Goal: Task Accomplishment & Management: Manage account settings

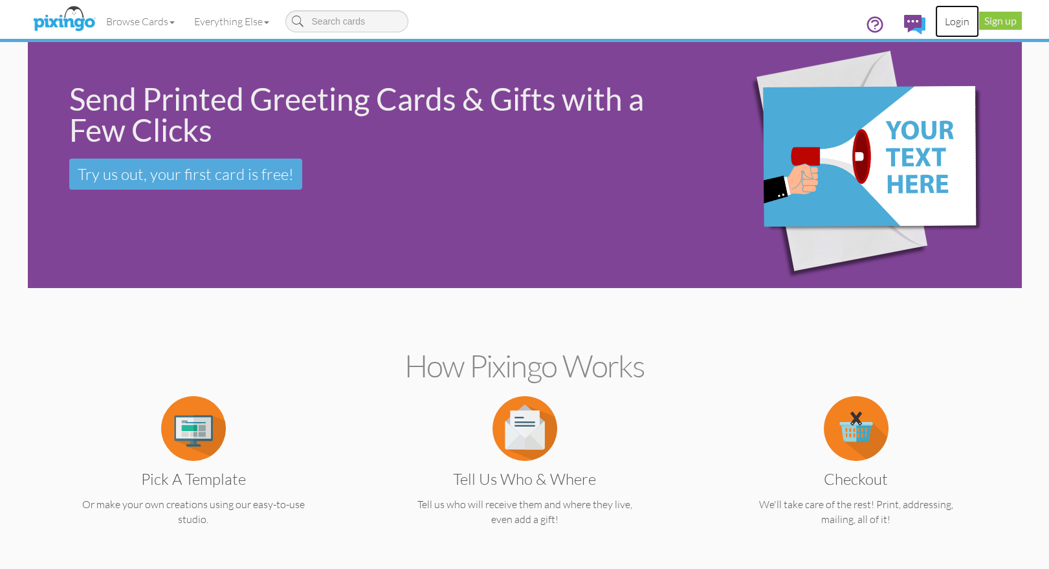
click at [956, 23] on link "Login" at bounding box center [957, 21] width 44 height 32
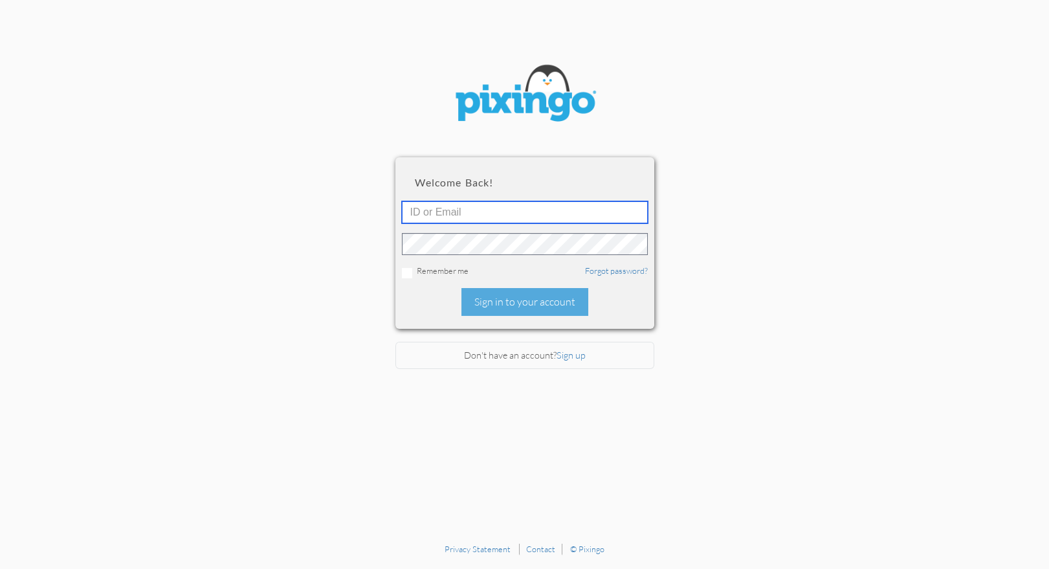
type input "1644"
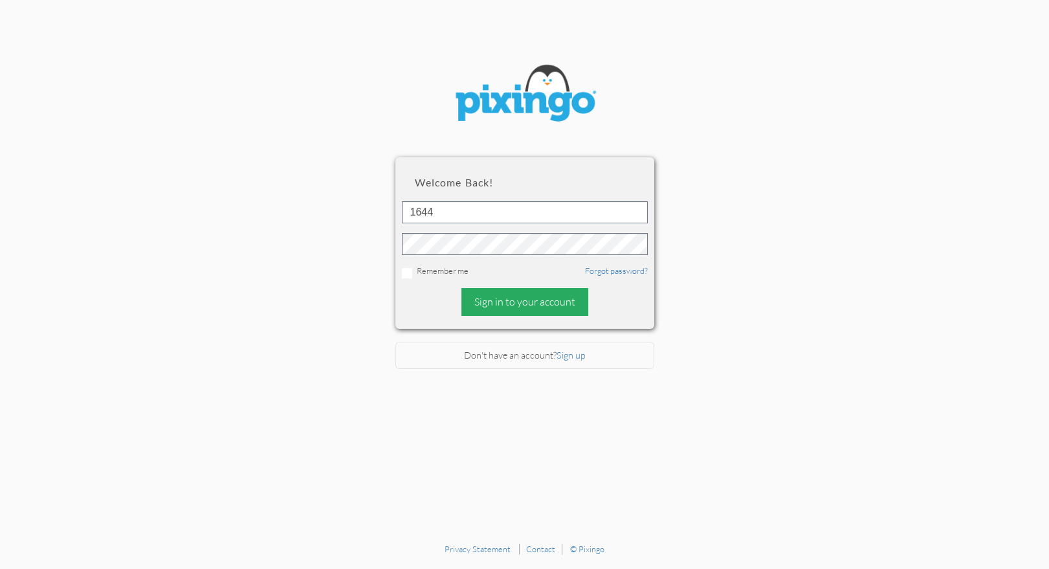
click at [543, 294] on div "Sign in to your account" at bounding box center [524, 302] width 127 height 28
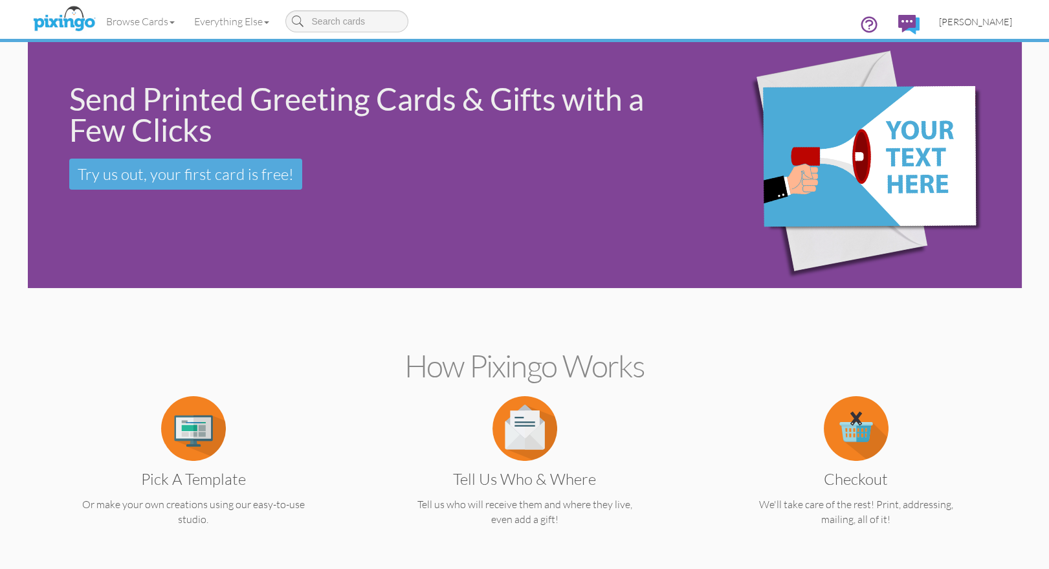
click at [976, 21] on span "[PERSON_NAME]" at bounding box center [975, 21] width 73 height 11
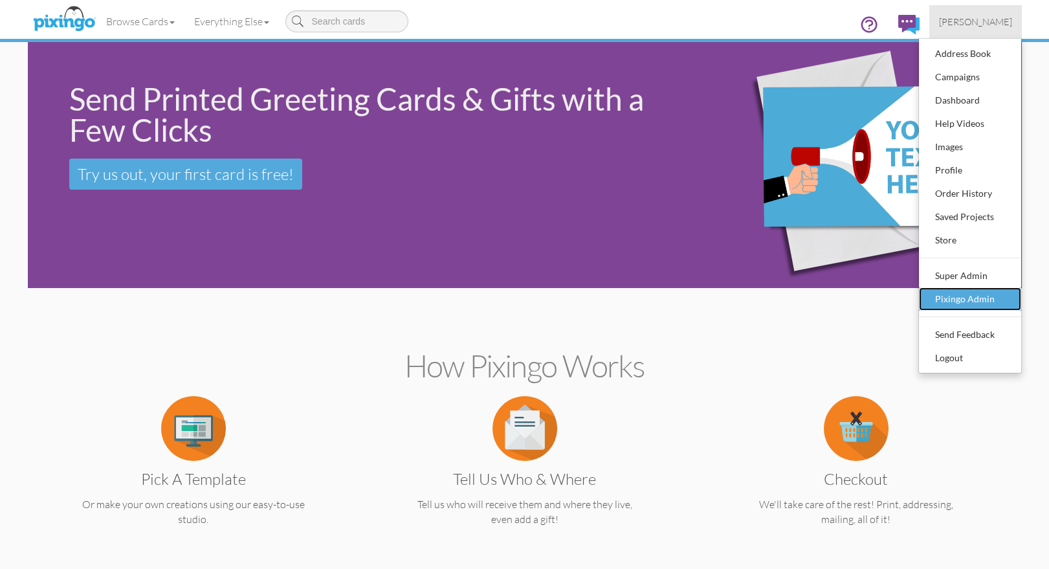
click at [953, 294] on div "Pixingo Admin" at bounding box center [970, 298] width 76 height 19
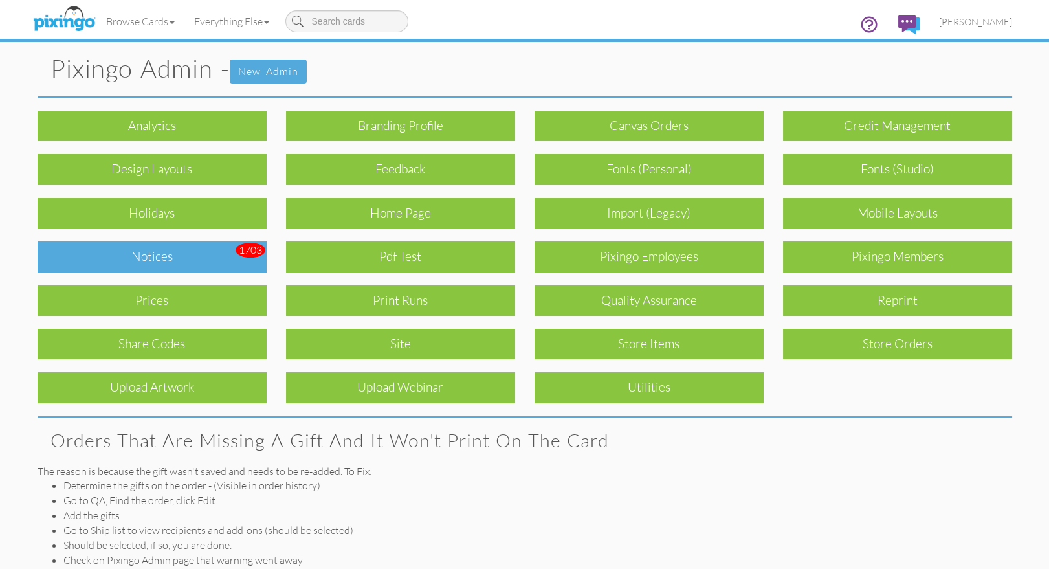
click at [212, 252] on div "Notices" at bounding box center [152, 256] width 229 height 30
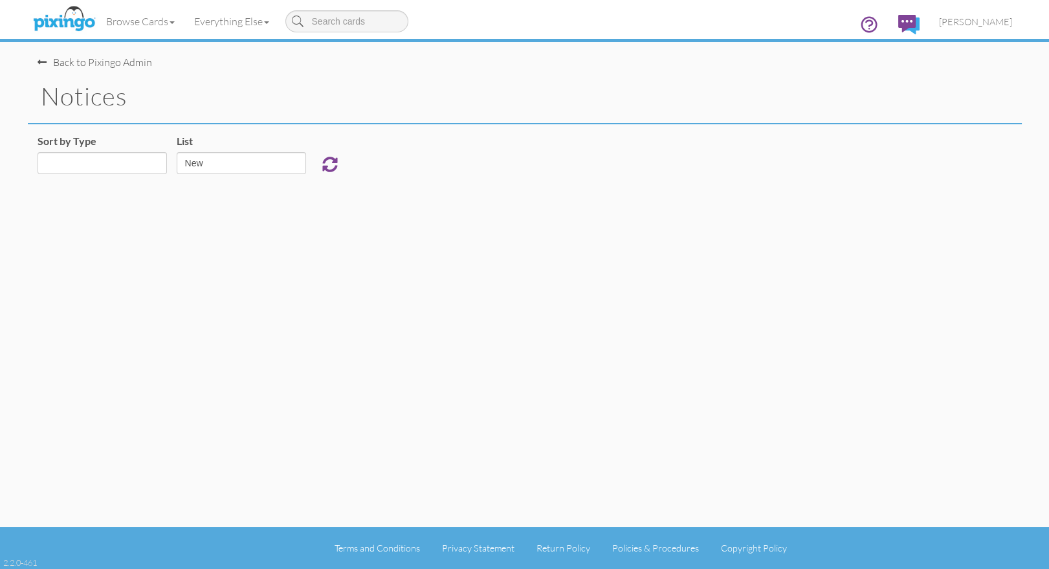
select select "object:927"
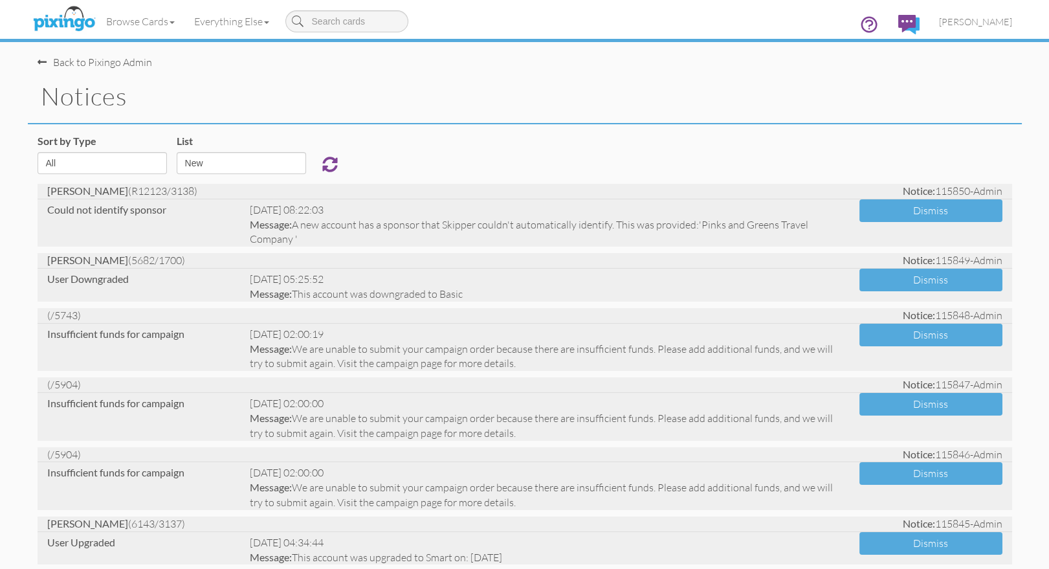
click at [492, 163] on div "Sort by Type All Admin Generic New Membership Order Swag Print Run Super Admin …" at bounding box center [525, 159] width 994 height 50
click at [974, 20] on span "[PERSON_NAME]" at bounding box center [975, 21] width 73 height 11
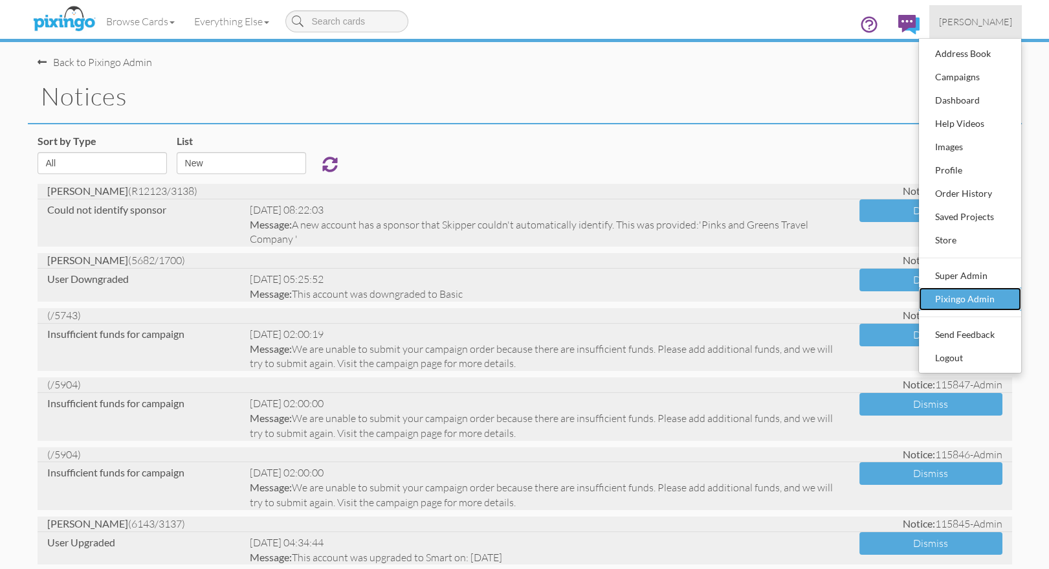
click at [974, 298] on div "Pixingo Admin" at bounding box center [970, 298] width 76 height 19
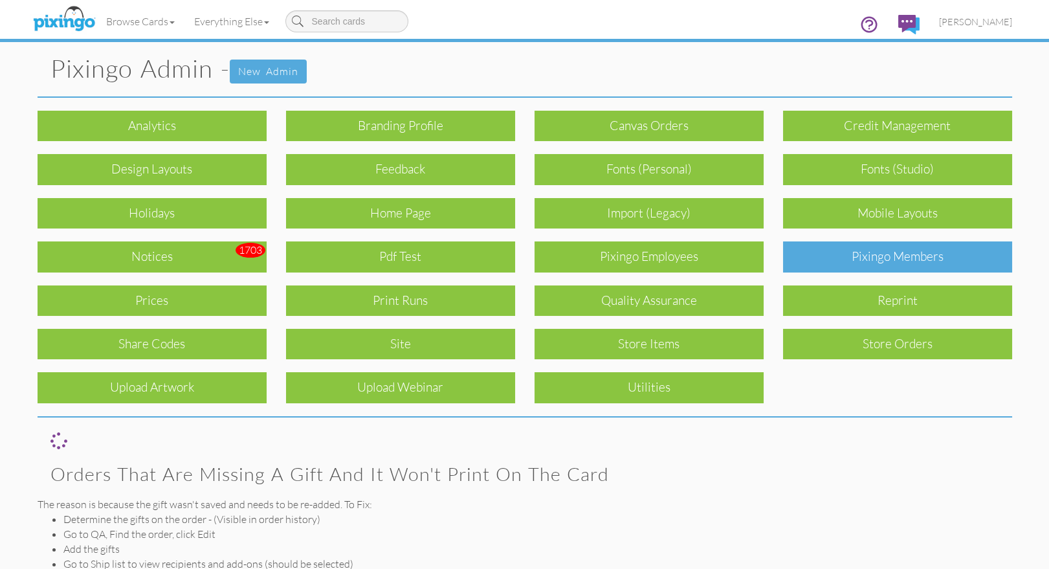
click at [891, 254] on div "Pixingo Members" at bounding box center [897, 256] width 229 height 30
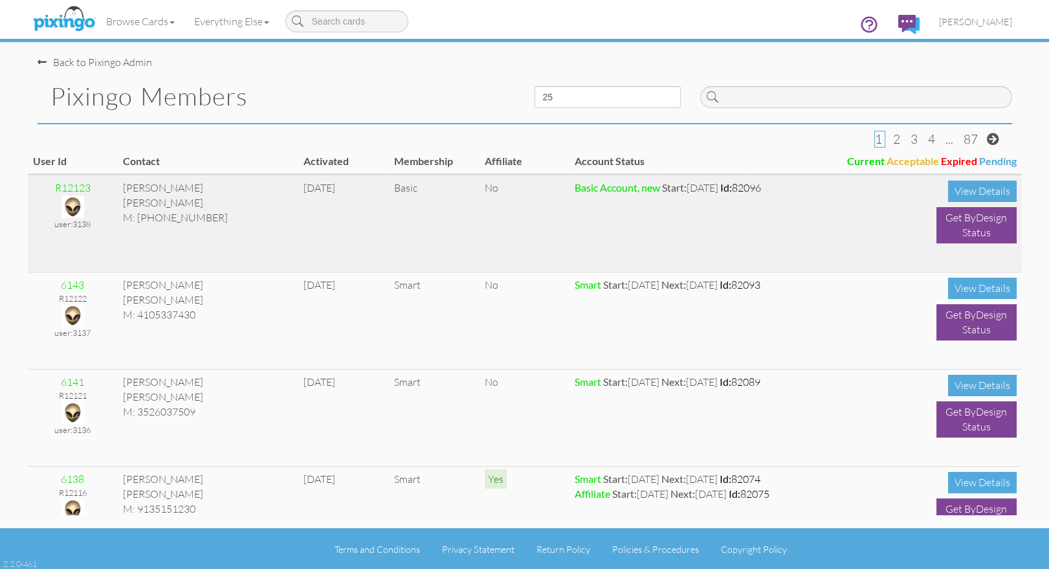
click at [657, 217] on td "Basic Account, new Start: Aug 13, 2025 Id: 82096" at bounding box center [750, 223] width 362 height 97
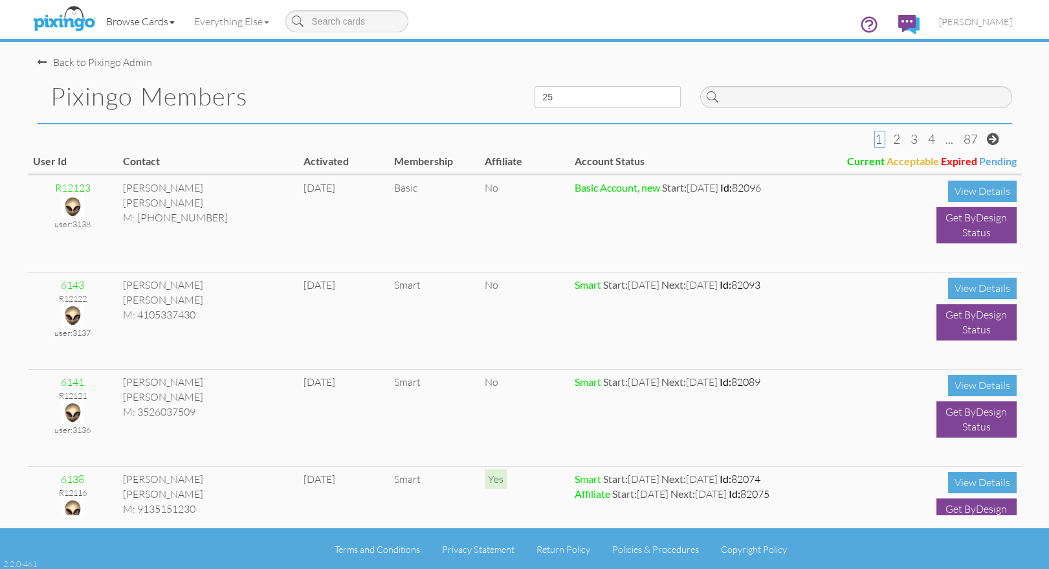
click at [132, 21] on link "Browse Cards" at bounding box center [140, 21] width 88 height 32
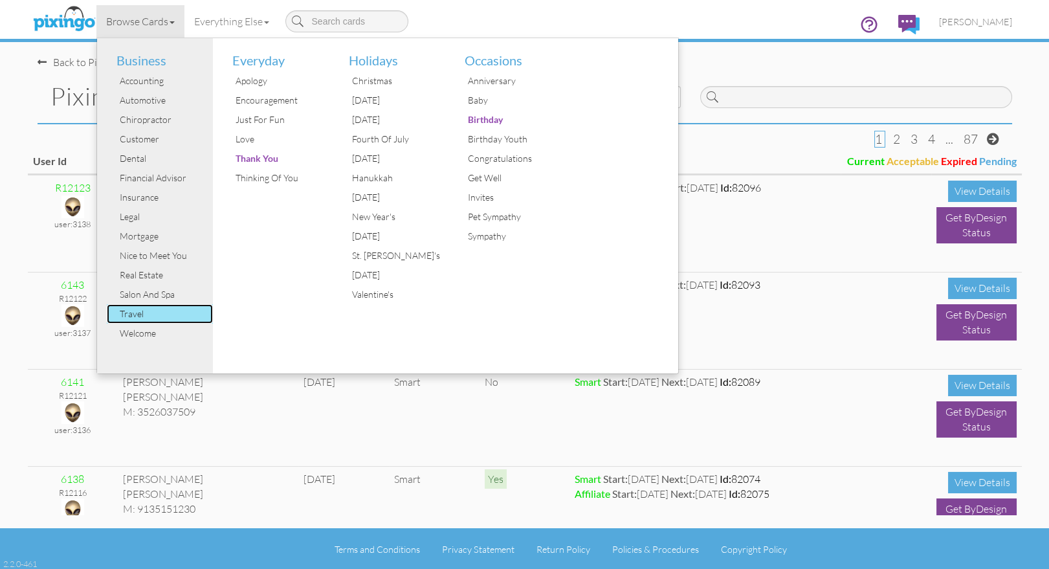
click at [144, 316] on div "Travel" at bounding box center [164, 313] width 97 height 19
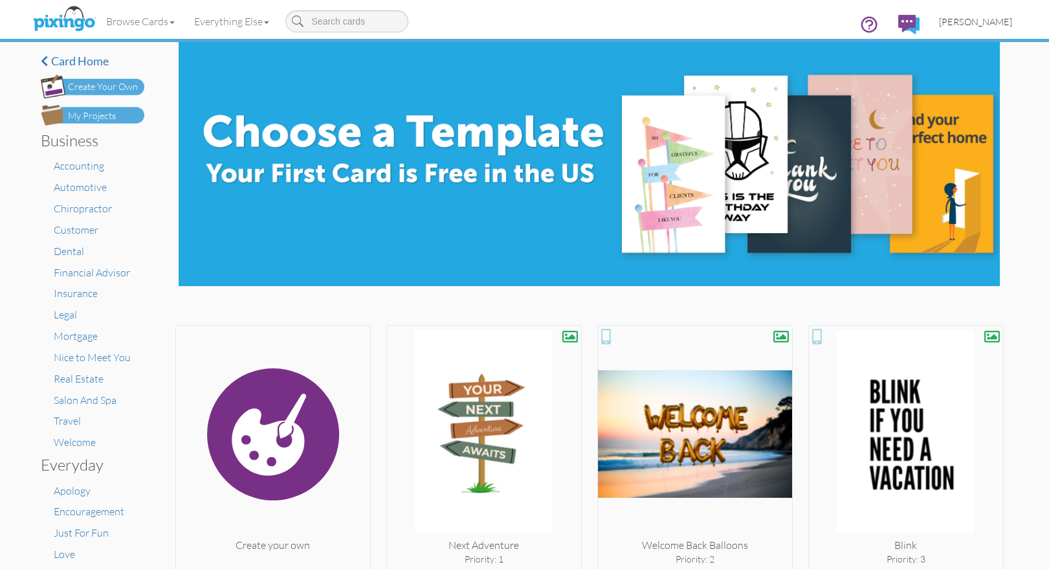
click at [971, 21] on span "[PERSON_NAME]" at bounding box center [975, 21] width 73 height 11
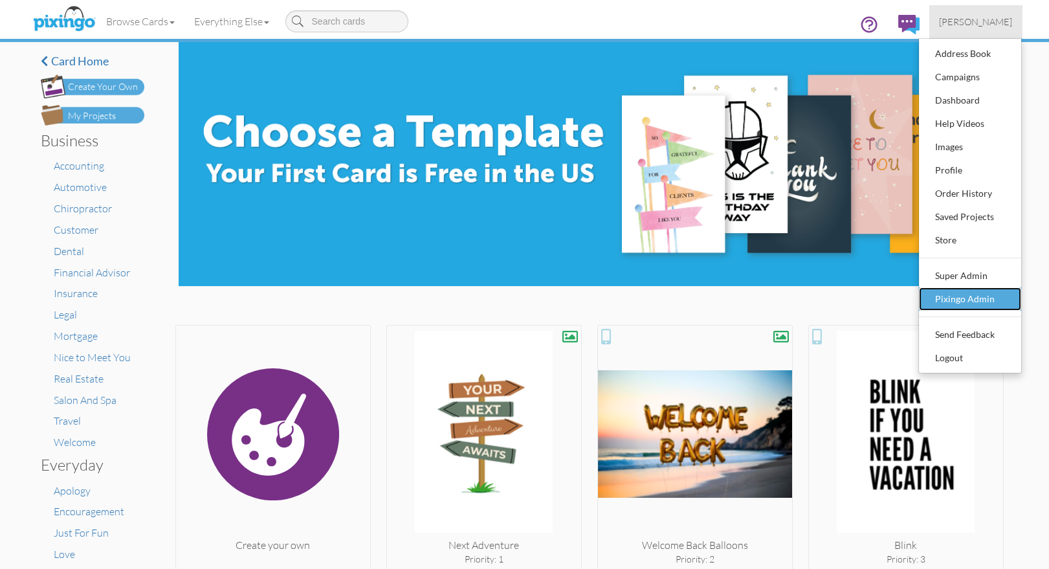
click at [963, 298] on div "Pixingo Admin" at bounding box center [970, 298] width 76 height 19
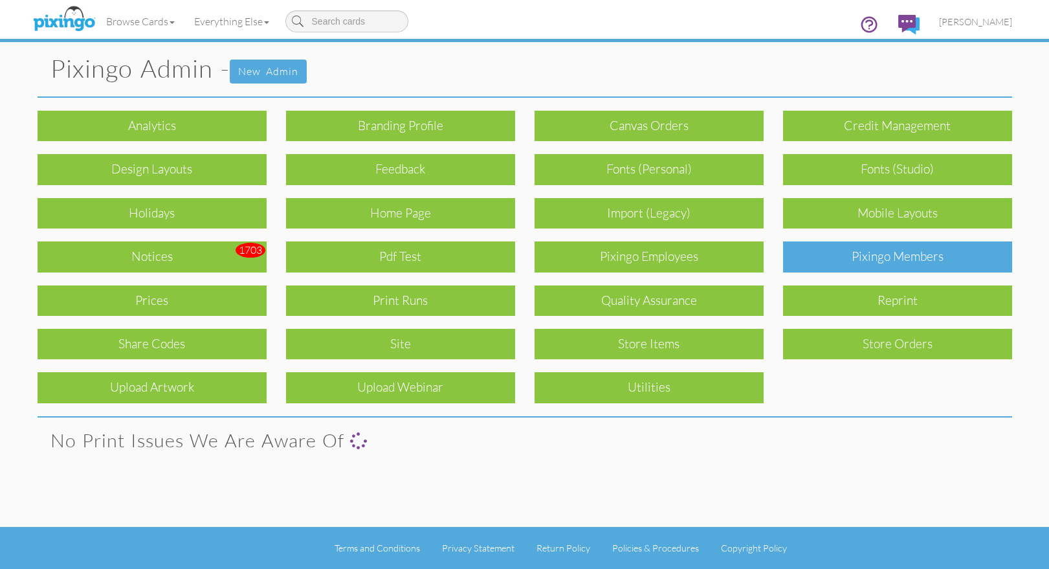
click at [902, 252] on div "Pixingo Members" at bounding box center [897, 256] width 229 height 30
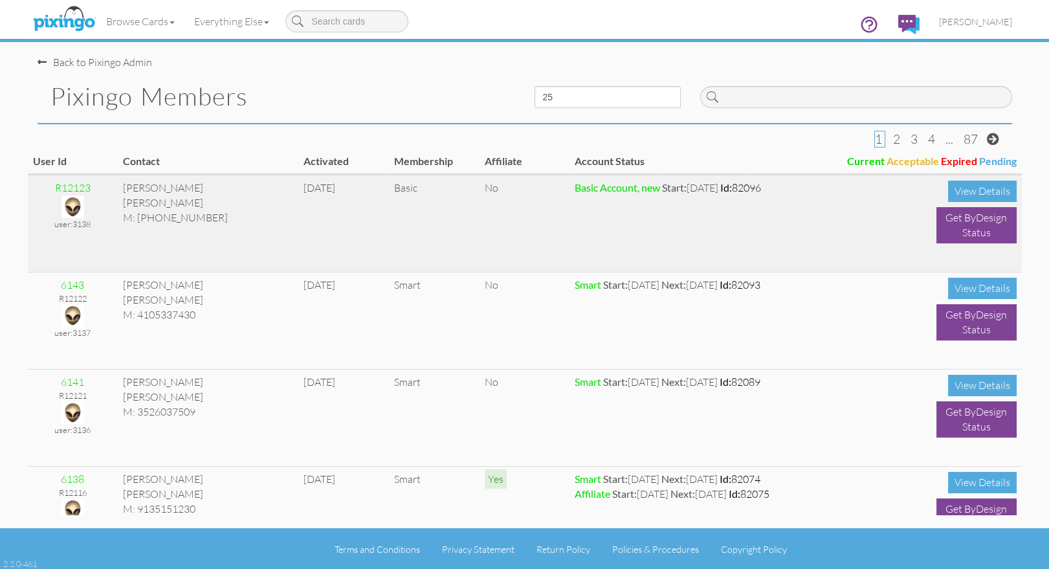
click at [69, 204] on img at bounding box center [72, 206] width 23 height 23
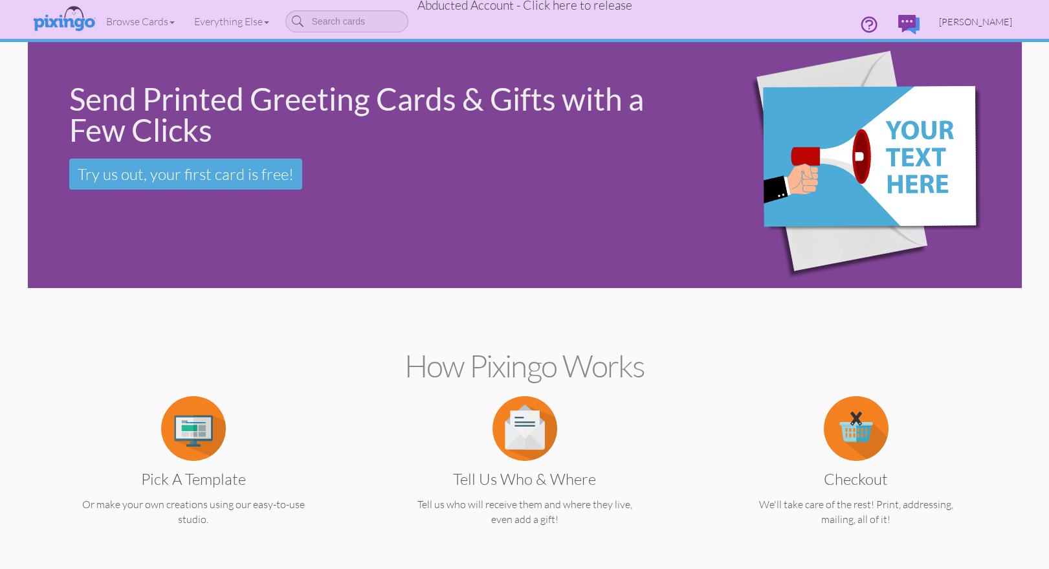
click at [973, 22] on span "Laura Eskind" at bounding box center [975, 21] width 73 height 11
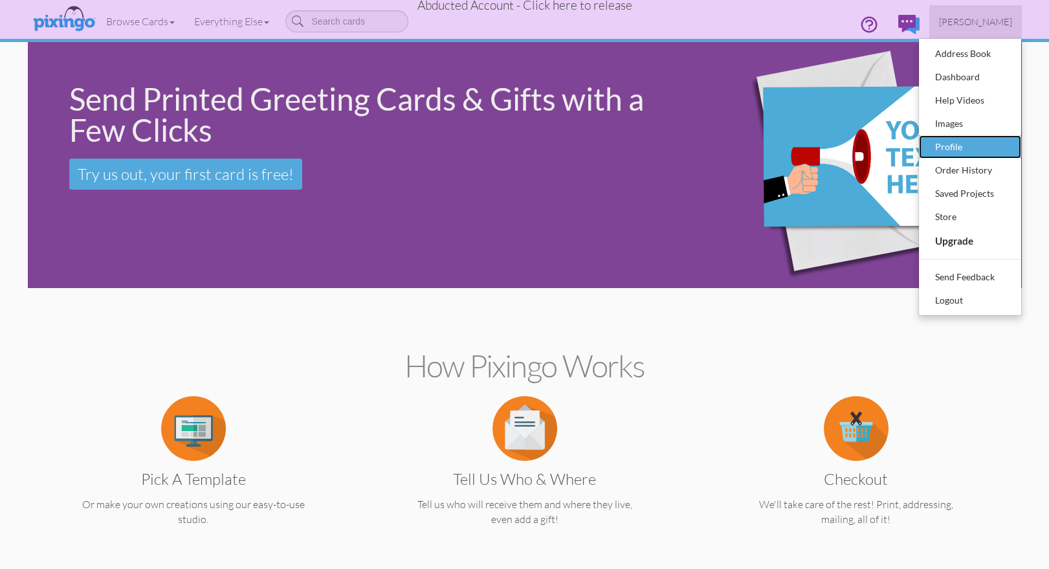
click at [942, 139] on div "Profile" at bounding box center [970, 146] width 76 height 19
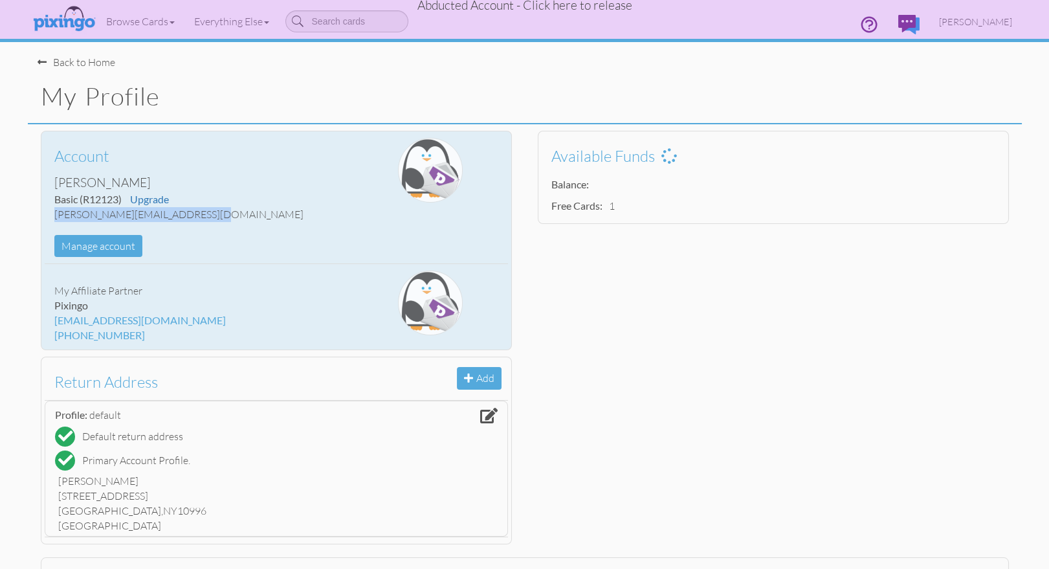
drag, startPoint x: 55, startPoint y: 212, endPoint x: 201, endPoint y: 218, distance: 146.4
click at [201, 218] on div "laura@pinksandgreenstravel.com" at bounding box center [198, 214] width 289 height 15
copy div "laura@pinksandgreenstravel.com"
drag, startPoint x: 82, startPoint y: 199, endPoint x: 118, endPoint y: 199, distance: 36.2
click at [118, 199] on span "(R12123)" at bounding box center [101, 199] width 42 height 12
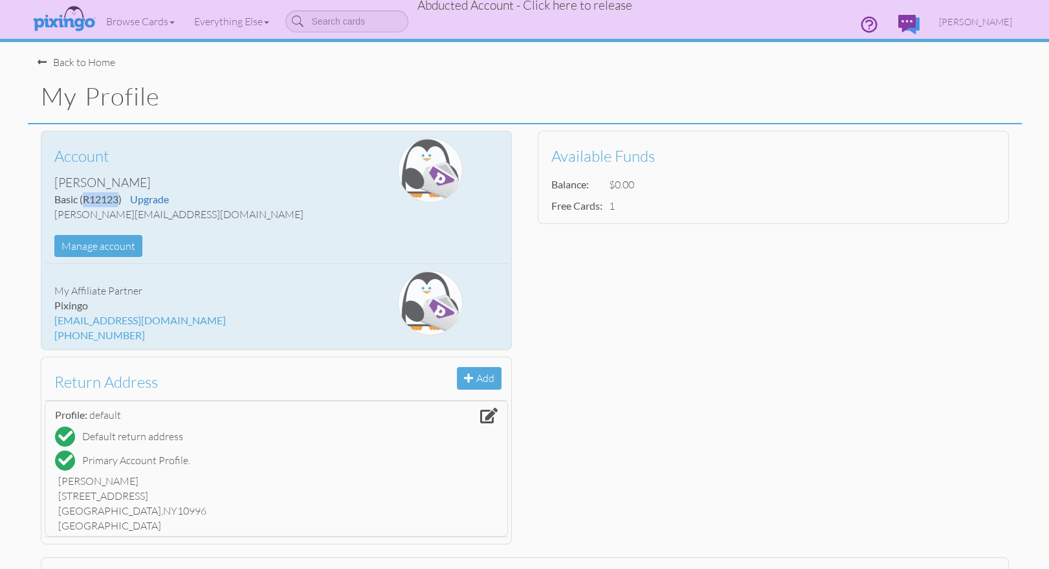
copy span "R12123"
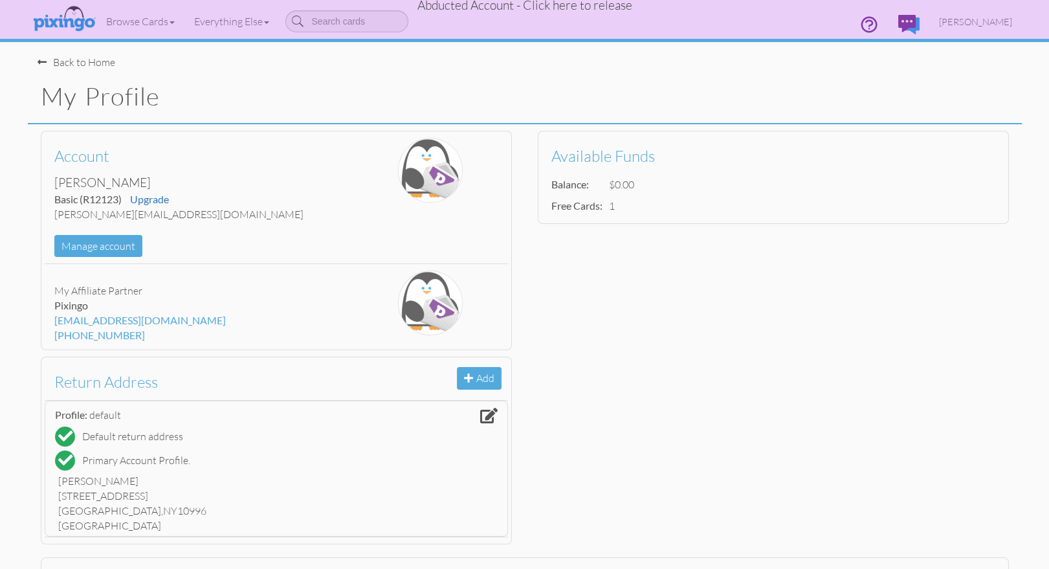
click at [580, 6] on span "Abducted Account - Click here to release" at bounding box center [524, 5] width 215 height 16
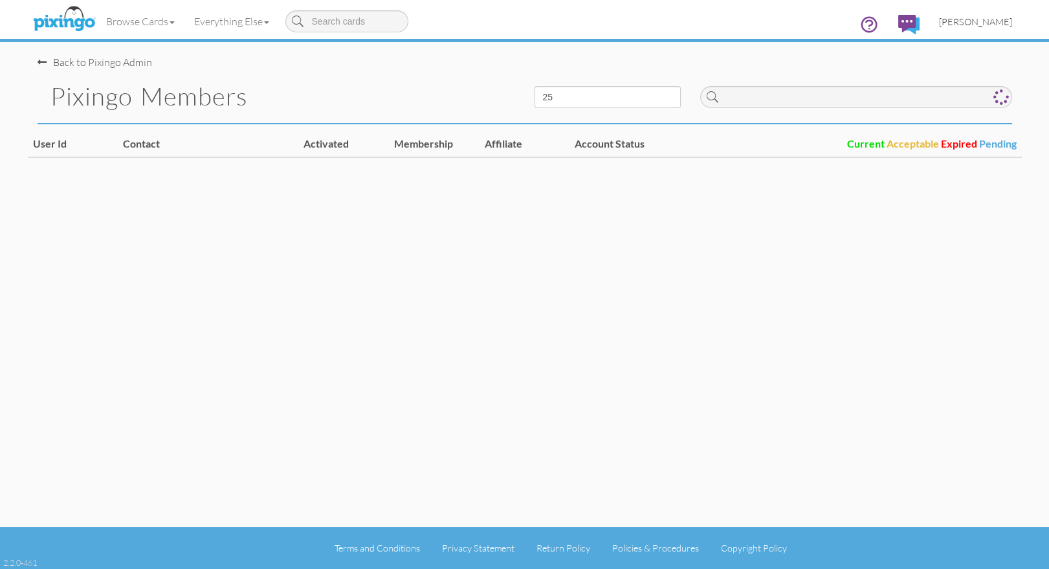
click at [991, 16] on span "[PERSON_NAME]" at bounding box center [975, 21] width 73 height 11
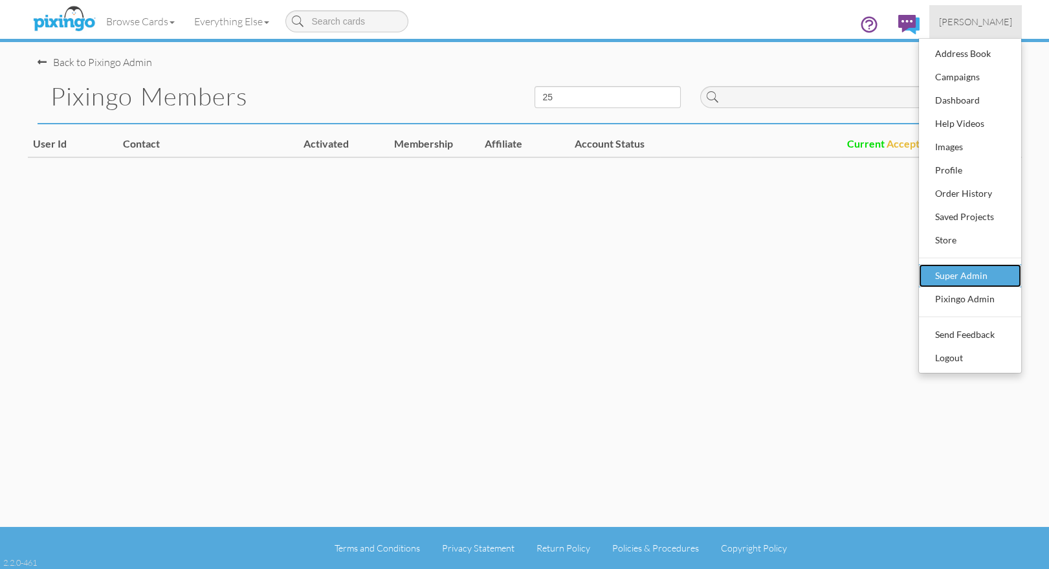
click at [958, 274] on div "Super Admin" at bounding box center [970, 275] width 76 height 19
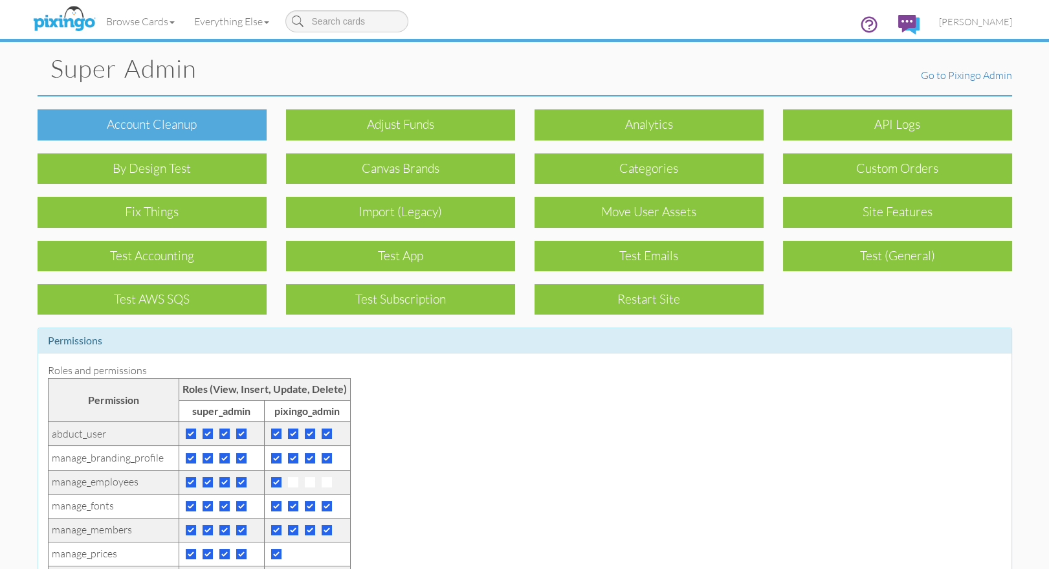
click at [197, 131] on div "Account cleanup" at bounding box center [152, 124] width 229 height 30
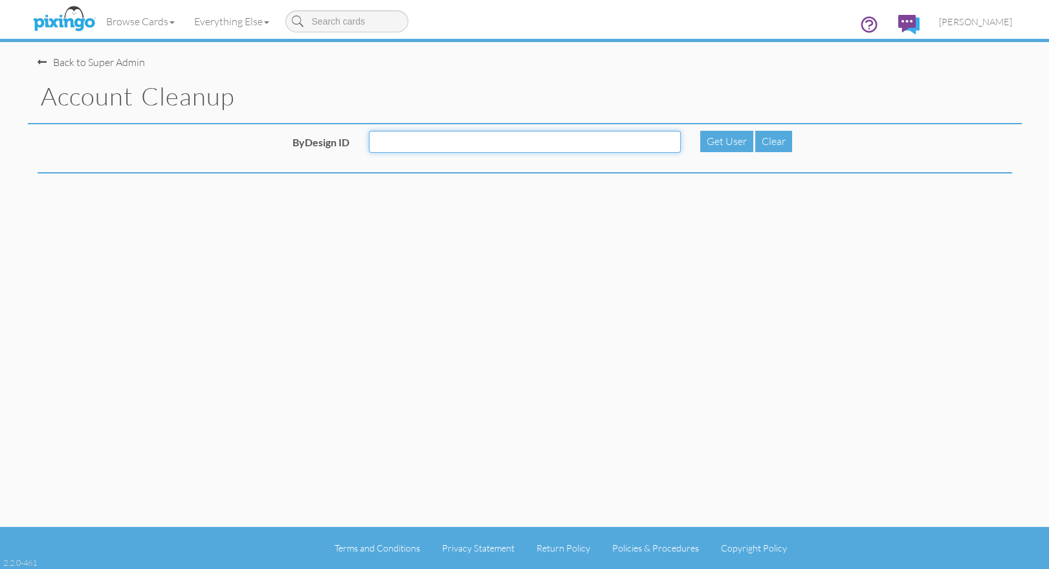
click at [406, 147] on input "ByDesign ID" at bounding box center [525, 142] width 312 height 22
paste input "R12123"
type input "R12123"
click at [717, 146] on div "Get User" at bounding box center [726, 141] width 53 height 21
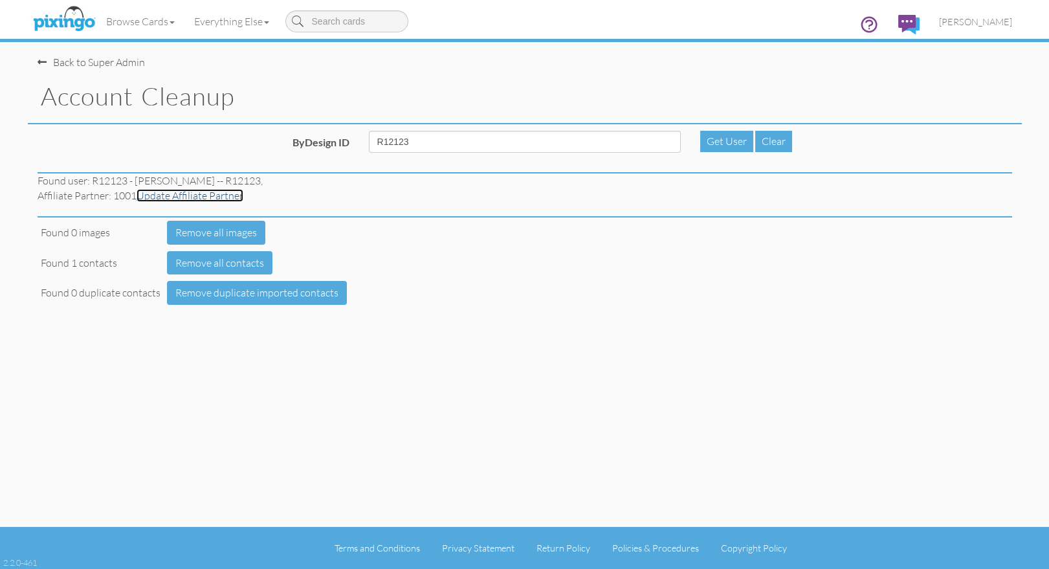
click at [182, 194] on link "Update Affiliate Partner" at bounding box center [190, 195] width 107 height 13
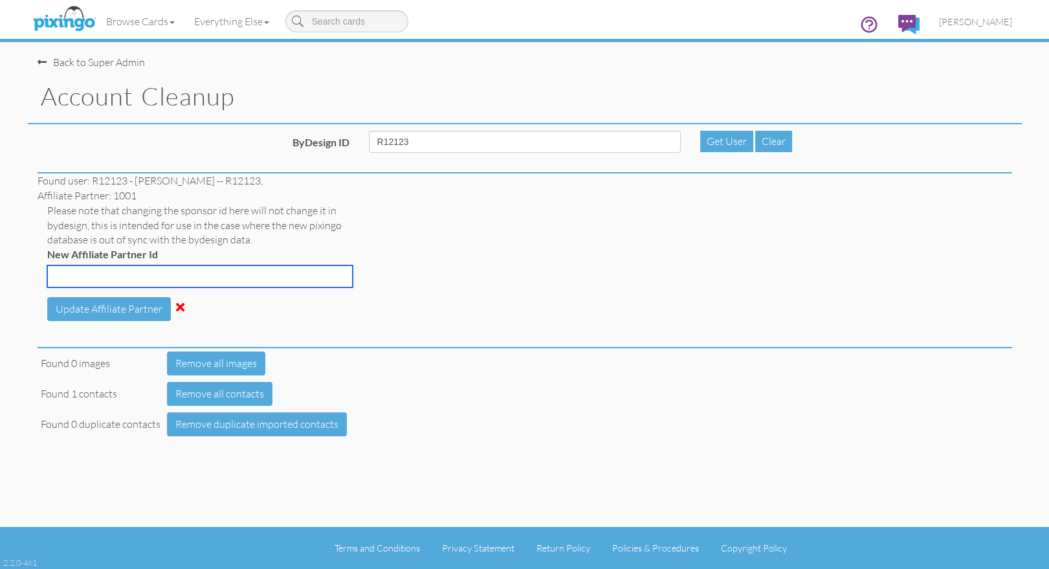
click at [100, 281] on input "New Affiliate Partner Id" at bounding box center [199, 276] width 305 height 22
type input "6055"
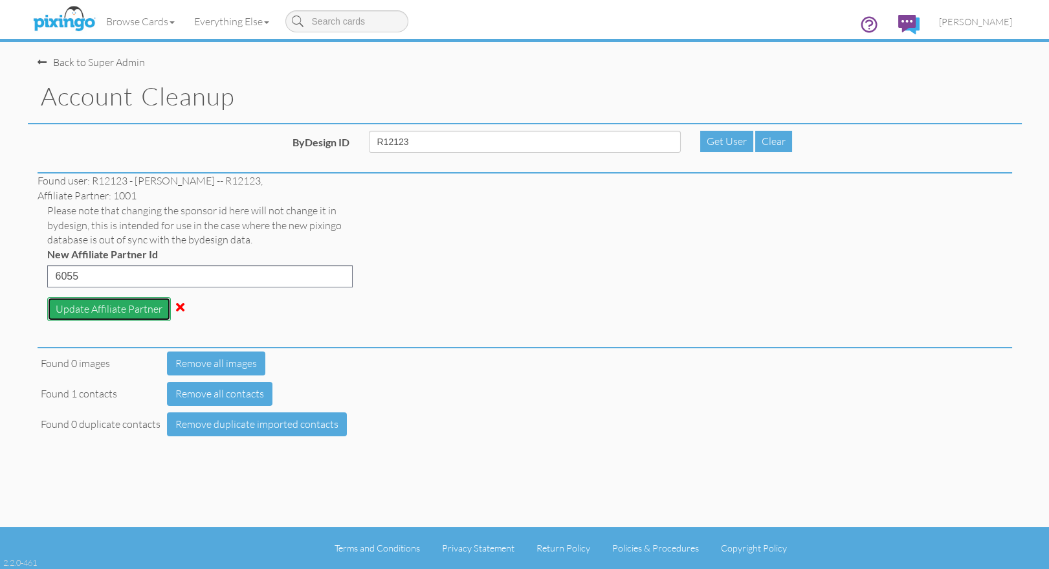
click at [89, 311] on button "Update Affiliate Partner" at bounding box center [109, 309] width 124 height 24
click at [76, 15] on img at bounding box center [64, 19] width 69 height 32
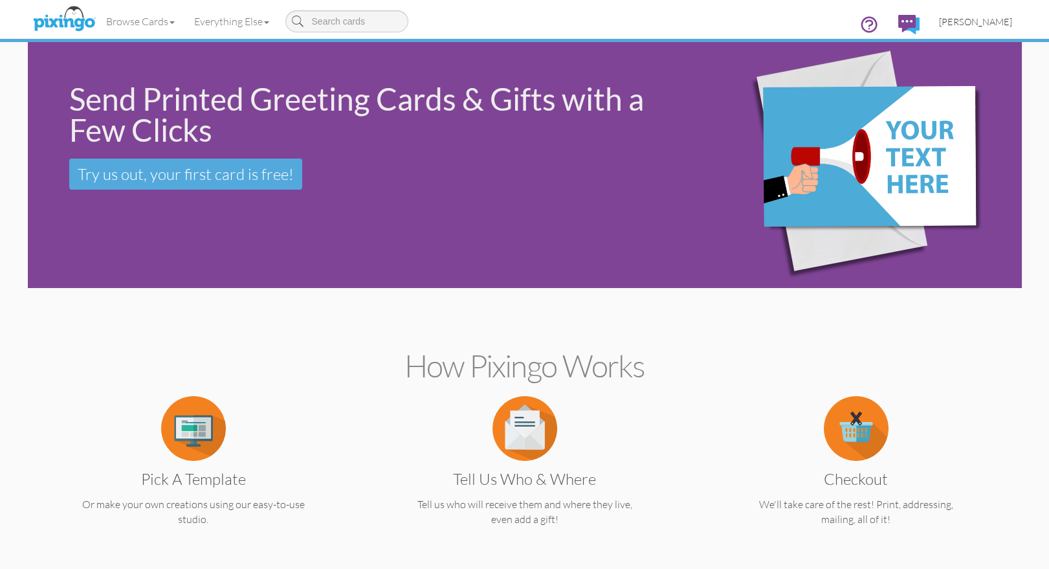
click at [993, 23] on span "[PERSON_NAME]" at bounding box center [975, 21] width 73 height 11
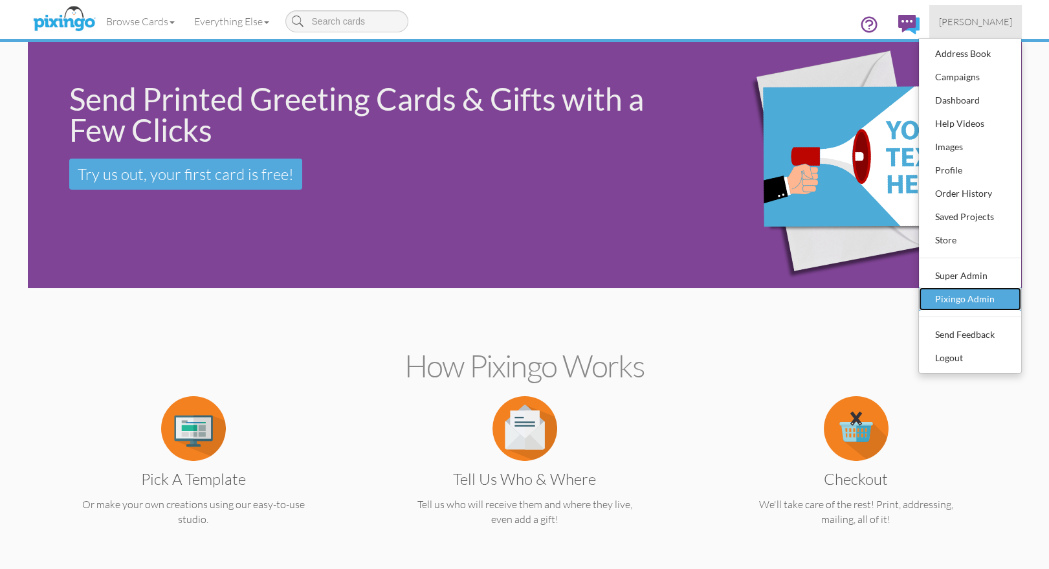
click at [974, 307] on div "Pixingo Admin" at bounding box center [970, 298] width 76 height 19
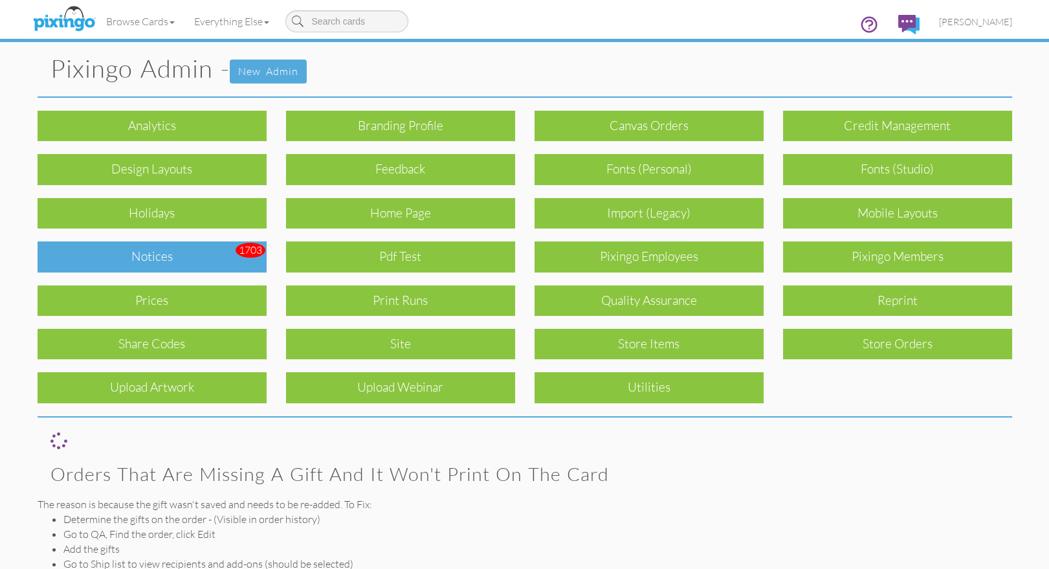
click at [210, 261] on div "Notices" at bounding box center [152, 256] width 229 height 30
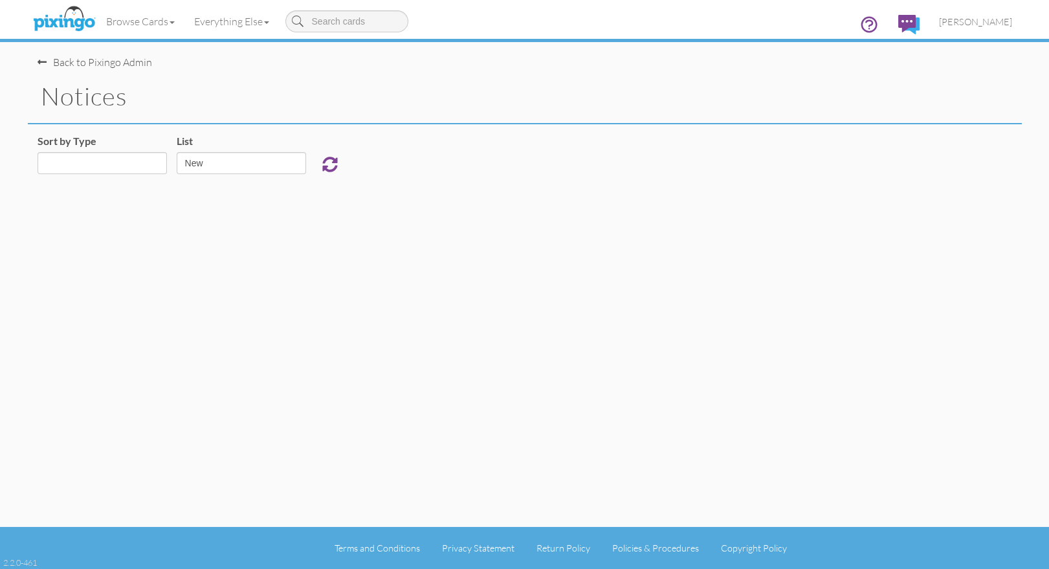
select select "object:13106"
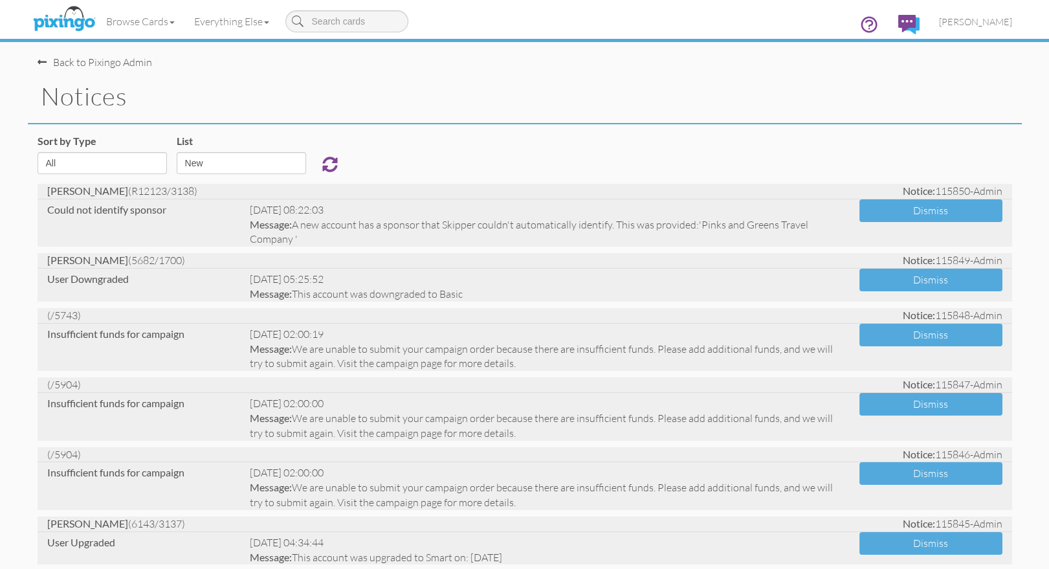
click at [414, 116] on div "notices" at bounding box center [525, 97] width 994 height 54
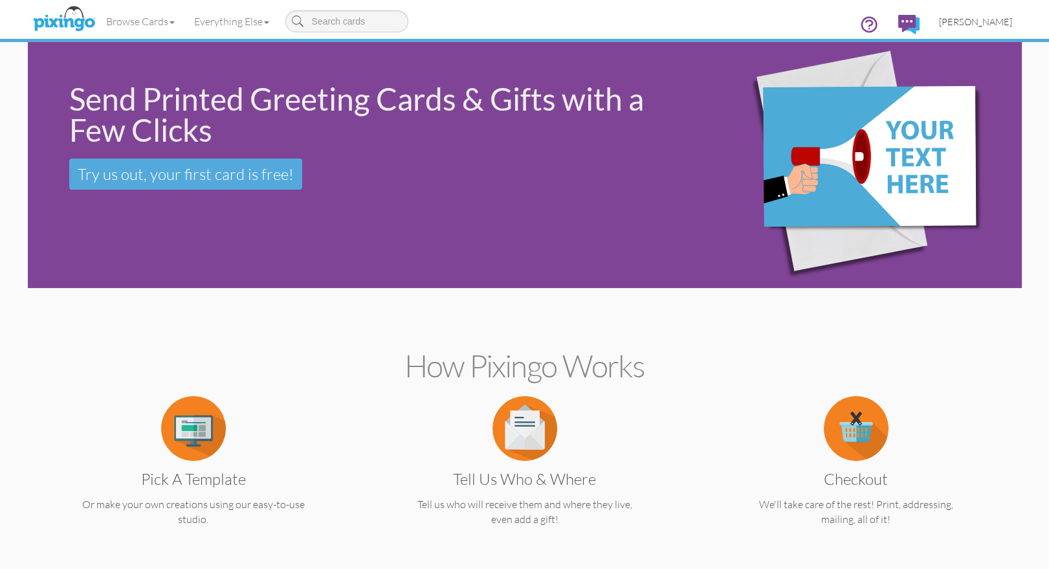
click at [973, 20] on span "[PERSON_NAME]" at bounding box center [975, 21] width 73 height 11
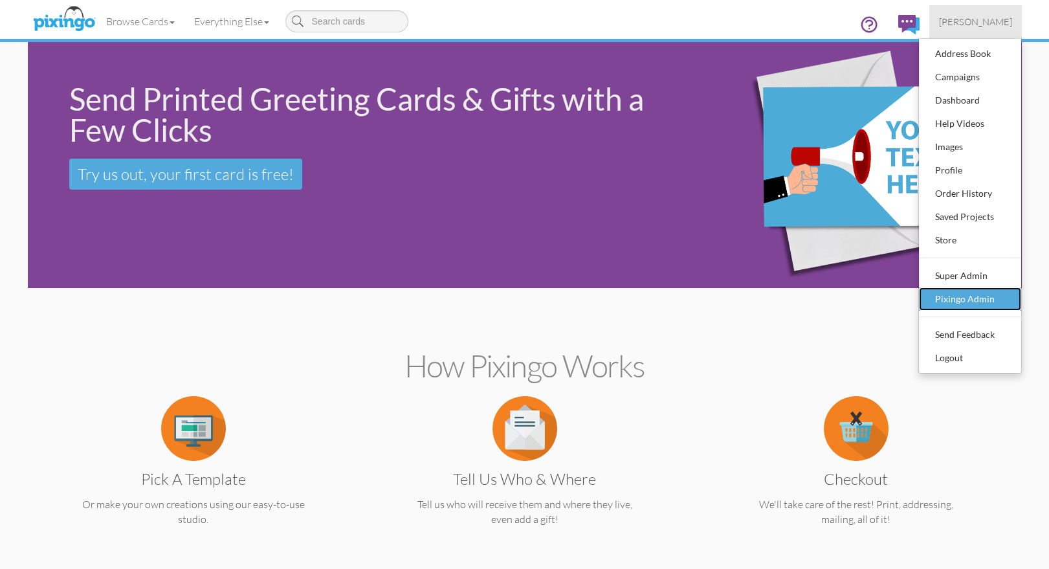
click at [954, 300] on div "Pixingo Admin" at bounding box center [970, 298] width 76 height 19
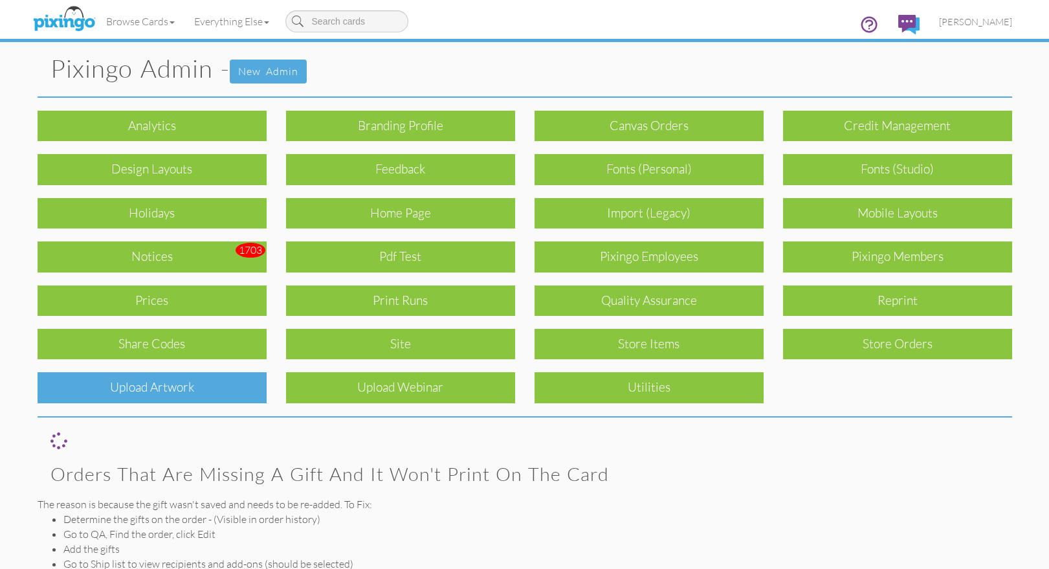
click at [171, 382] on div "Upload Artwork" at bounding box center [152, 387] width 229 height 30
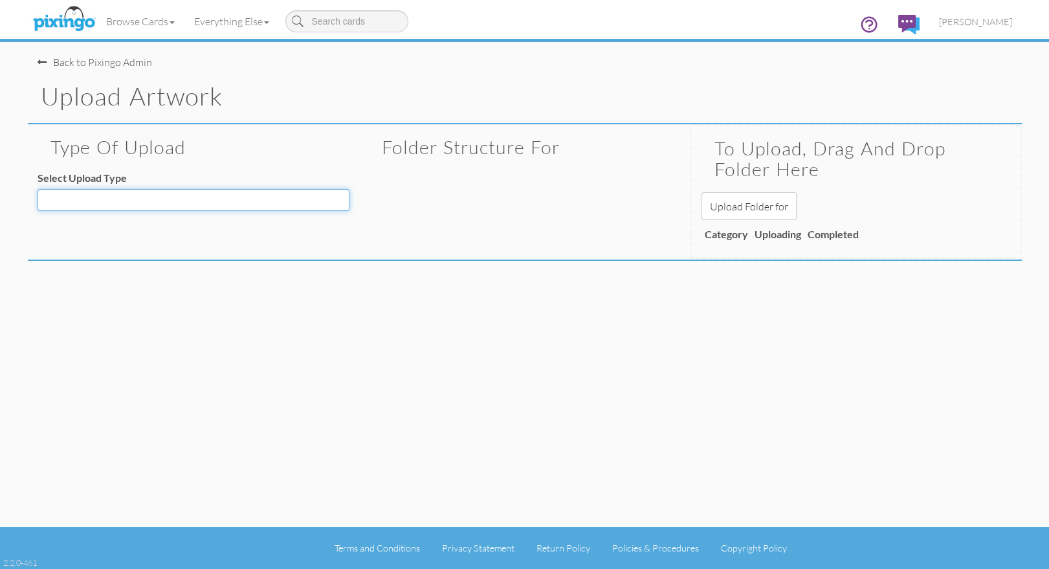
click at [230, 197] on select "Decoration - Backgrounds Decoration - Kits Decoration - Ready Texts Decoration …" at bounding box center [194, 200] width 312 height 22
select select "object:544"
click at [38, 189] on select "Decoration - Backgrounds Decoration - Kits Decoration - Ready Texts Decoration …" at bounding box center [194, 200] width 312 height 22
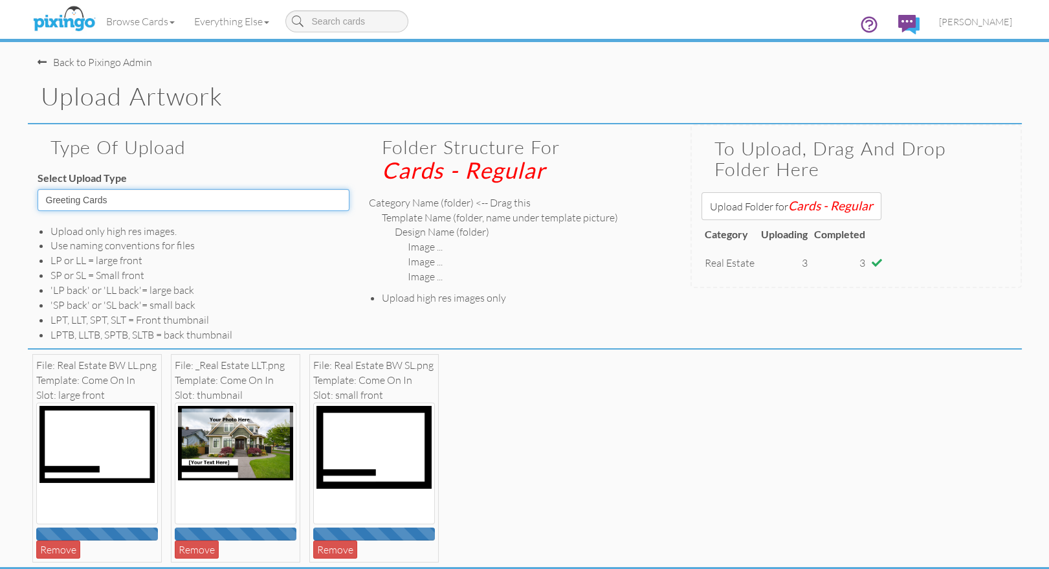
scroll to position [39, 0]
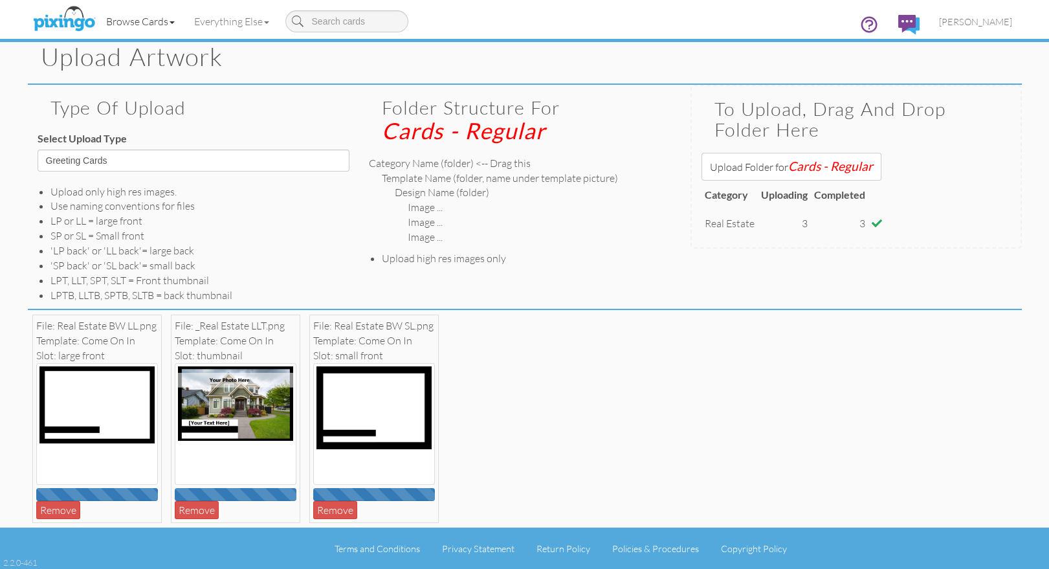
click at [163, 21] on link "Browse Cards" at bounding box center [140, 21] width 88 height 32
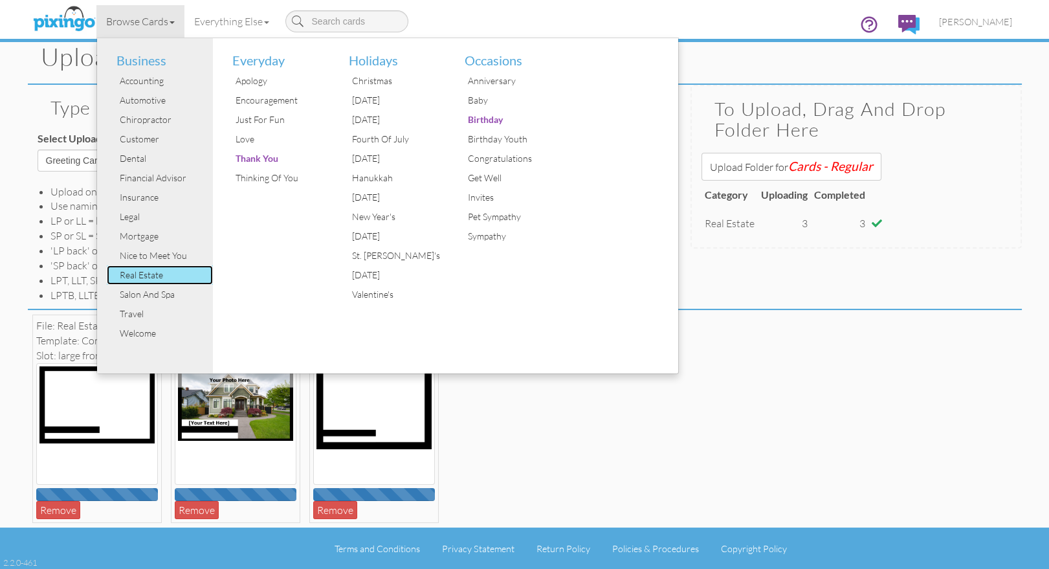
click at [141, 275] on div "Real Estate" at bounding box center [164, 274] width 97 height 19
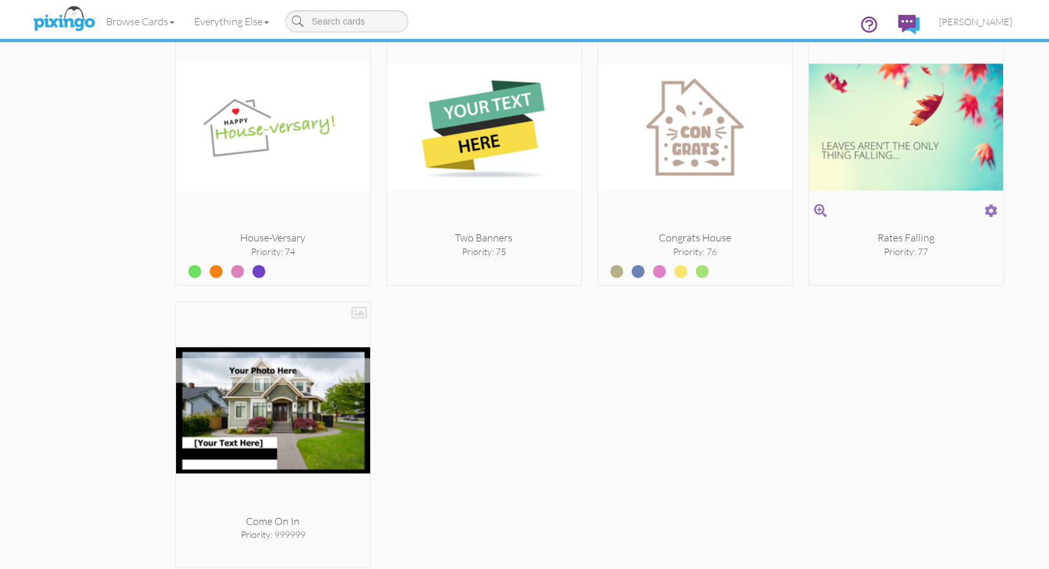
scroll to position [4558, 0]
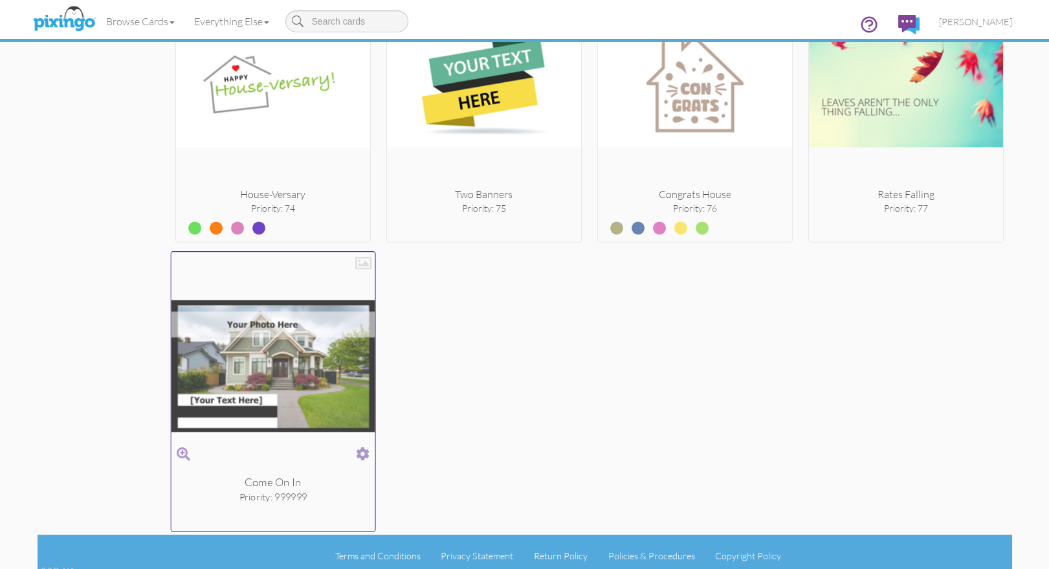
click at [363, 444] on span at bounding box center [363, 453] width 14 height 19
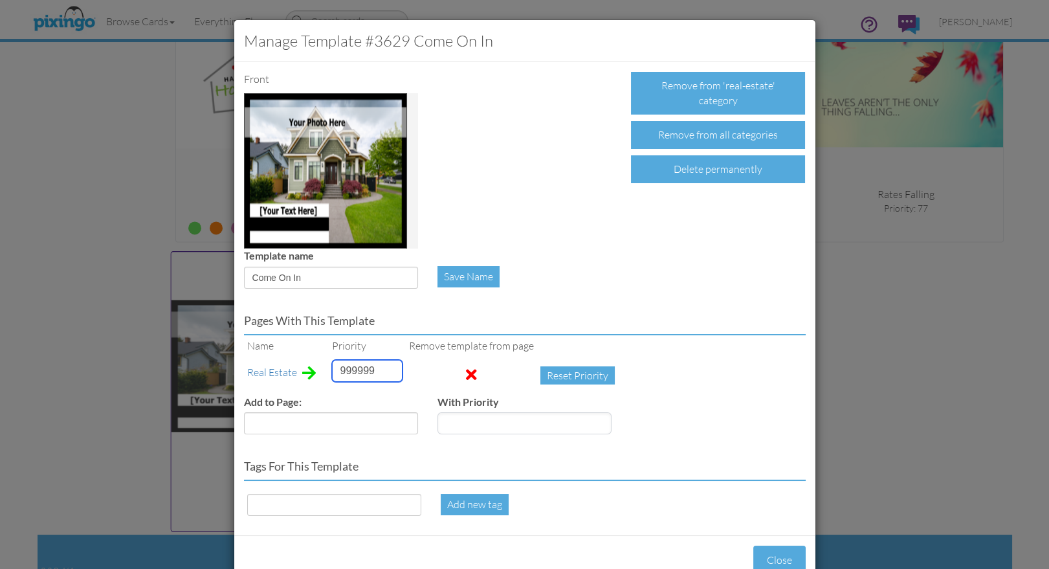
click at [349, 364] on input "999999" at bounding box center [367, 371] width 71 height 22
type input "22"
drag, startPoint x: 309, startPoint y: 279, endPoint x: 252, endPoint y: 278, distance: 57.6
click at [252, 278] on input "Come On In" at bounding box center [331, 278] width 174 height 22
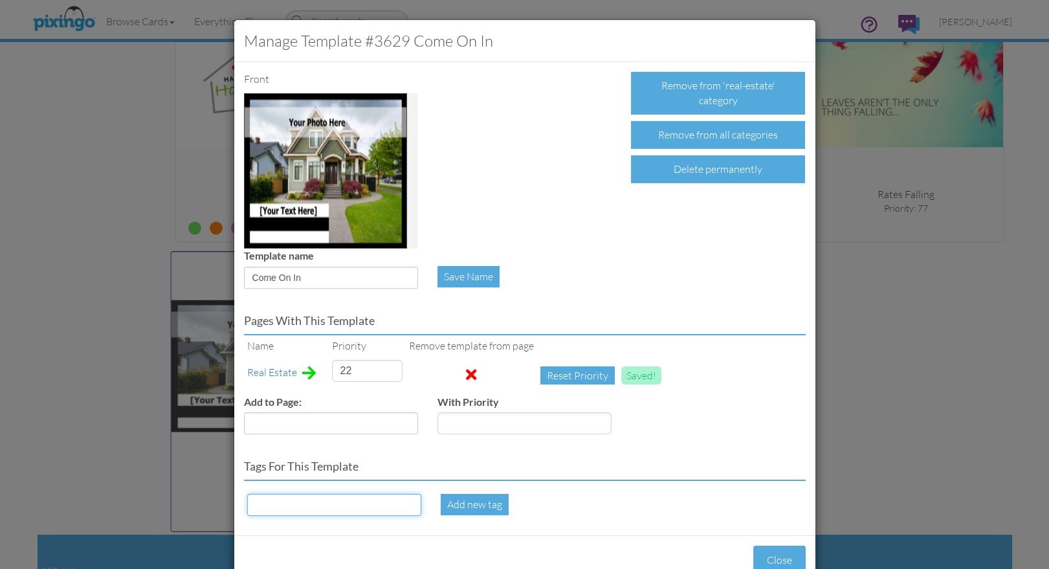
click at [296, 508] on input at bounding box center [334, 505] width 174 height 22
paste input "Come On In"
type input "Come On In"
click at [456, 505] on div "Add new tag" at bounding box center [475, 504] width 68 height 21
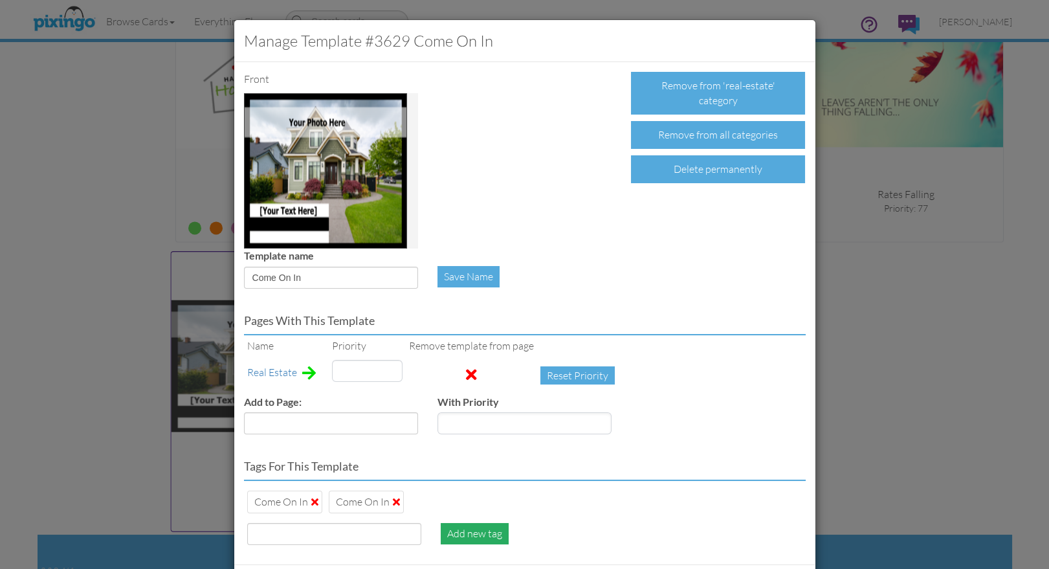
type input "22"
click at [393, 504] on span at bounding box center [396, 501] width 7 height 10
type input "22"
click at [333, 538] on input at bounding box center [334, 534] width 174 height 22
type input "open house"
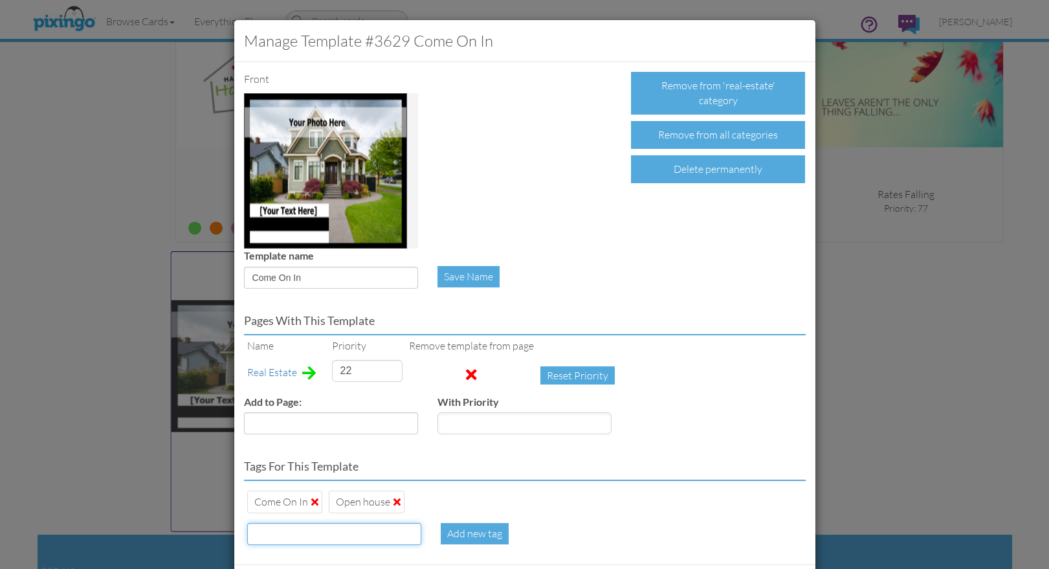
scroll to position [63, 0]
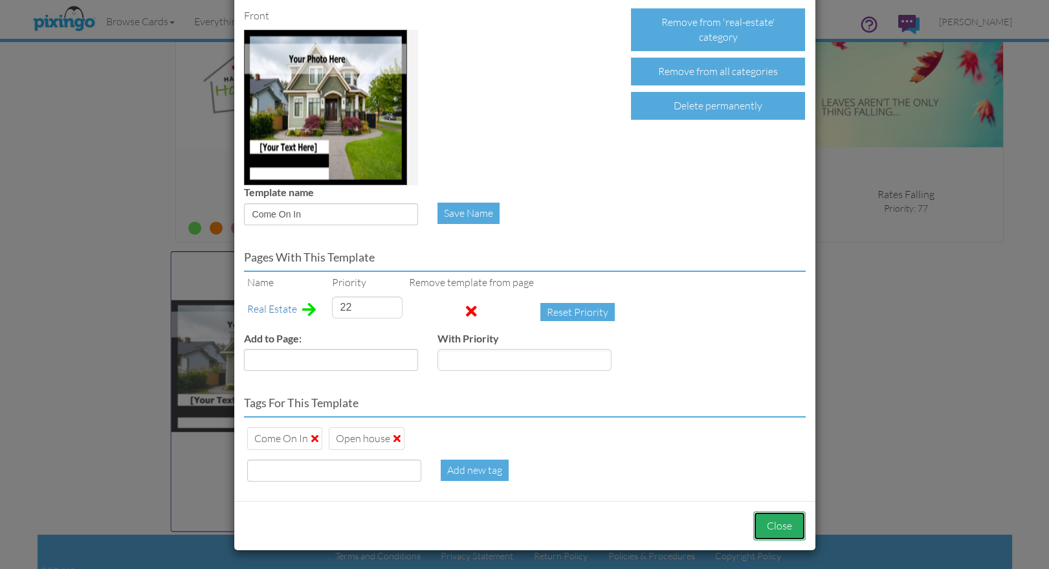
click at [763, 521] on button "Close" at bounding box center [779, 525] width 52 height 29
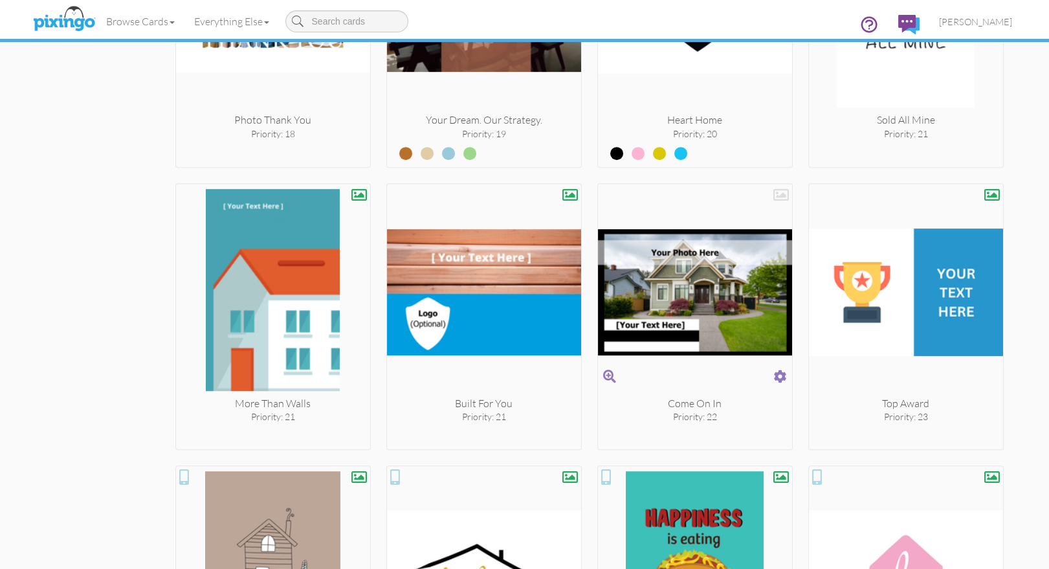
scroll to position [1804, 0]
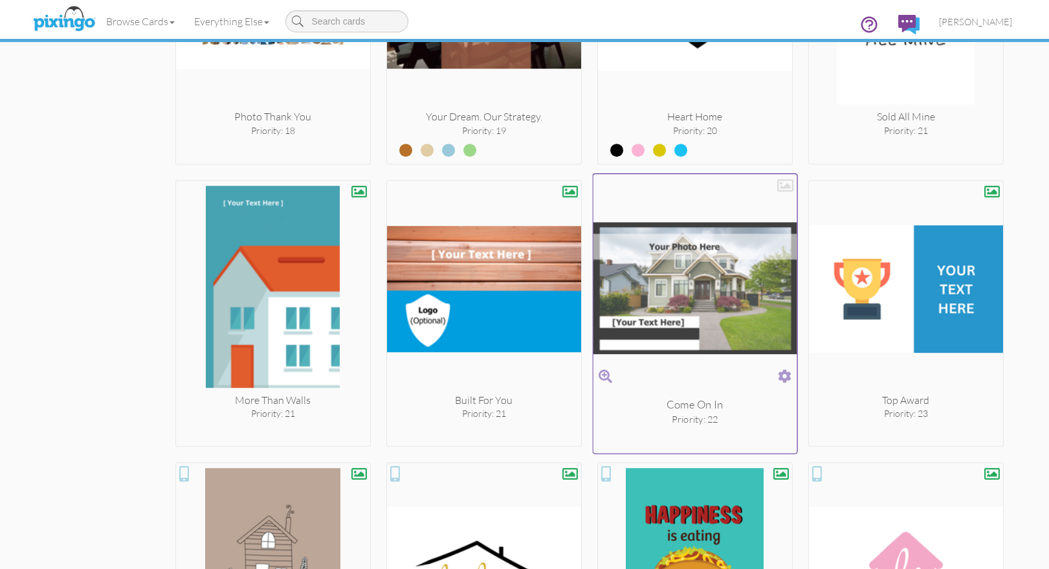
click at [785, 185] on div at bounding box center [785, 185] width 16 height 16
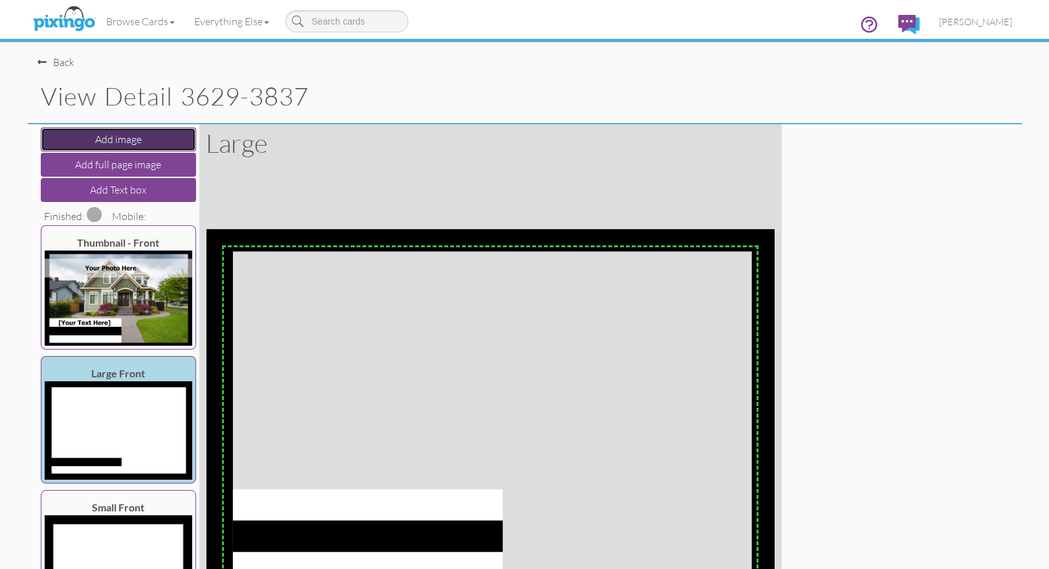
click at [108, 140] on button "Add image" at bounding box center [118, 139] width 155 height 24
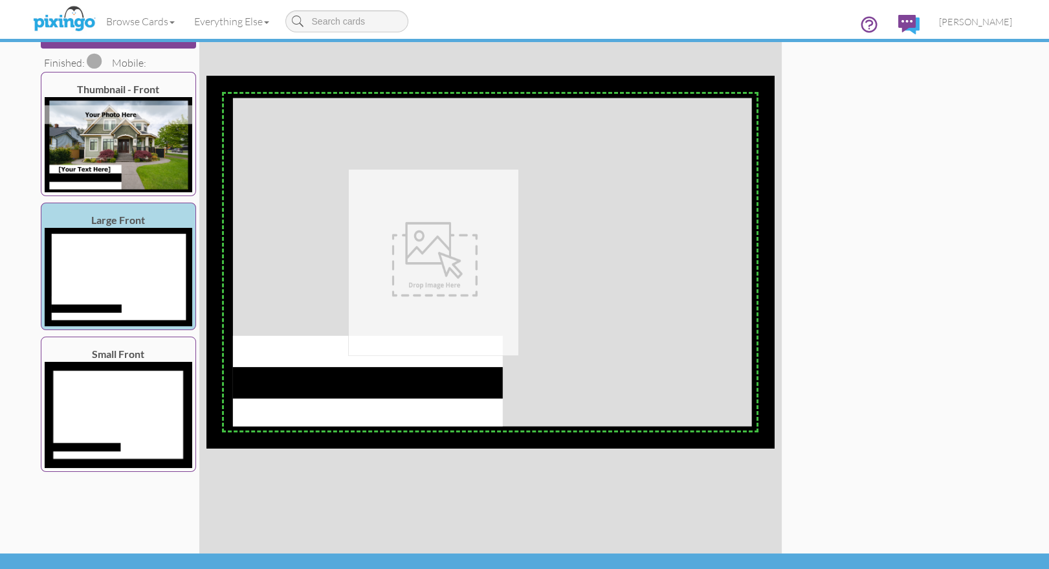
scroll to position [160, 0]
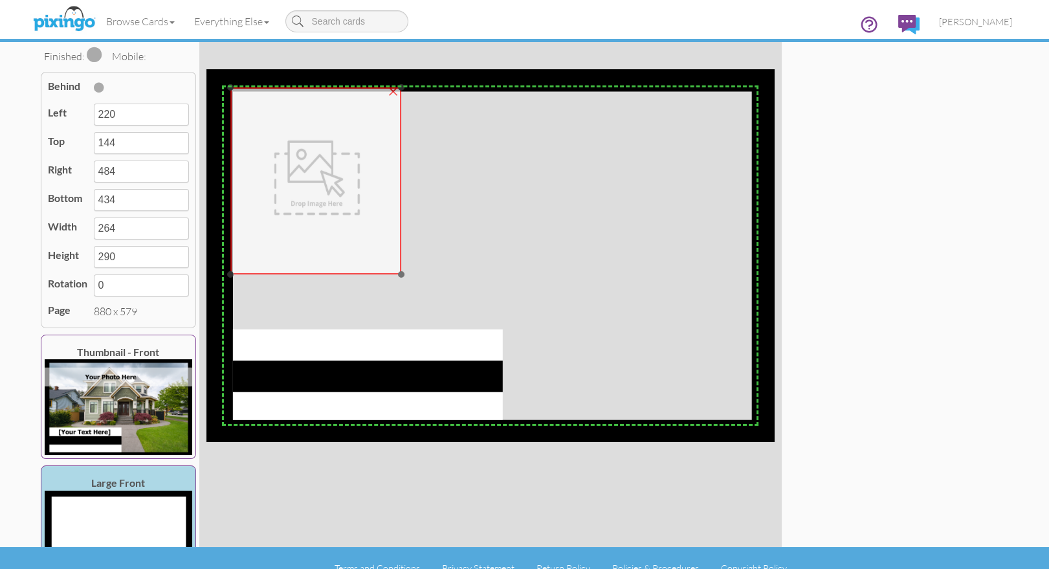
drag, startPoint x: 408, startPoint y: 235, endPoint x: 290, endPoint y: 160, distance: 139.6
click at [290, 160] on img at bounding box center [316, 181] width 171 height 187
type input "37"
type input "28"
type input "301"
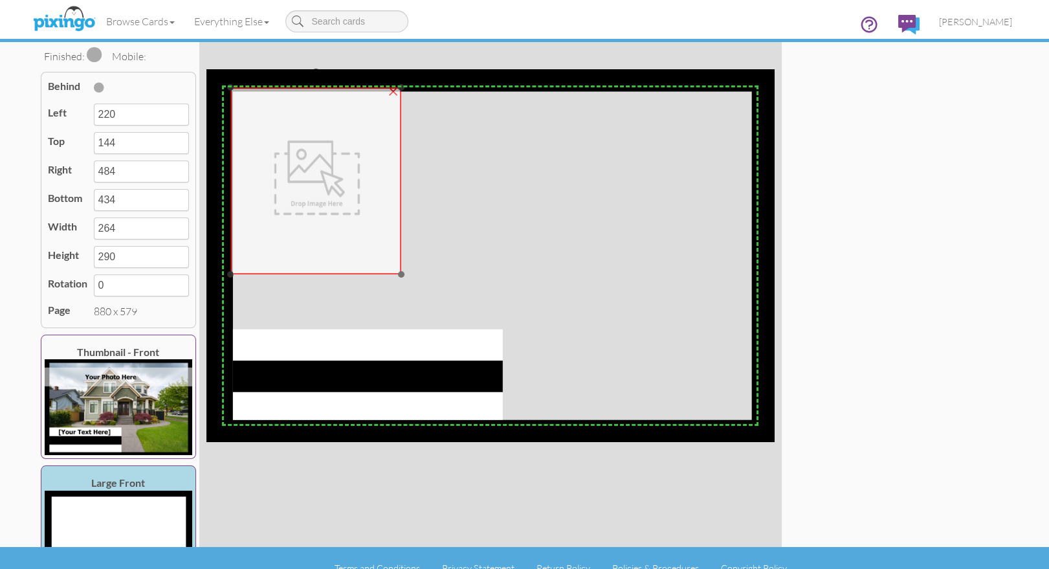
type input "318"
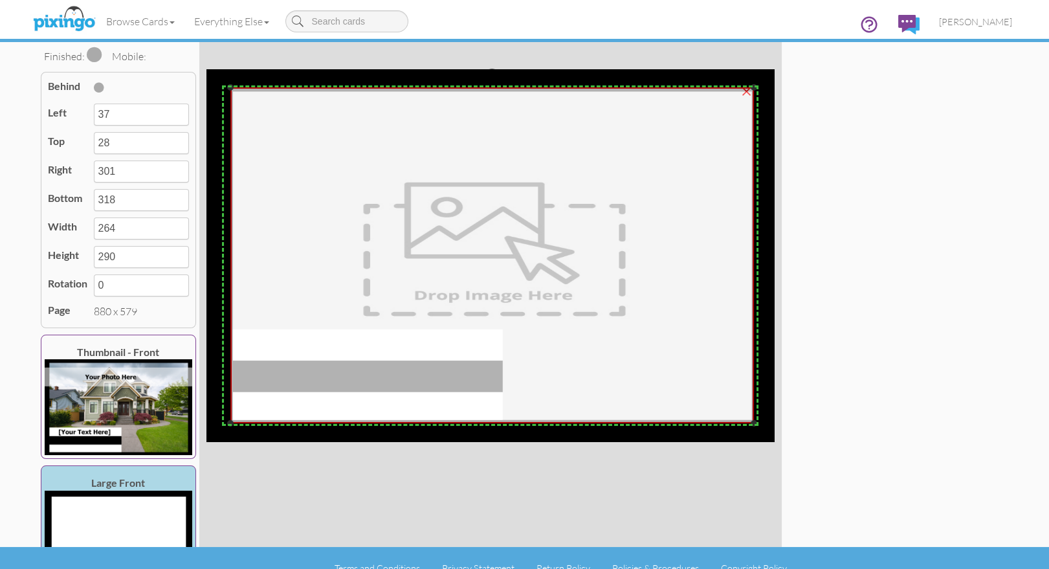
drag, startPoint x: 402, startPoint y: 273, endPoint x: 755, endPoint y: 422, distance: 383.3
click at [755, 422] on div at bounding box center [753, 423] width 6 height 6
type input "847"
type input "548"
type input "810"
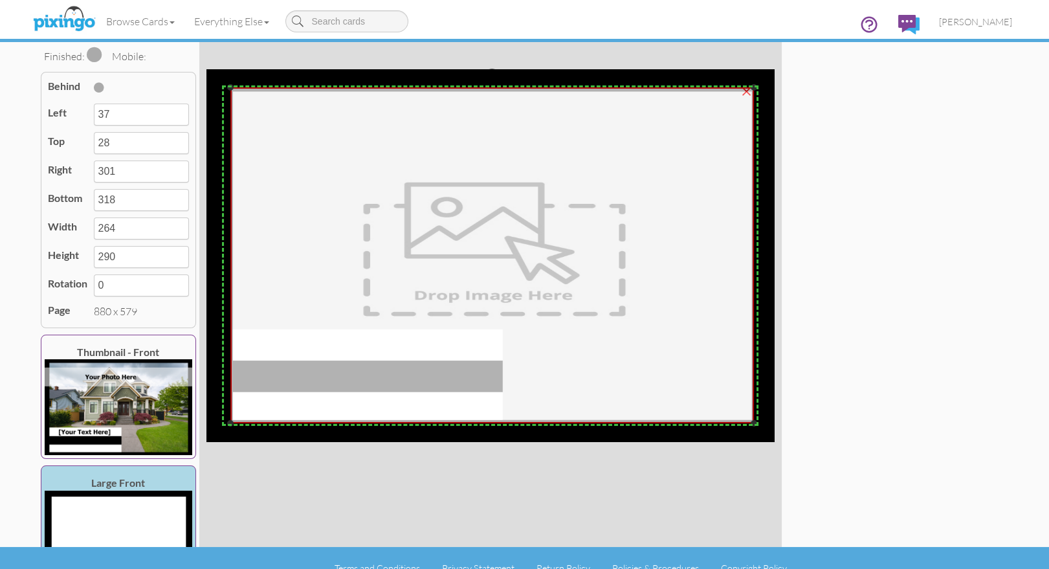
type input "520"
click at [98, 87] on span at bounding box center [99, 87] width 10 height 10
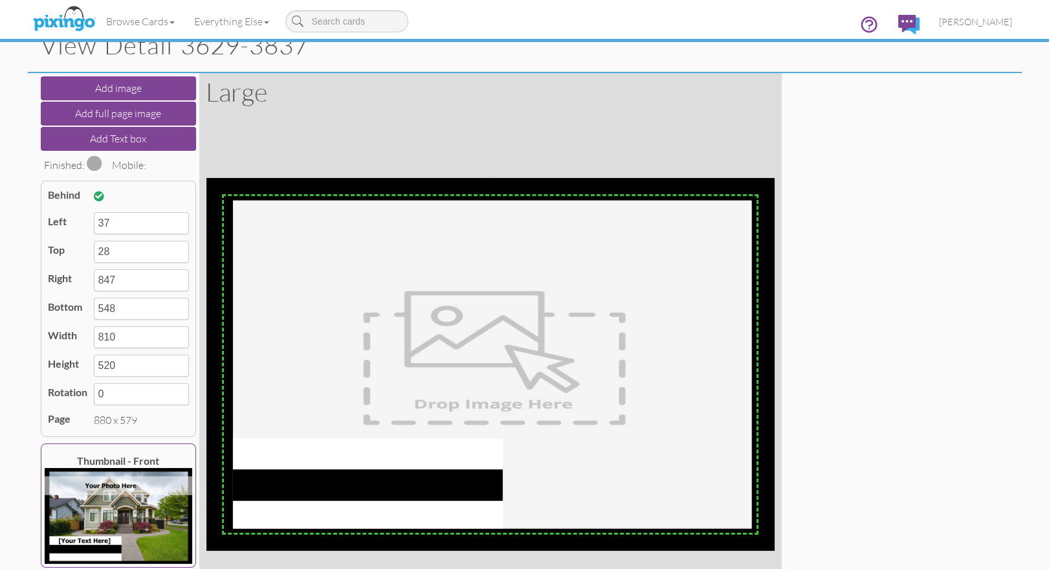
scroll to position [41, 0]
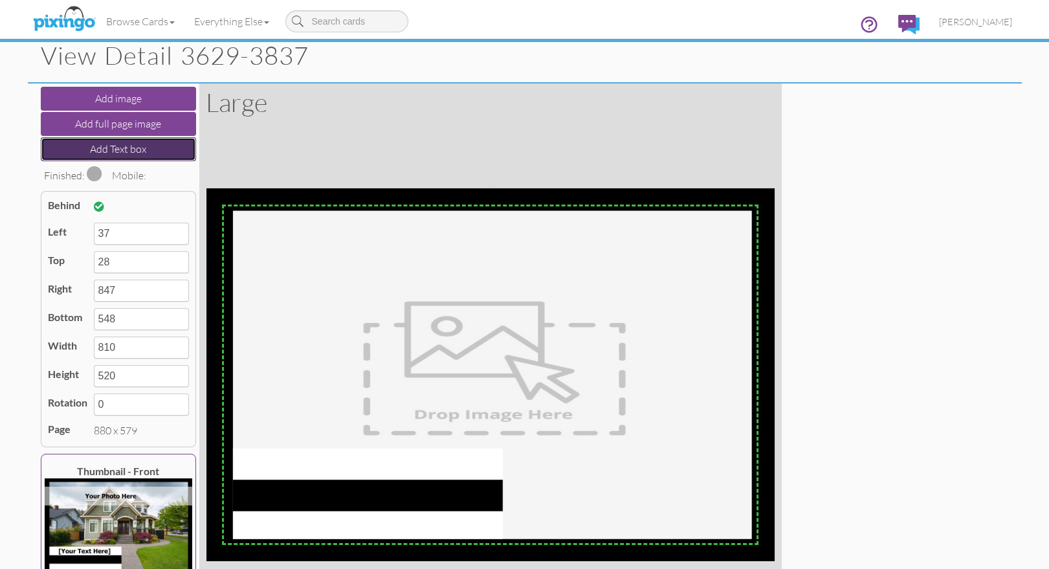
click at [97, 142] on button "Add Text box" at bounding box center [118, 149] width 155 height 24
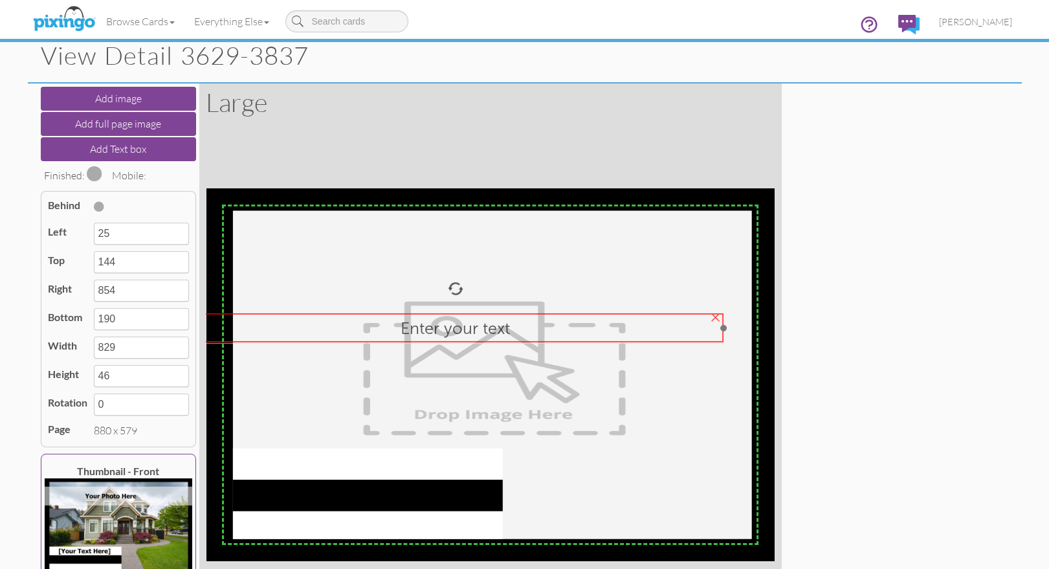
drag, startPoint x: 734, startPoint y: 298, endPoint x: 653, endPoint y: 332, distance: 87.8
click at [721, 329] on div "Enter your text" at bounding box center [455, 328] width 536 height 30
type input "-29"
type input "192"
type input "800"
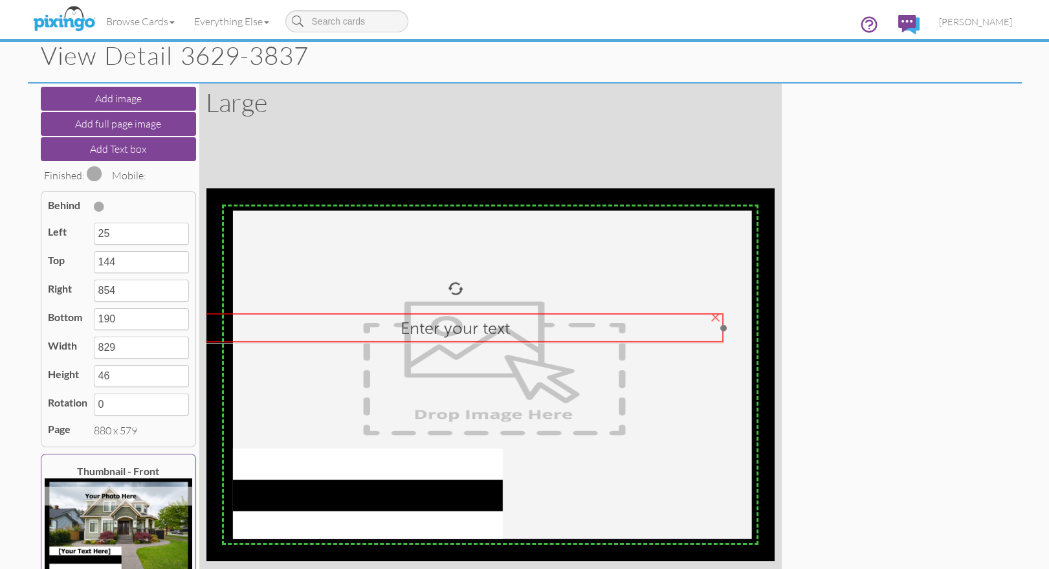
type input "238"
drag, startPoint x: 371, startPoint y: 326, endPoint x: 421, endPoint y: 325, distance: 50.5
click at [421, 325] on div "Enter your text" at bounding box center [498, 327] width 525 height 20
type input "51"
type input "190"
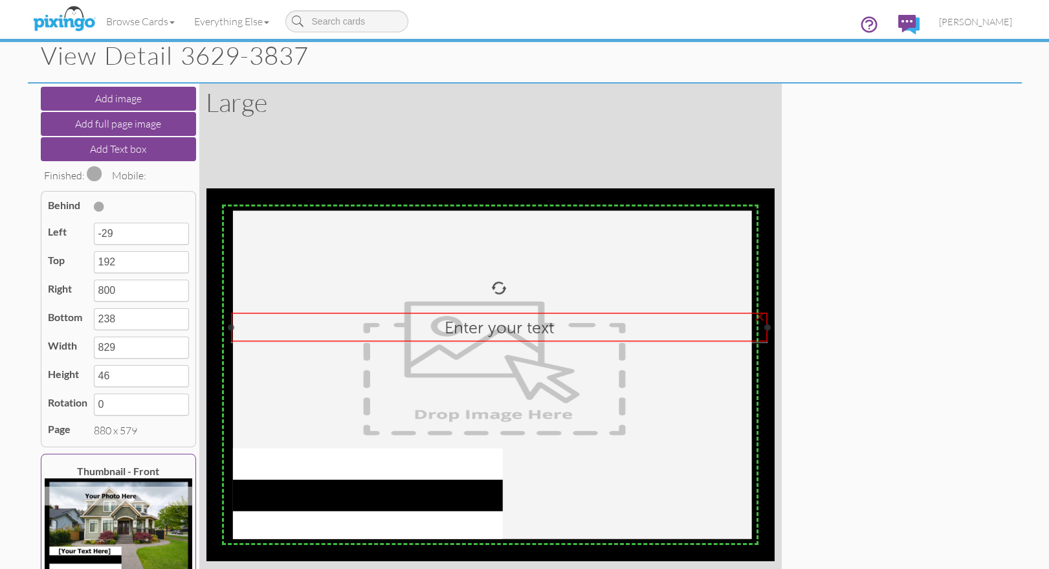
type input "880"
type input "236"
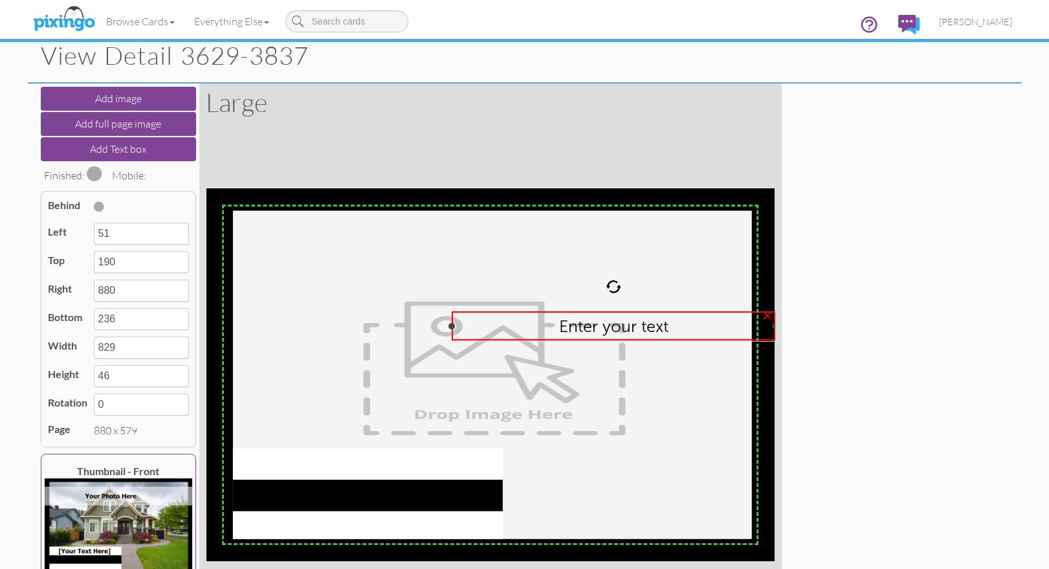
drag, startPoint x: 248, startPoint y: 322, endPoint x: 472, endPoint y: 322, distance: 223.8
click at [466, 321] on div "Enter your text ×" at bounding box center [613, 326] width 323 height 30
type input "402"
type input "478"
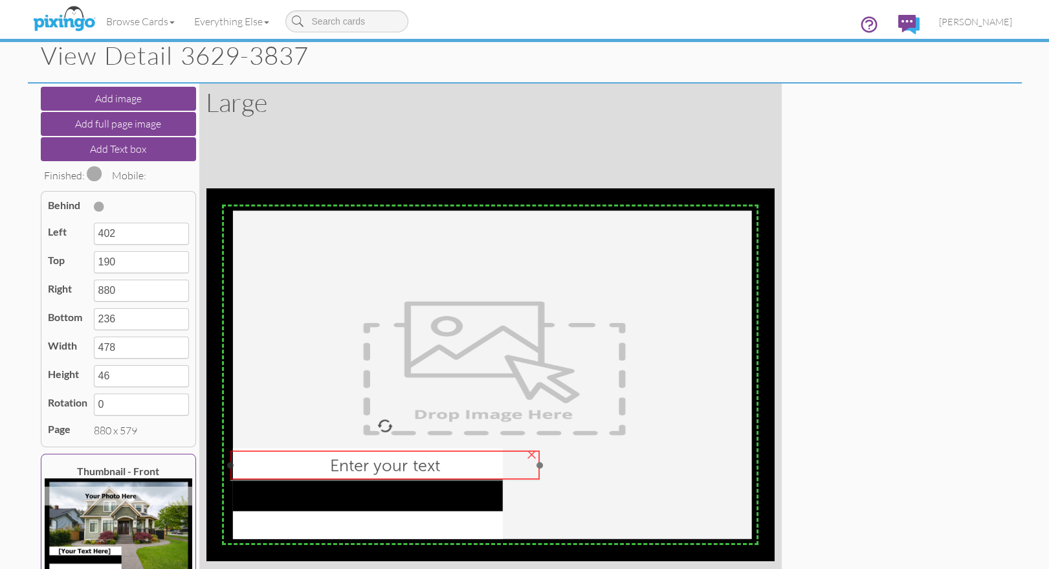
drag, startPoint x: 512, startPoint y: 338, endPoint x: 418, endPoint y: 476, distance: 166.5
click at [307, 465] on div "Enter your text" at bounding box center [384, 465] width 298 height 20
type input "38"
type input "405"
type input "516"
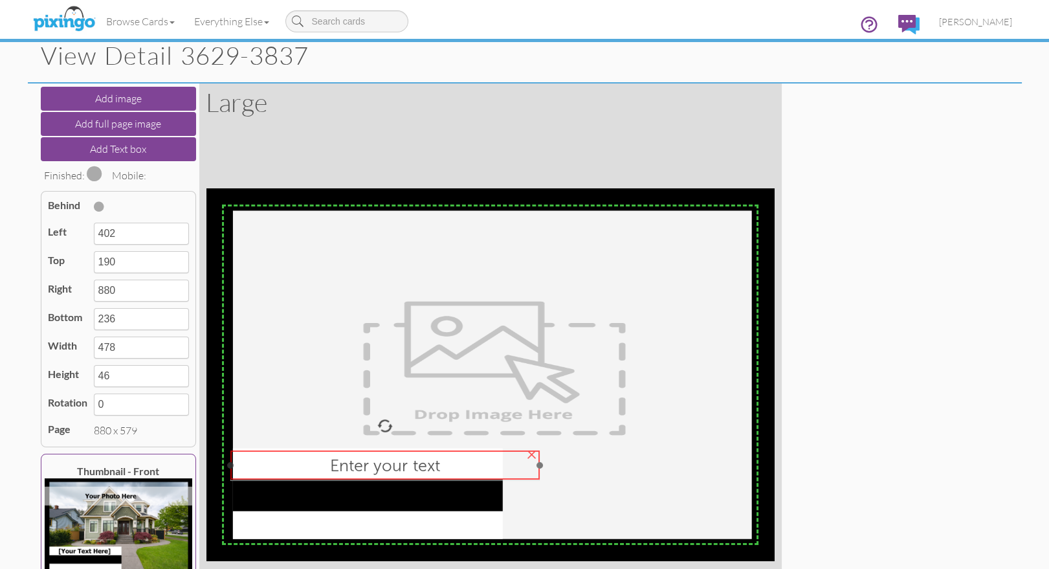
type input "451"
drag, startPoint x: 534, startPoint y: 464, endPoint x: 501, endPoint y: 464, distance: 33.0
click at [501, 464] on div at bounding box center [500, 464] width 6 height 6
type input "456"
type input "418"
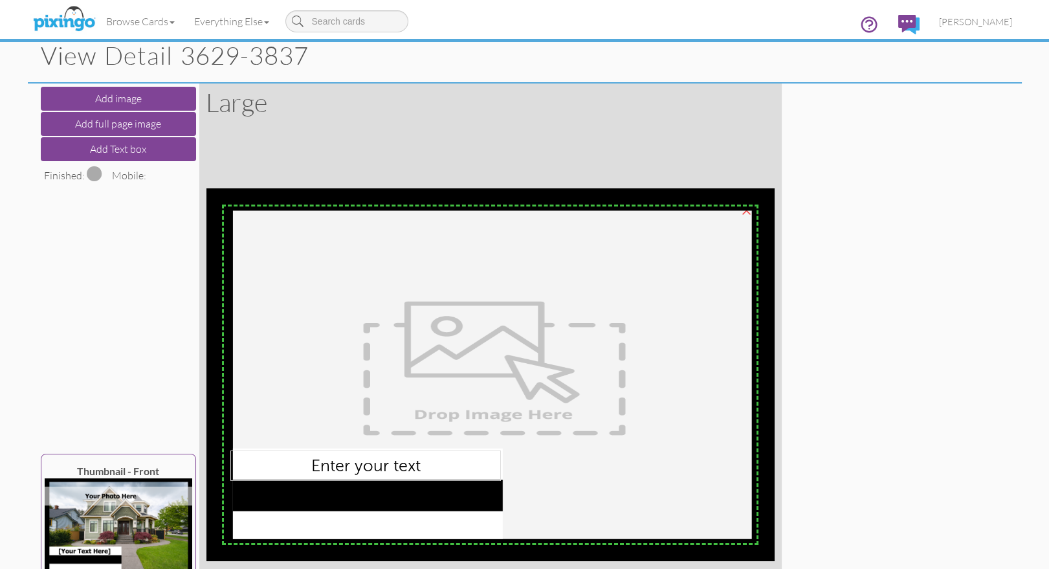
click at [563, 482] on img at bounding box center [493, 375] width 524 height 336
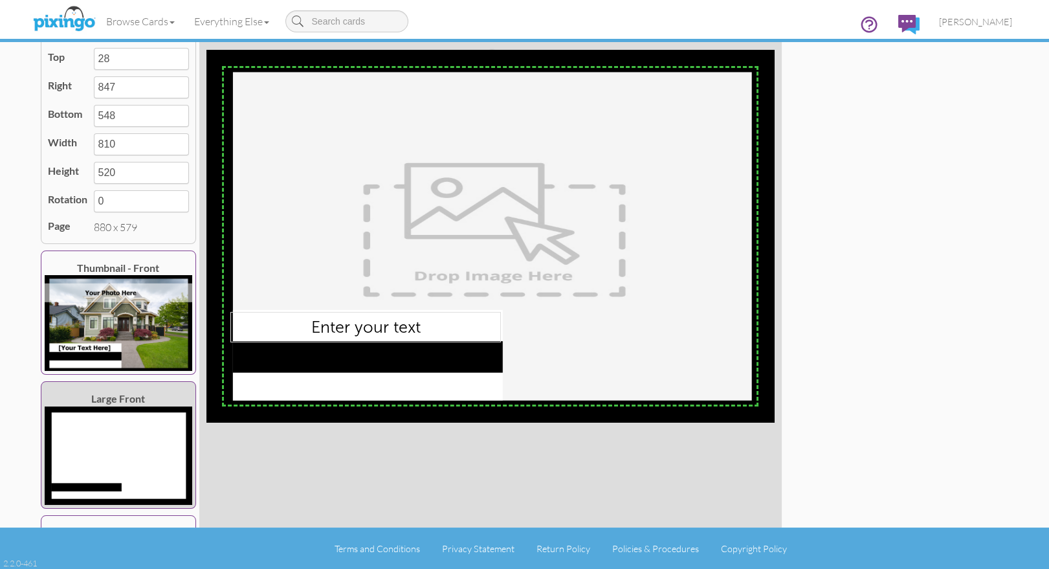
scroll to position [196, 0]
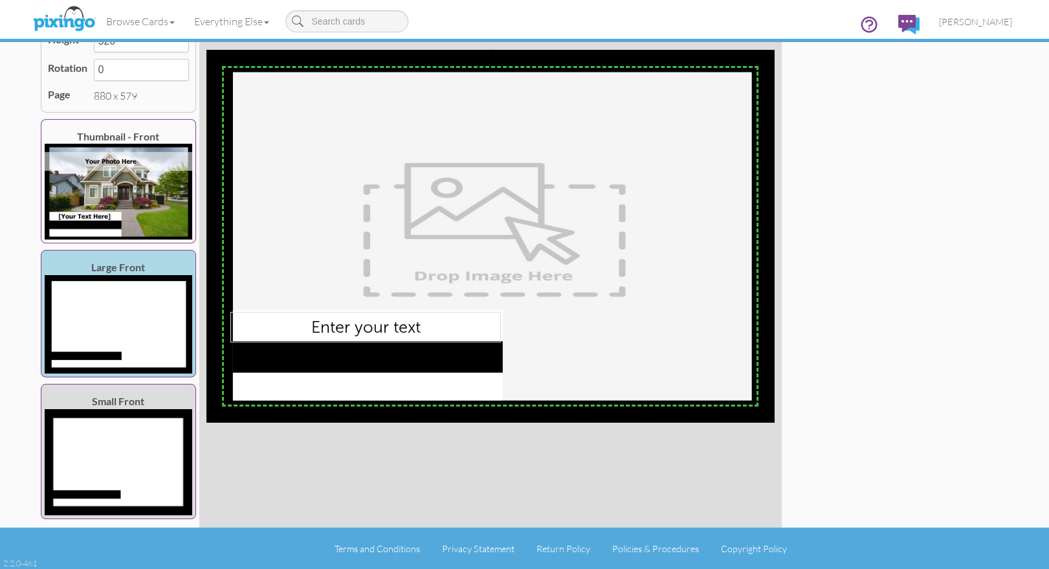
click at [107, 457] on img at bounding box center [119, 462] width 148 height 106
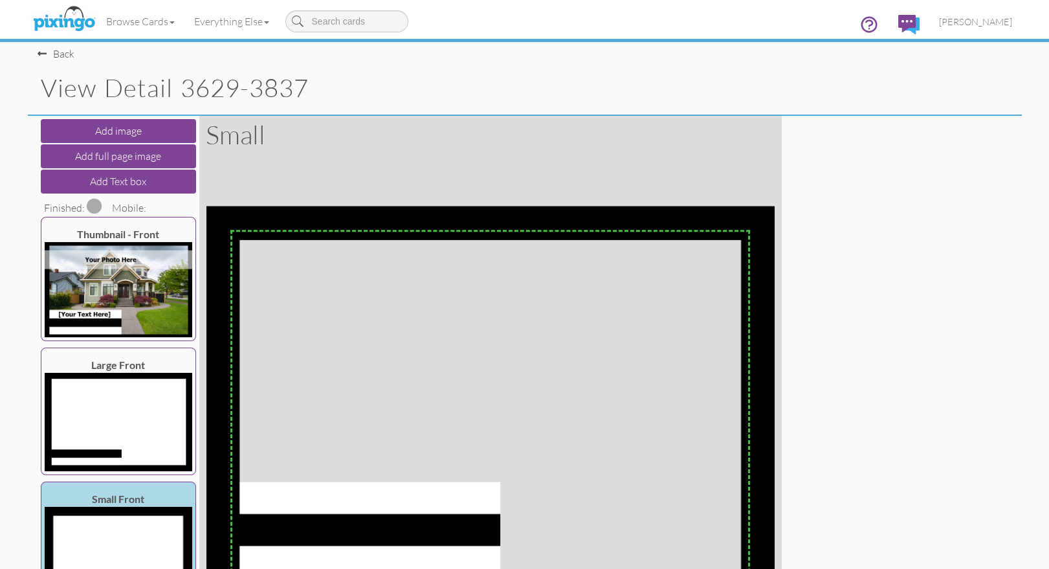
scroll to position [3, 0]
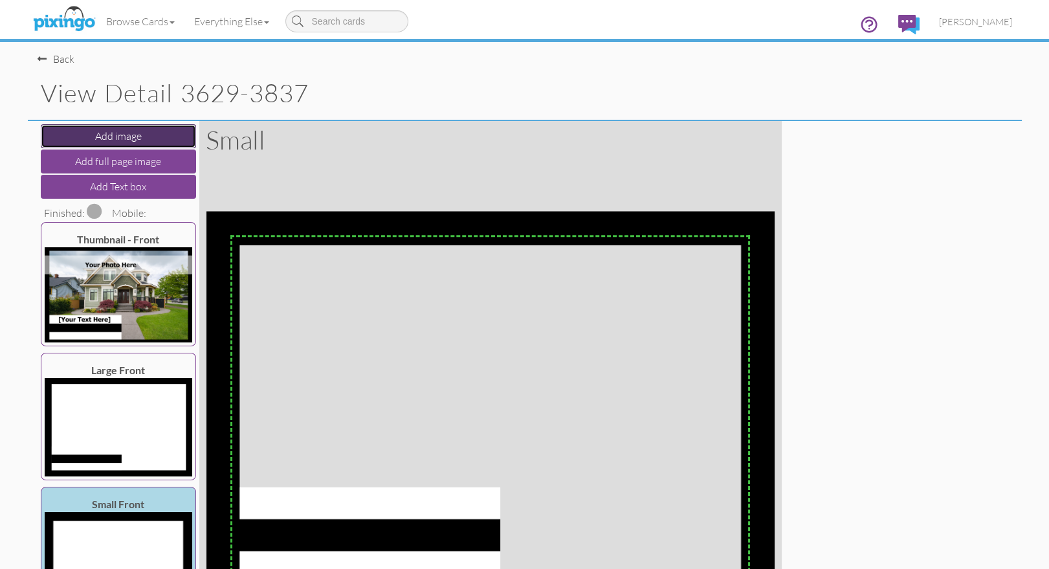
click at [114, 132] on button "Add image" at bounding box center [118, 136] width 155 height 24
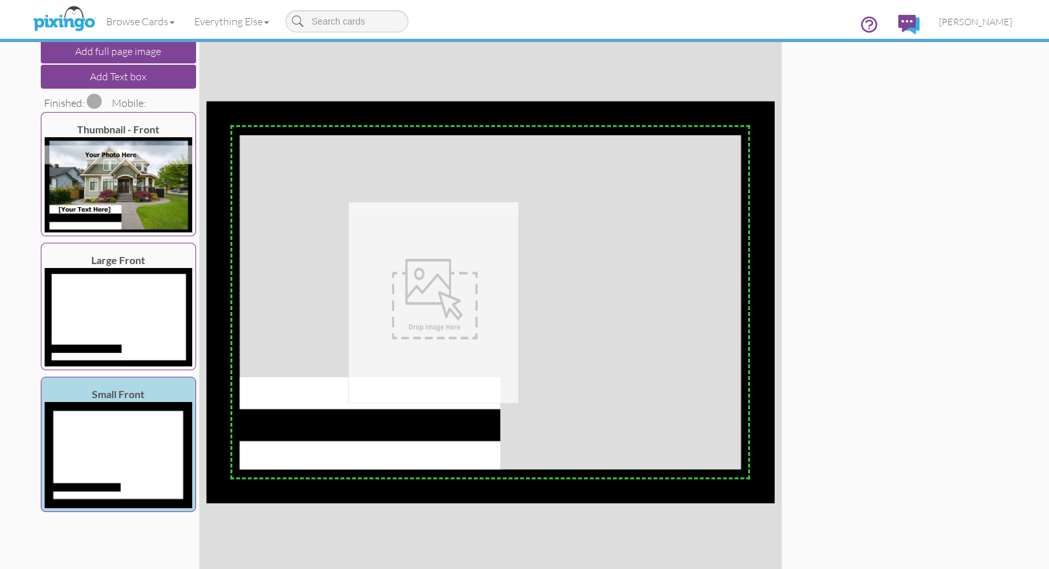
scroll to position [139, 0]
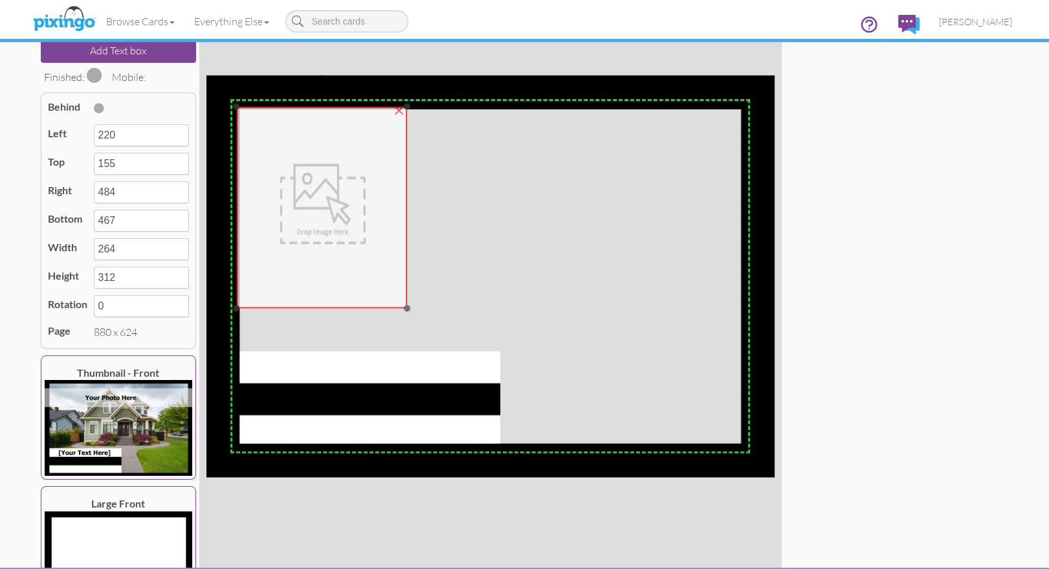
drag, startPoint x: 380, startPoint y: 215, endPoint x: 268, endPoint y: 146, distance: 131.6
click at [268, 146] on img at bounding box center [322, 208] width 171 height 202
type input "46"
type input "48"
type input "310"
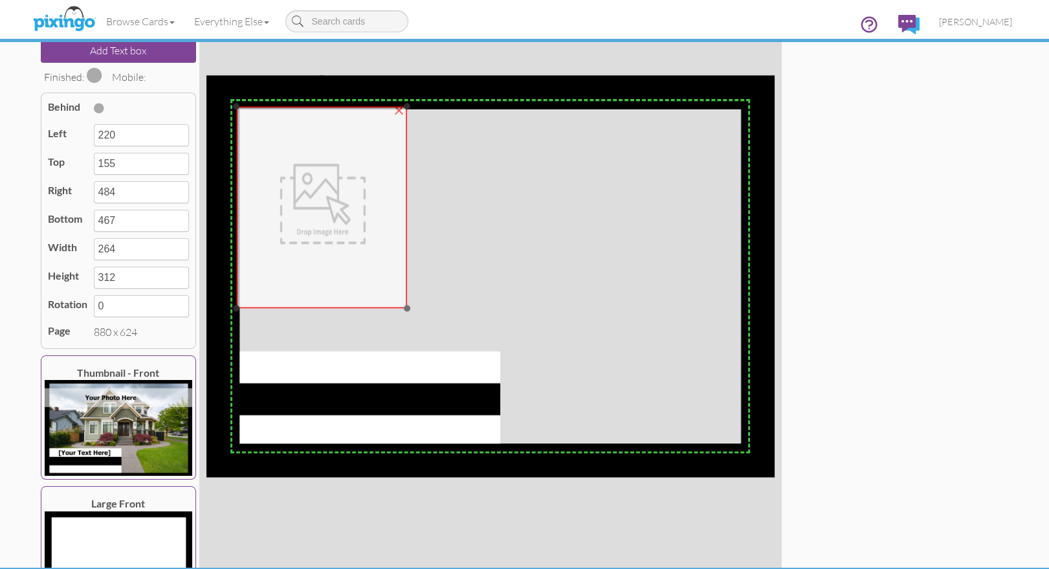
type input "360"
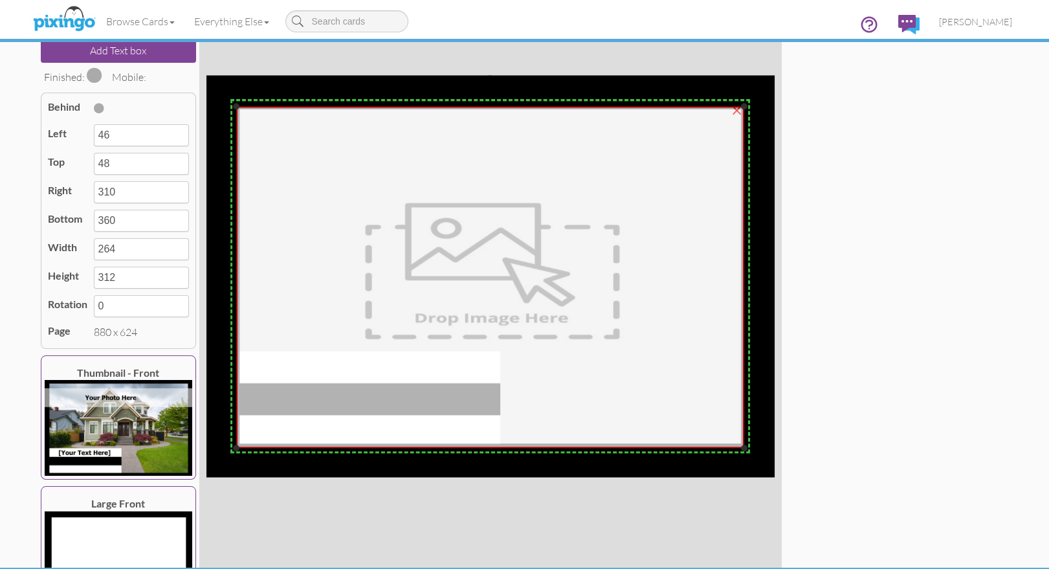
drag, startPoint x: 406, startPoint y: 309, endPoint x: 744, endPoint y: 448, distance: 365.5
click at [744, 448] on div at bounding box center [744, 447] width 6 height 6
type input "832"
type input "576"
type input "786"
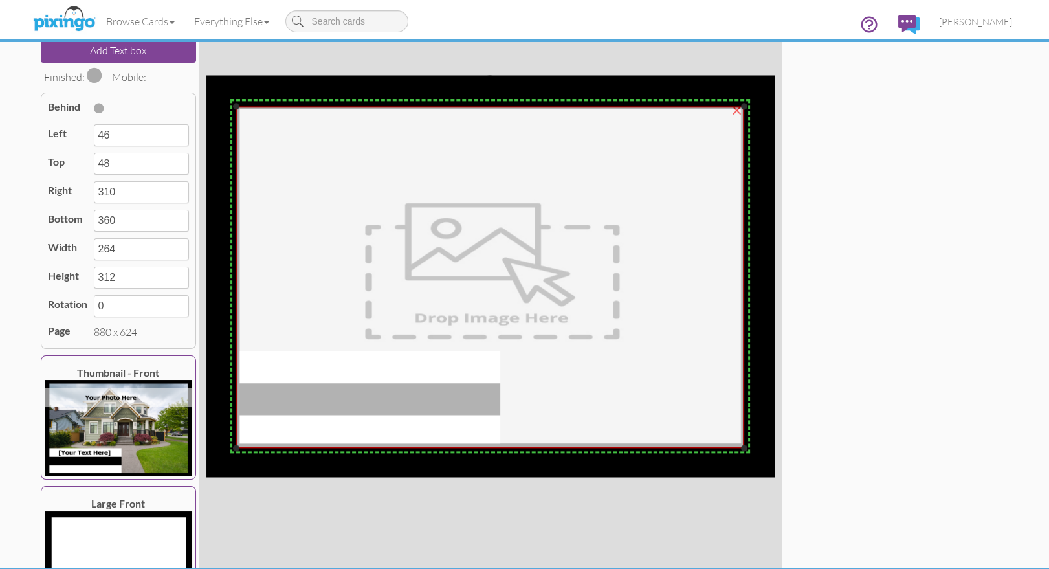
type input "528"
click at [102, 107] on span at bounding box center [99, 108] width 10 height 10
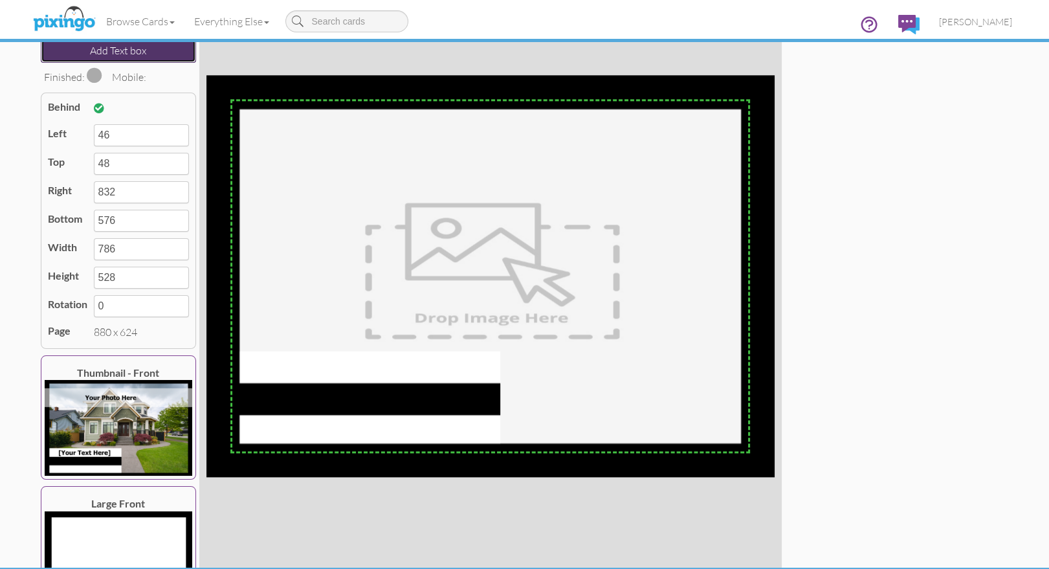
click at [125, 54] on button "Add Text box" at bounding box center [118, 51] width 155 height 24
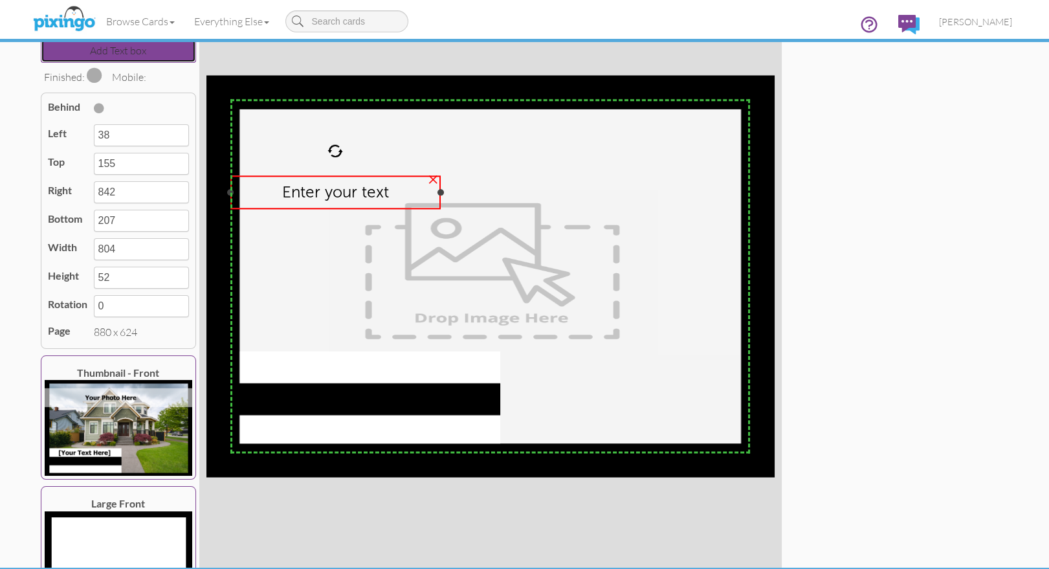
drag, startPoint x: 748, startPoint y: 193, endPoint x: 439, endPoint y: 188, distance: 309.3
click at [439, 188] on div "Enter your text ×" at bounding box center [335, 192] width 210 height 34
type input "364"
type input "326"
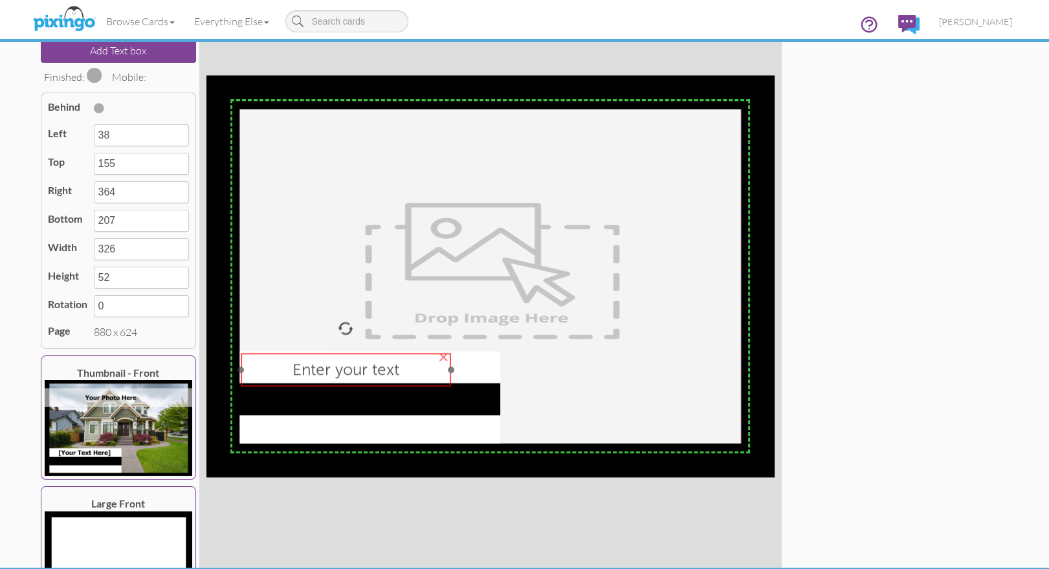
drag, startPoint x: 354, startPoint y: 190, endPoint x: 377, endPoint y: 369, distance: 180.1
click at [364, 367] on span "Enter your text" at bounding box center [345, 369] width 107 height 19
type input "54"
type input "429"
type input "380"
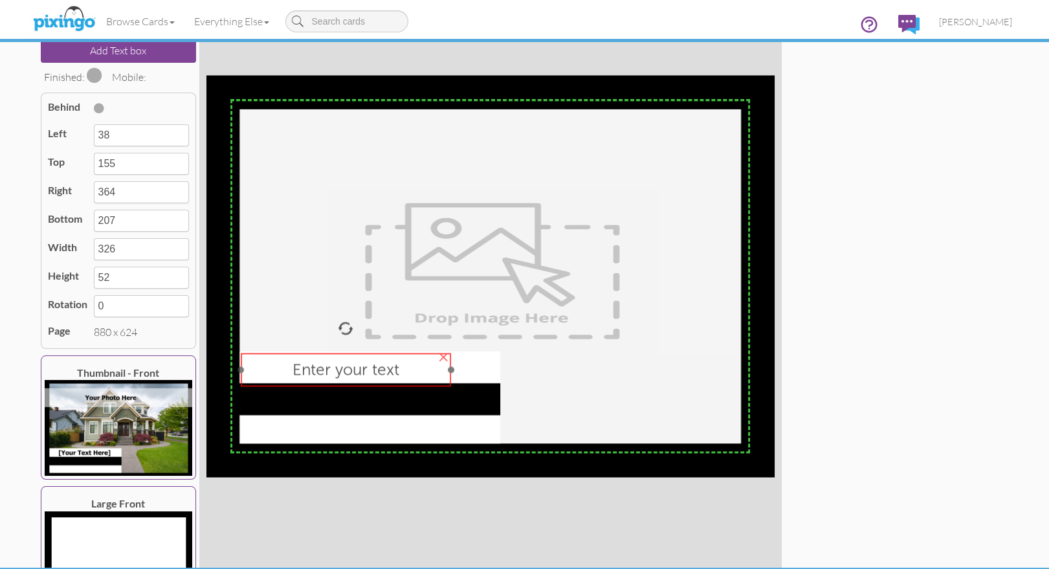
type input "481"
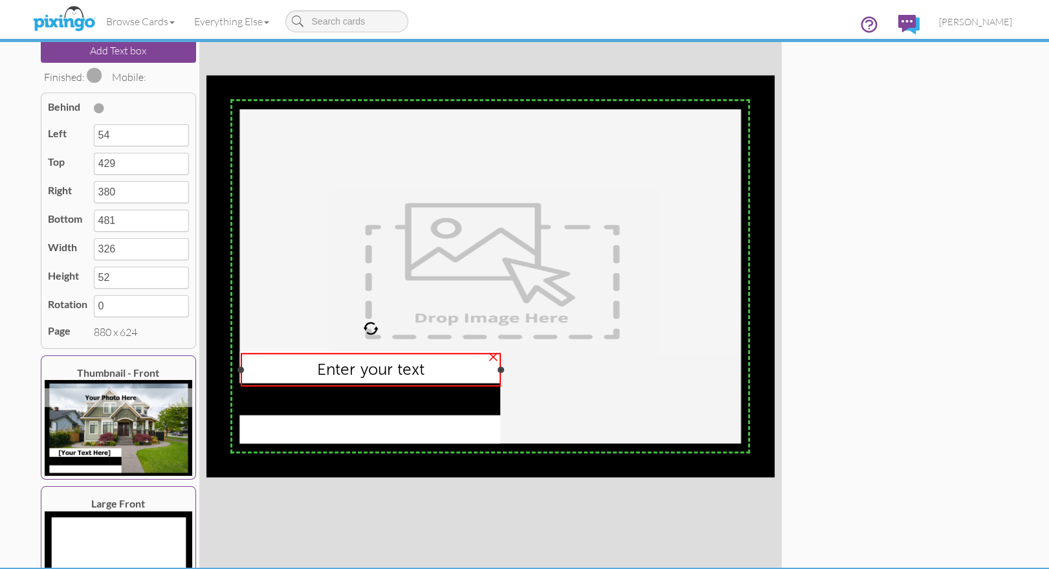
drag, startPoint x: 450, startPoint y: 370, endPoint x: 500, endPoint y: 366, distance: 50.0
click at [500, 366] on div at bounding box center [500, 369] width 6 height 6
type input "457"
type input "403"
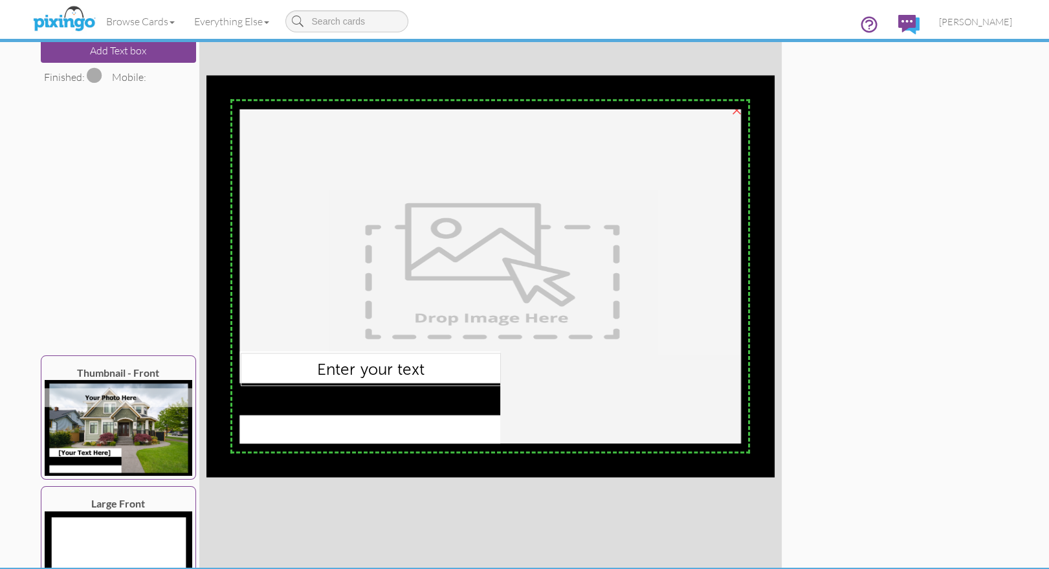
click at [592, 378] on img at bounding box center [491, 278] width 508 height 342
click at [881, 387] on div "Add image Add full page image Add Text box Finished: Mobile: Behind Left 46 Top…" at bounding box center [525, 276] width 974 height 582
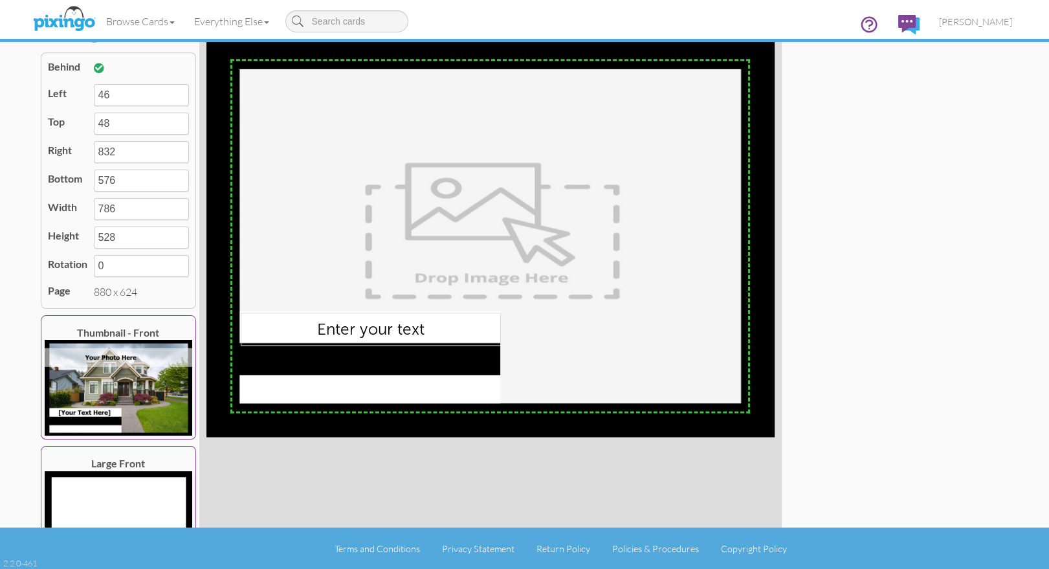
scroll to position [0, 0]
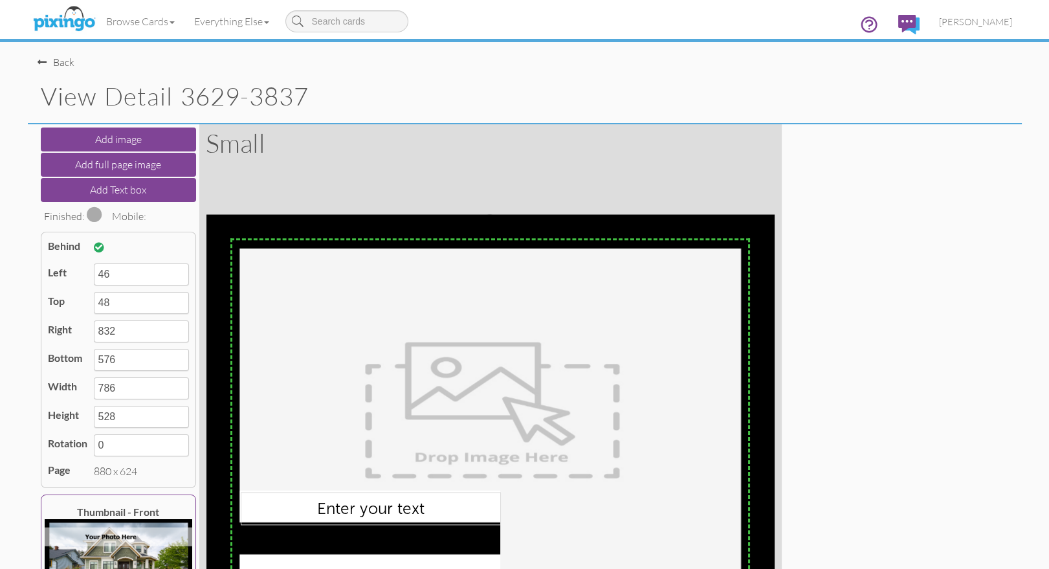
click at [91, 212] on span at bounding box center [95, 214] width 16 height 16
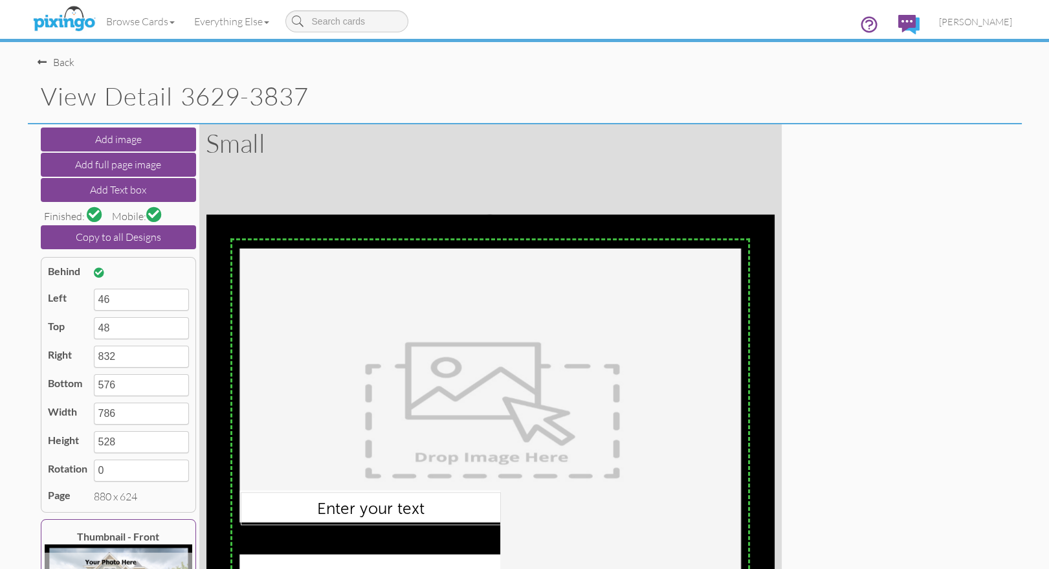
click at [150, 214] on span at bounding box center [153, 213] width 11 height 11
click at [68, 61] on div "Back" at bounding box center [56, 62] width 37 height 15
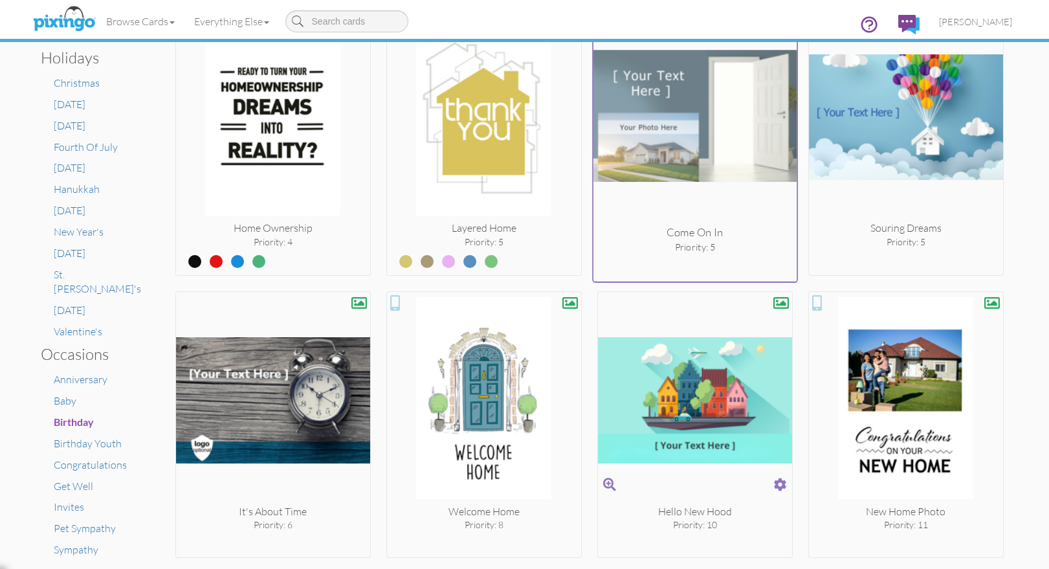
scroll to position [529, 0]
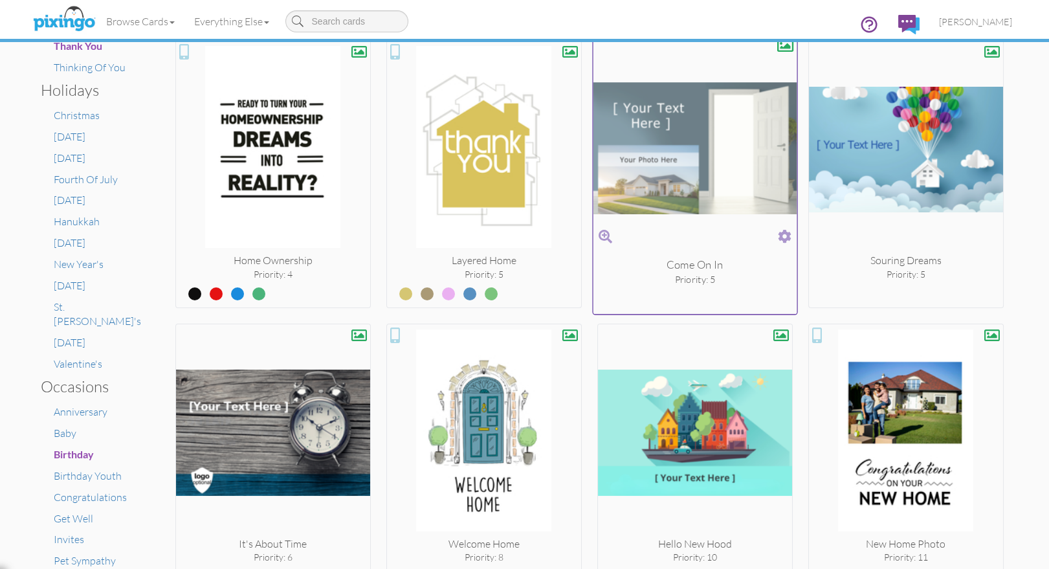
click at [785, 232] on span at bounding box center [785, 236] width 14 height 19
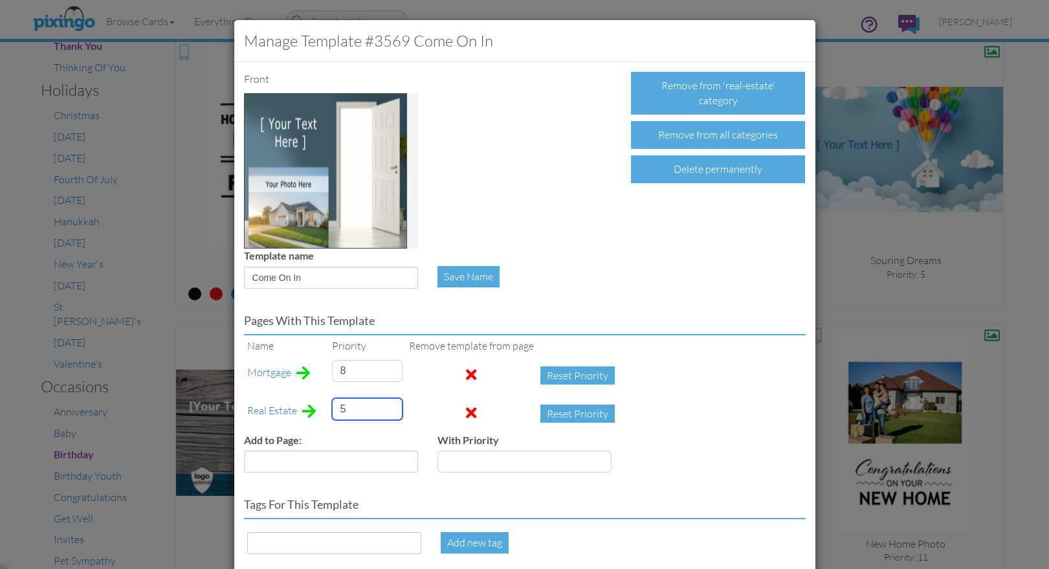
click at [347, 403] on input "5" at bounding box center [367, 409] width 71 height 22
drag, startPoint x: 347, startPoint y: 403, endPoint x: 327, endPoint y: 405, distance: 20.1
click at [327, 405] on tr "Real Estate 5 Reset Priority" at bounding box center [434, 414] width 380 height 38
click at [540, 413] on button "Reset Priority" at bounding box center [577, 413] width 74 height 18
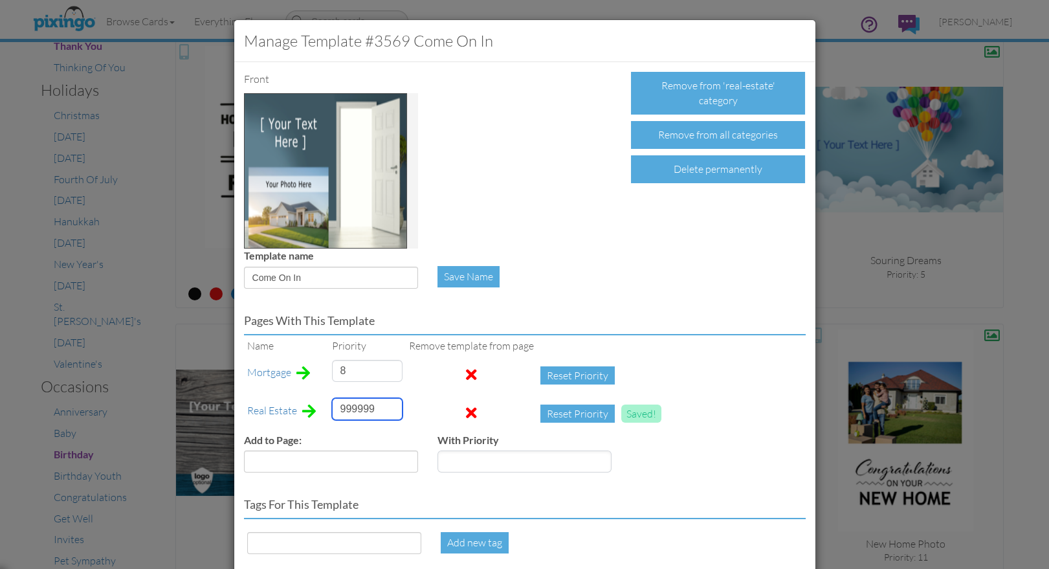
click at [349, 404] on input "999999" at bounding box center [367, 409] width 71 height 22
type input "6"
click at [609, 333] on div "Pages with this template Name Priority Remove template from page Mortgage 8 Res…" at bounding box center [524, 390] width 581 height 184
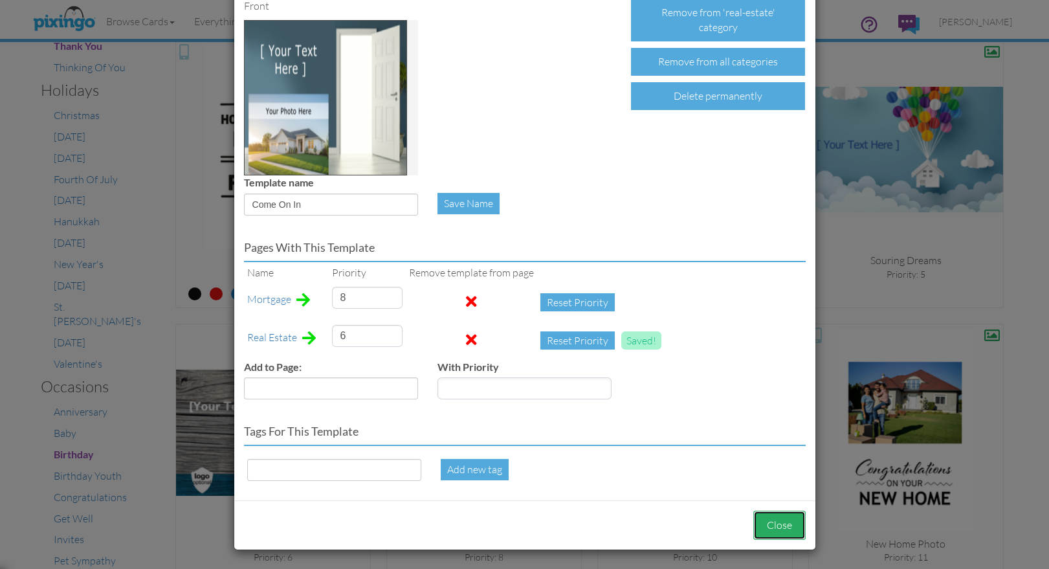
click at [791, 526] on button "Close" at bounding box center [779, 524] width 52 height 29
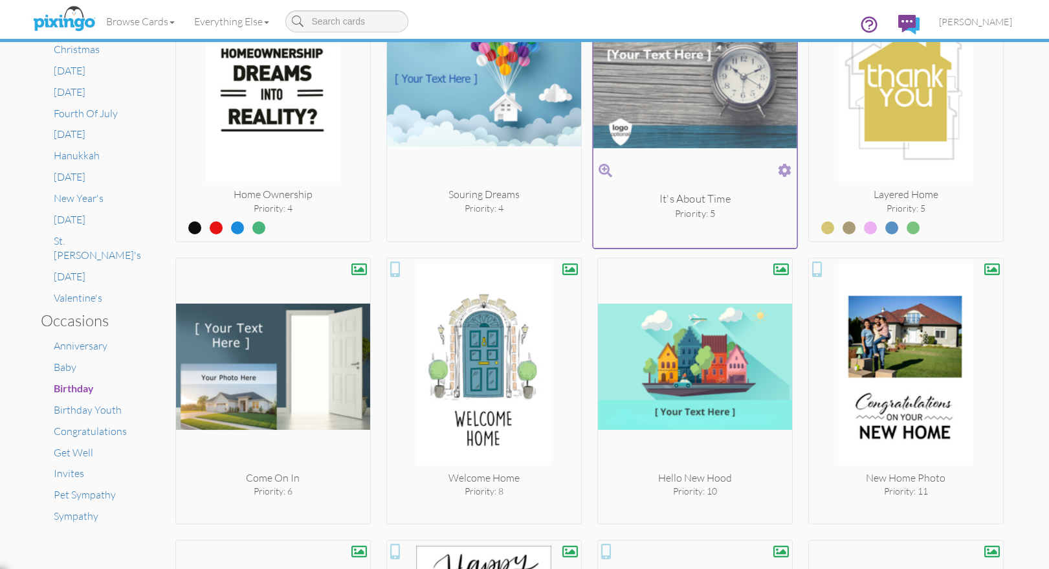
scroll to position [639, 0]
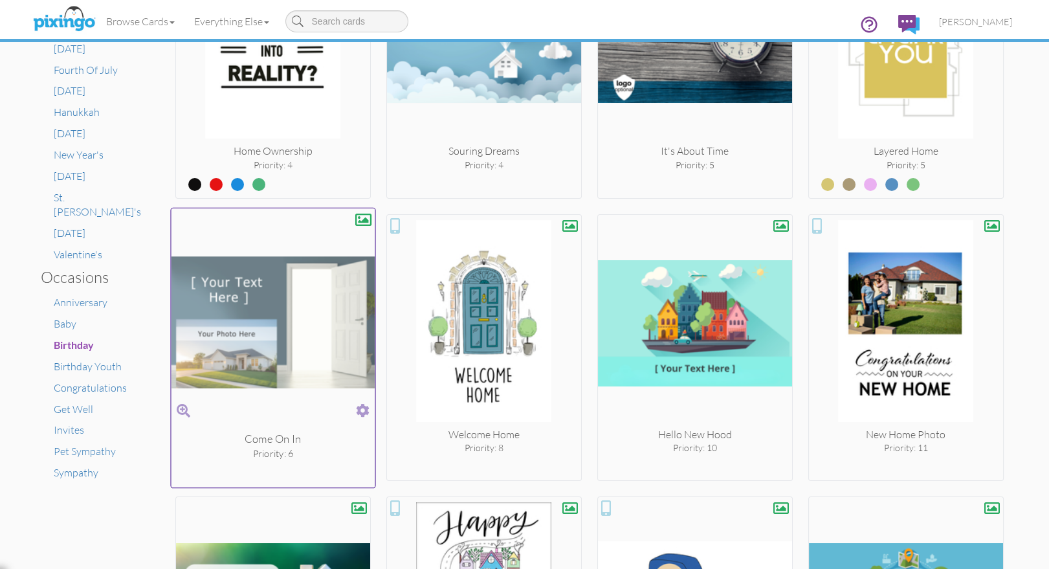
click at [365, 407] on span at bounding box center [363, 409] width 14 height 19
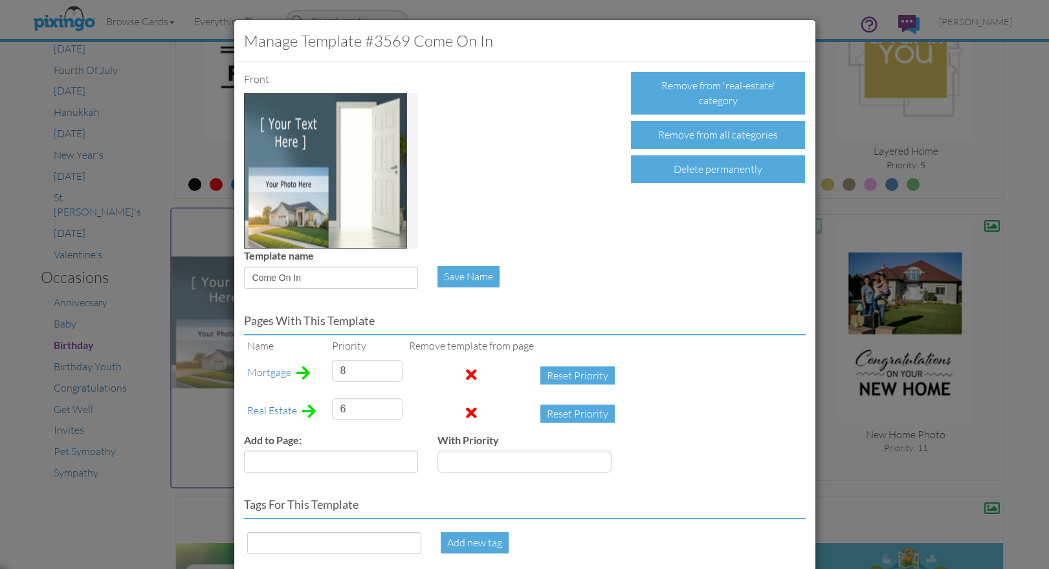
scroll to position [60, 0]
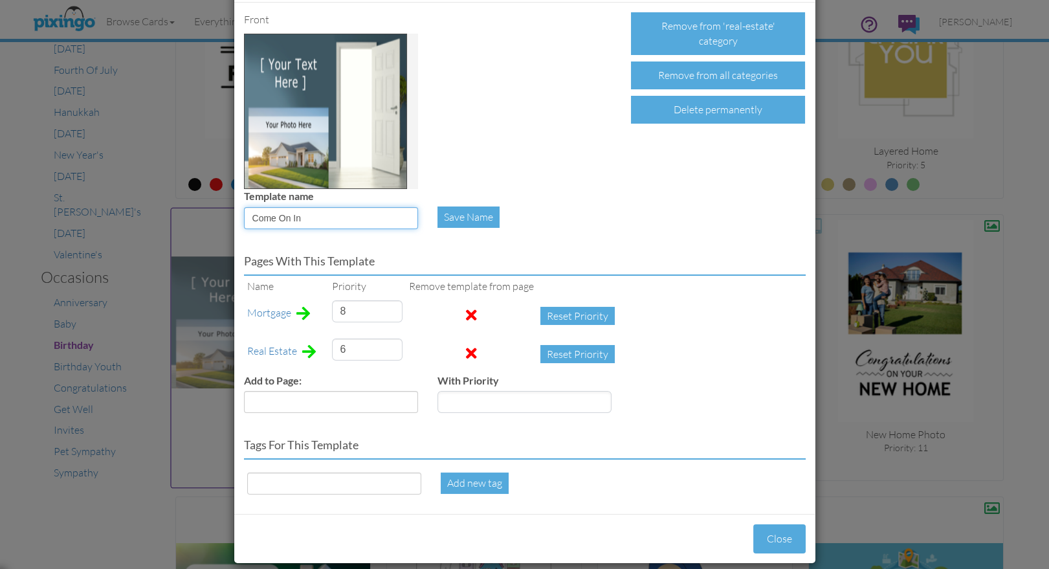
drag, startPoint x: 314, startPoint y: 217, endPoint x: 274, endPoint y: 219, distance: 39.5
click at [248, 216] on input "Come On In" at bounding box center [331, 218] width 174 height 22
click at [289, 484] on input at bounding box center [334, 483] width 174 height 22
paste input "Come On In"
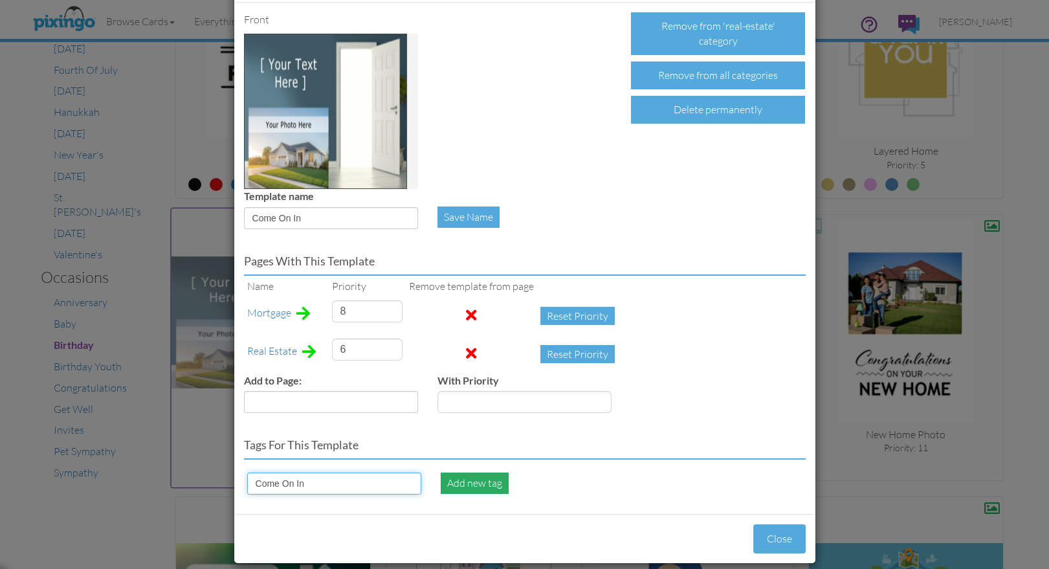
type input "Come On In"
click at [469, 480] on div "Add new tag" at bounding box center [475, 482] width 68 height 21
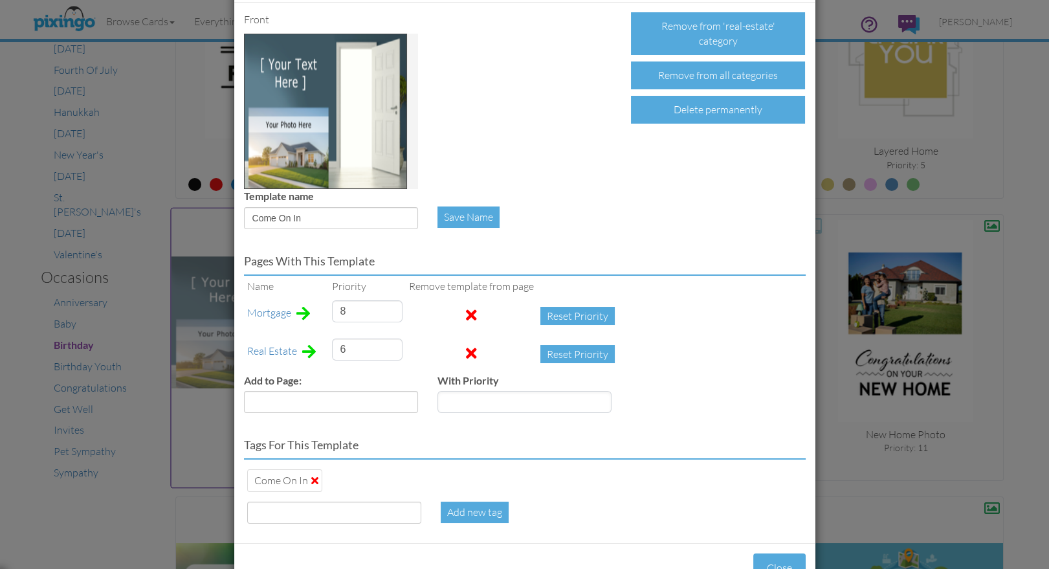
scroll to position [102, 0]
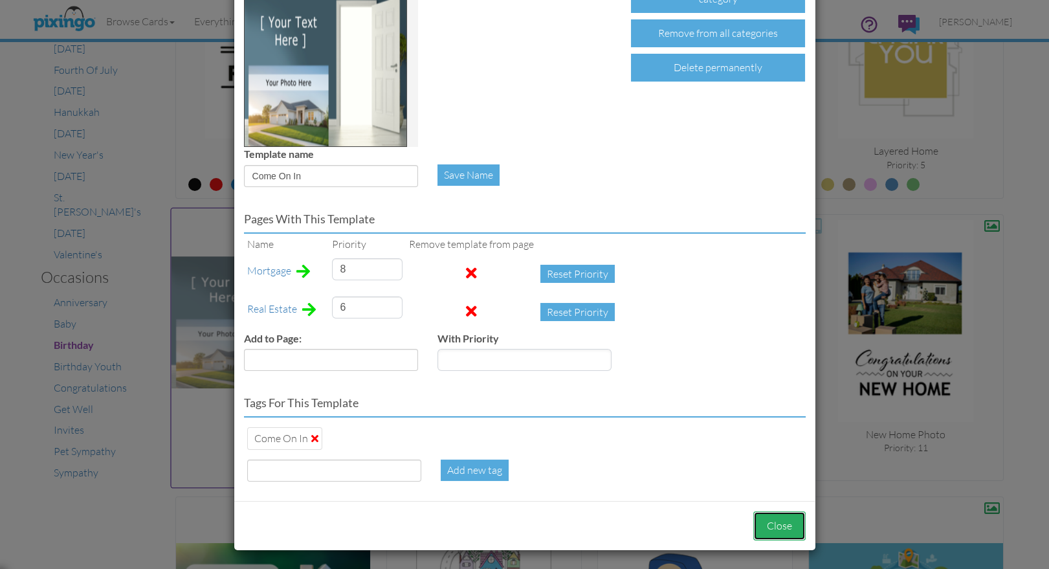
click at [780, 526] on button "Close" at bounding box center [779, 525] width 52 height 29
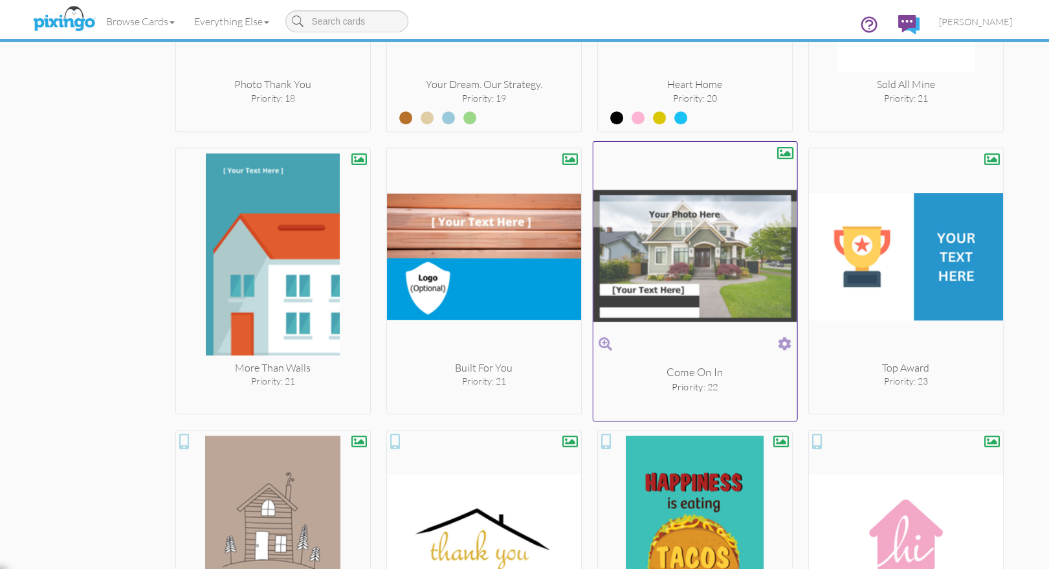
scroll to position [1846, 0]
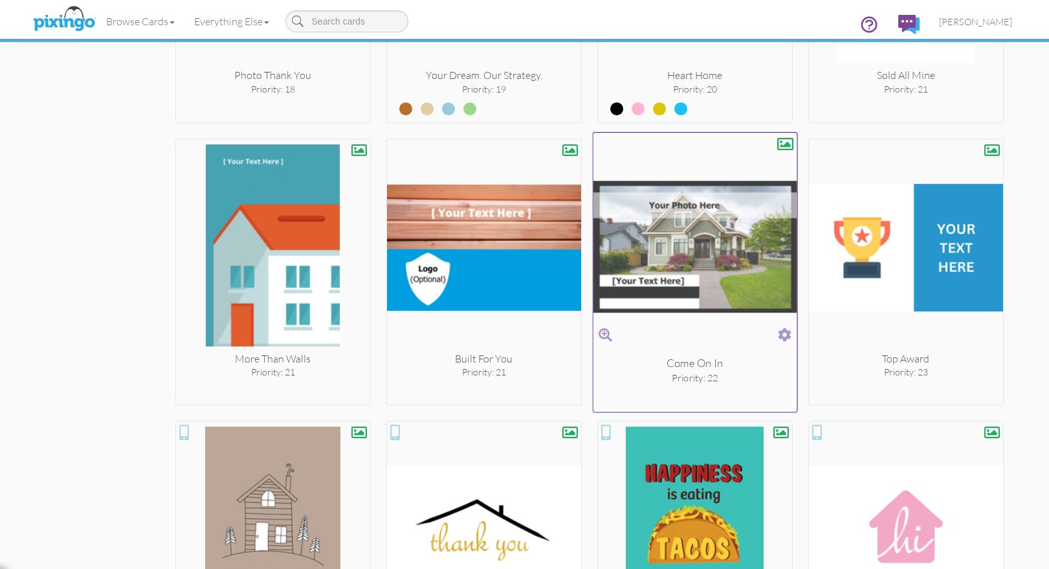
click at [787, 328] on span at bounding box center [785, 334] width 14 height 19
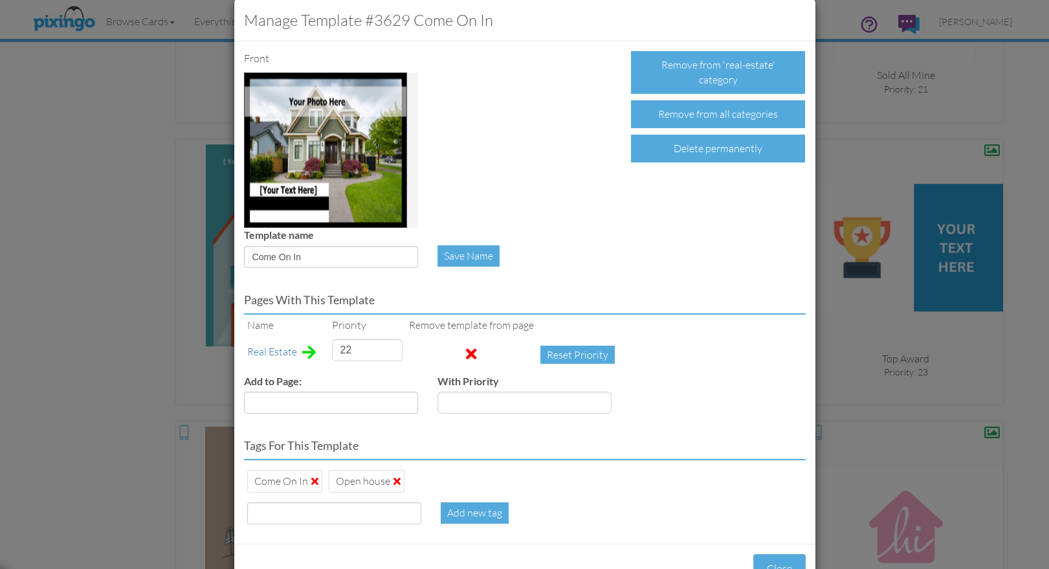
scroll to position [63, 0]
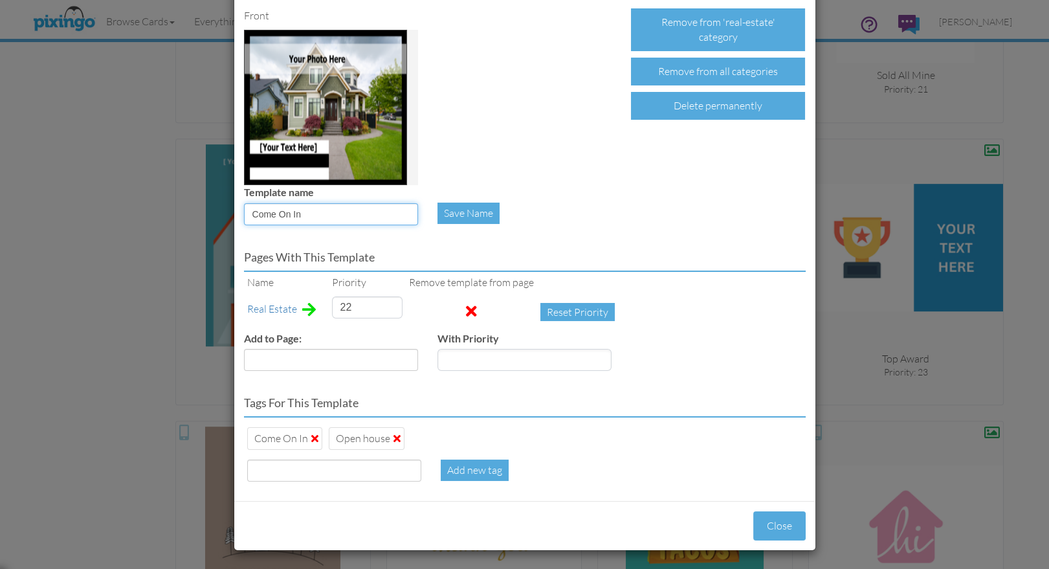
drag, startPoint x: 318, startPoint y: 217, endPoint x: 248, endPoint y: 211, distance: 70.8
click at [247, 211] on input "Come On In" at bounding box center [331, 214] width 174 height 22
type input "Open House"
click at [455, 214] on div "Save Name" at bounding box center [468, 212] width 62 height 21
click at [317, 433] on div "Come On In" at bounding box center [284, 438] width 75 height 23
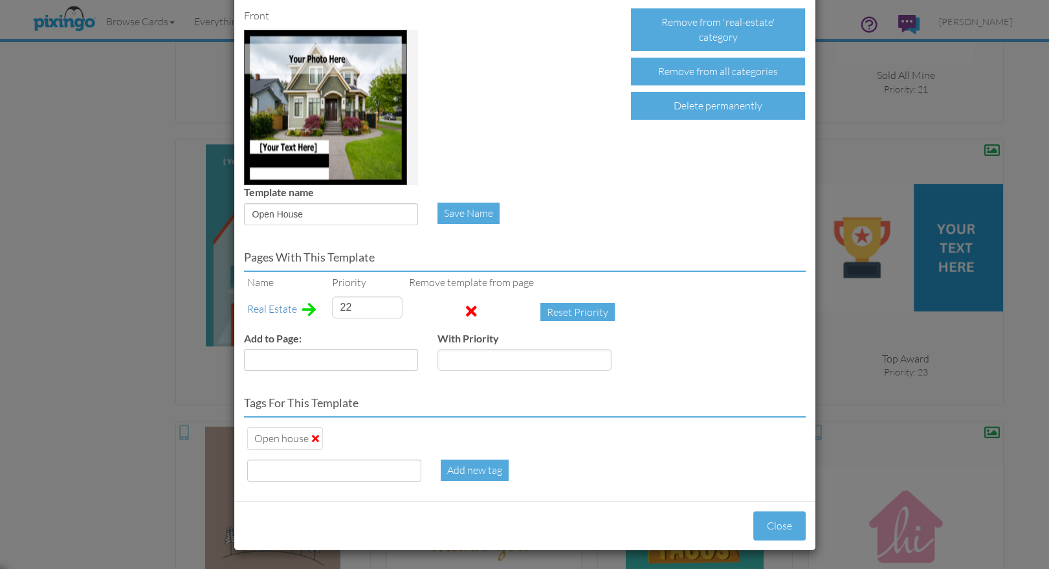
click at [622, 433] on div "Open house" at bounding box center [525, 438] width 562 height 29
click at [781, 524] on button "Close" at bounding box center [779, 525] width 52 height 29
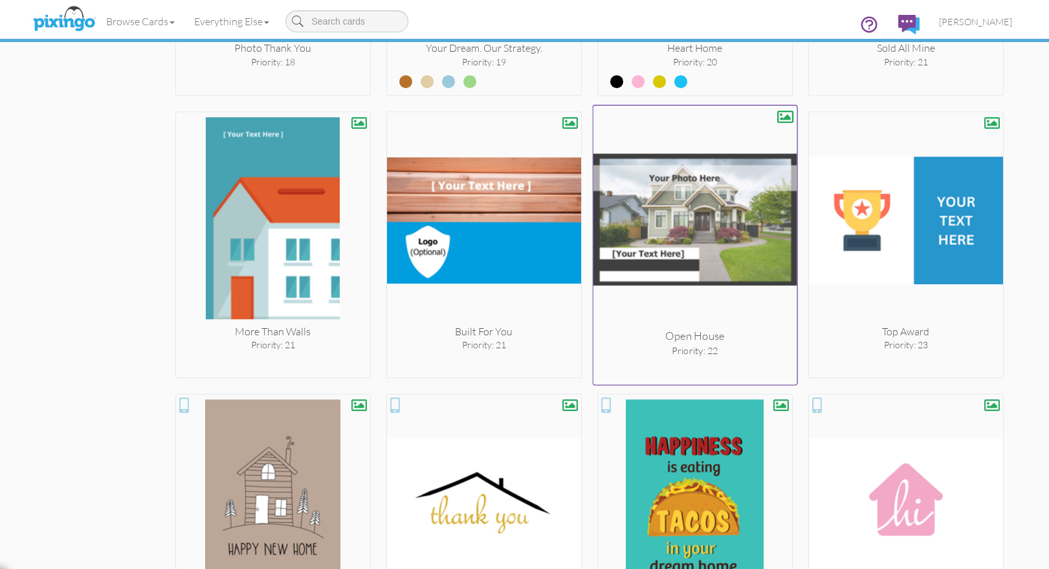
scroll to position [1859, 0]
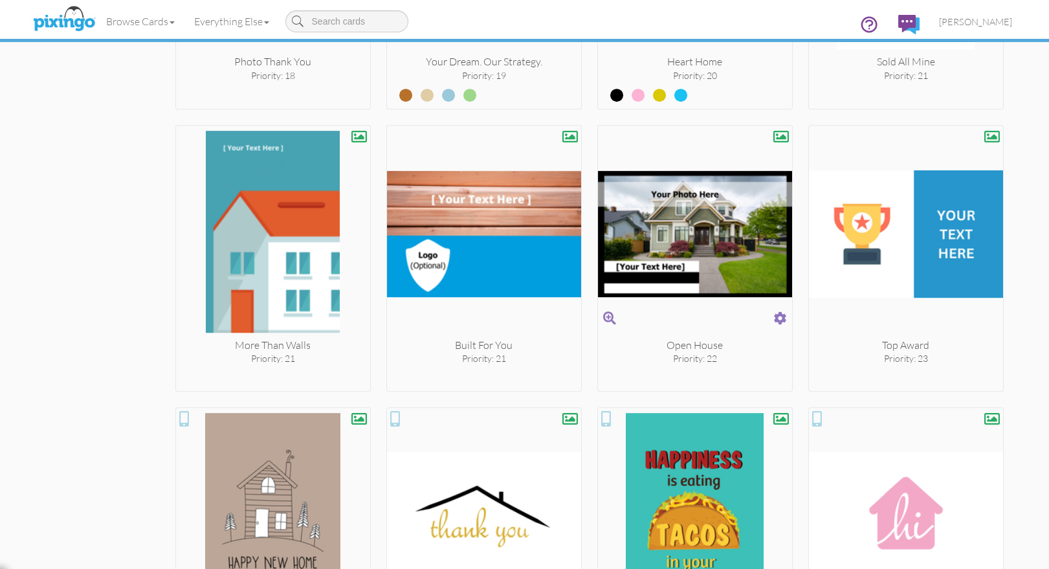
click at [710, 254] on img at bounding box center [695, 234] width 194 height 207
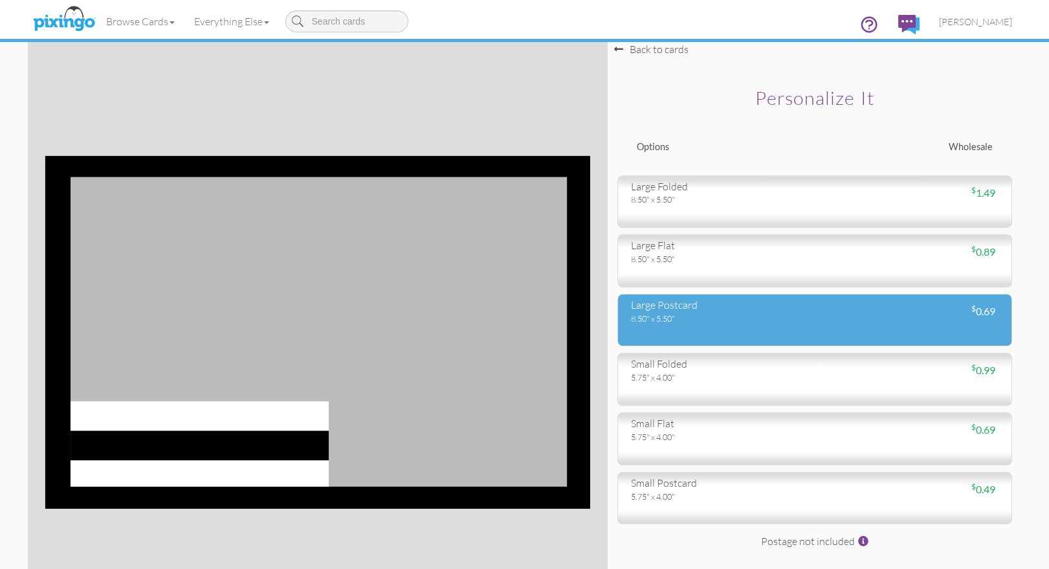
click at [707, 316] on div "8.50" x 5.50"" at bounding box center [718, 318] width 174 height 12
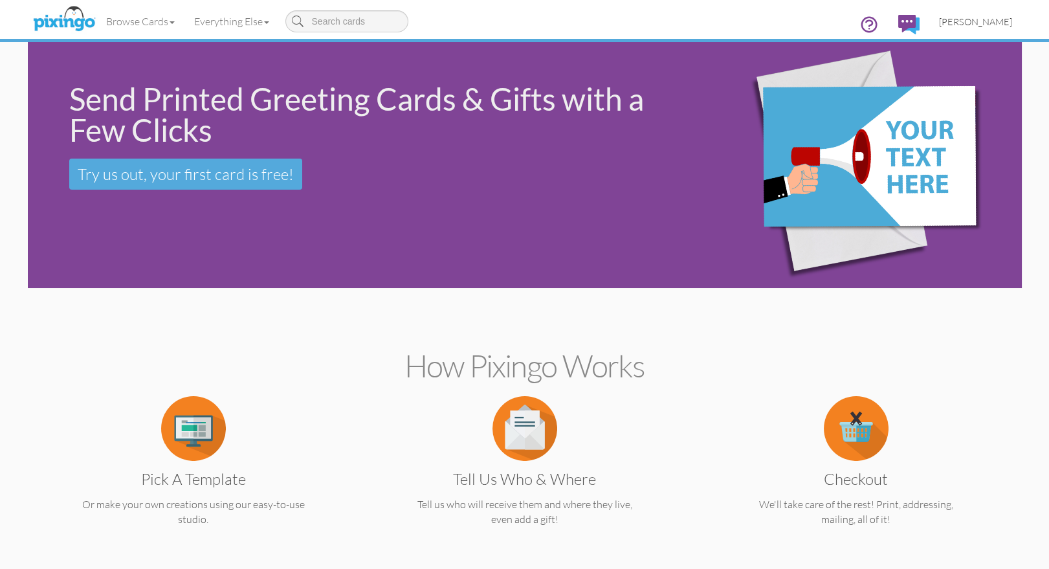
click at [982, 16] on span "[PERSON_NAME]" at bounding box center [975, 21] width 73 height 11
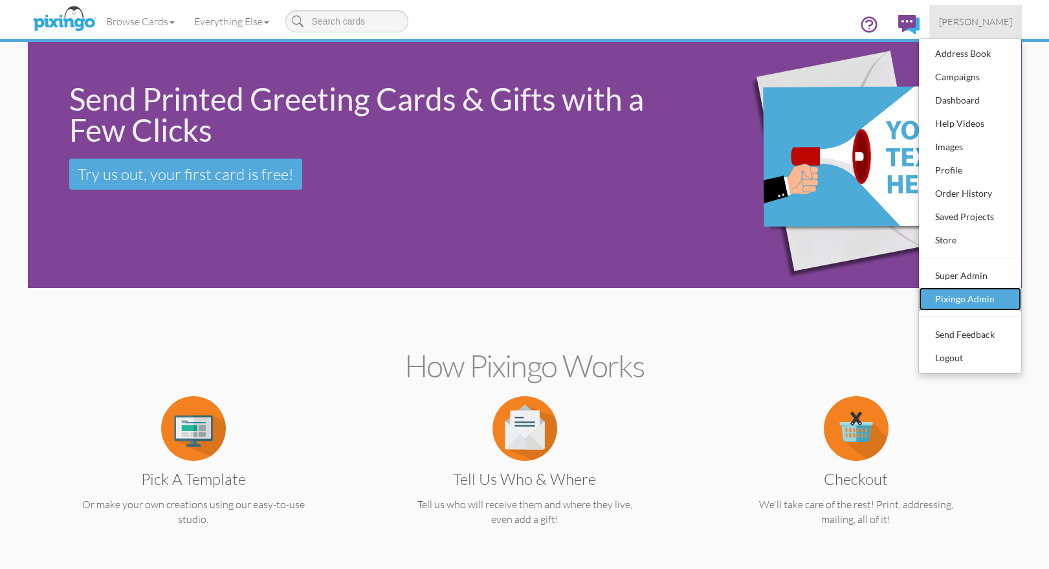
click at [958, 305] on div "Pixingo Admin" at bounding box center [970, 298] width 76 height 19
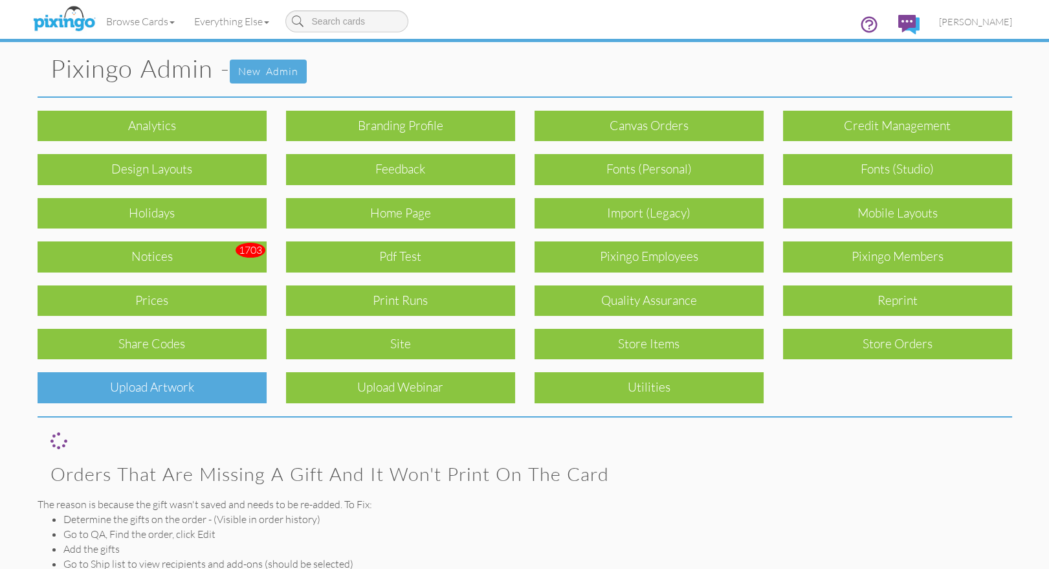
click at [185, 388] on div "Upload Artwork" at bounding box center [152, 387] width 229 height 30
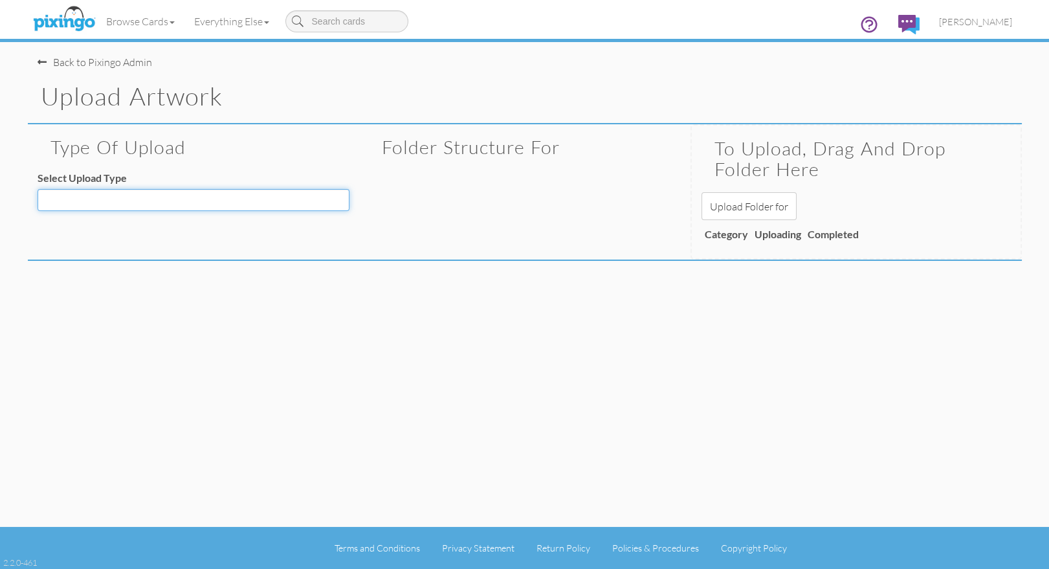
click at [144, 199] on select "Decoration - Backgrounds Decoration - Kits Decoration - Ready Texts Decoration …" at bounding box center [194, 200] width 312 height 22
select select "object:544"
click at [38, 189] on select "Decoration - Backgrounds Decoration - Kits Decoration - Ready Texts Decoration …" at bounding box center [194, 200] width 312 height 22
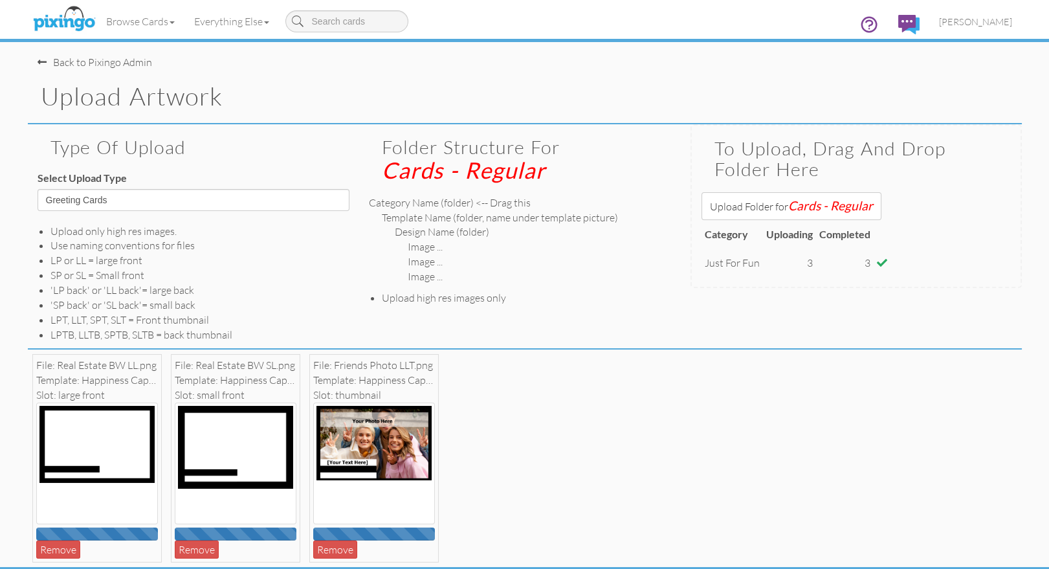
click at [611, 455] on div "File: Real Estate BW LL.png Template: Happiness Captured Slot: large front 1% C…" at bounding box center [525, 457] width 994 height 217
click at [150, 23] on link "Browse Cards" at bounding box center [140, 21] width 88 height 32
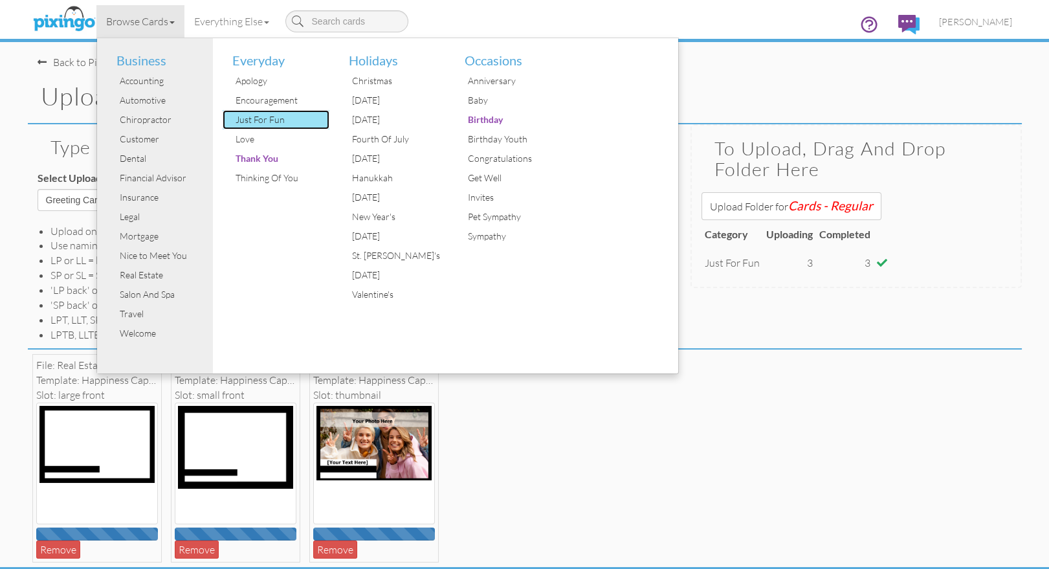
click at [243, 118] on div "Just For Fun" at bounding box center [280, 119] width 97 height 19
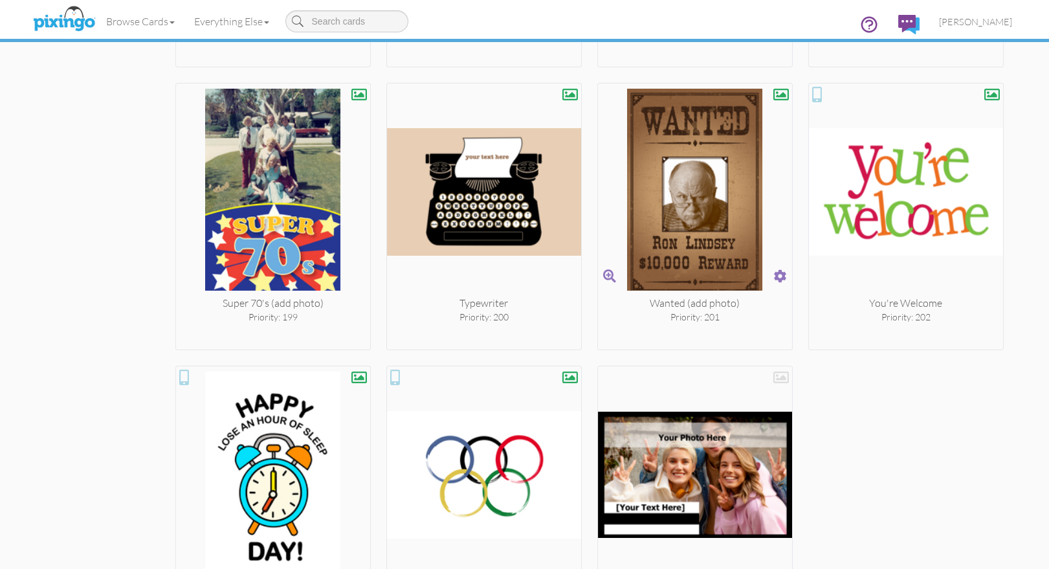
scroll to position [11338, 0]
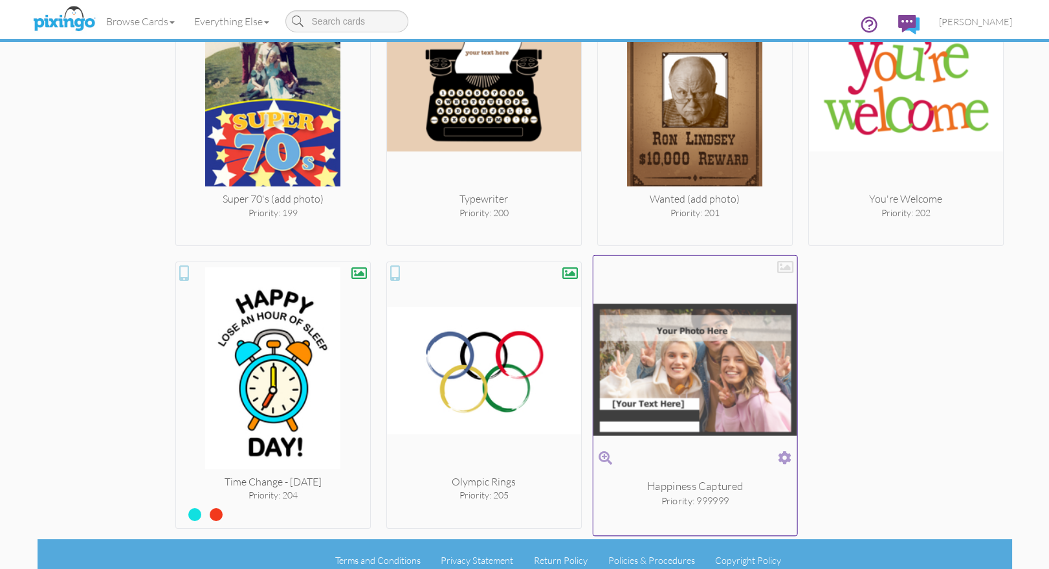
click at [783, 448] on span at bounding box center [785, 457] width 14 height 19
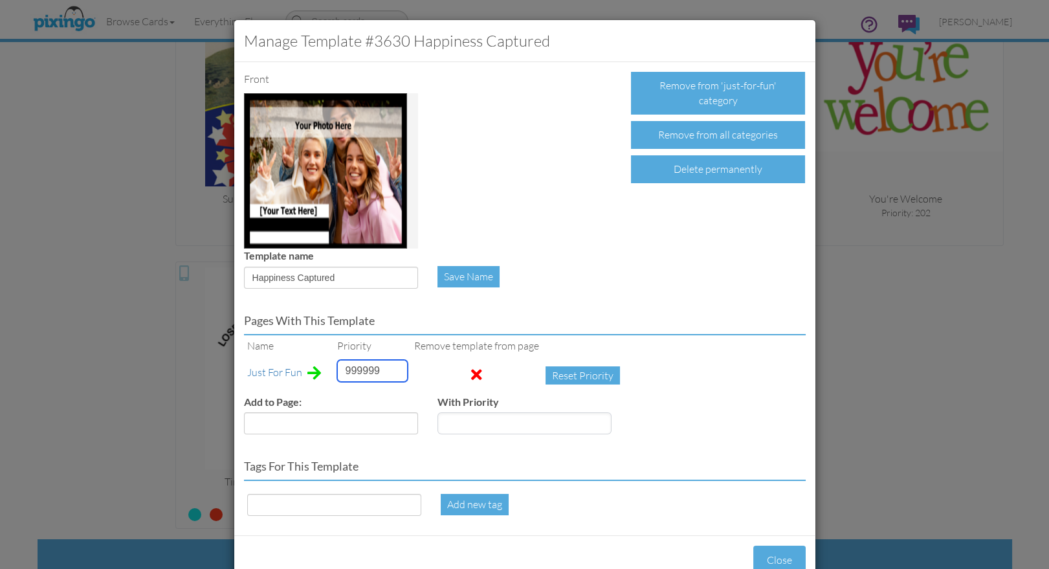
click at [348, 366] on input "999999" at bounding box center [372, 371] width 71 height 22
type input "11"
drag, startPoint x: 349, startPoint y: 278, endPoint x: 251, endPoint y: 274, distance: 98.4
click at [251, 274] on input "Happiness Captured" at bounding box center [331, 278] width 174 height 22
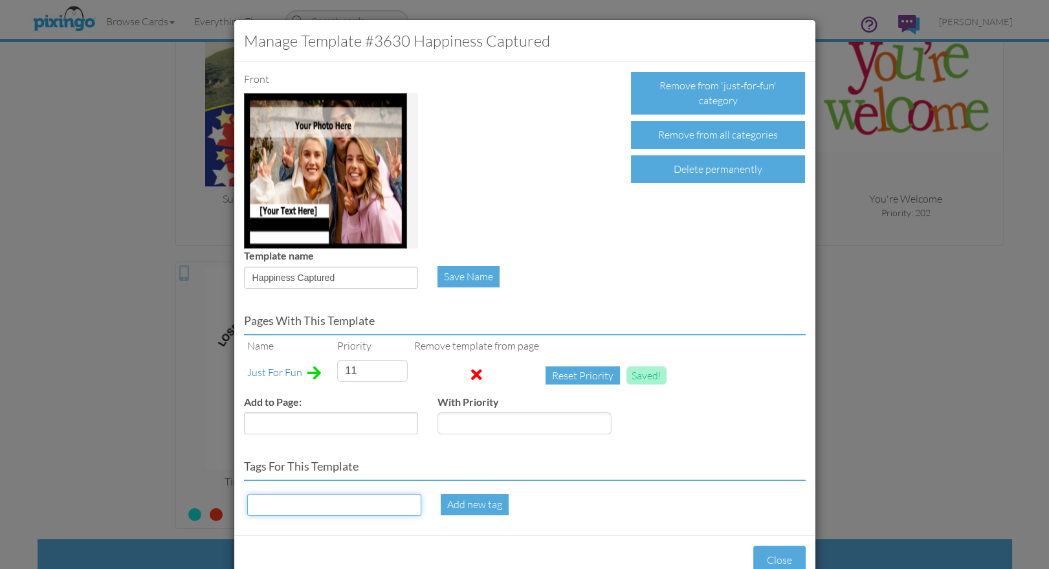
click at [278, 499] on input at bounding box center [334, 505] width 174 height 22
paste input "Happiness Captured"
type input "Happiness Captured"
click at [454, 499] on div "Add new tag" at bounding box center [475, 504] width 68 height 21
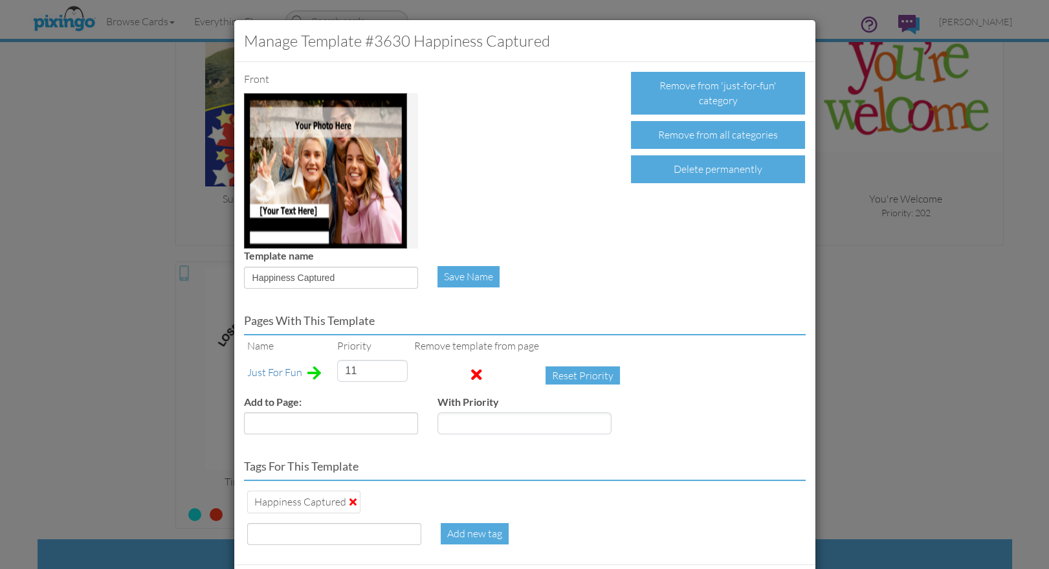
click at [908, 338] on div "Manage Template #3630 Happiness Captured Front Remove from 'just-for-fun' categ…" at bounding box center [524, 284] width 1049 height 569
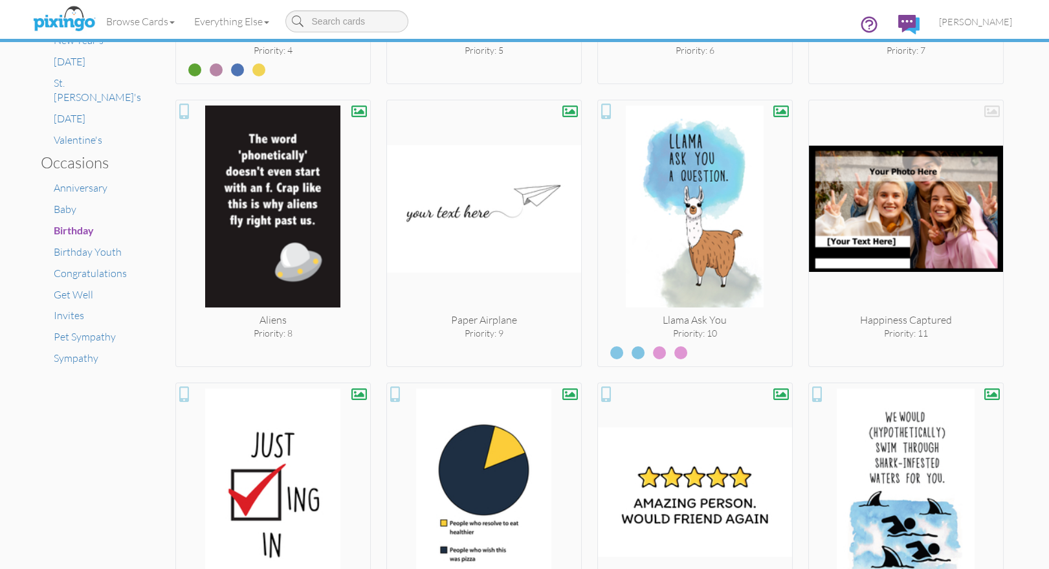
scroll to position [755, 0]
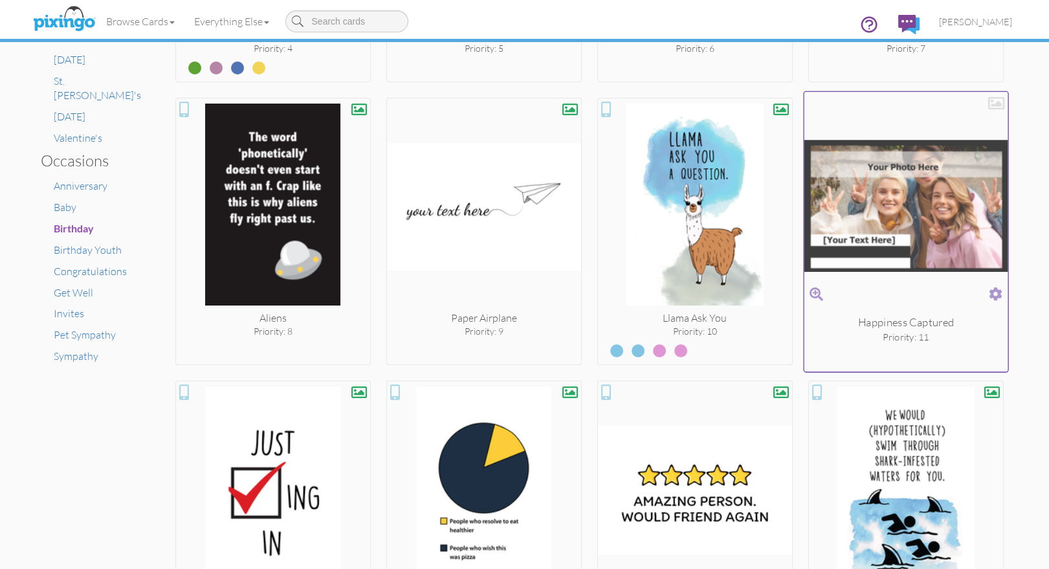
click at [998, 102] on div at bounding box center [996, 102] width 16 height 16
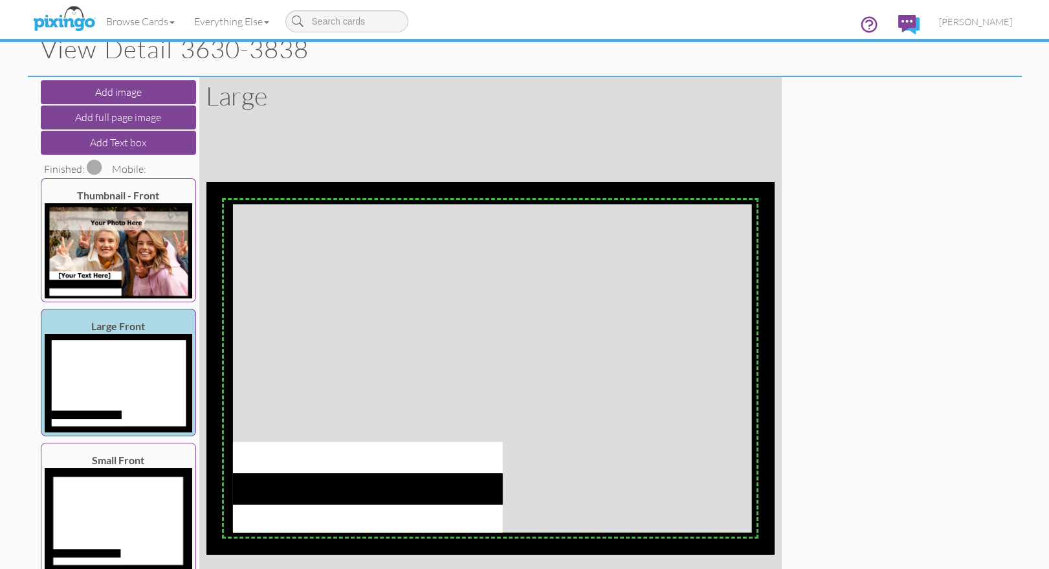
scroll to position [47, 0]
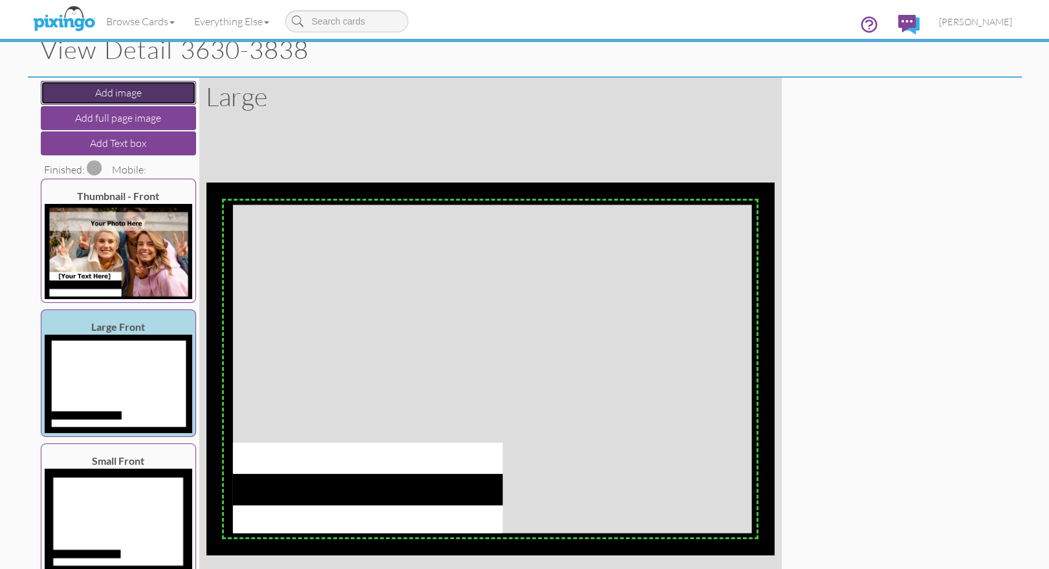
click at [96, 90] on button "Add image" at bounding box center [118, 93] width 155 height 24
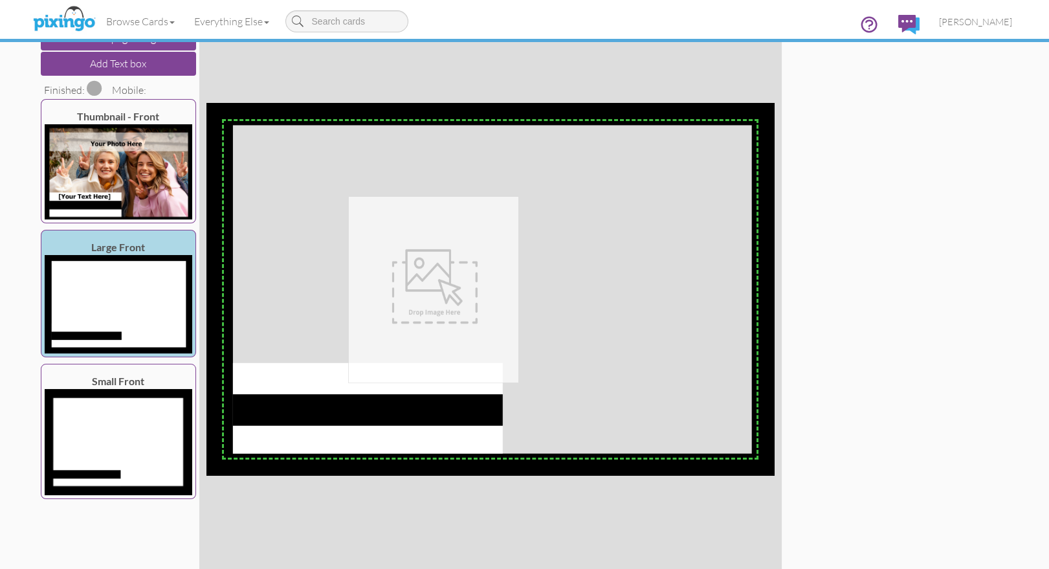
scroll to position [127, 0]
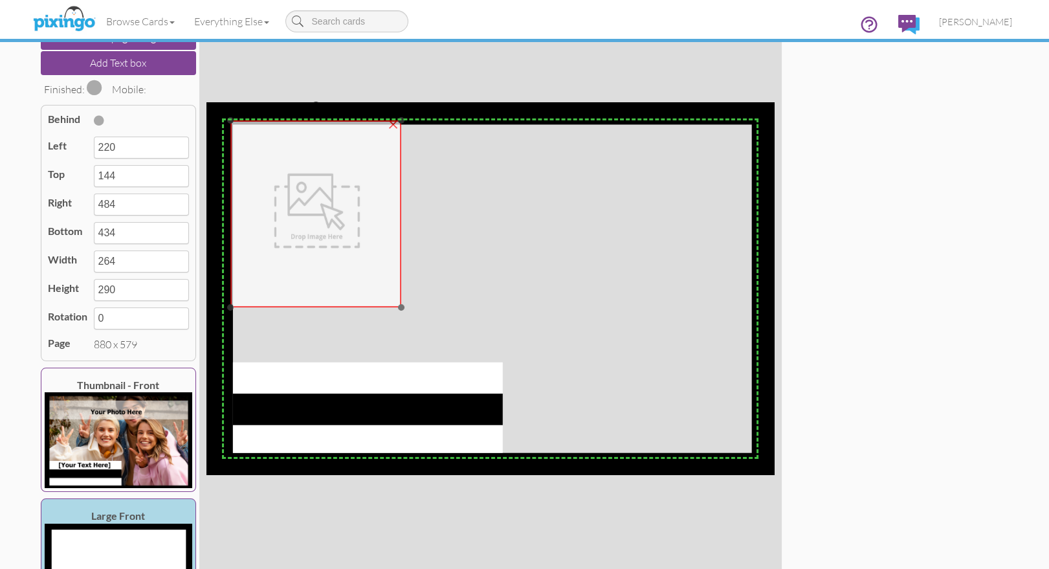
drag, startPoint x: 409, startPoint y: 219, endPoint x: 291, endPoint y: 144, distance: 139.6
click at [291, 144] on img at bounding box center [316, 214] width 171 height 187
type input "37"
type input "28"
type input "301"
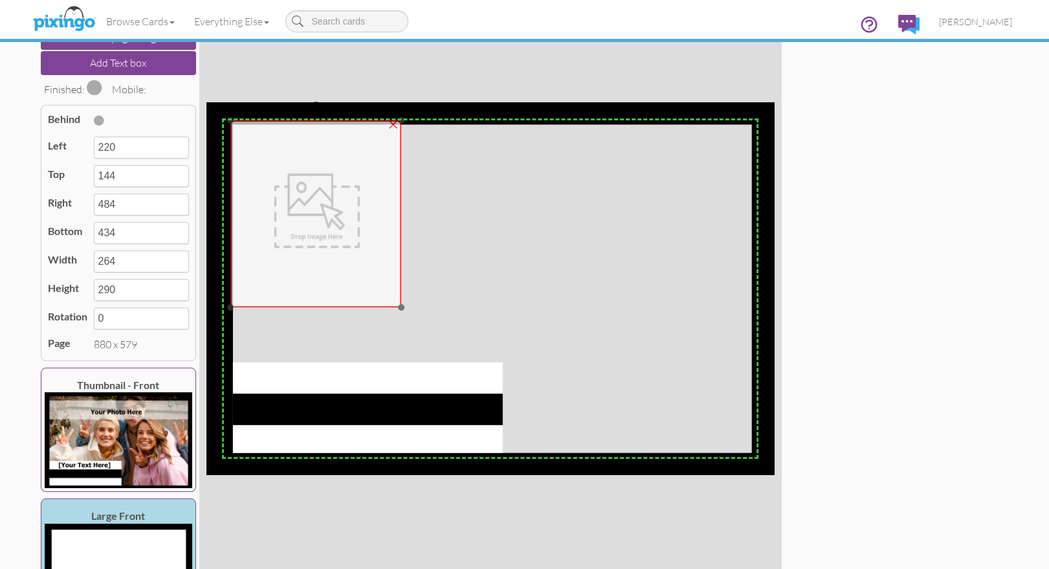
type input "318"
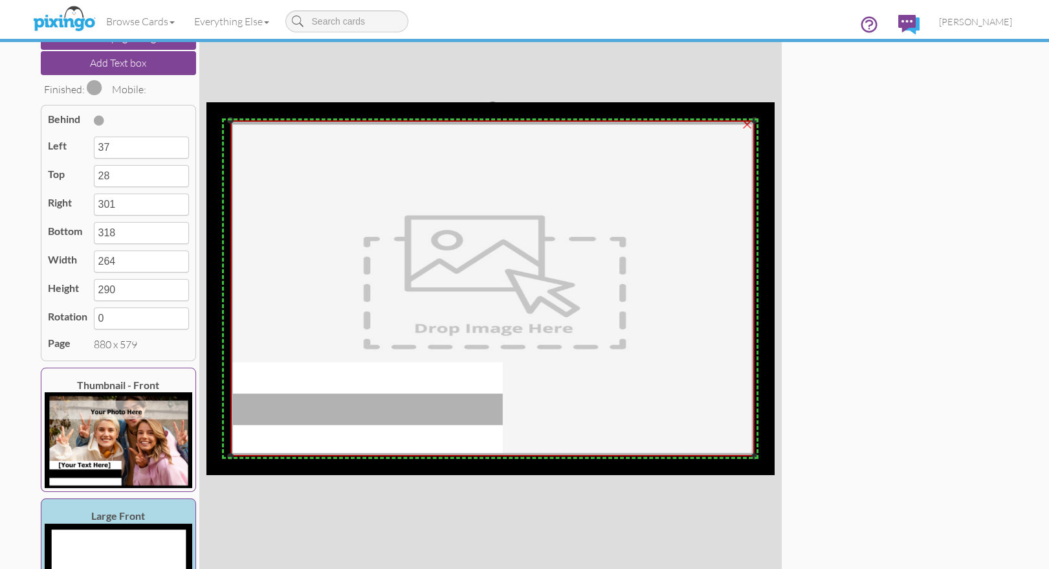
drag, startPoint x: 400, startPoint y: 306, endPoint x: 754, endPoint y: 454, distance: 383.0
click at [754, 454] on div at bounding box center [754, 456] width 6 height 6
type input "848"
type input "548"
type input "811"
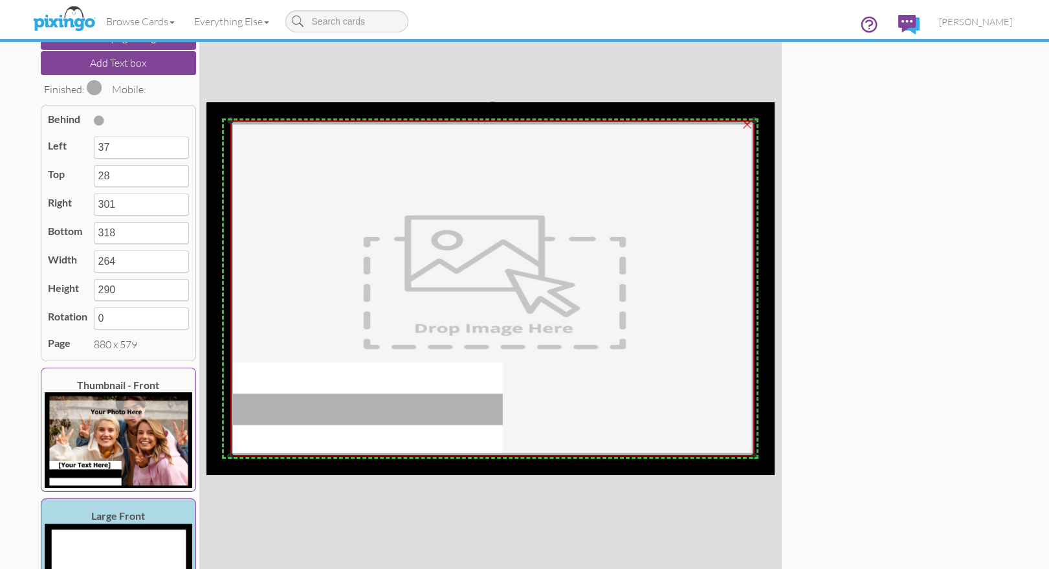
type input "520"
click at [231, 455] on div at bounding box center [229, 456] width 6 height 6
type input "35"
type input "813"
click at [102, 122] on span at bounding box center [99, 120] width 10 height 10
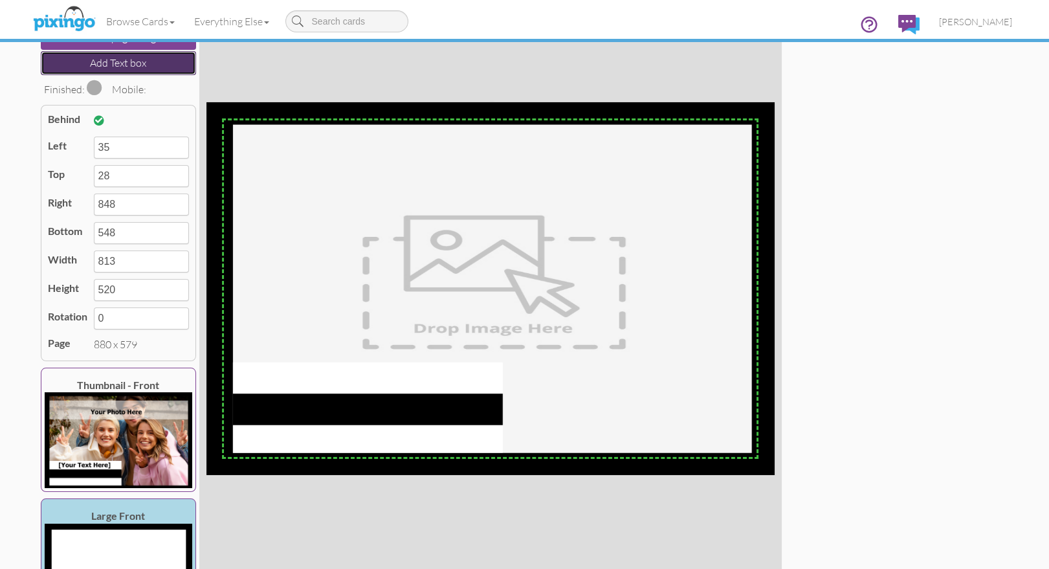
click at [113, 63] on button "Add Text box" at bounding box center [118, 63] width 155 height 24
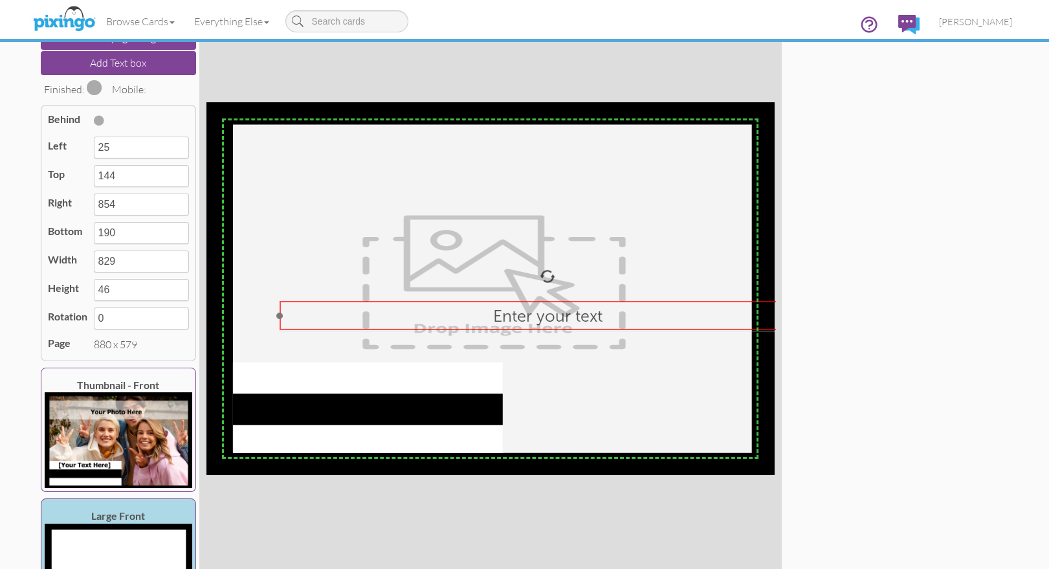
drag, startPoint x: 281, startPoint y: 214, endPoint x: 290, endPoint y: 318, distance: 104.5
click at [339, 320] on div "Enter your text" at bounding box center [547, 315] width 525 height 20
type input "114"
type input "307"
type input "943"
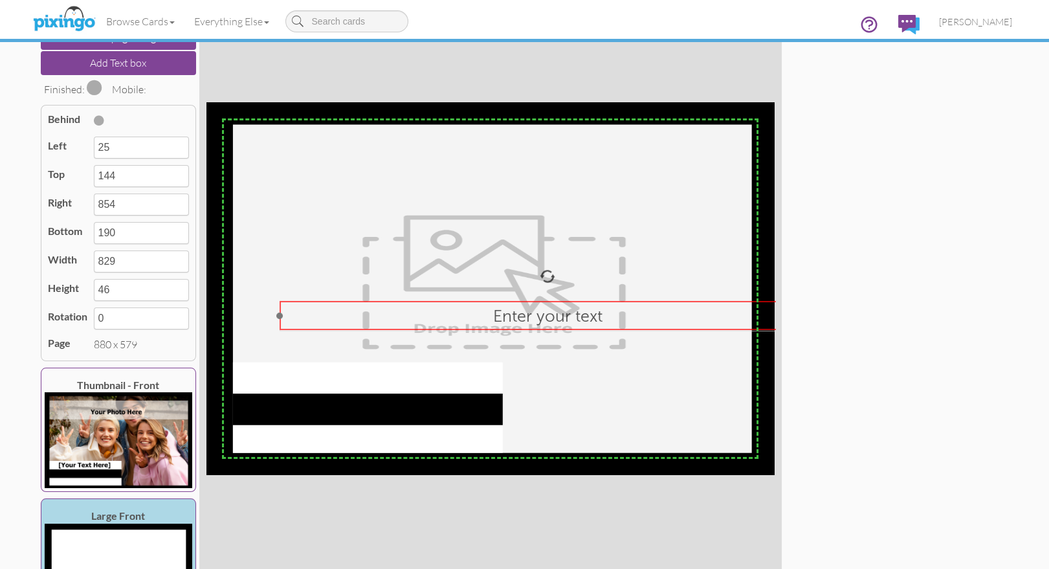
type input "353"
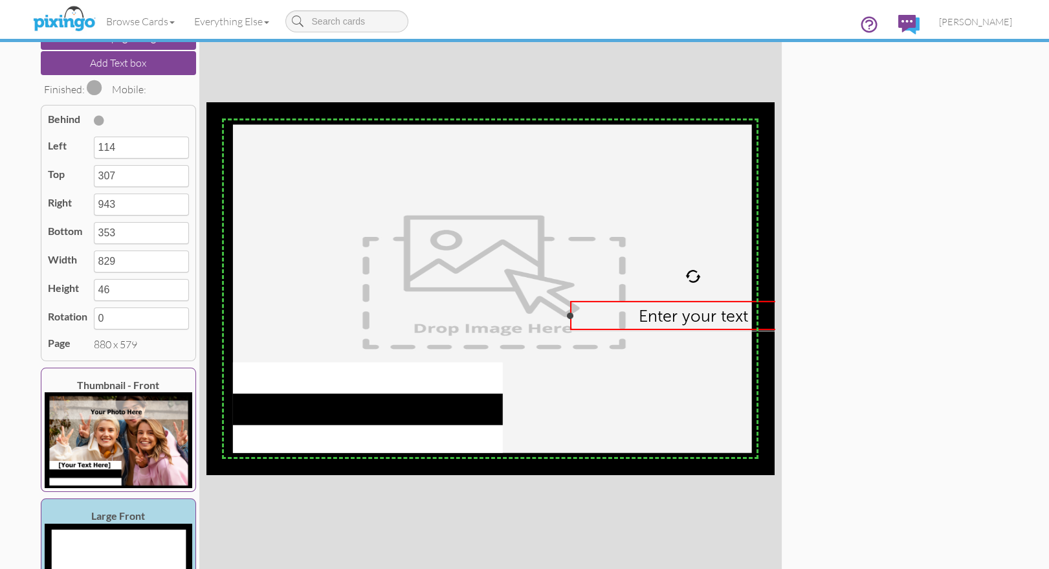
drag, startPoint x: 278, startPoint y: 316, endPoint x: 581, endPoint y: 323, distance: 302.9
click at [576, 322] on div "Enter your text ×" at bounding box center [692, 316] width 245 height 30
type input "574"
type input "369"
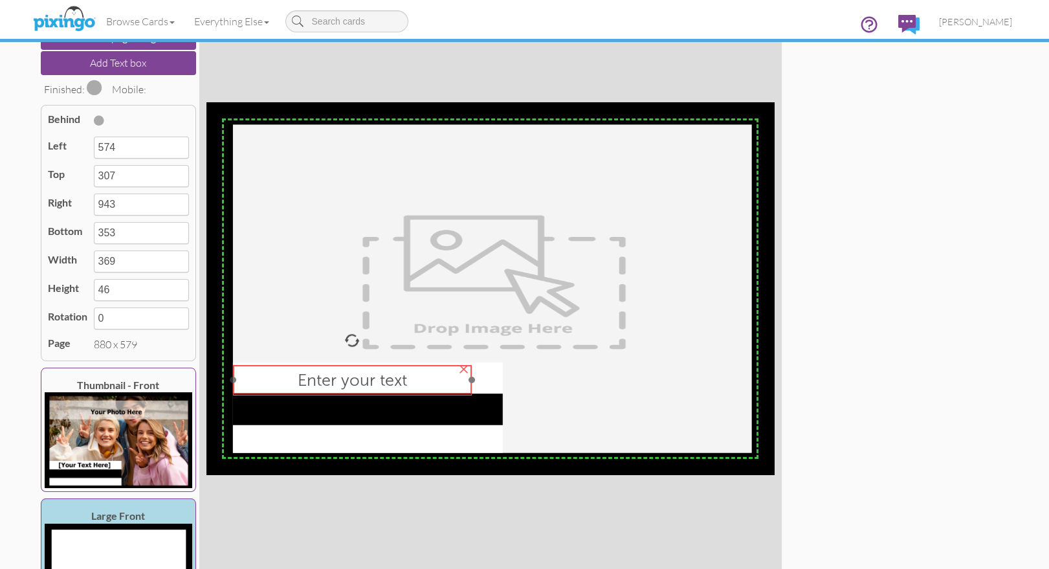
drag, startPoint x: 606, startPoint y: 320, endPoint x: 262, endPoint y: 384, distance: 349.4
click at [262, 384] on div "Enter your text" at bounding box center [352, 379] width 228 height 20
type input "42"
type input "406"
type input "411"
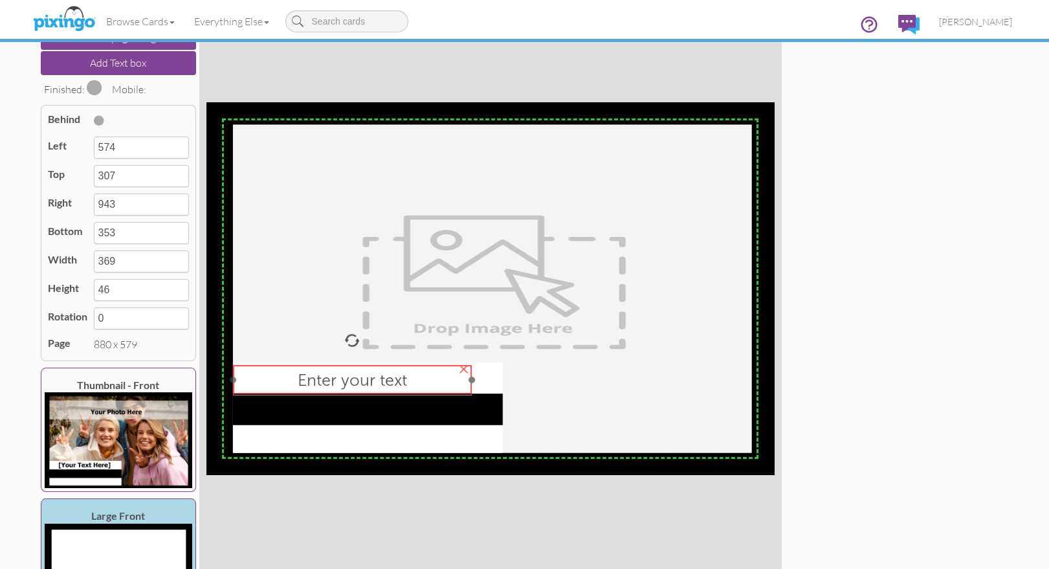
type input "452"
drag, startPoint x: 472, startPoint y: 378, endPoint x: 501, endPoint y: 379, distance: 29.1
click at [501, 379] on div at bounding box center [500, 379] width 6 height 6
type input "456"
type input "414"
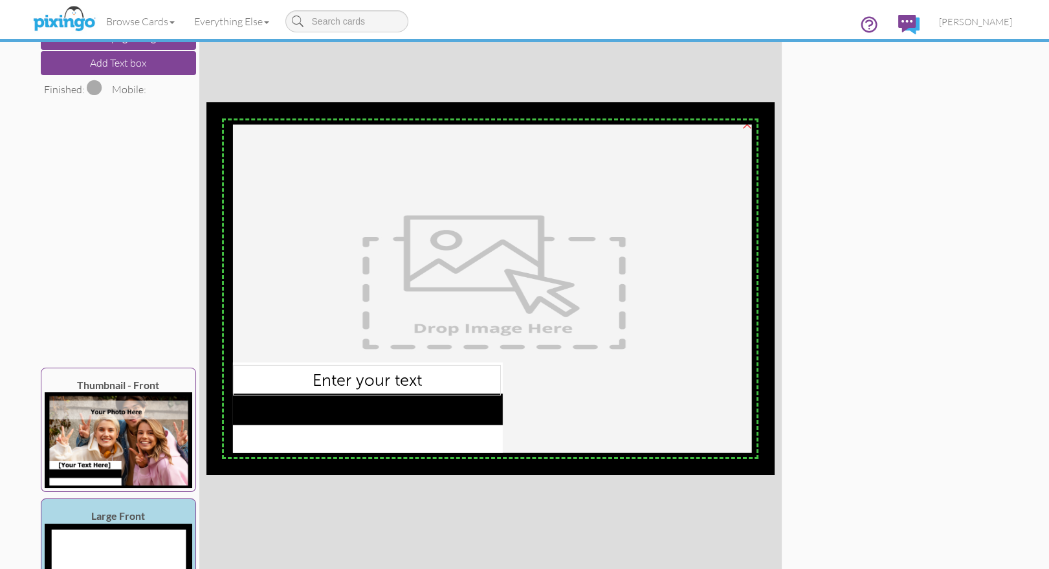
click at [596, 403] on img at bounding box center [493, 289] width 526 height 336
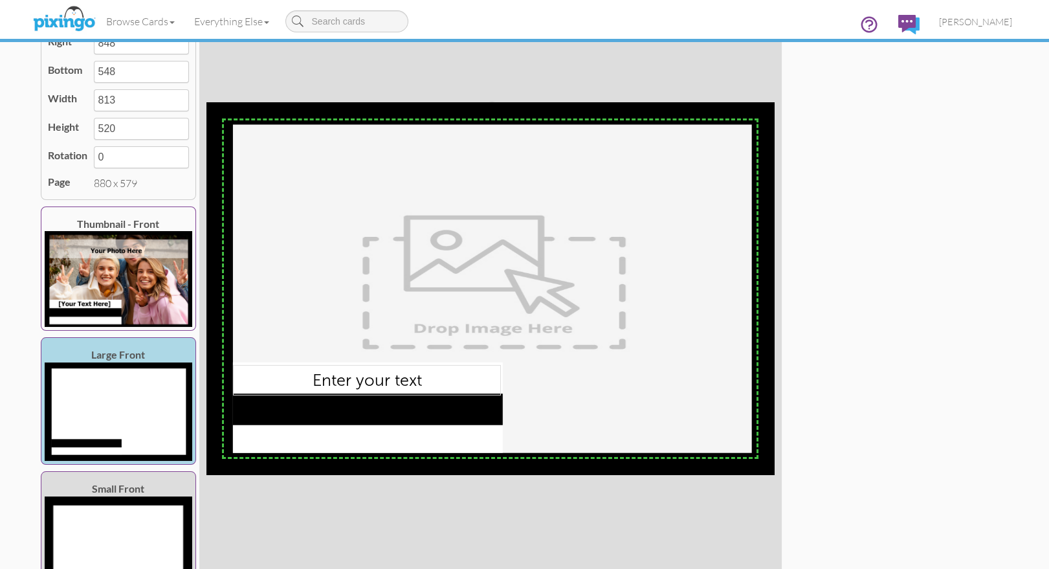
scroll to position [196, 0]
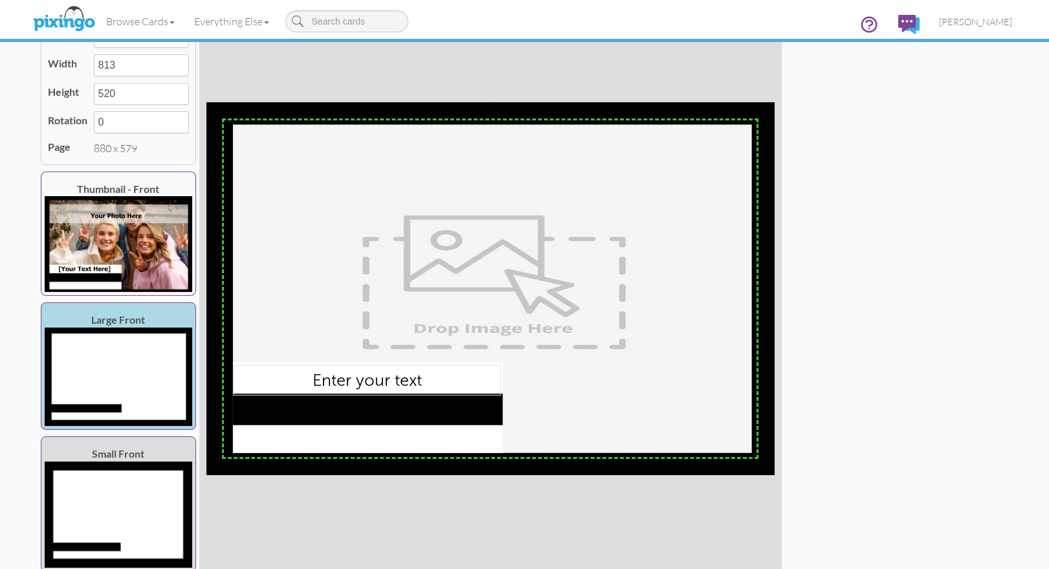
click at [96, 486] on img at bounding box center [119, 514] width 148 height 106
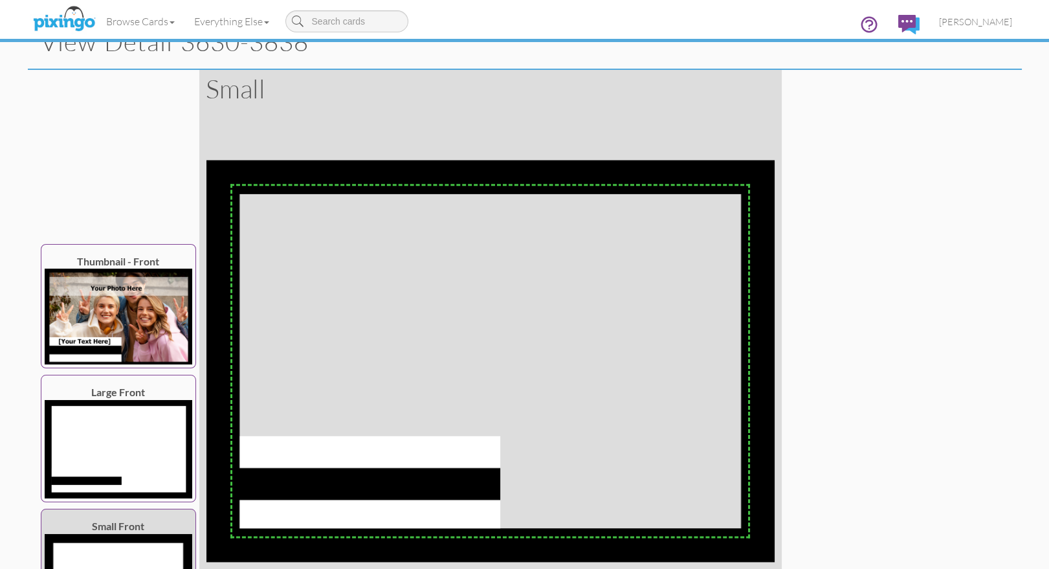
scroll to position [0, 0]
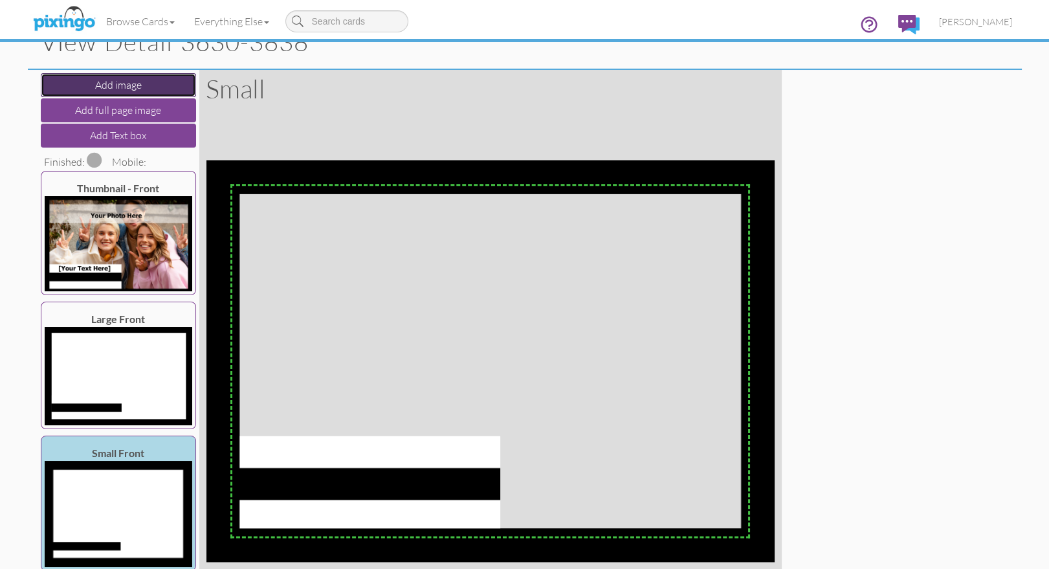
click at [113, 87] on button "Add image" at bounding box center [118, 85] width 155 height 24
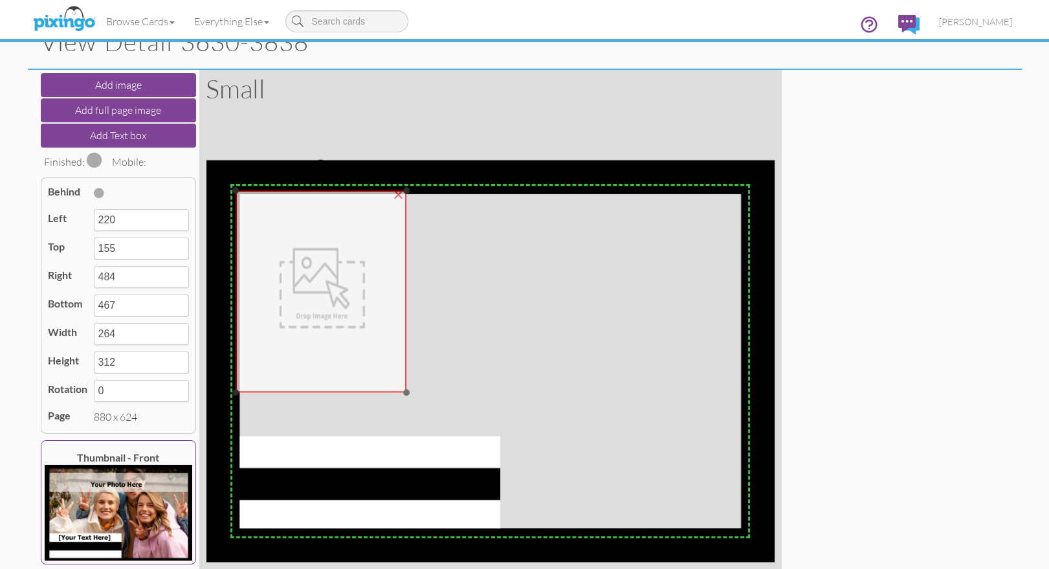
drag, startPoint x: 367, startPoint y: 293, endPoint x: 254, endPoint y: 223, distance: 132.5
click at [254, 223] on img at bounding box center [321, 292] width 171 height 202
type input "45"
type input "47"
type input "309"
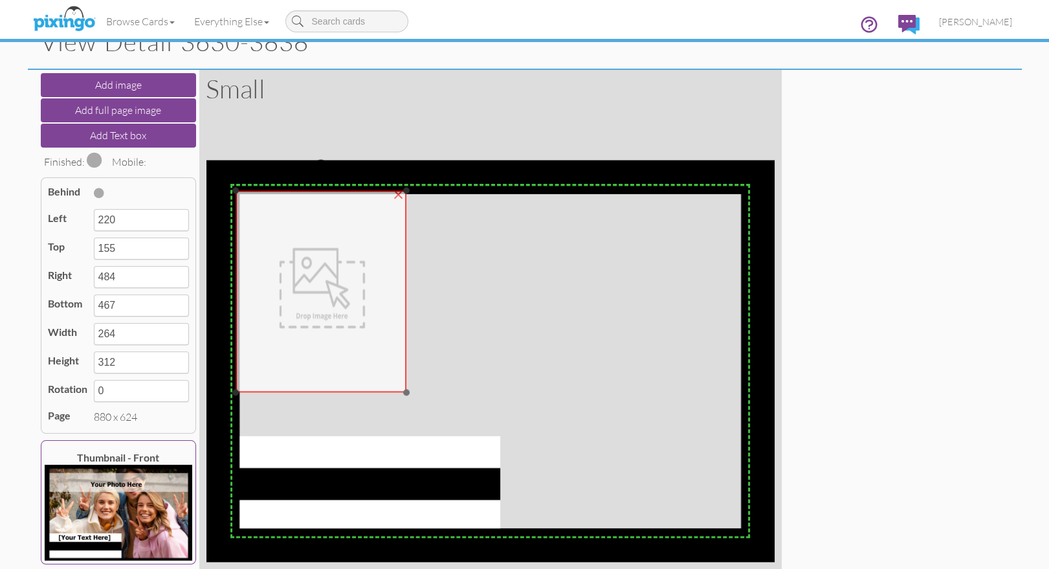
type input "359"
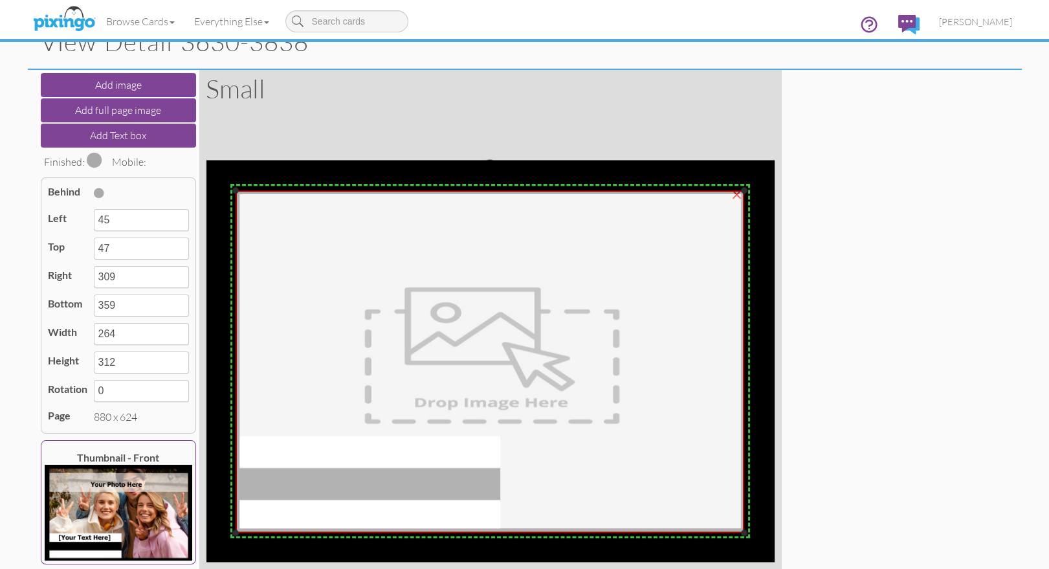
drag, startPoint x: 404, startPoint y: 388, endPoint x: 742, endPoint y: 529, distance: 366.6
click at [742, 529] on div at bounding box center [744, 532] width 6 height 6
type input "832"
type input "576"
type input "787"
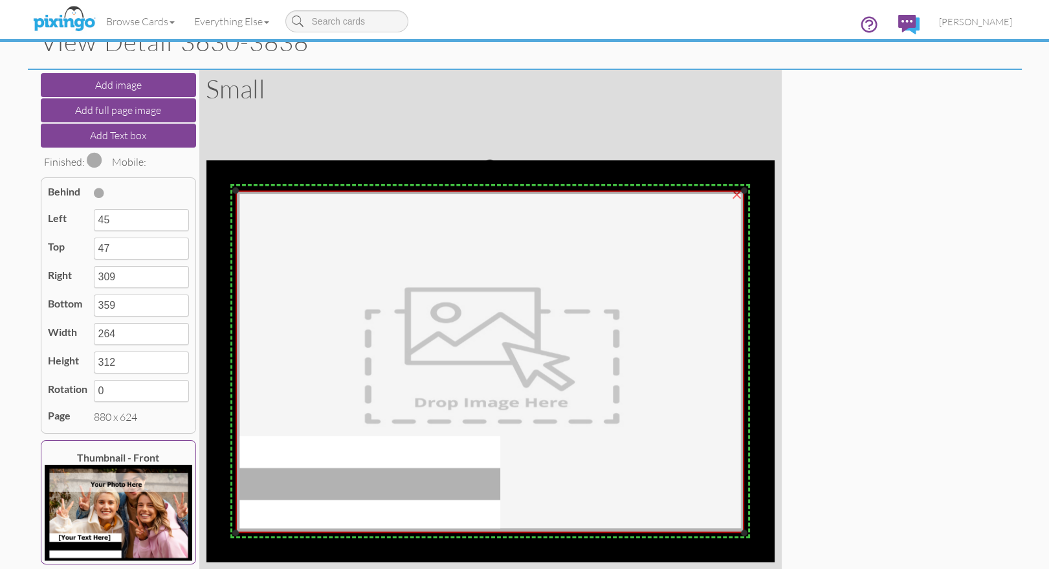
type input "529"
click at [97, 188] on span at bounding box center [99, 193] width 10 height 10
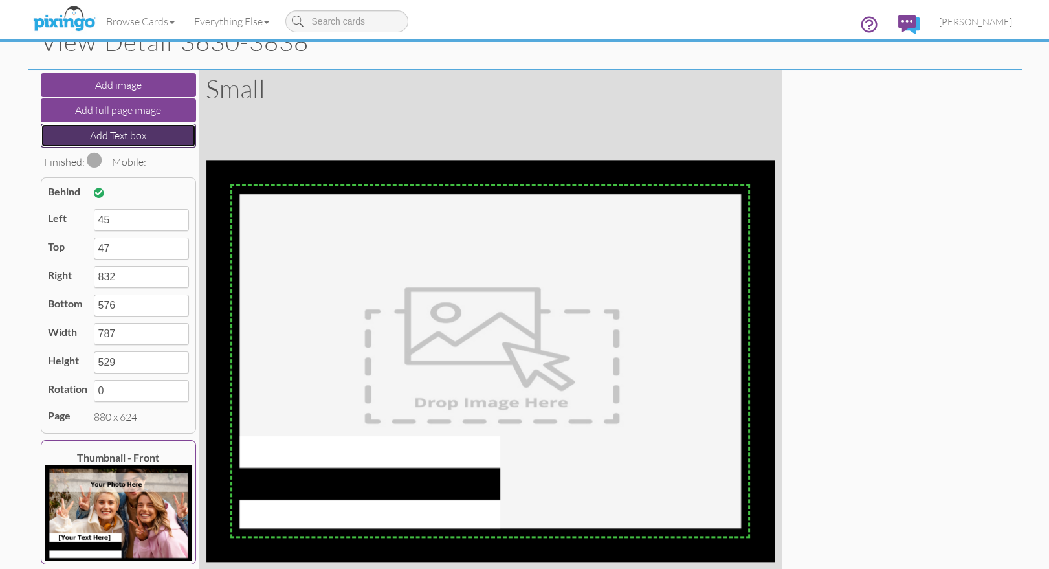
click at [103, 135] on button "Add Text box" at bounding box center [118, 136] width 155 height 24
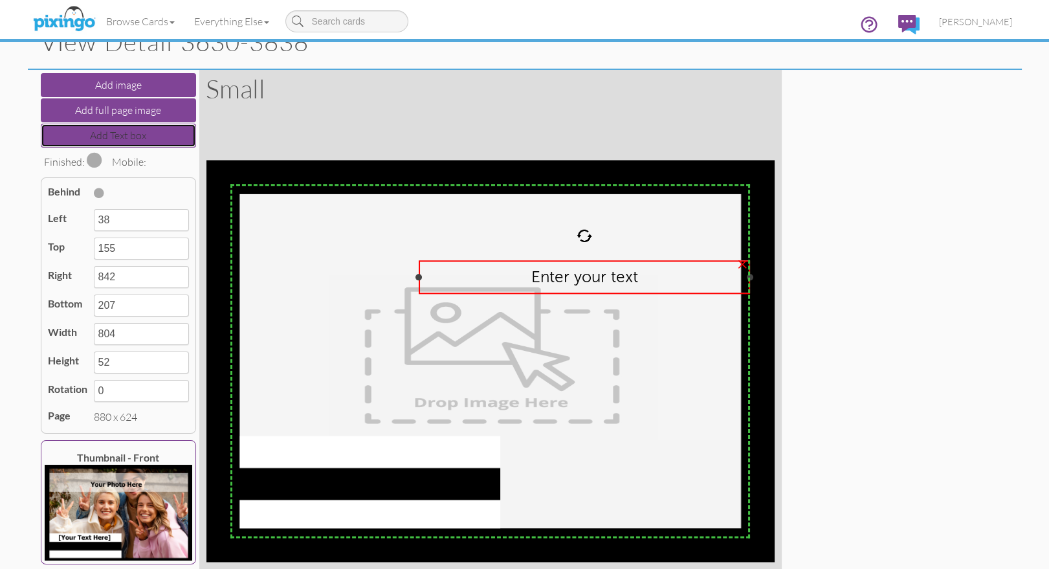
drag, startPoint x: 231, startPoint y: 274, endPoint x: 419, endPoint y: 281, distance: 188.4
click at [419, 281] on div "Enter your text ×" at bounding box center [584, 277] width 331 height 34
type input "329"
type input "513"
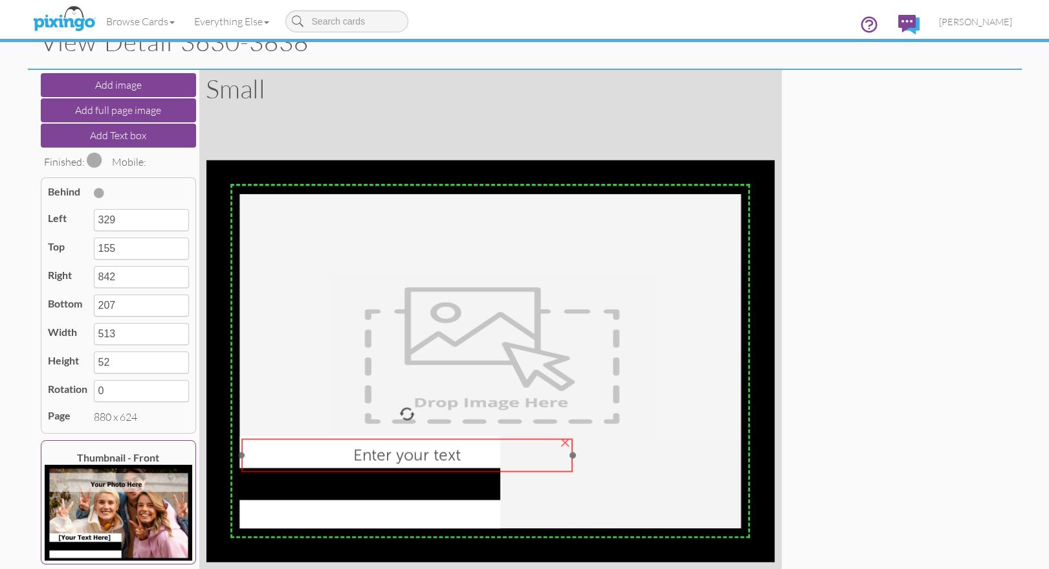
drag, startPoint x: 452, startPoint y: 283, endPoint x: 275, endPoint y: 461, distance: 250.7
click at [275, 461] on div "Enter your text" at bounding box center [406, 454] width 317 height 19
type input "55"
type input "430"
type input "568"
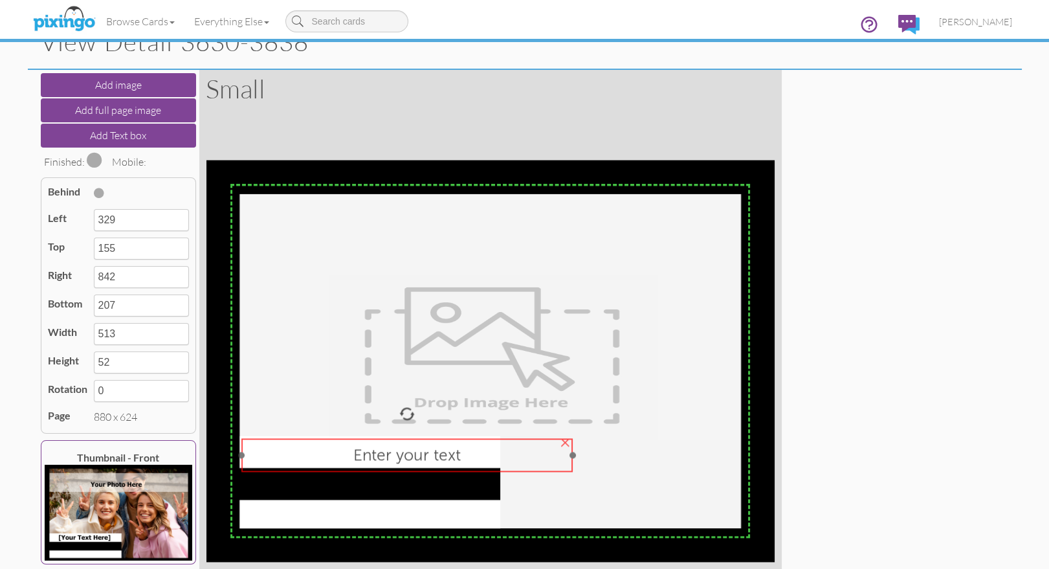
type input "482"
drag, startPoint x: 573, startPoint y: 455, endPoint x: 500, endPoint y: 453, distance: 72.5
click at [500, 453] on div at bounding box center [500, 455] width 6 height 6
type input "456"
type input "401"
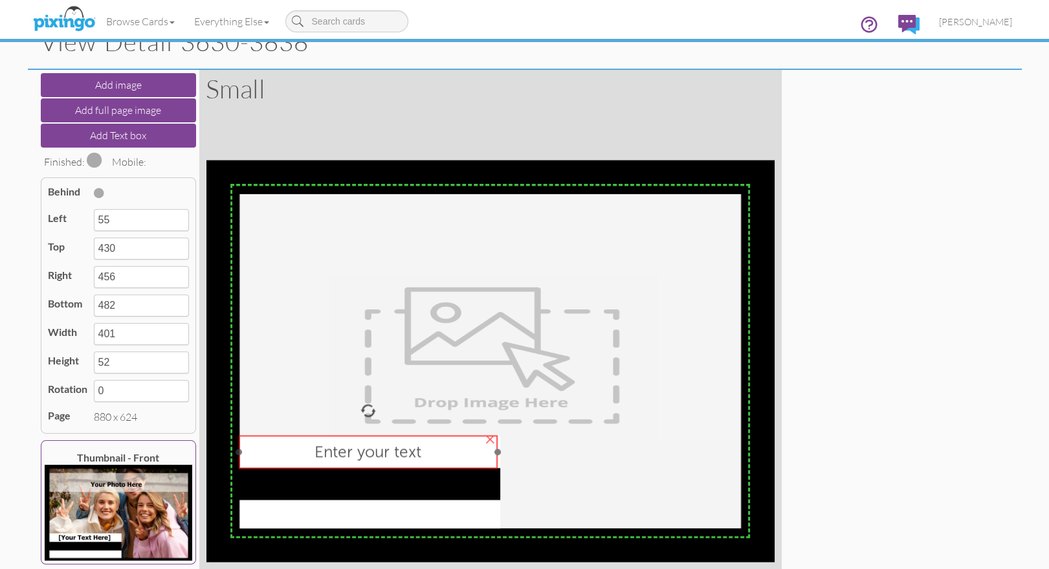
drag, startPoint x: 458, startPoint y: 459, endPoint x: 511, endPoint y: 468, distance: 53.9
click at [455, 455] on div "Enter your text" at bounding box center [368, 451] width 245 height 19
type input "51"
type input "425"
type input "452"
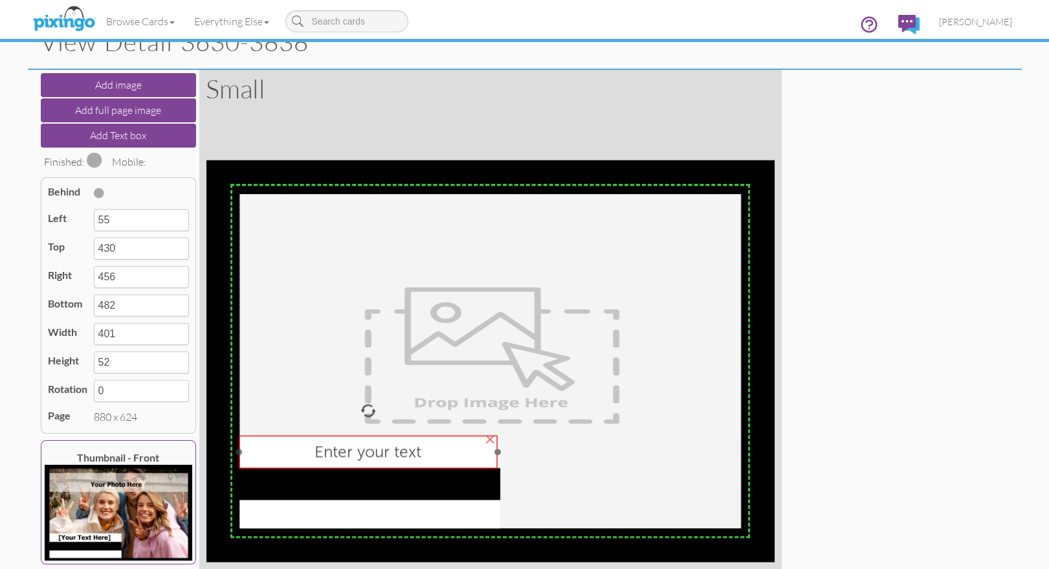
type input "477"
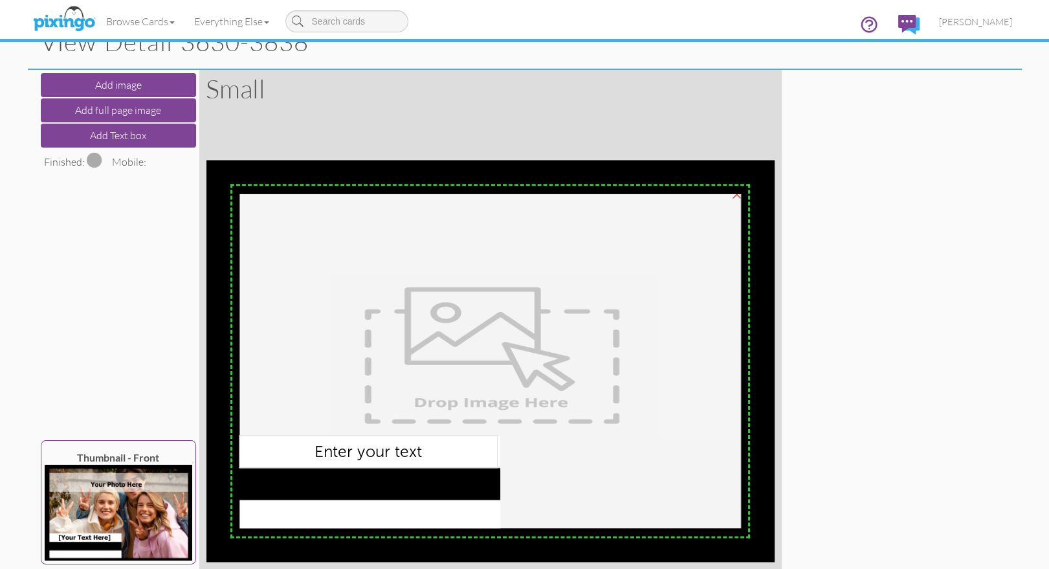
click at [574, 476] on img at bounding box center [490, 362] width 509 height 342
click at [93, 157] on span at bounding box center [95, 160] width 16 height 16
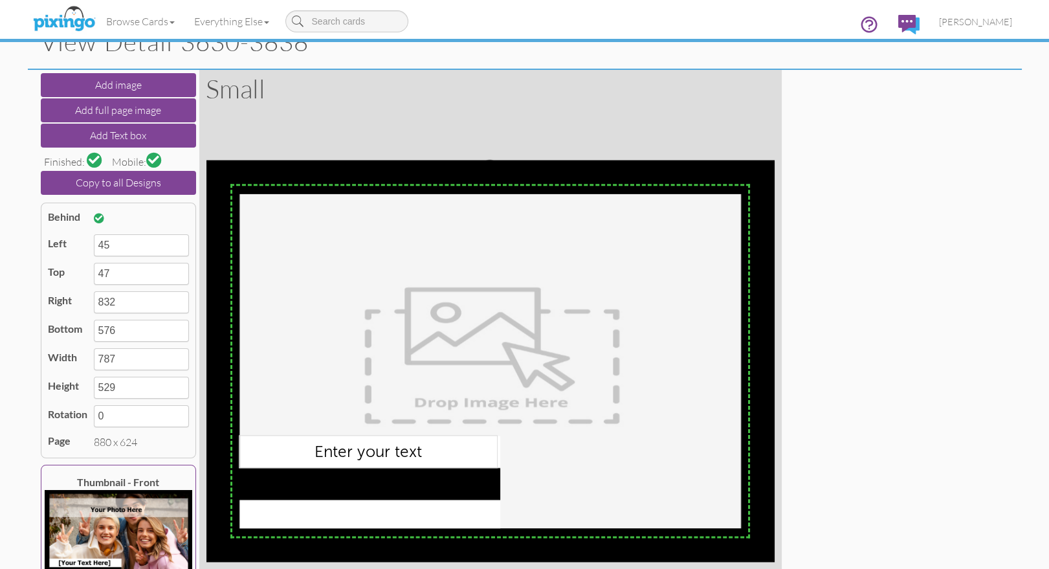
click at [151, 160] on span at bounding box center [153, 159] width 11 height 11
click at [894, 290] on div "Add image Add full page image Add Text box Finished: Mobile: Copy to all Design…" at bounding box center [525, 361] width 974 height 582
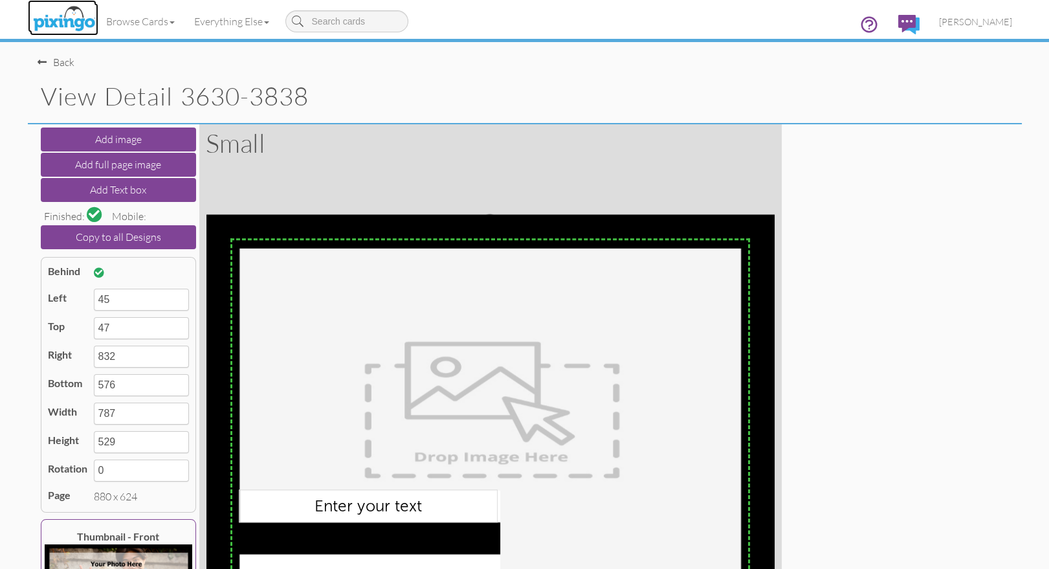
click at [65, 12] on img at bounding box center [64, 19] width 69 height 32
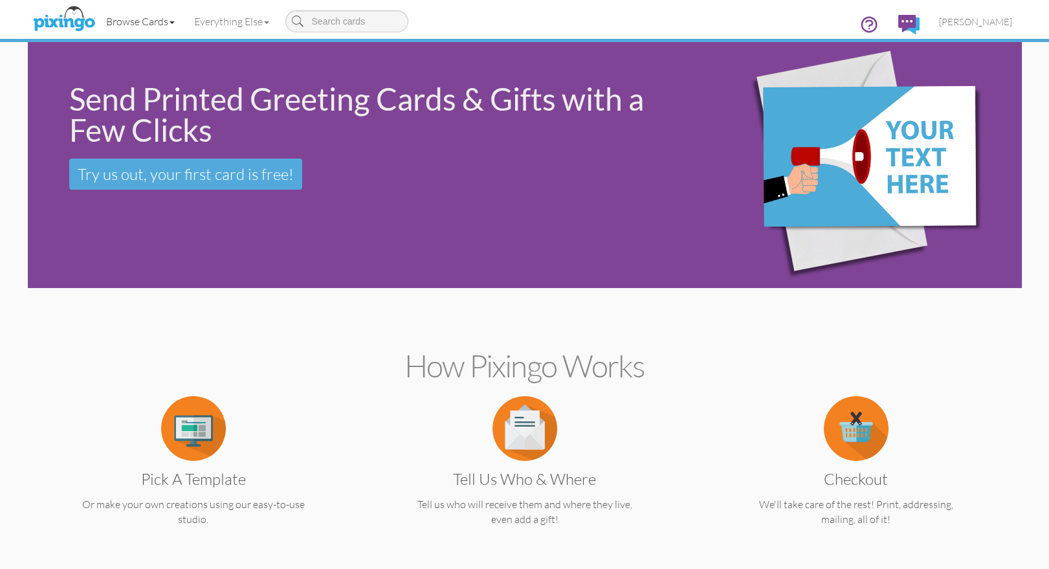
click at [148, 19] on link "Browse Cards" at bounding box center [140, 21] width 88 height 32
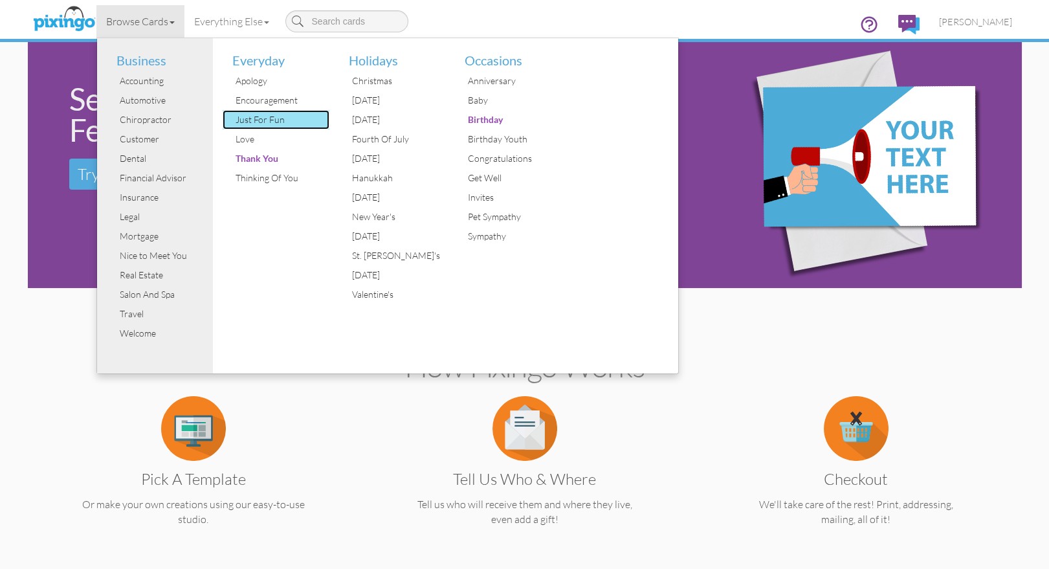
click at [263, 113] on div "Just For Fun" at bounding box center [280, 119] width 97 height 19
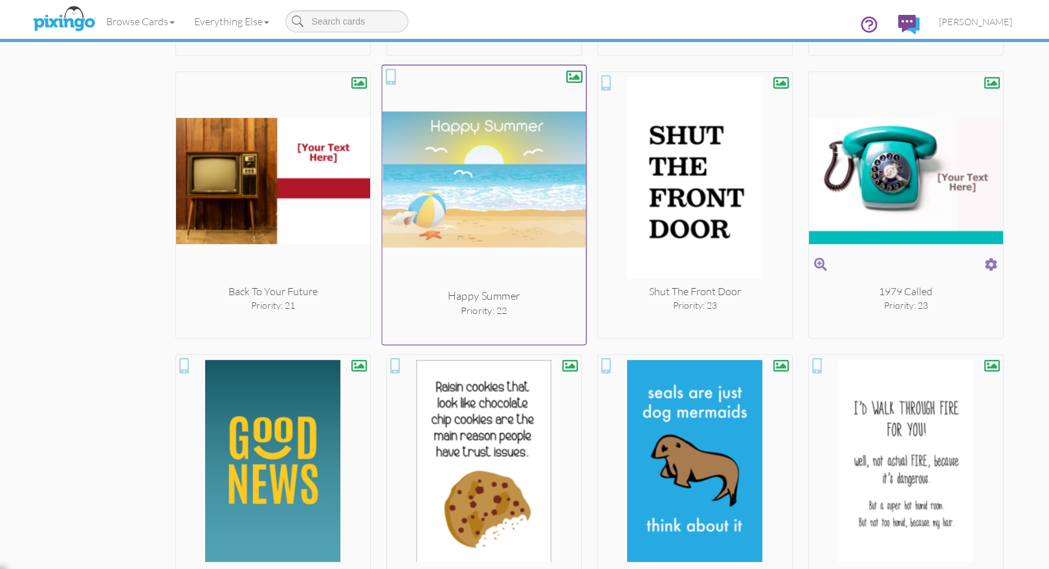
scroll to position [1908, 0]
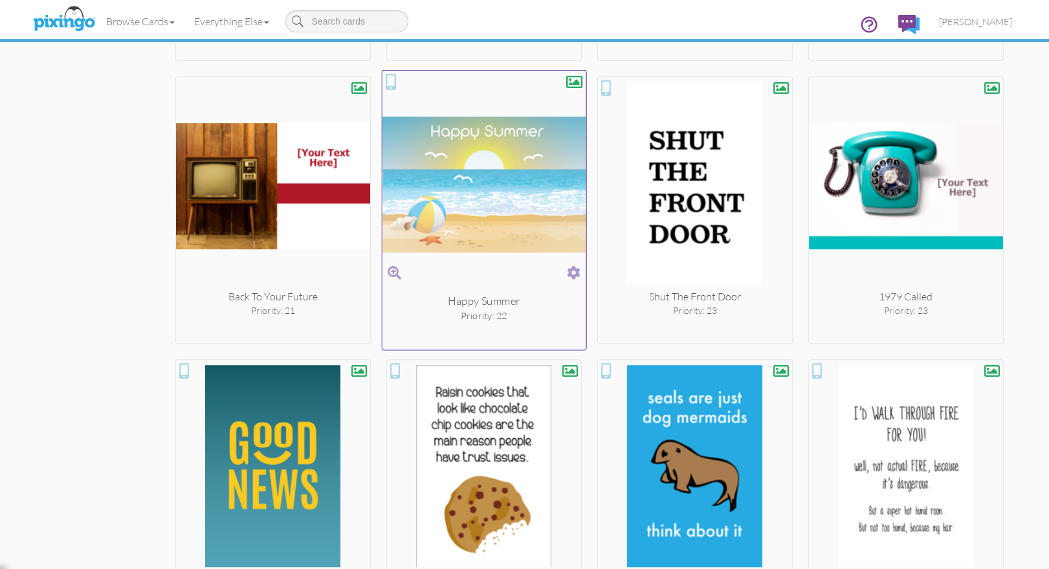
click at [573, 268] on span at bounding box center [574, 272] width 14 height 19
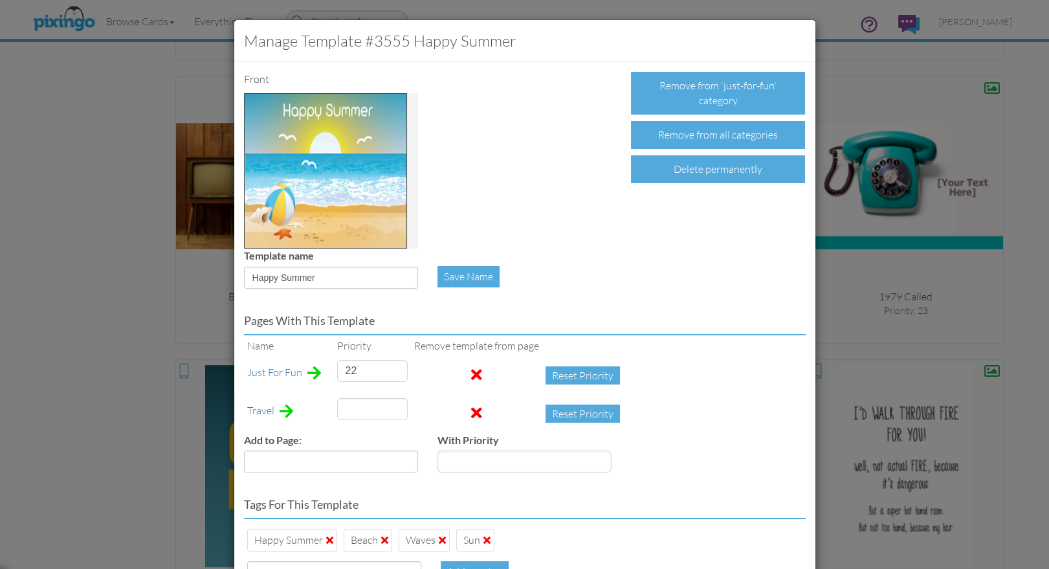
type input "32"
click at [712, 174] on div "Delete permanently" at bounding box center [718, 169] width 174 height 28
click at [753, 180] on div "Cancel" at bounding box center [772, 169] width 66 height 28
click at [471, 375] on span at bounding box center [476, 375] width 11 height 16
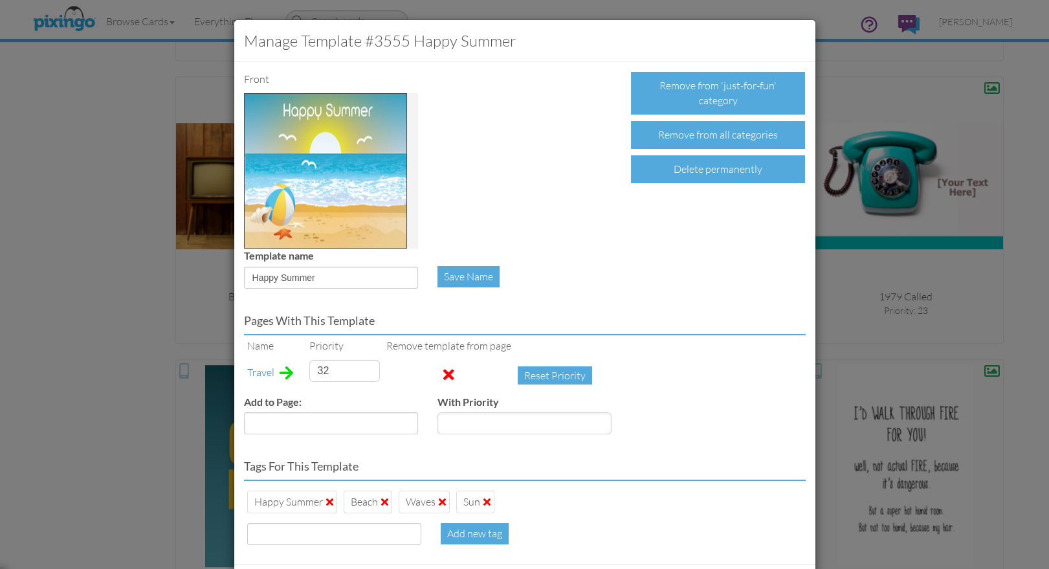
click at [750, 362] on div "Pages with this template Name Priority Remove template from page Travel 32 Rese…" at bounding box center [524, 371] width 581 height 146
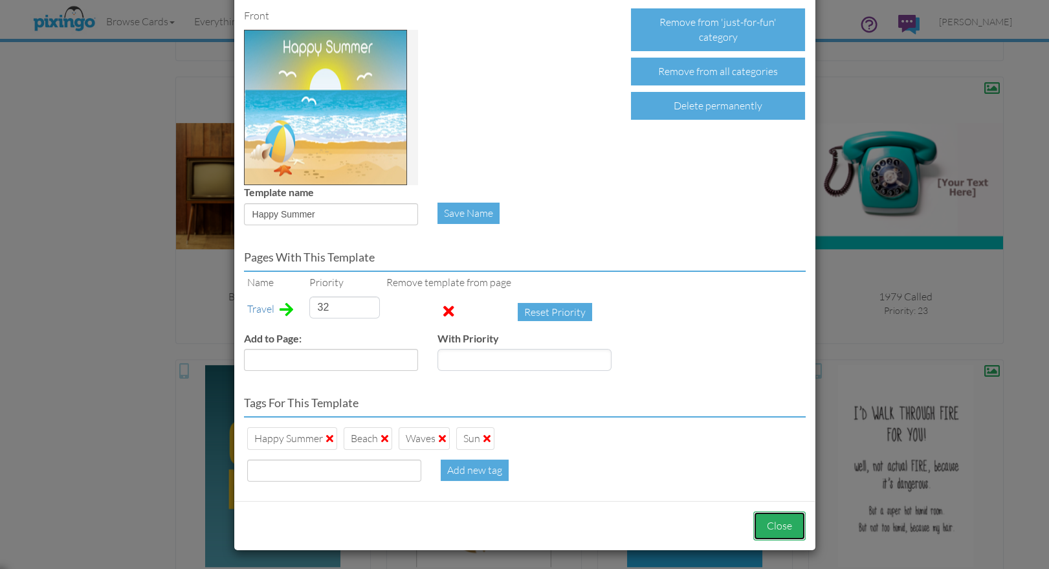
click at [769, 527] on button "Close" at bounding box center [779, 525] width 52 height 29
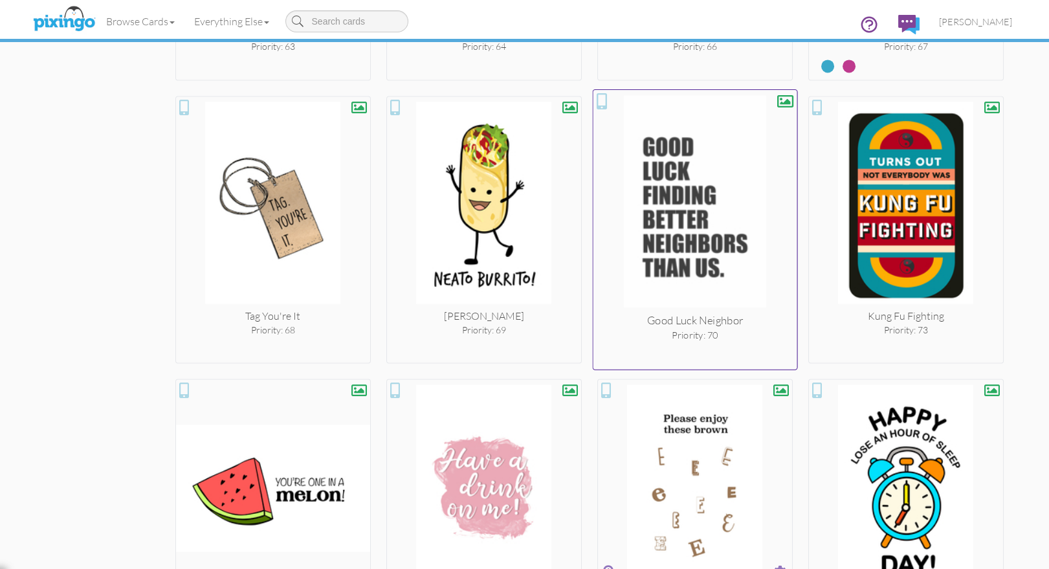
scroll to position [4423, 0]
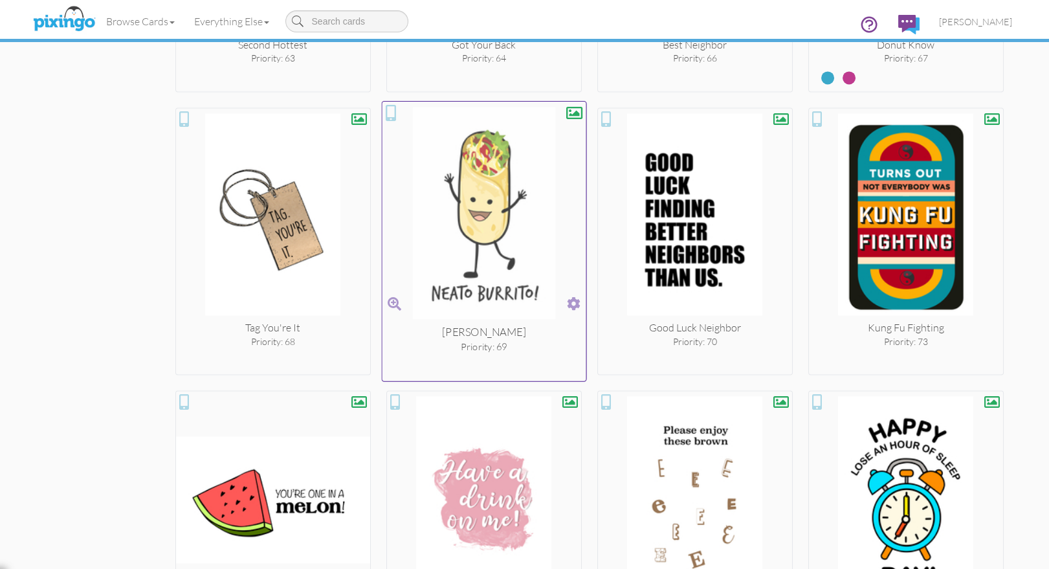
click at [573, 294] on span at bounding box center [574, 303] width 14 height 19
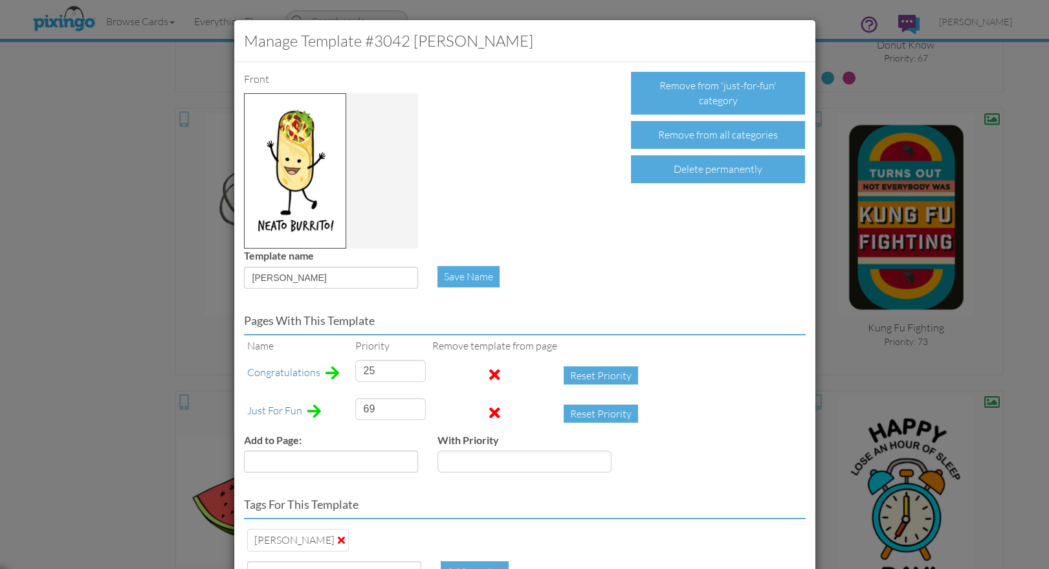
click at [489, 409] on span at bounding box center [494, 413] width 11 height 16
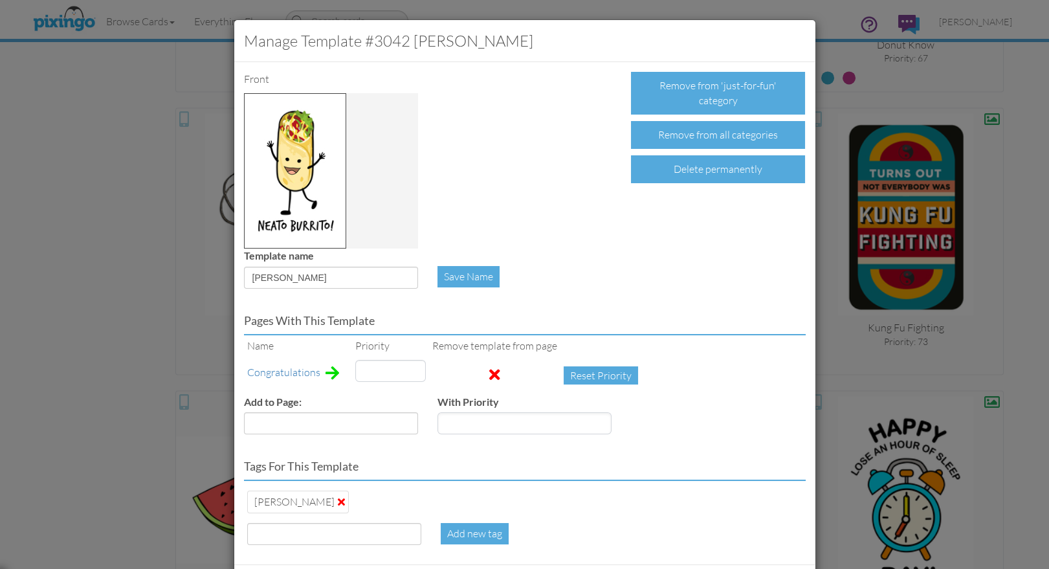
type input "25"
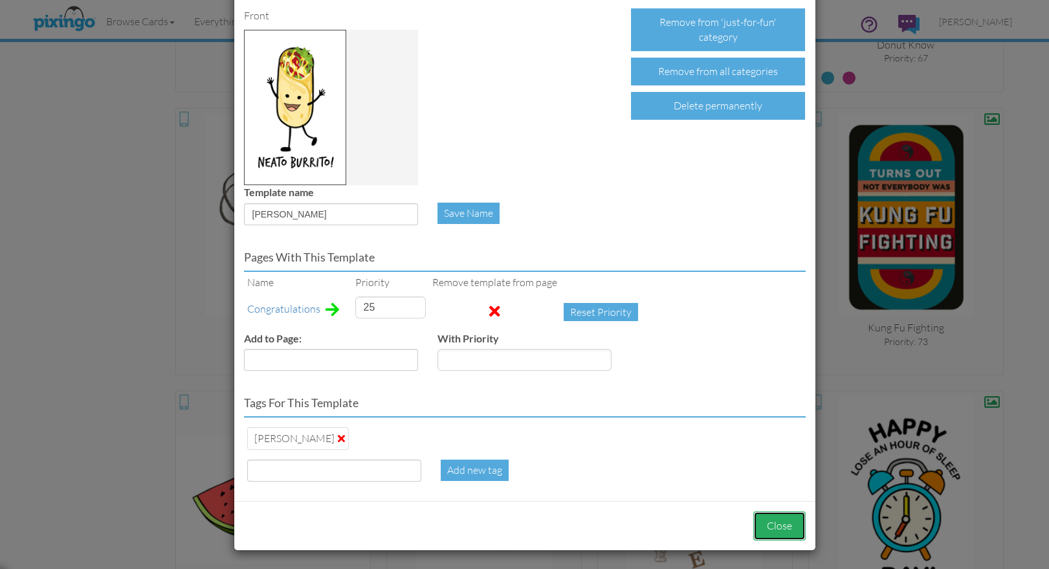
click at [781, 521] on button "Close" at bounding box center [779, 525] width 52 height 29
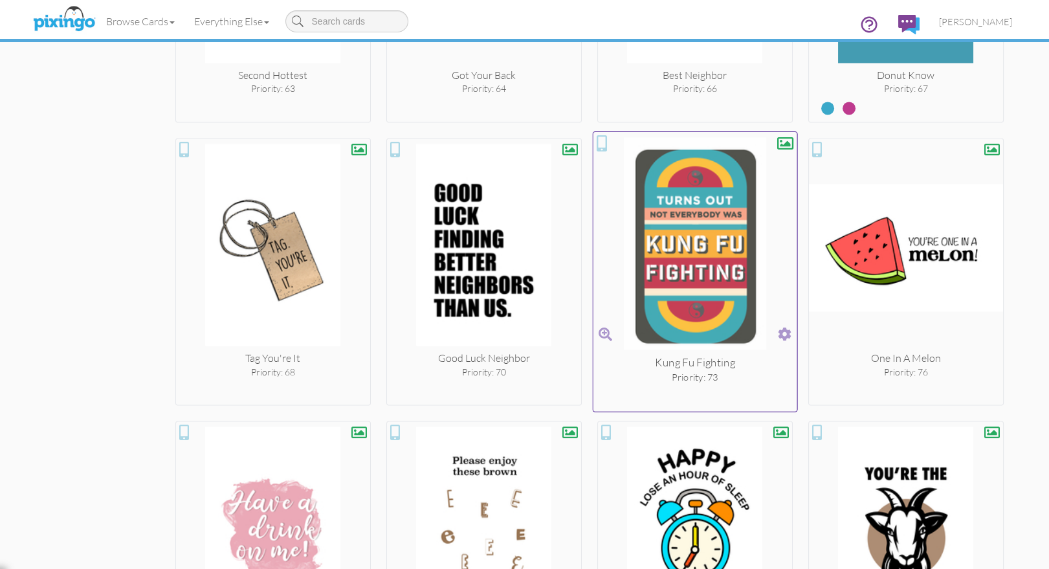
scroll to position [4387, 0]
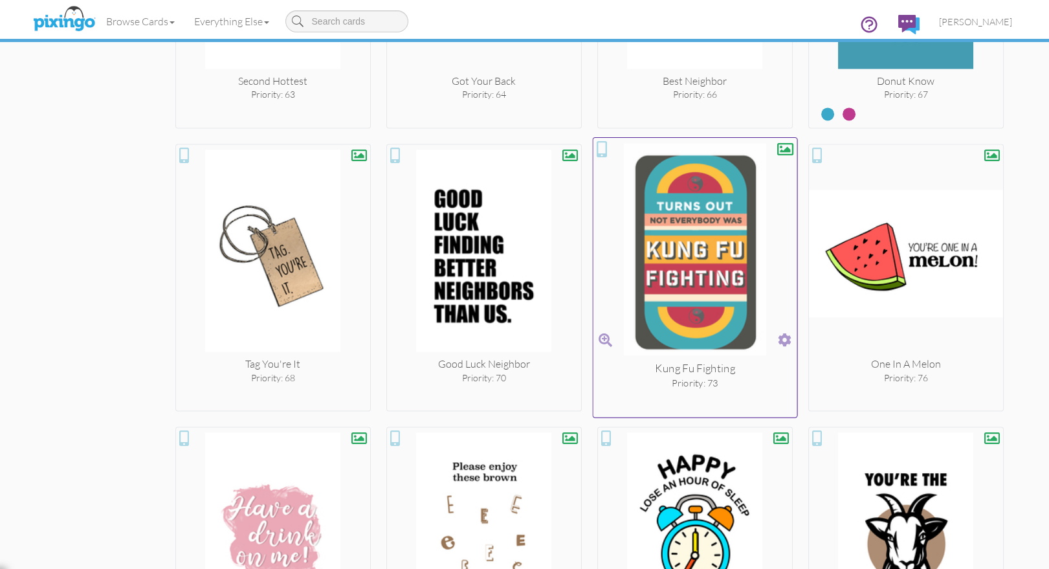
click at [782, 331] on span at bounding box center [785, 340] width 14 height 19
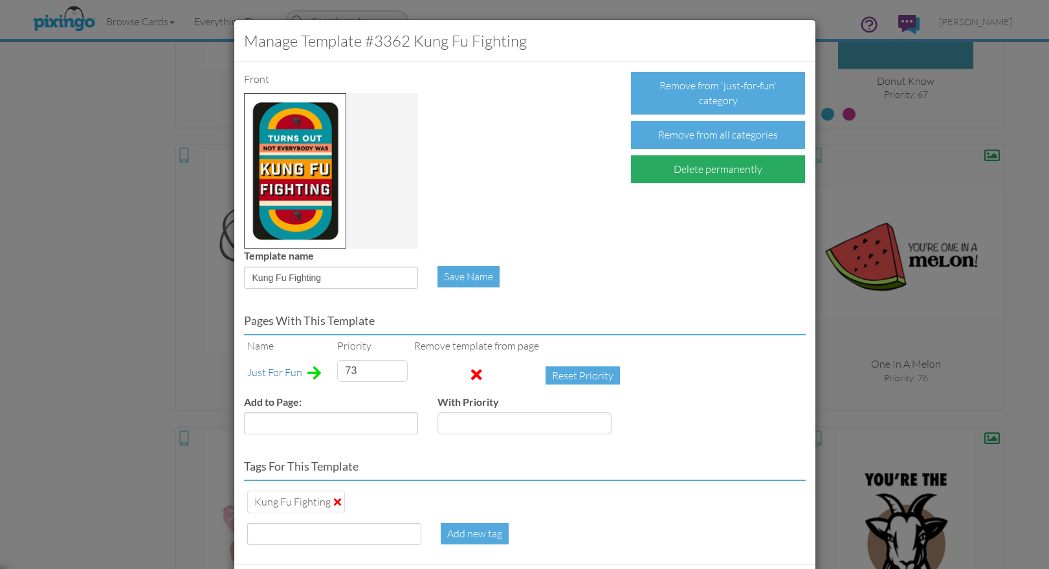
click at [686, 169] on div "Delete permanently" at bounding box center [718, 169] width 174 height 28
click at [686, 169] on div "Confirm Delete" at bounding box center [681, 169] width 101 height 28
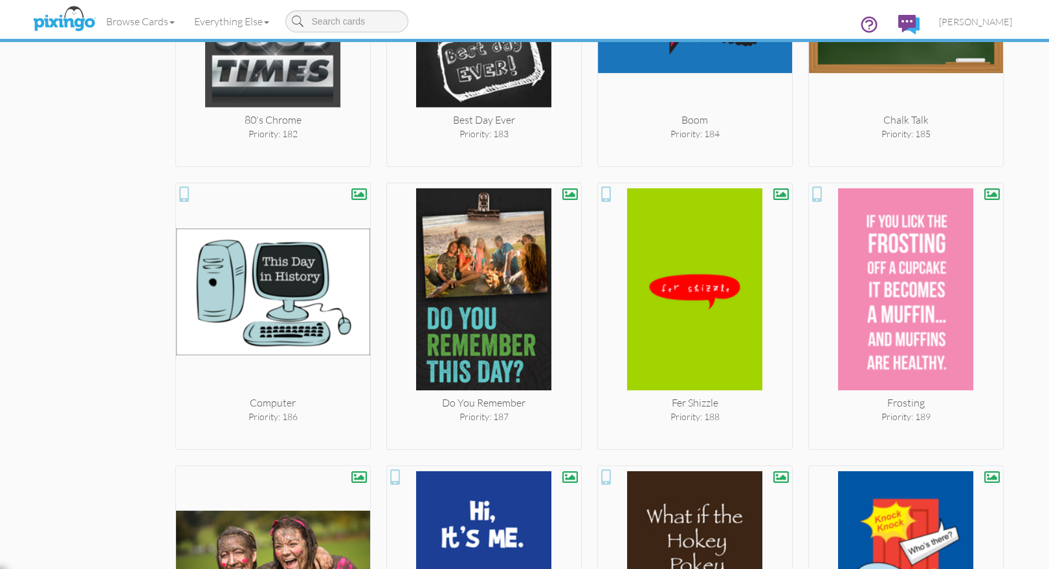
scroll to position [9384, 0]
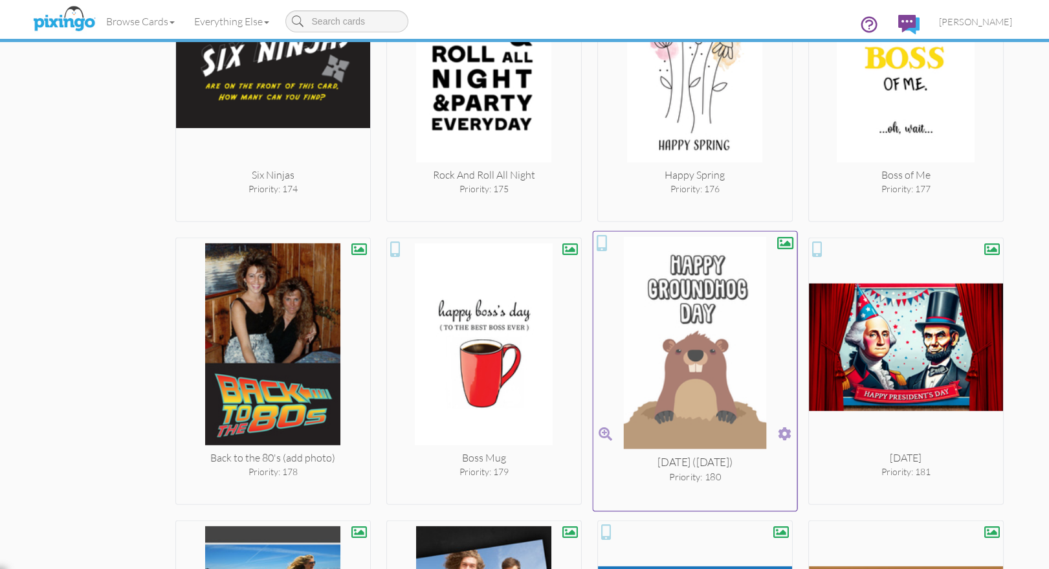
click at [784, 424] on span at bounding box center [785, 433] width 14 height 19
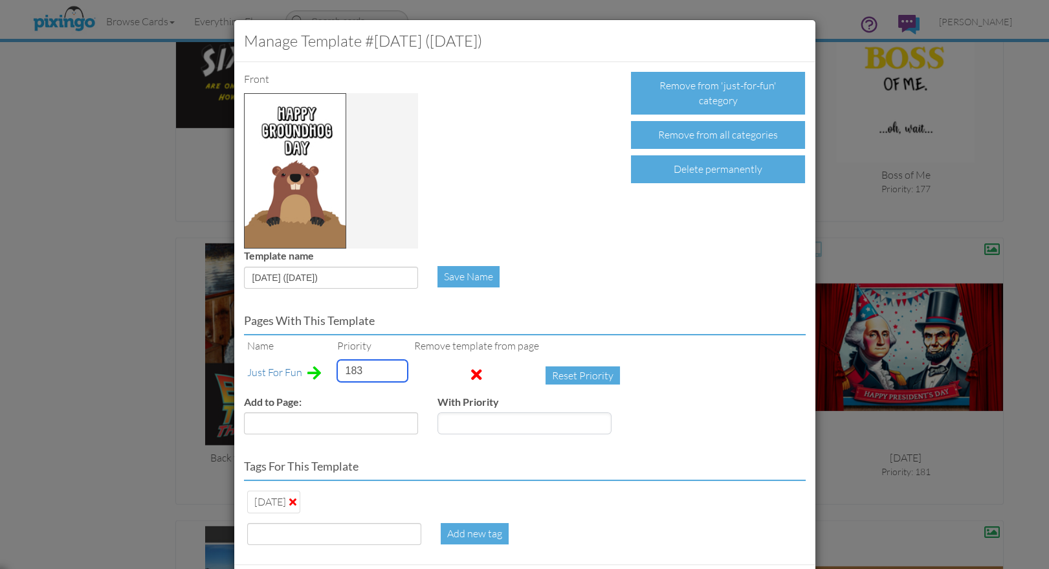
drag, startPoint x: 376, startPoint y: 369, endPoint x: 352, endPoint y: 369, distance: 23.9
click at [330, 367] on tr "Just For Fun 183 Reset Priority" at bounding box center [437, 375] width 386 height 38
drag, startPoint x: 365, startPoint y: 370, endPoint x: 353, endPoint y: 370, distance: 11.6
click at [353, 370] on input "214" at bounding box center [372, 371] width 71 height 22
click at [353, 370] on input "220" at bounding box center [372, 371] width 71 height 22
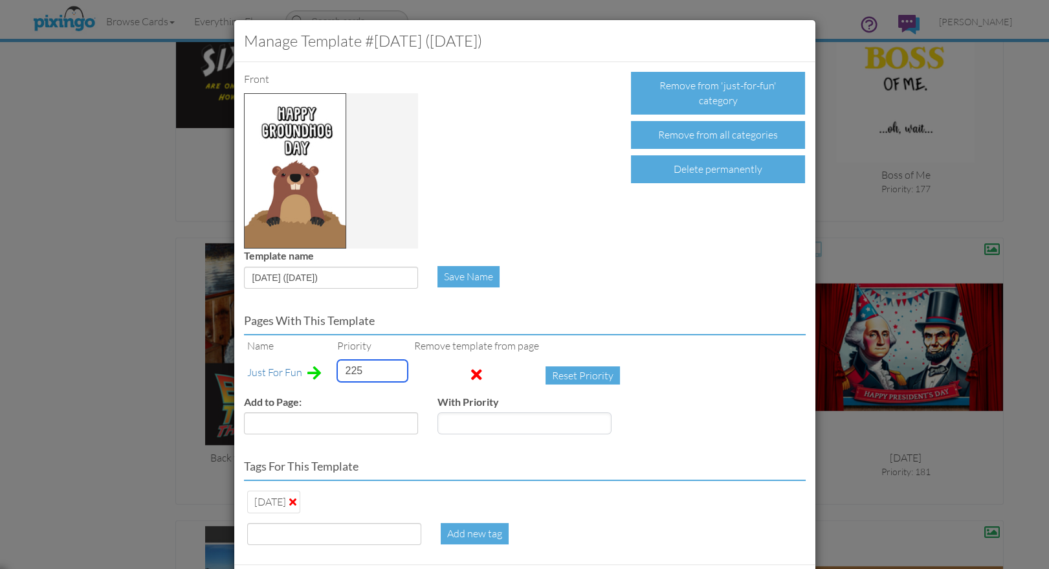
click at [353, 370] on input "225" at bounding box center [372, 371] width 71 height 22
click at [353, 370] on input "231" at bounding box center [372, 371] width 71 height 22
type input "8"
type input "4"
click at [637, 436] on div "Add to Page: Accounting Anniversary Apology Automotive Baby Baby Shower Birthda…" at bounding box center [524, 420] width 581 height 50
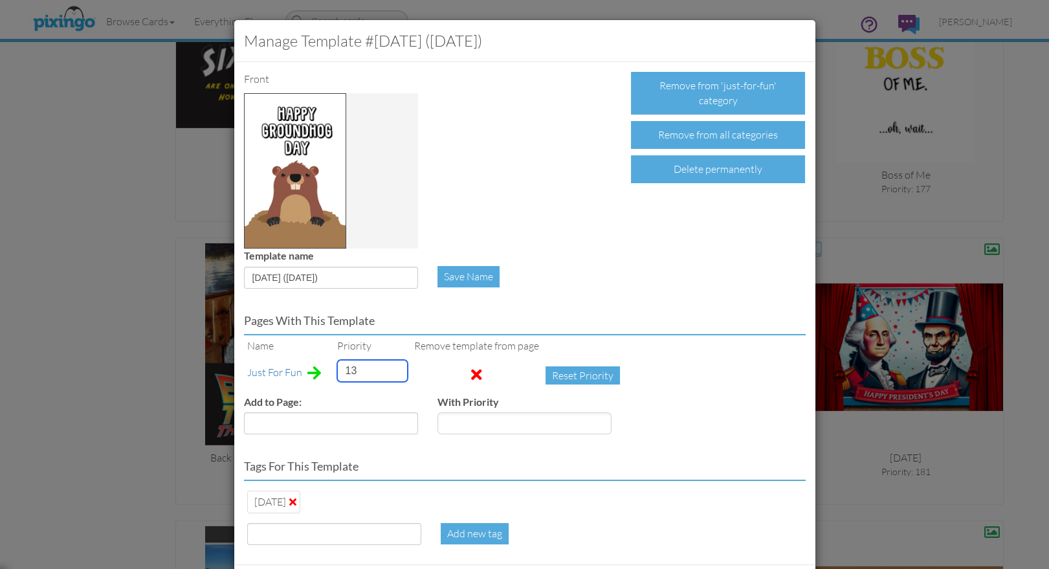
click at [342, 370] on input "13" at bounding box center [372, 371] width 71 height 22
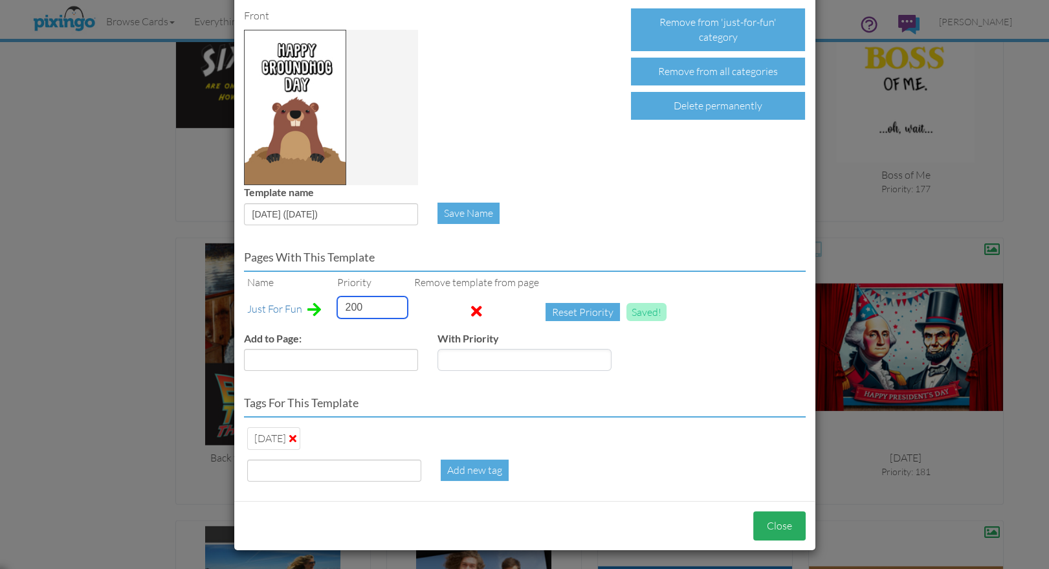
type input "200"
click at [770, 523] on button "Close" at bounding box center [779, 525] width 52 height 29
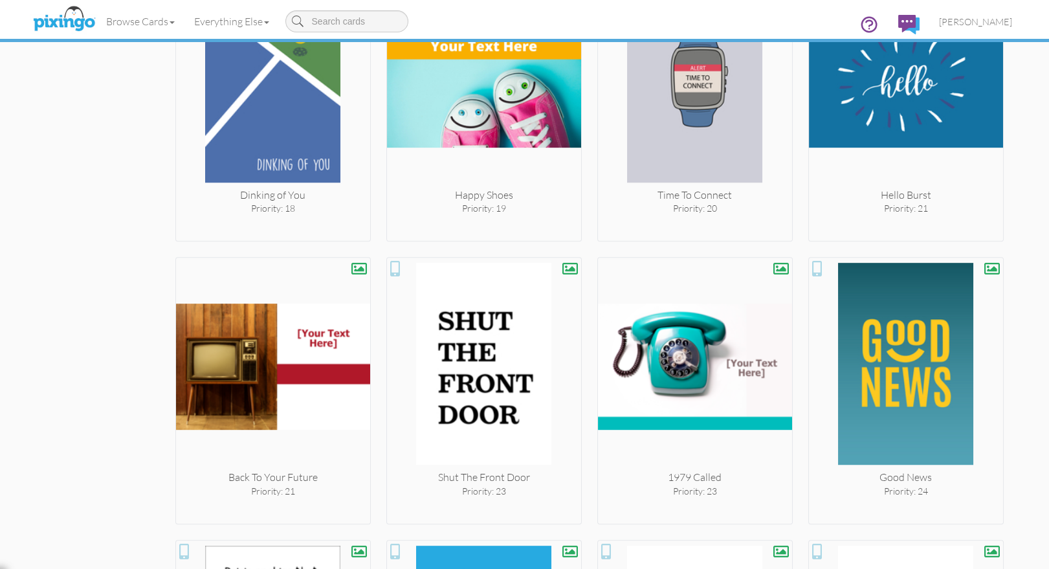
scroll to position [1728, 0]
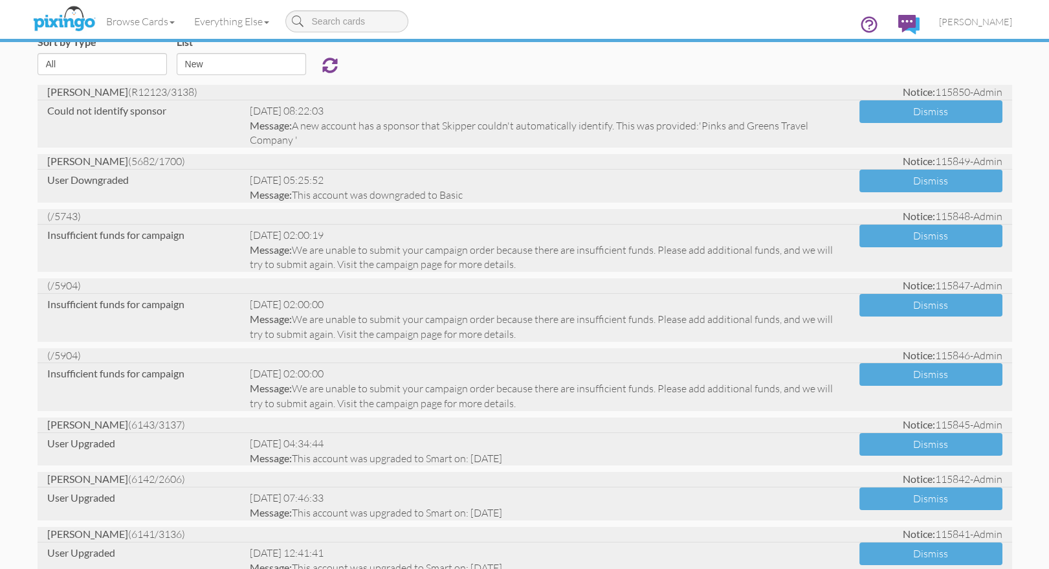
scroll to position [100, 0]
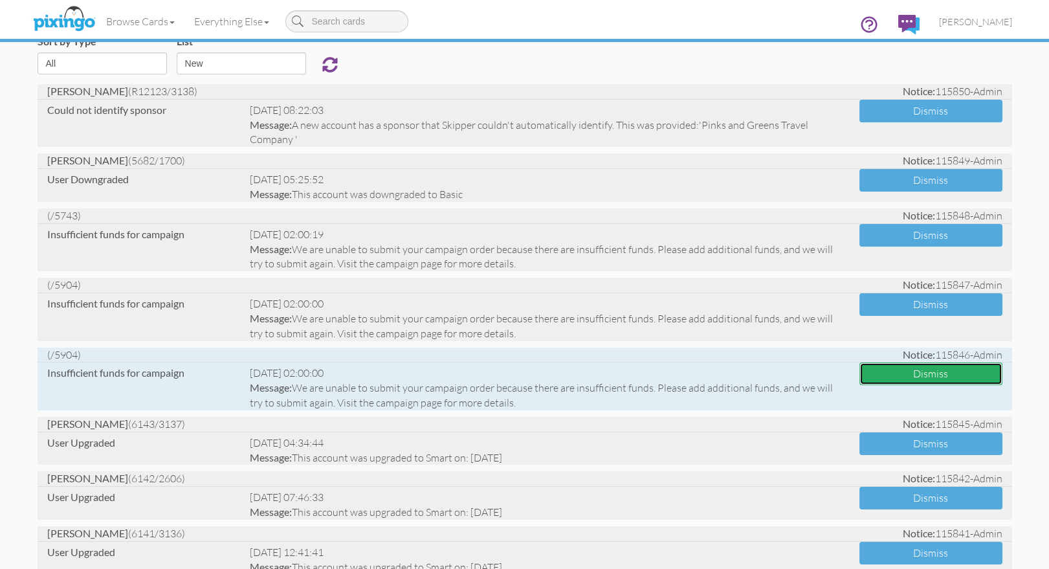
click at [873, 374] on button "Dismiss" at bounding box center [930, 373] width 143 height 23
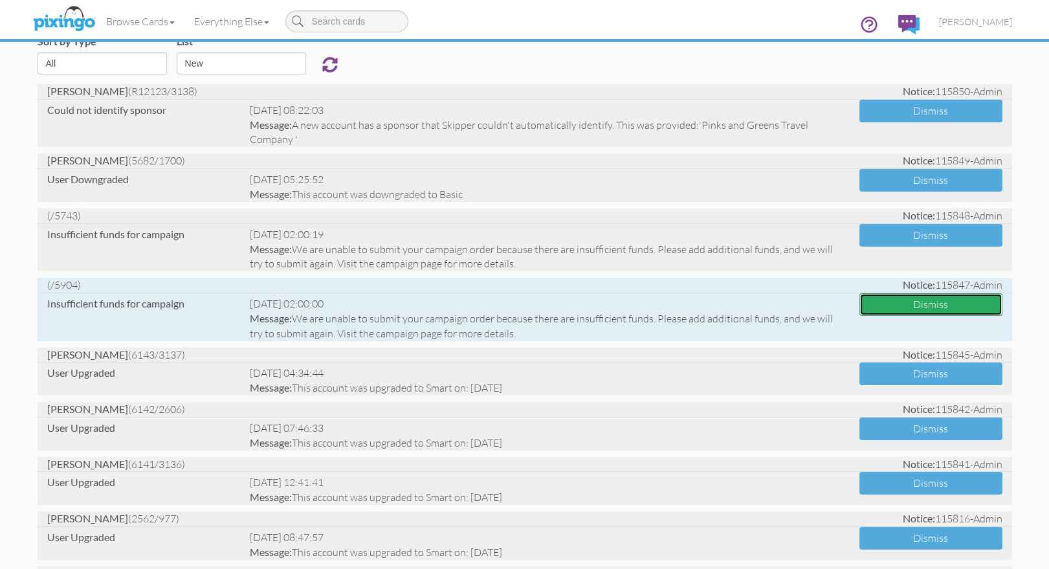
click at [886, 307] on button "Dismiss" at bounding box center [930, 304] width 143 height 23
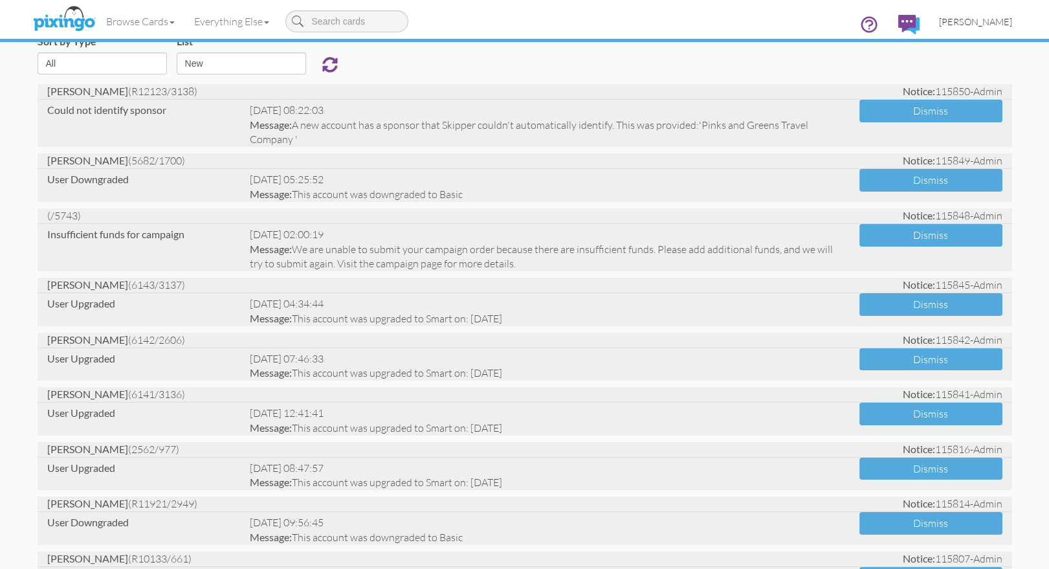
click at [986, 18] on span "[PERSON_NAME]" at bounding box center [975, 21] width 73 height 11
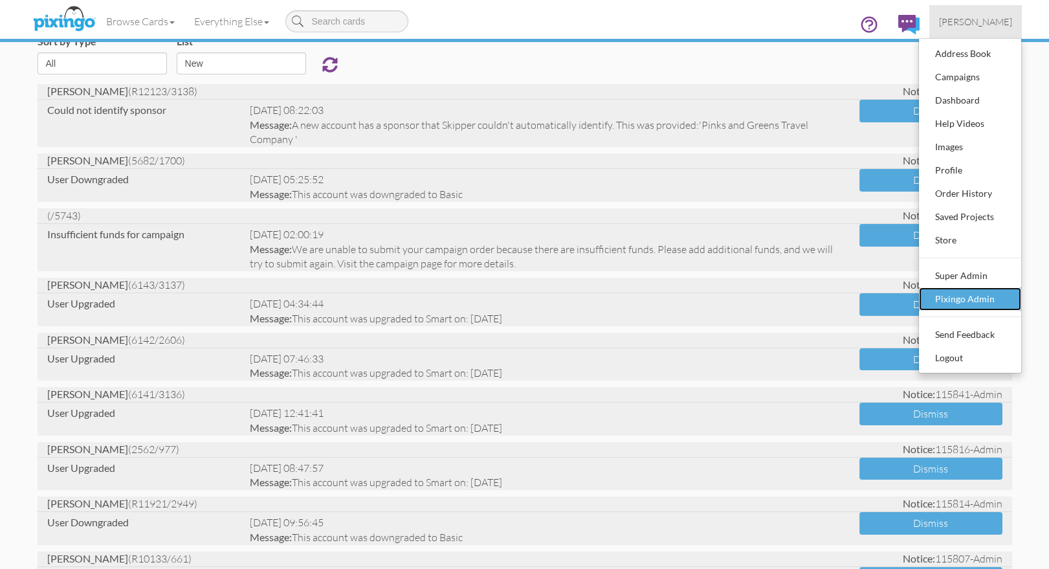
click at [964, 290] on div "Pixingo Admin" at bounding box center [970, 298] width 76 height 19
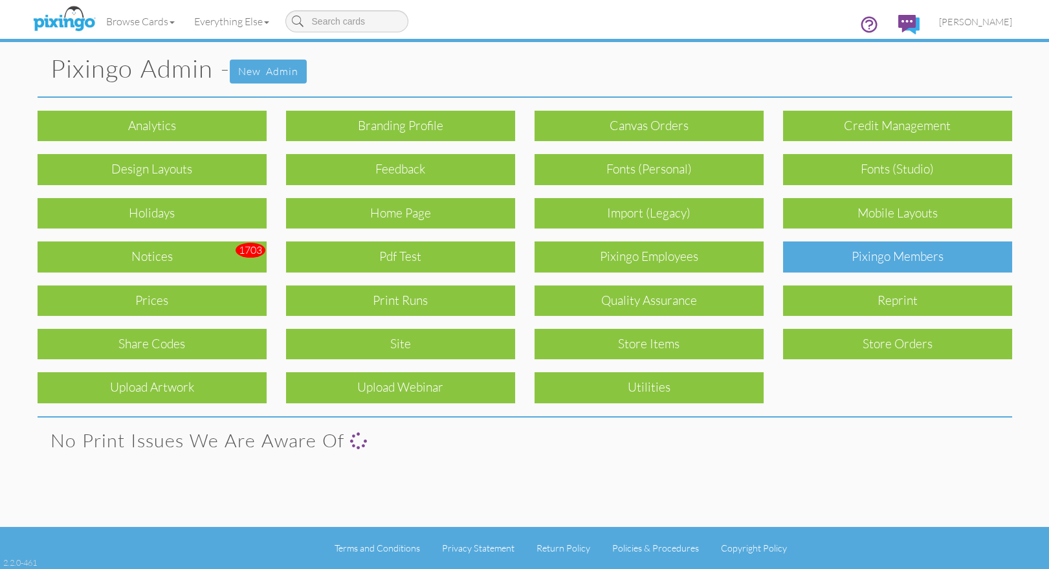
click at [915, 261] on div "Pixingo Members" at bounding box center [897, 256] width 229 height 30
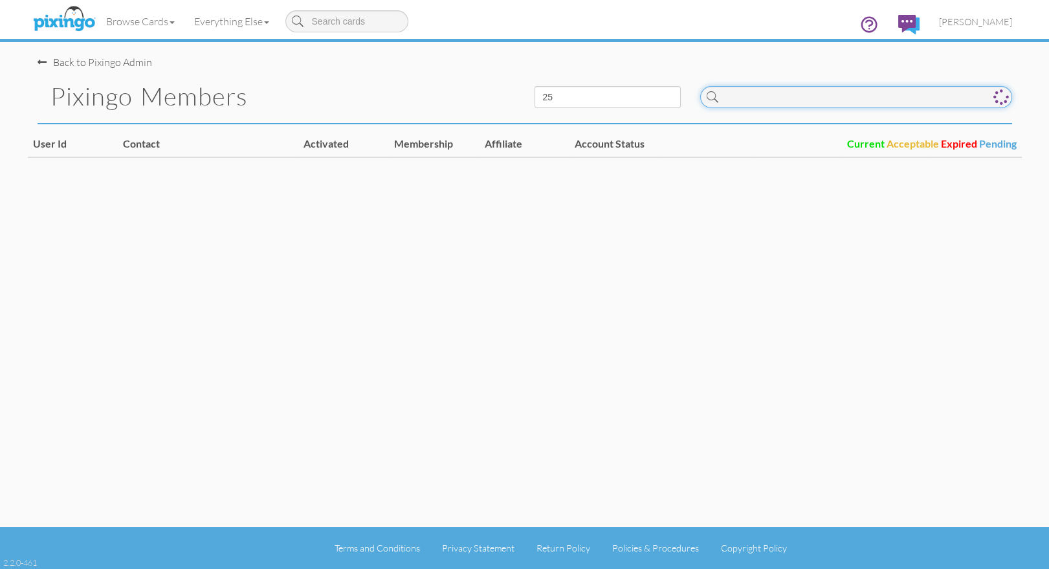
click at [825, 103] on input at bounding box center [856, 97] width 312 height 22
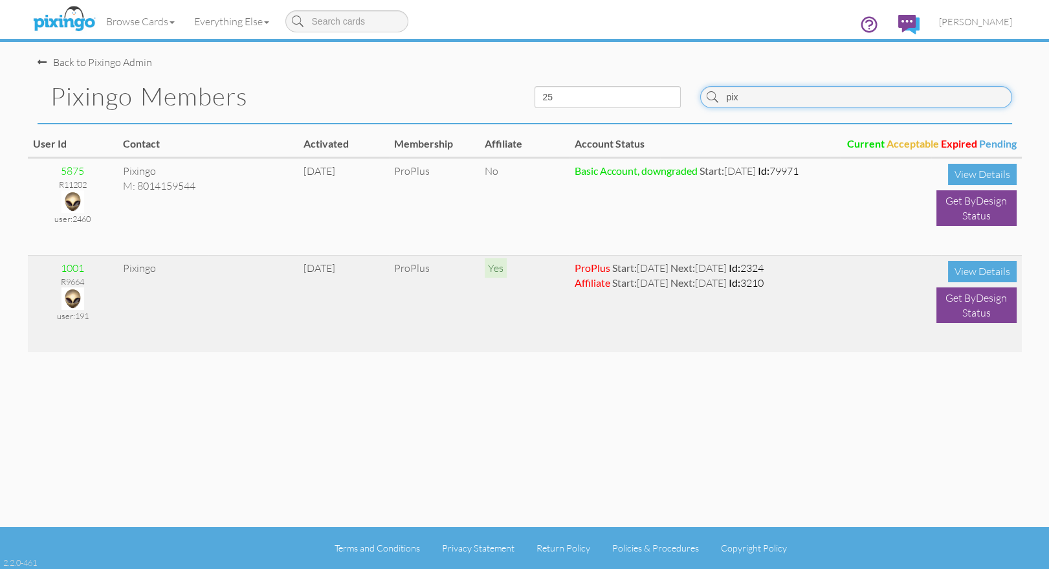
type input "pix"
click at [70, 289] on img at bounding box center [72, 298] width 23 height 23
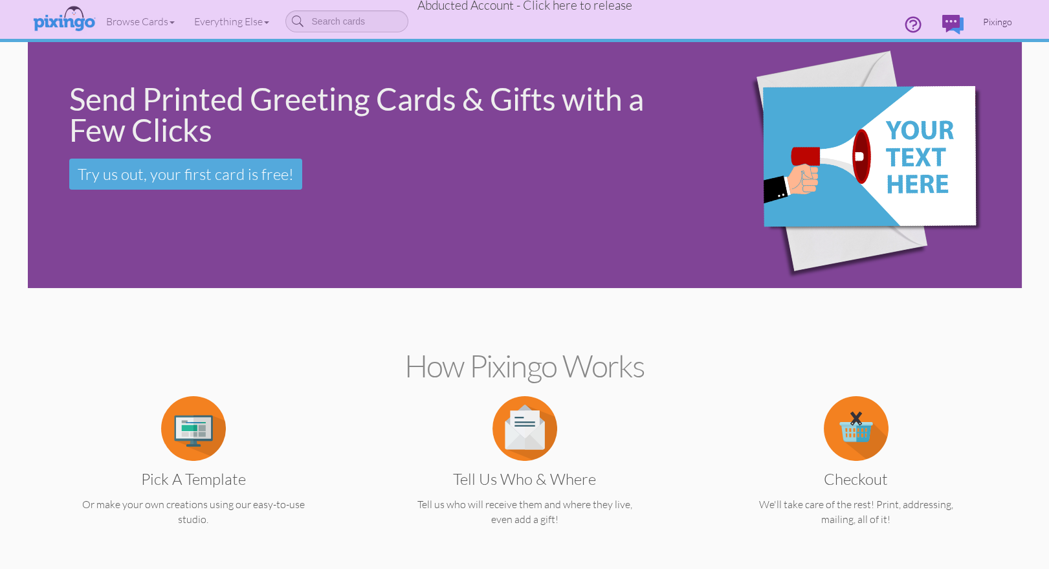
click at [1005, 20] on span "Pixingo" at bounding box center [997, 21] width 29 height 11
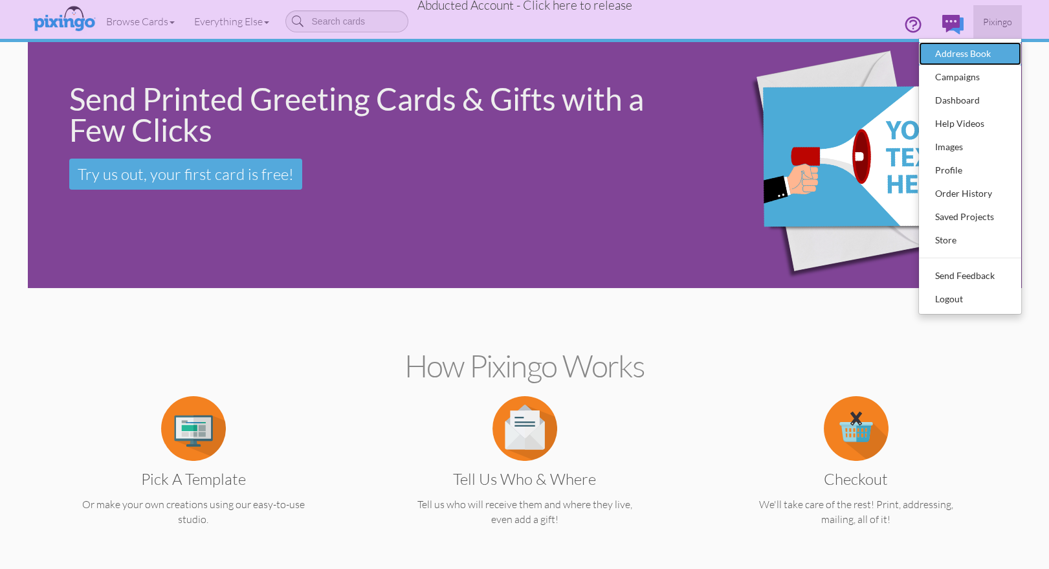
click at [968, 45] on div "Address Book" at bounding box center [970, 53] width 76 height 19
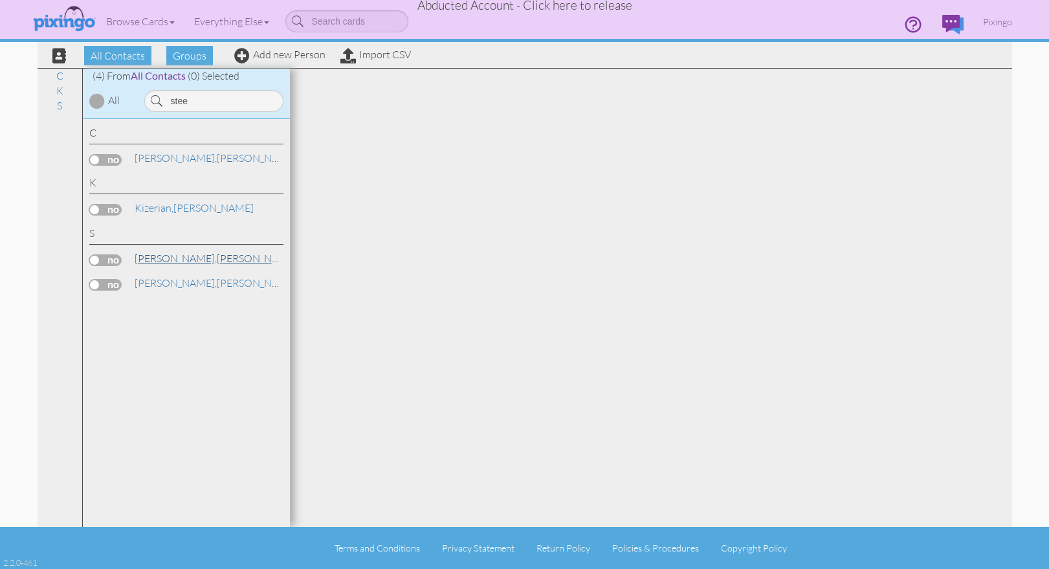
type input "stee"
click at [176, 254] on span "[PERSON_NAME]," at bounding box center [176, 258] width 82 height 13
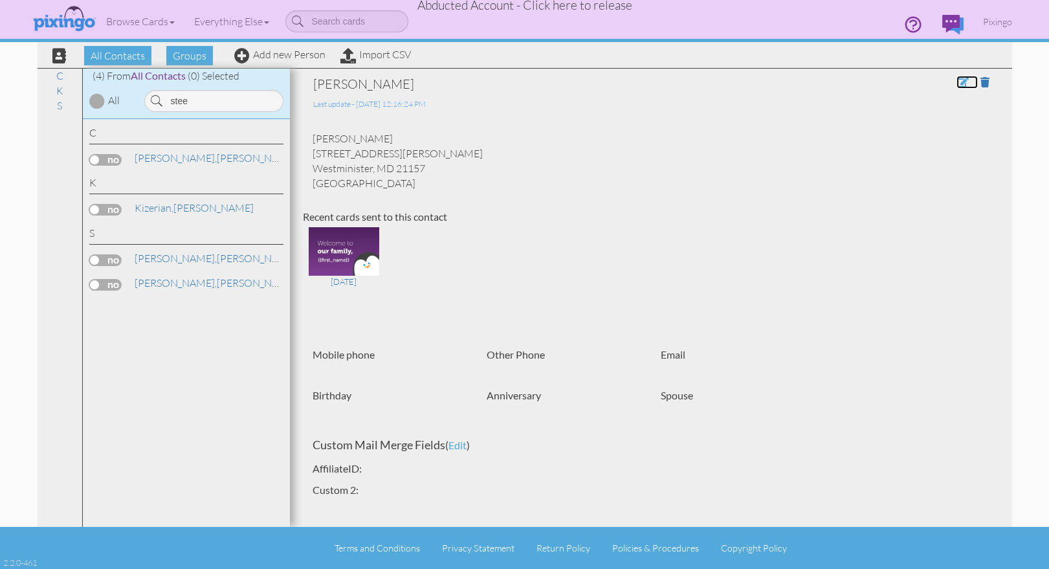
click at [958, 81] on span at bounding box center [962, 82] width 12 height 10
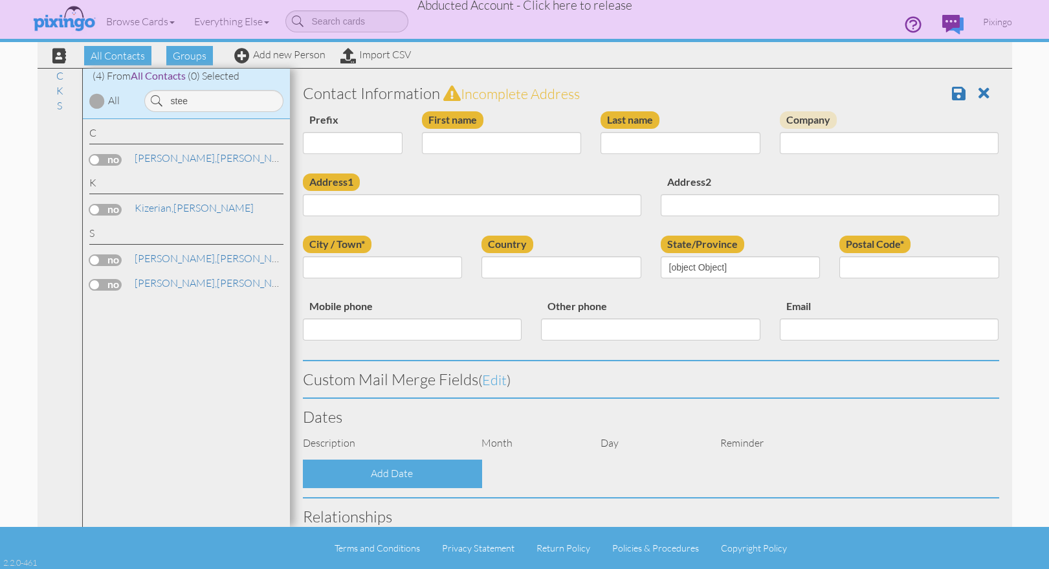
type input "[PERSON_NAME]"
type input "226 N Gorsuch Rd"
type input "Westminister"
type input "21157"
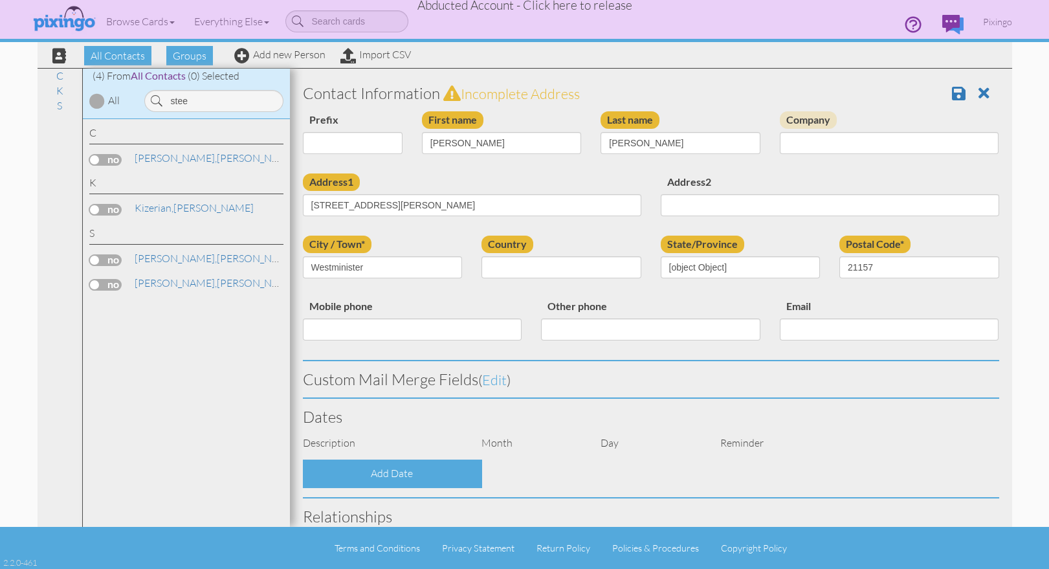
select select "object:49481"
select select "object:49726"
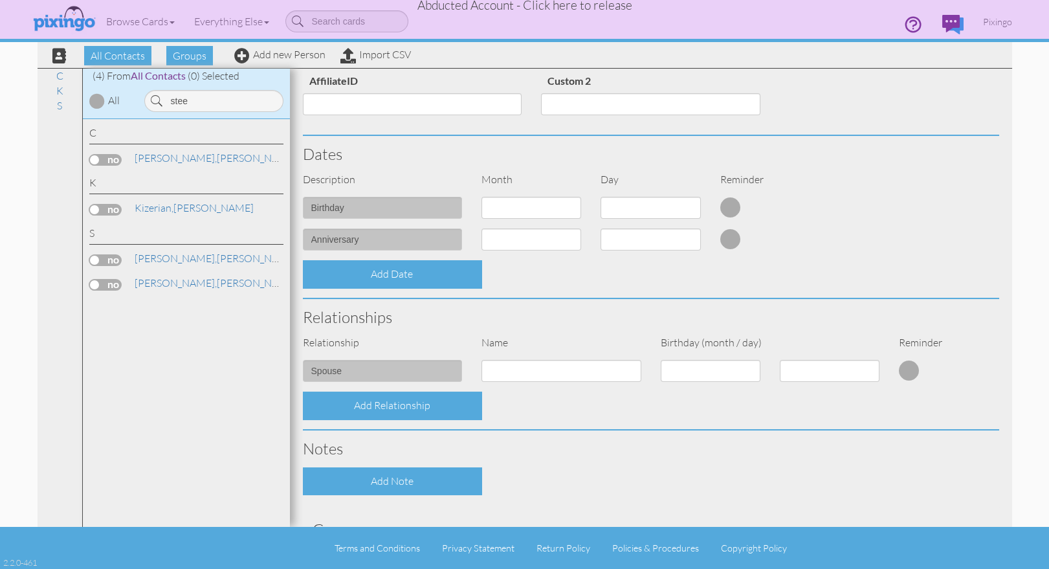
scroll to position [471, 0]
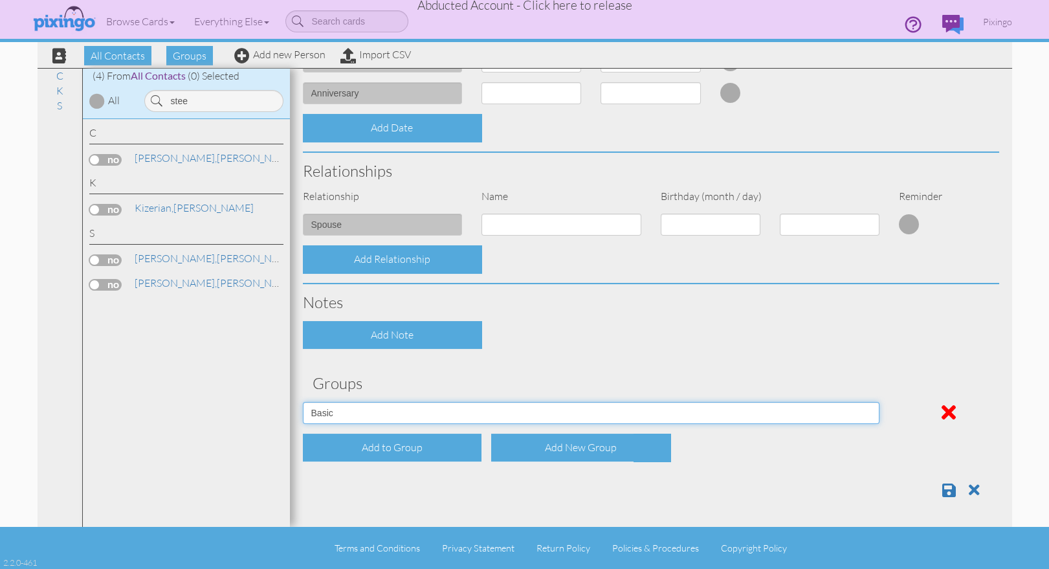
click at [699, 415] on select "Affiliates Basic Draper Biz name only PROSPECTS WHOLESALE" at bounding box center [591, 413] width 577 height 22
select select "object:49480"
click at [303, 402] on select "Affiliates Basic Draper Biz name only PROSPECTS WHOLESALE" at bounding box center [591, 413] width 577 height 22
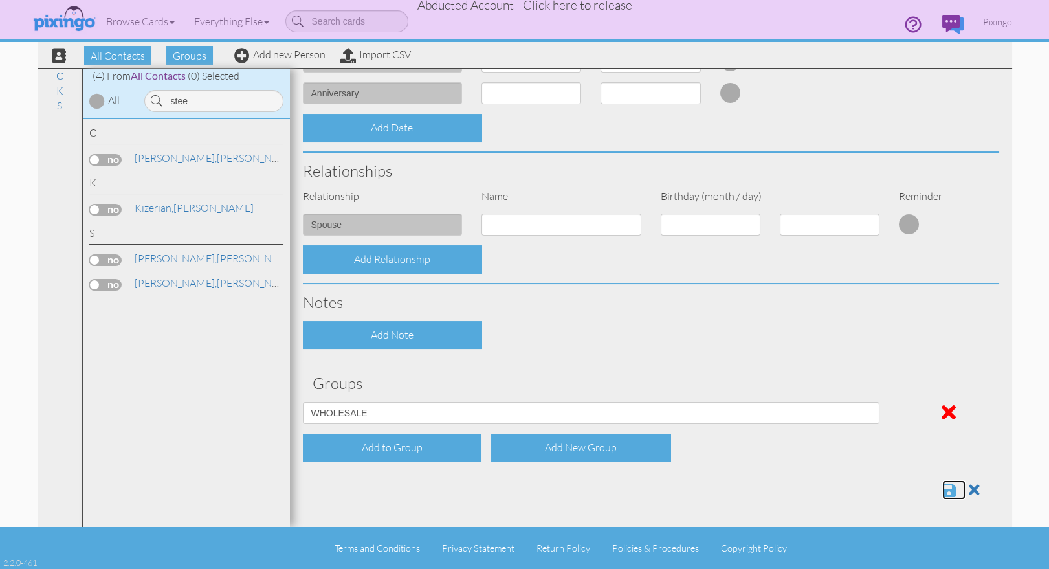
click at [945, 489] on span at bounding box center [949, 490] width 14 height 16
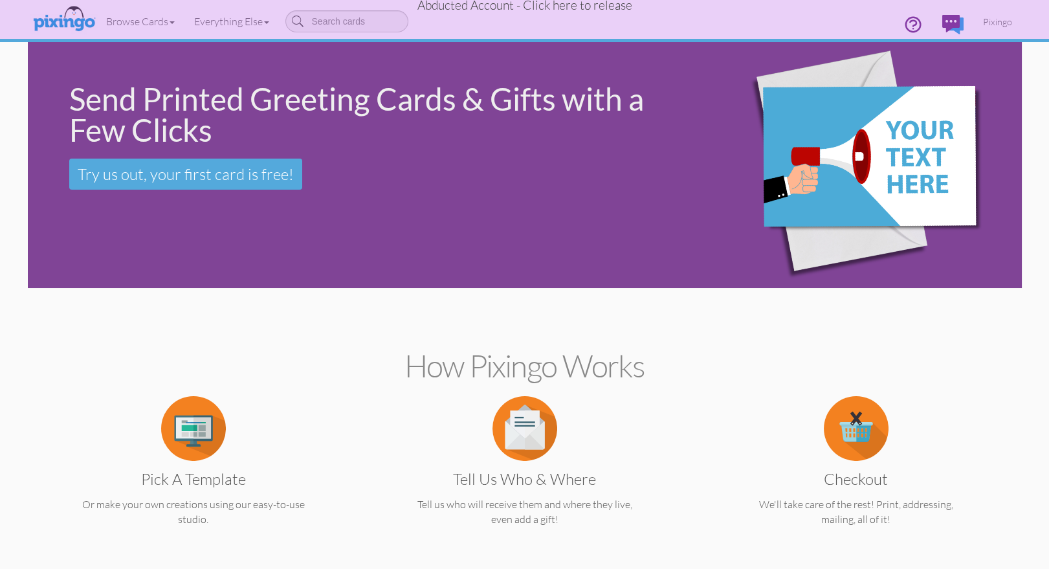
click at [575, 7] on span "Abducted Account - Click here to release" at bounding box center [524, 5] width 215 height 16
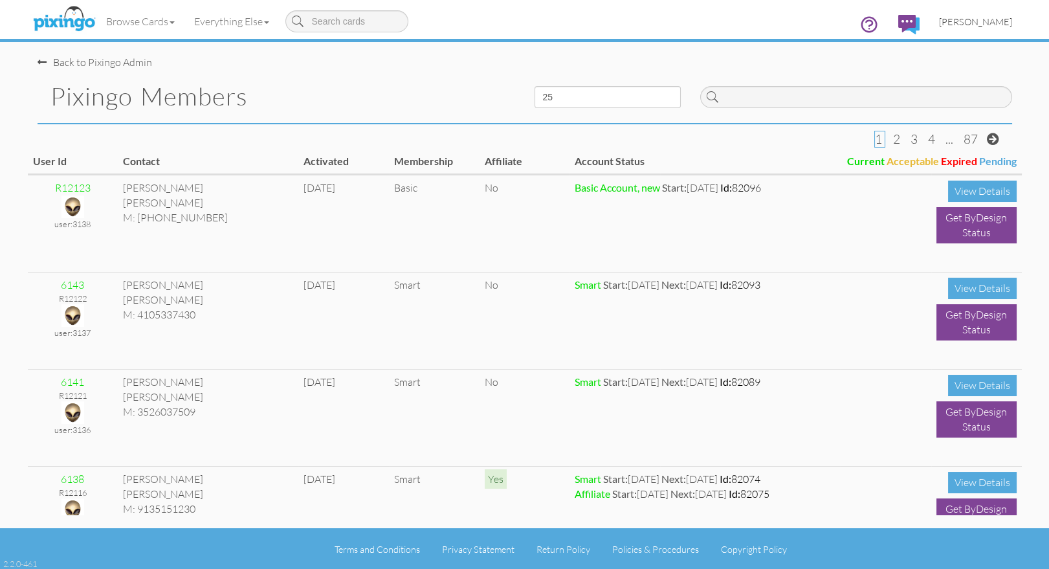
click at [968, 22] on span "[PERSON_NAME]" at bounding box center [975, 21] width 73 height 11
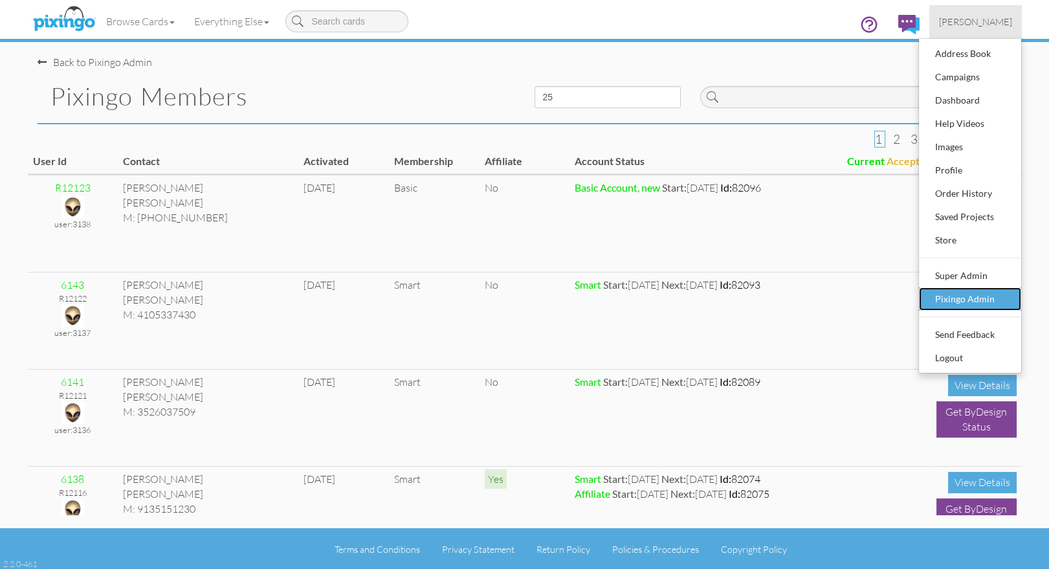
click at [953, 303] on div "Pixingo Admin" at bounding box center [970, 298] width 76 height 19
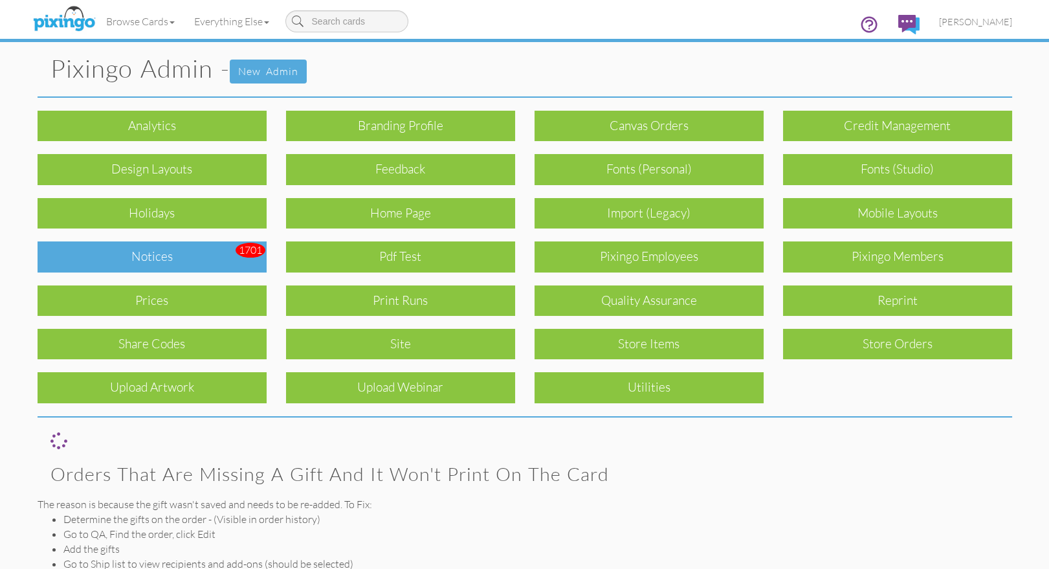
click at [138, 258] on div "Notices" at bounding box center [152, 256] width 229 height 30
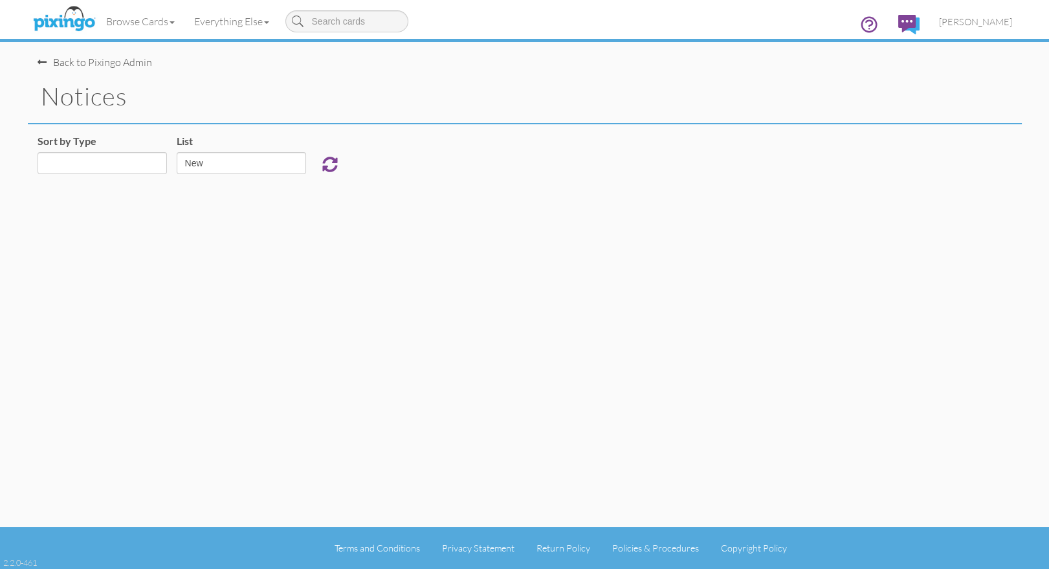
select select "object:1043"
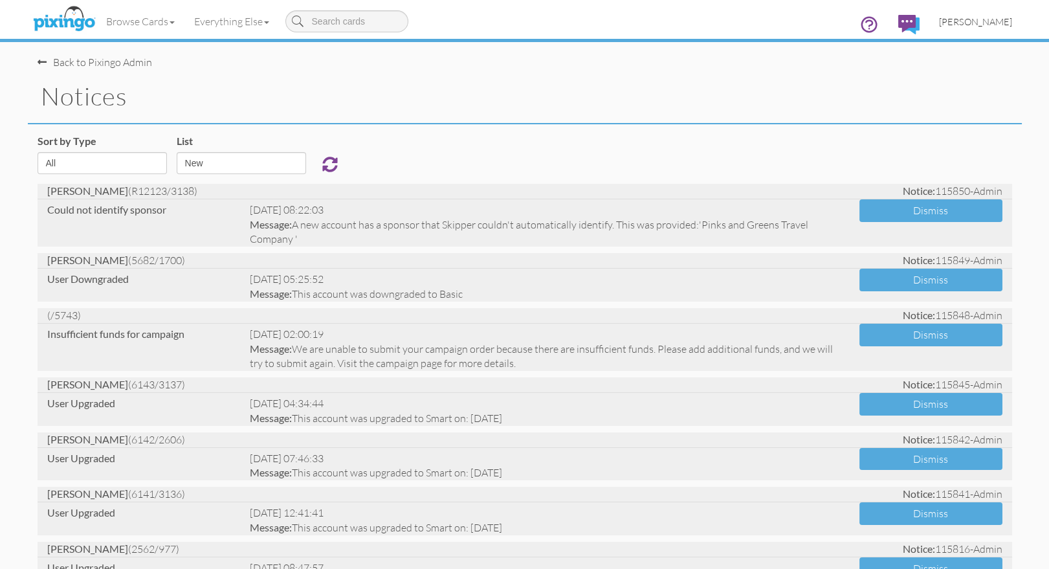
click at [981, 17] on span "[PERSON_NAME]" at bounding box center [975, 21] width 73 height 11
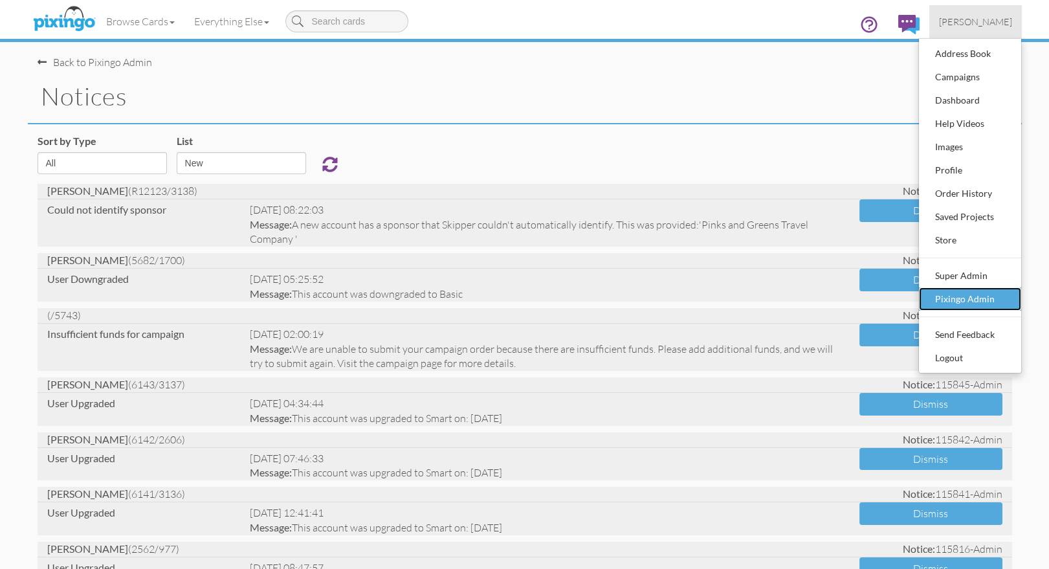
click at [955, 293] on div "Pixingo Admin" at bounding box center [970, 298] width 76 height 19
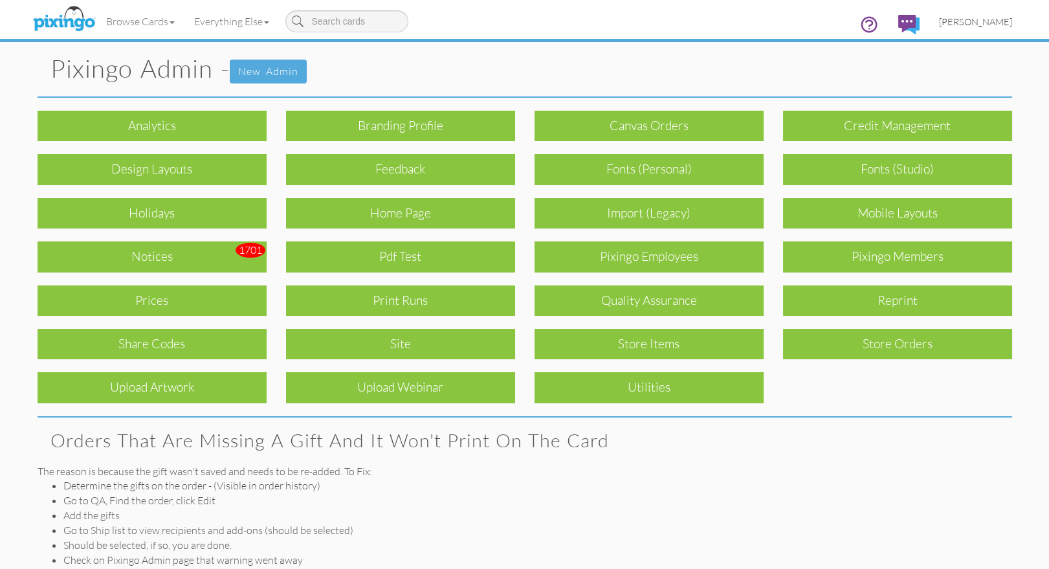
click at [972, 25] on span "[PERSON_NAME]" at bounding box center [975, 21] width 73 height 11
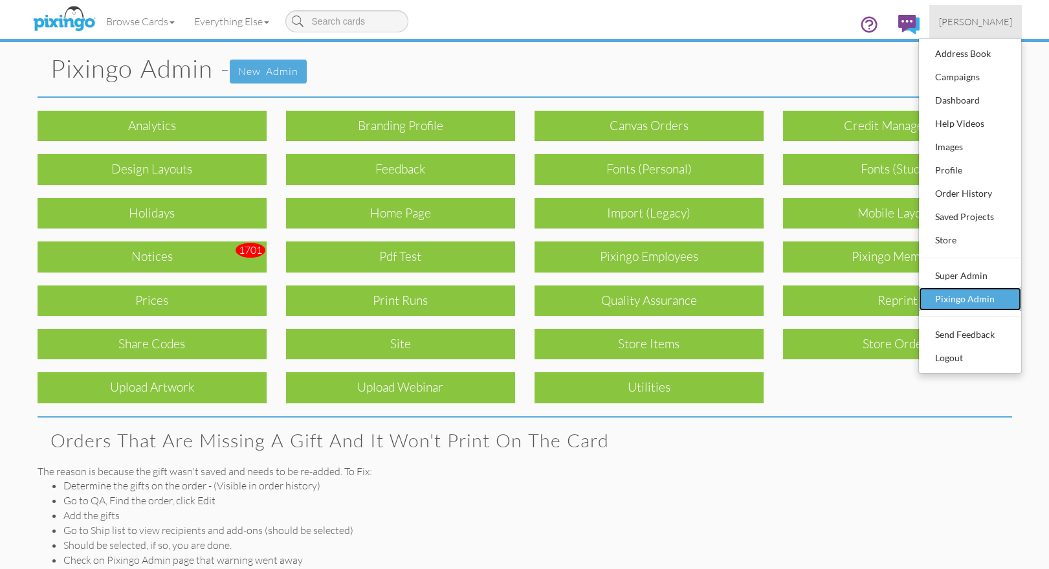
click at [978, 295] on div "Pixingo Admin" at bounding box center [970, 298] width 76 height 19
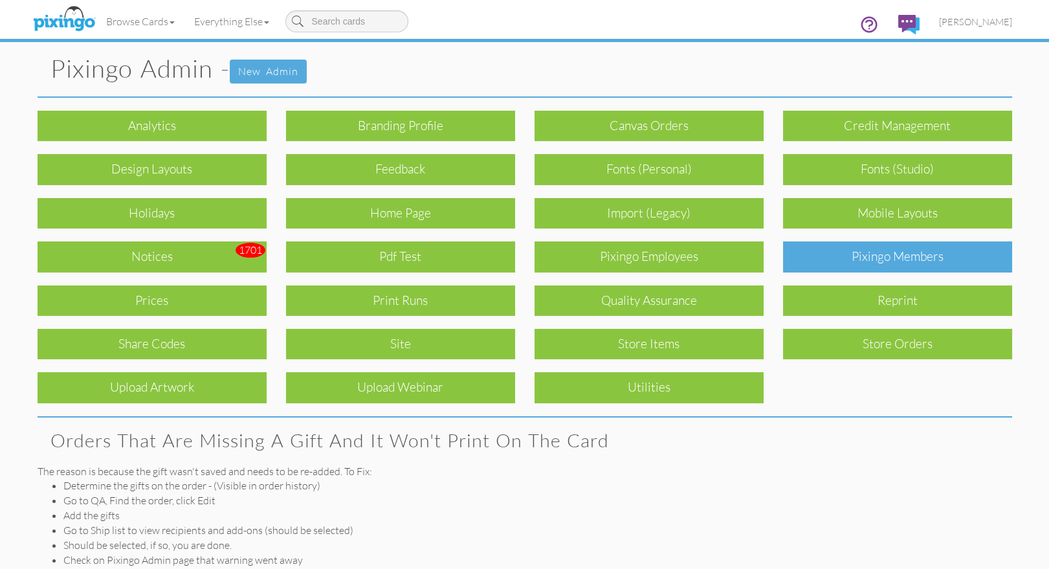
click at [934, 260] on div "Pixingo Members" at bounding box center [897, 256] width 229 height 30
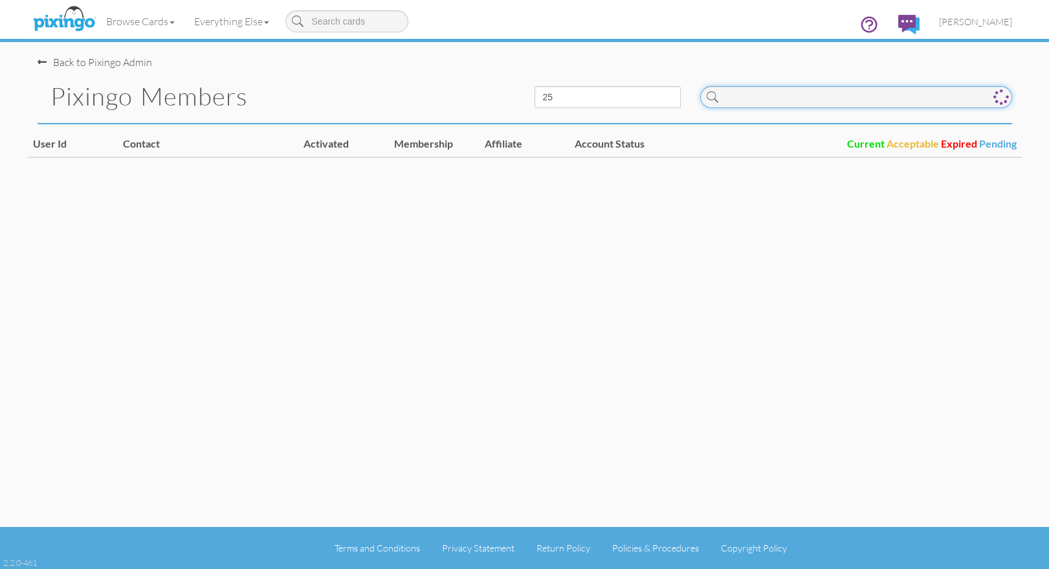
click at [807, 100] on input at bounding box center [856, 97] width 312 height 22
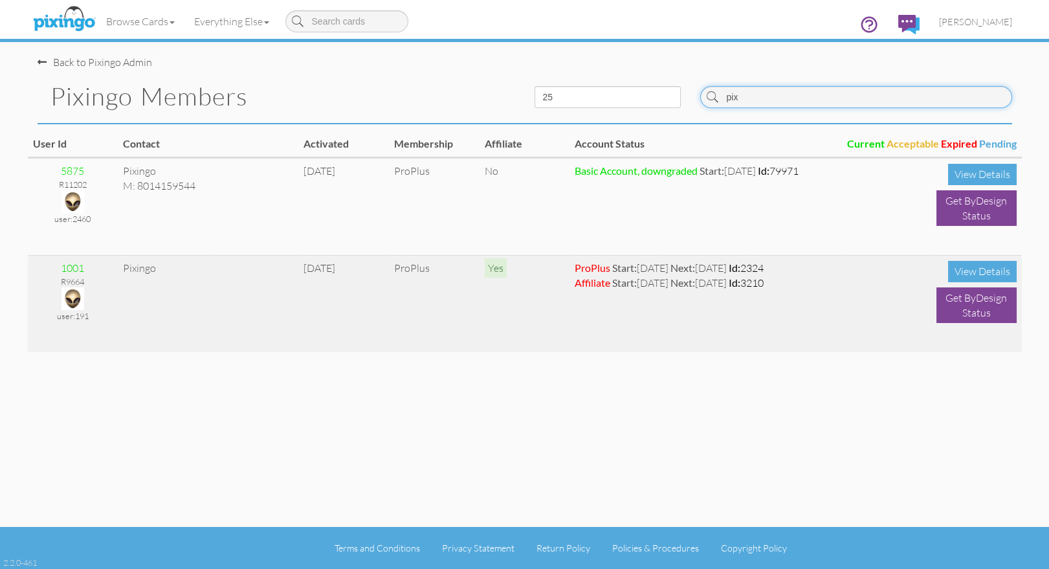
type input "pix"
click at [69, 289] on img at bounding box center [72, 298] width 23 height 23
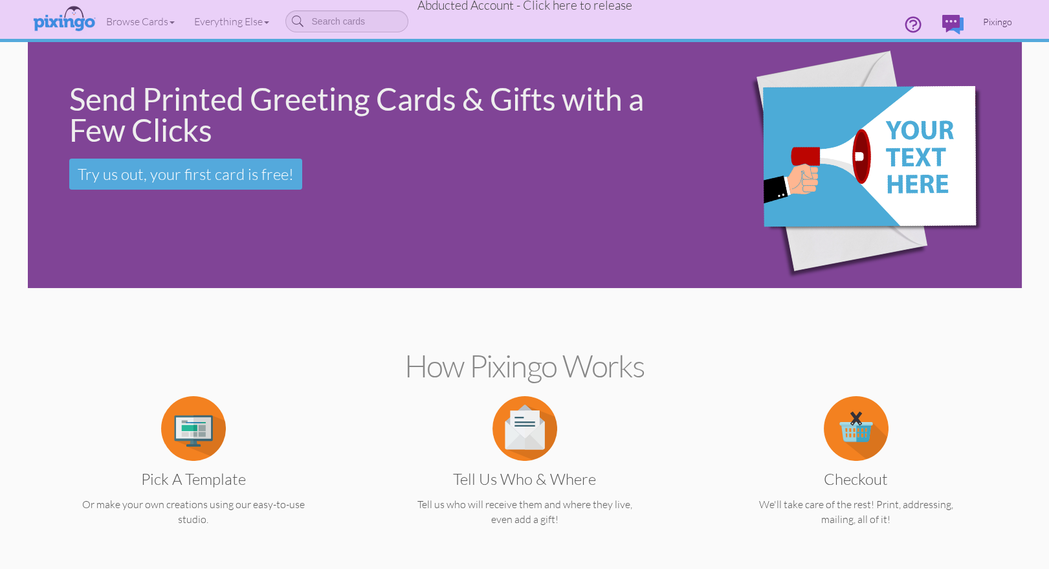
drag, startPoint x: 992, startPoint y: 14, endPoint x: 989, endPoint y: 20, distance: 7.0
click at [992, 14] on link "Pixingo" at bounding box center [997, 21] width 49 height 33
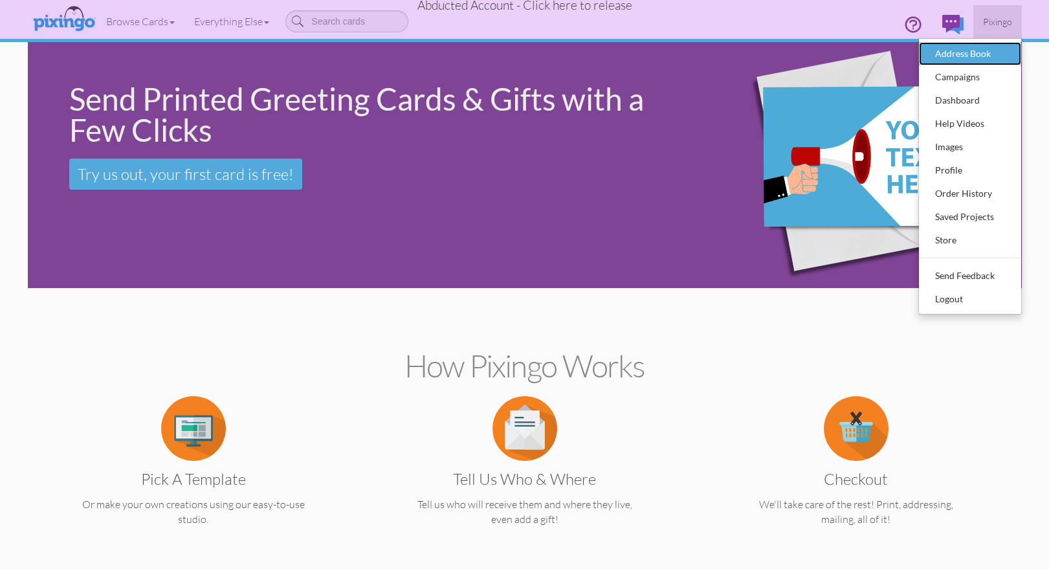
click at [963, 47] on div "Address Book" at bounding box center [970, 53] width 76 height 19
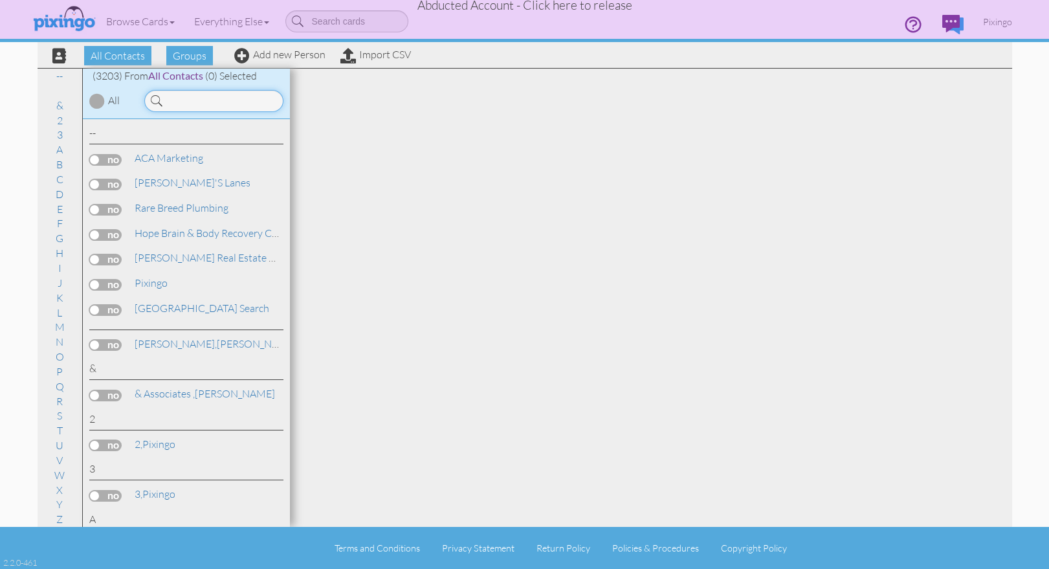
click at [190, 100] on input at bounding box center [213, 101] width 139 height 22
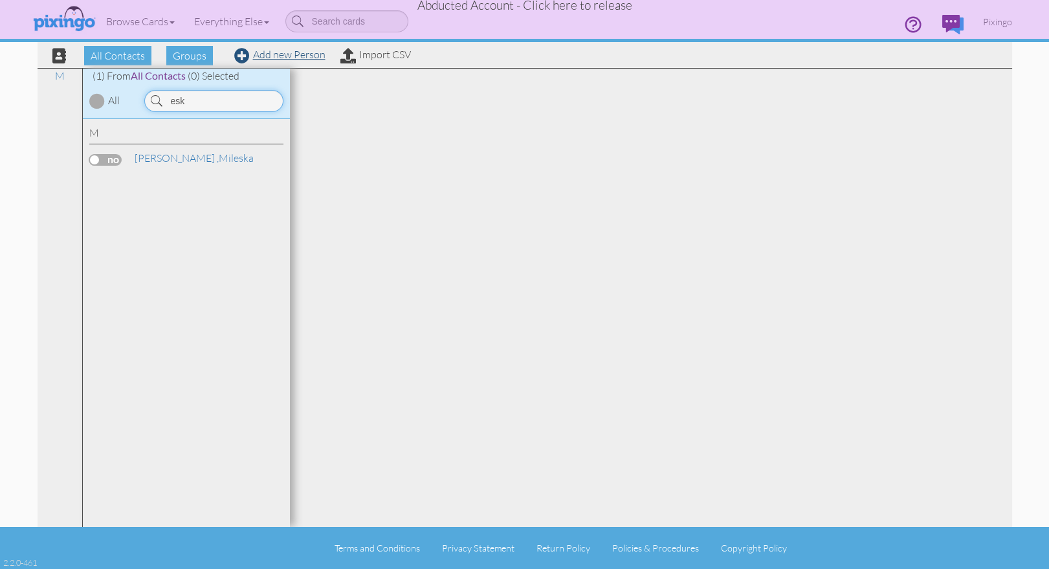
type input "esk"
click at [280, 50] on link "Add new Person" at bounding box center [279, 54] width 91 height 13
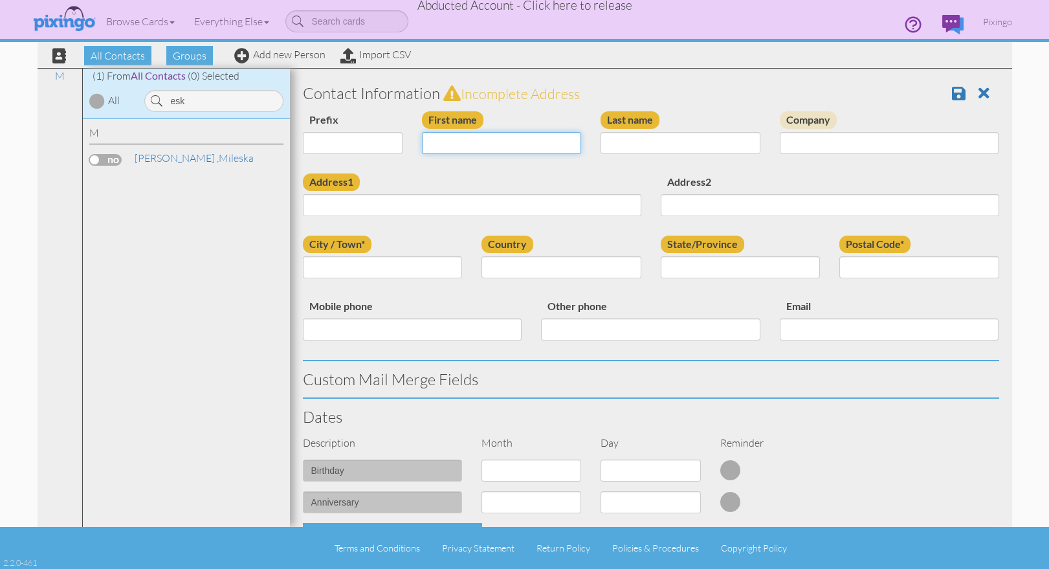
click at [457, 140] on input "First name" at bounding box center [502, 143] width 160 height 22
paste input "[PERSON_NAME]"
click at [474, 143] on input "[PERSON_NAME]" at bounding box center [502, 143] width 160 height 22
type input "[PERSON_NAME]"
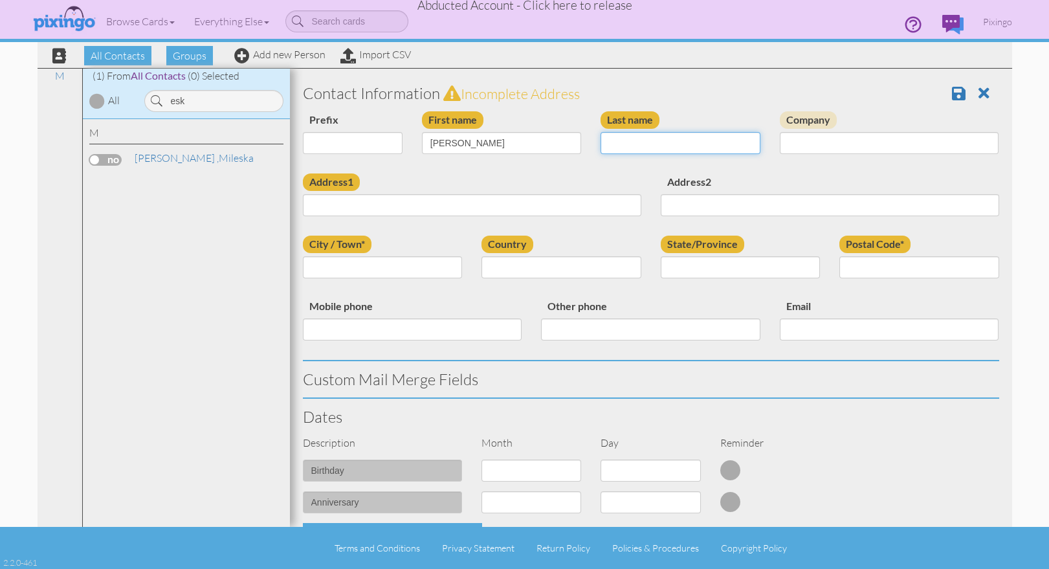
click at [611, 145] on input "Last name" at bounding box center [680, 143] width 160 height 22
paste input "[PERSON_NAME]"
type input "[PERSON_NAME]"
click at [595, 162] on div "Last name Eskind" at bounding box center [680, 137] width 179 height 52
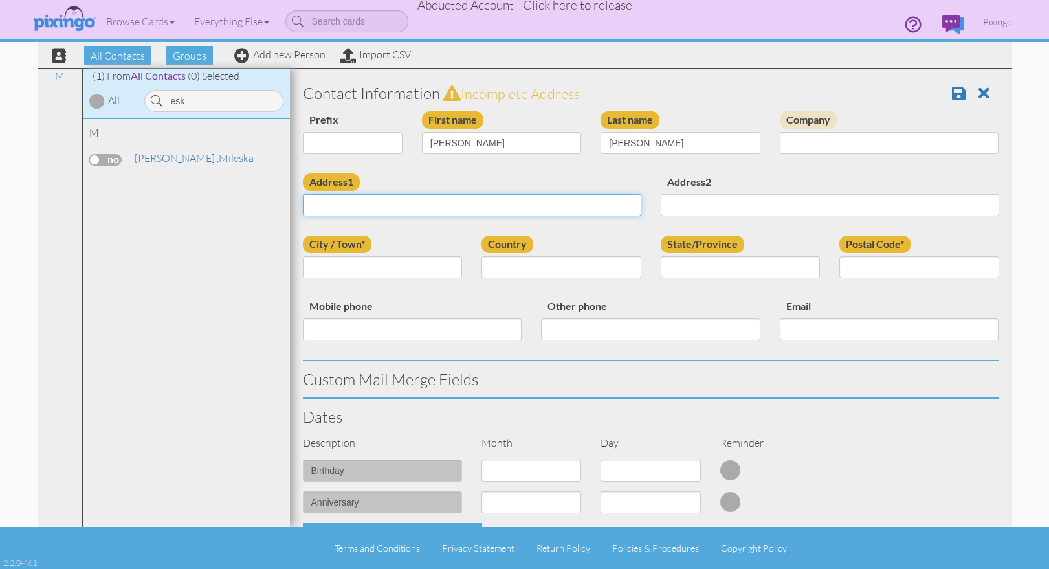
click at [373, 208] on input "Address1" at bounding box center [472, 205] width 338 height 22
paste input "3354 E Continental Rd."
type input "3354 E Continental Rd."
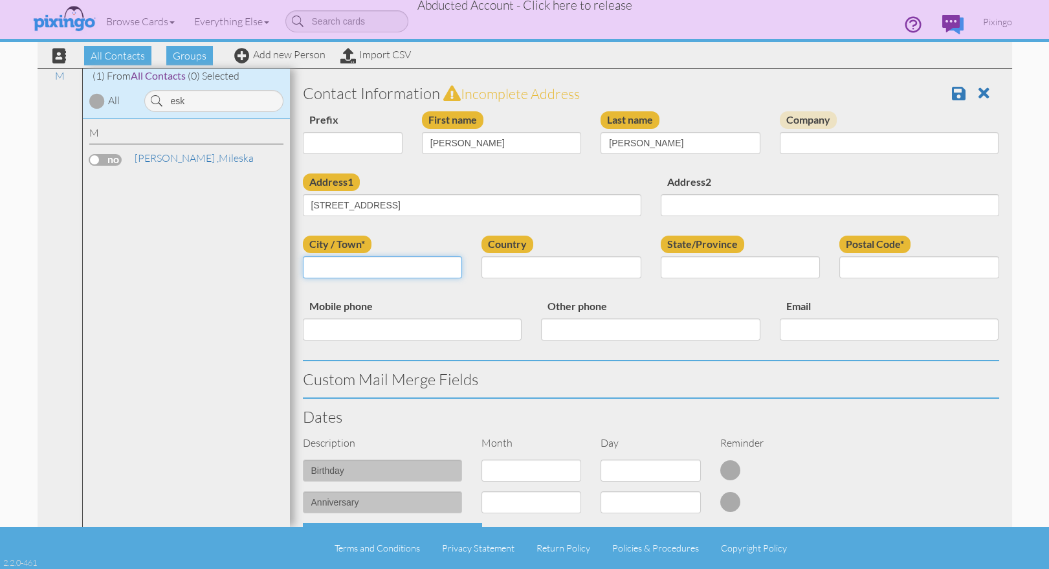
click at [329, 272] on input "City / Town*" at bounding box center [383, 267] width 160 height 22
type input "West Point"
select select "object:20350"
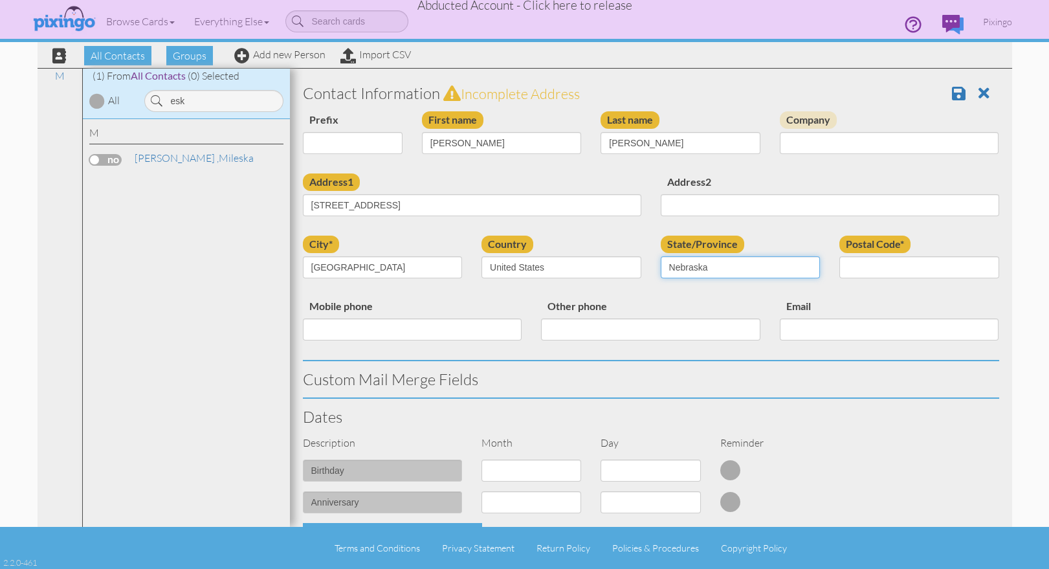
click at [745, 268] on select "AA (Military) AE (Military) Alabama Alaska American Samoa AP (Military) Arizona…" at bounding box center [741, 267] width 160 height 22
select select "object:20634"
click at [661, 256] on select "AA (Military) AE (Military) Alabama Alaska American Samoa AP (Military) Arizona…" at bounding box center [741, 267] width 160 height 22
click at [877, 274] on input "Postal Code*" at bounding box center [919, 267] width 160 height 22
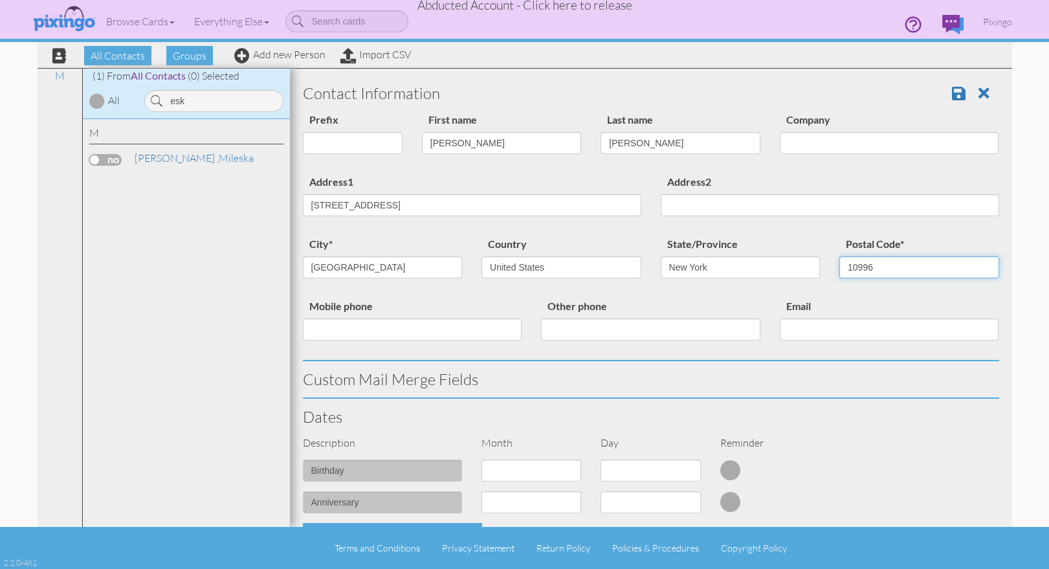
type input "10996"
click at [918, 391] on div "Custom Mail Merge Fields" at bounding box center [651, 379] width 716 height 36
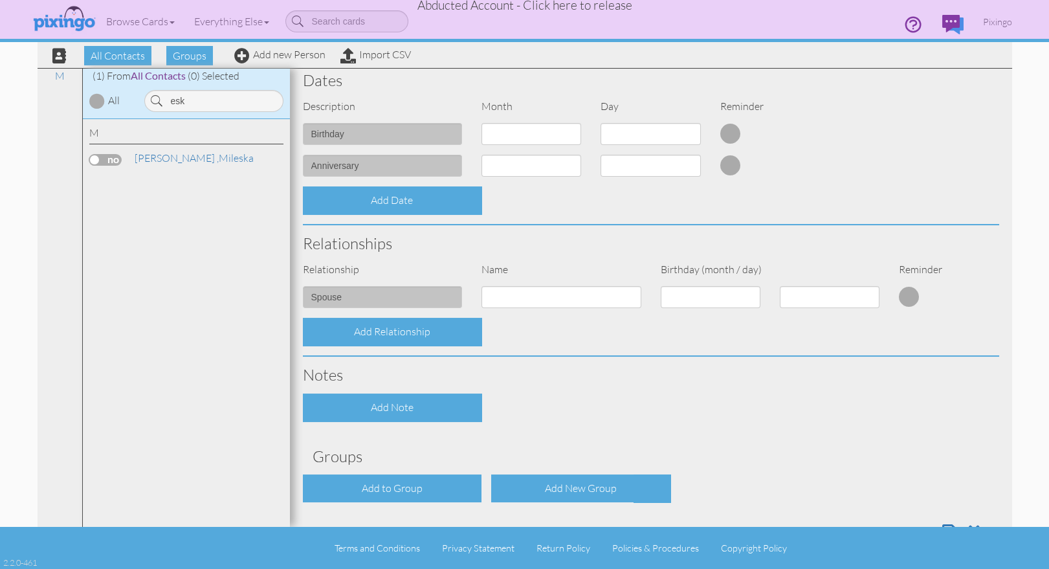
scroll to position [377, 0]
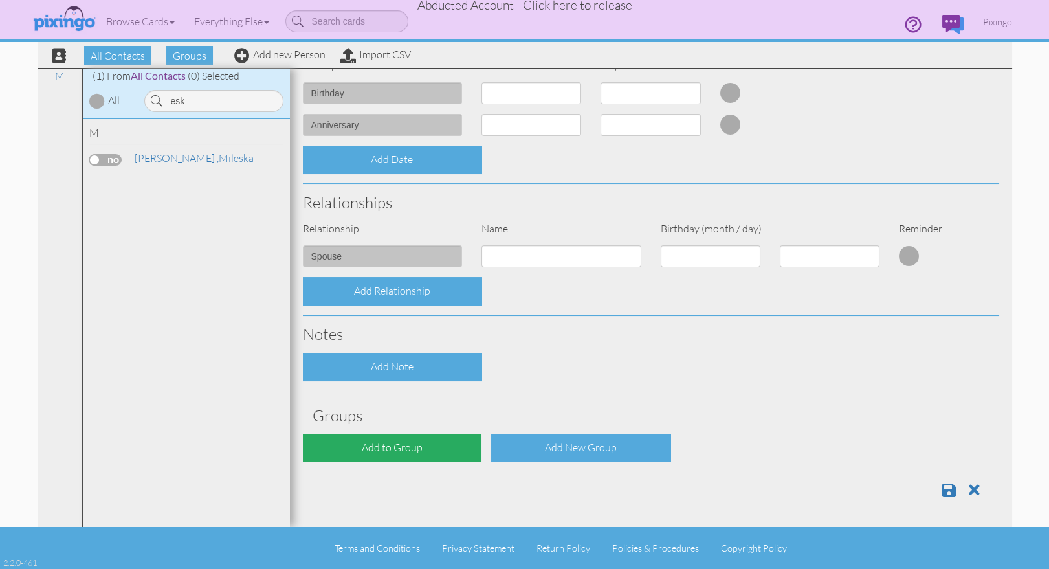
click at [423, 453] on div "Add to Group" at bounding box center [392, 447] width 179 height 28
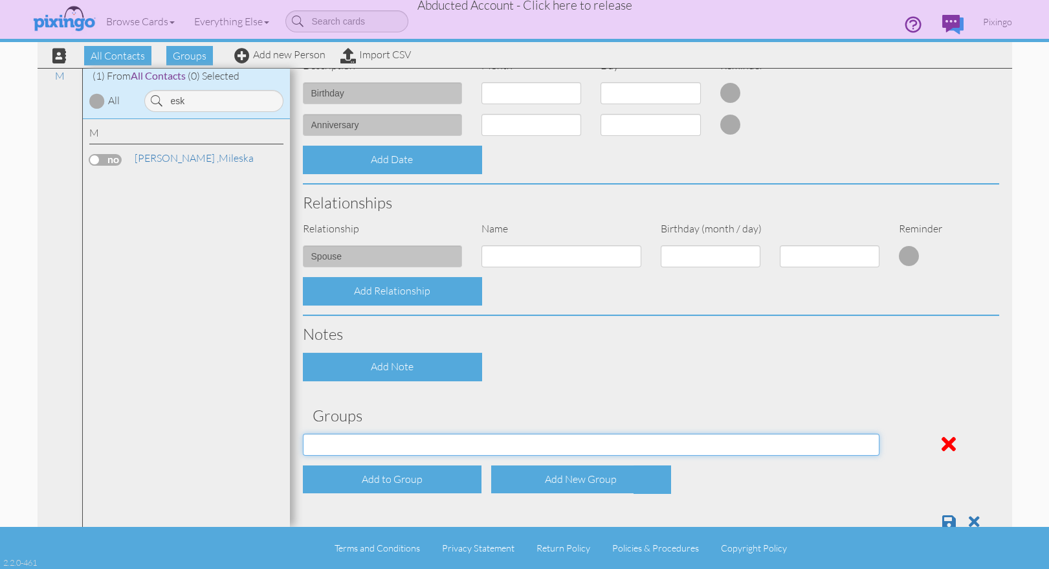
click at [412, 443] on select "Affiliates Basic Draper Biz name only PROSPECTS WHOLESALE" at bounding box center [591, 444] width 577 height 22
select select "object:20659"
click at [303, 433] on select "Affiliates Basic Draper Biz name only PROSPECTS WHOLESALE" at bounding box center [591, 444] width 577 height 22
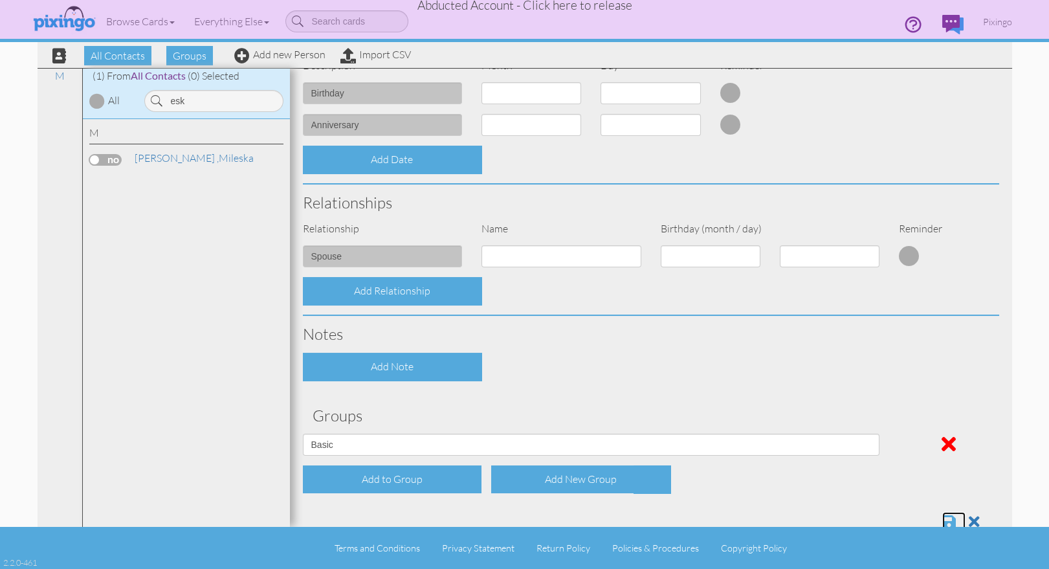
click at [949, 519] on span at bounding box center [949, 522] width 14 height 16
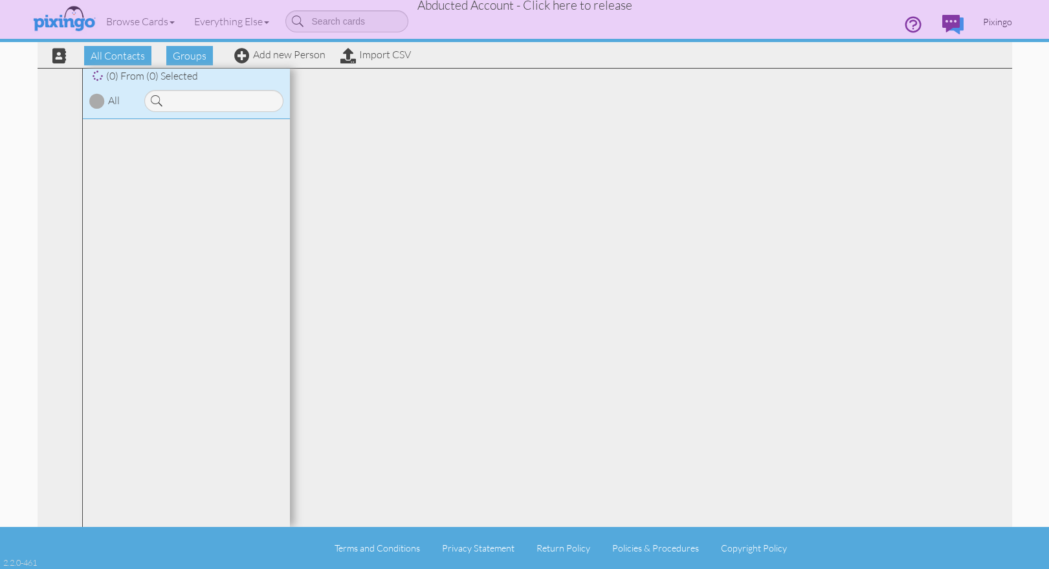
click at [1003, 22] on span "Pixingo" at bounding box center [997, 21] width 29 height 11
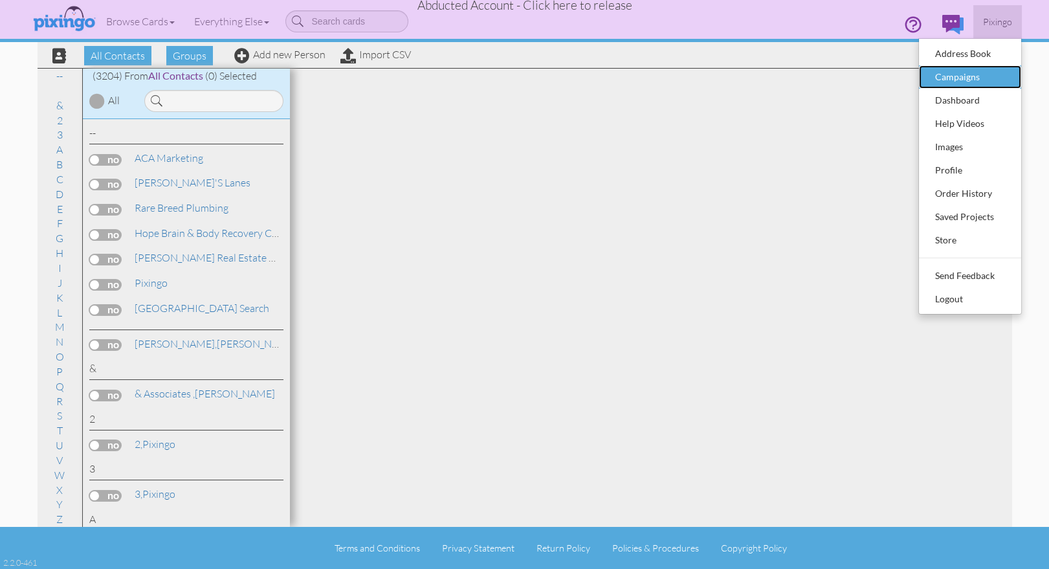
click at [958, 78] on div "Campaigns" at bounding box center [970, 76] width 76 height 19
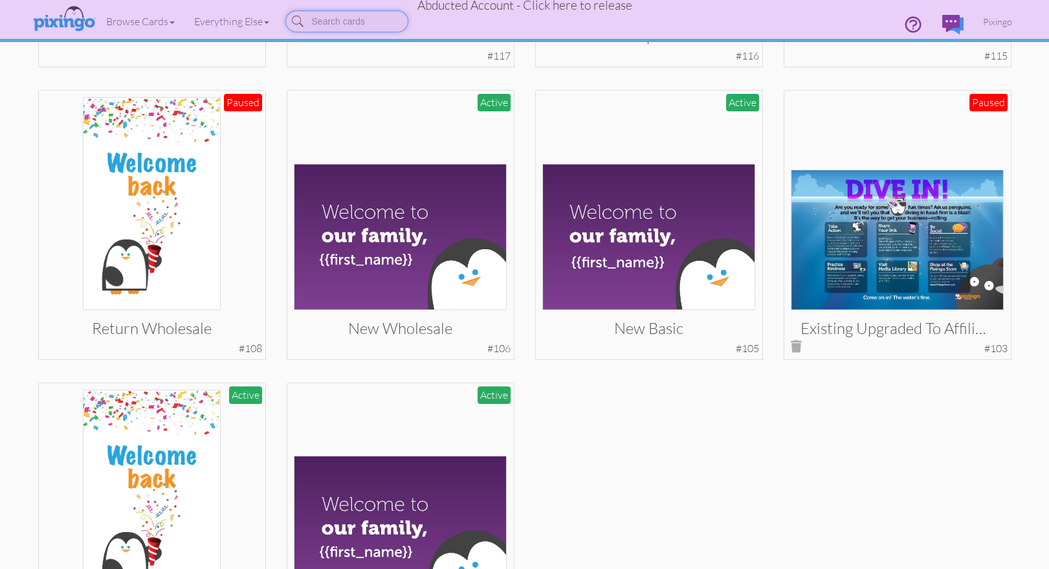
scroll to position [451, 0]
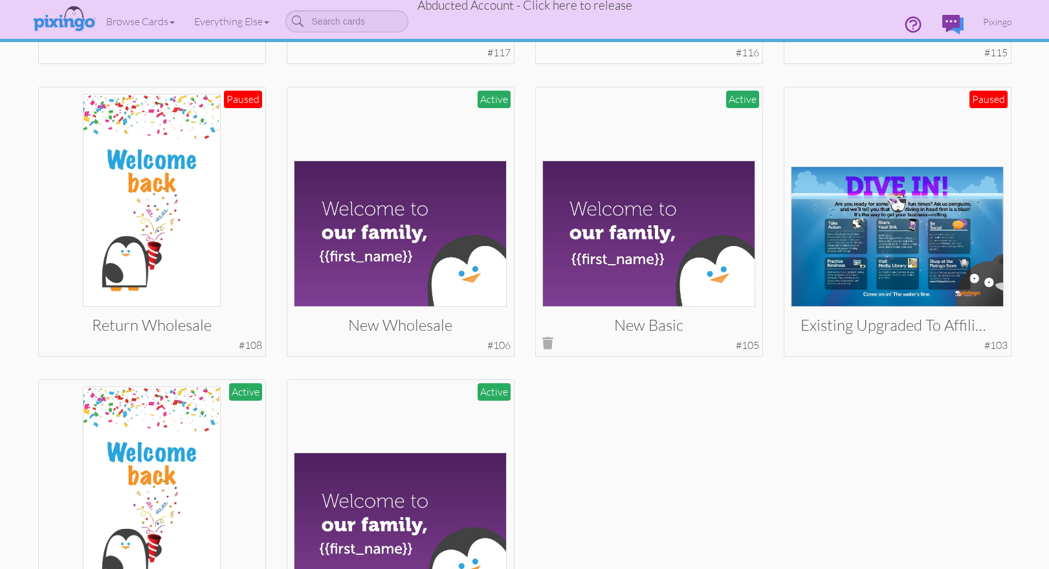
click at [616, 240] on img at bounding box center [648, 233] width 213 height 147
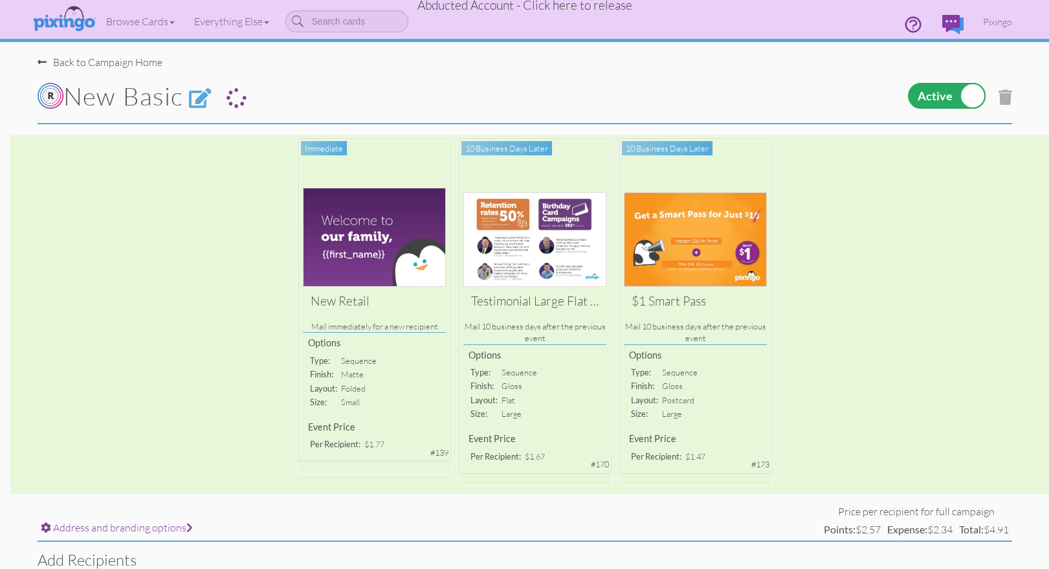
select select "object:10283"
select select "number:25"
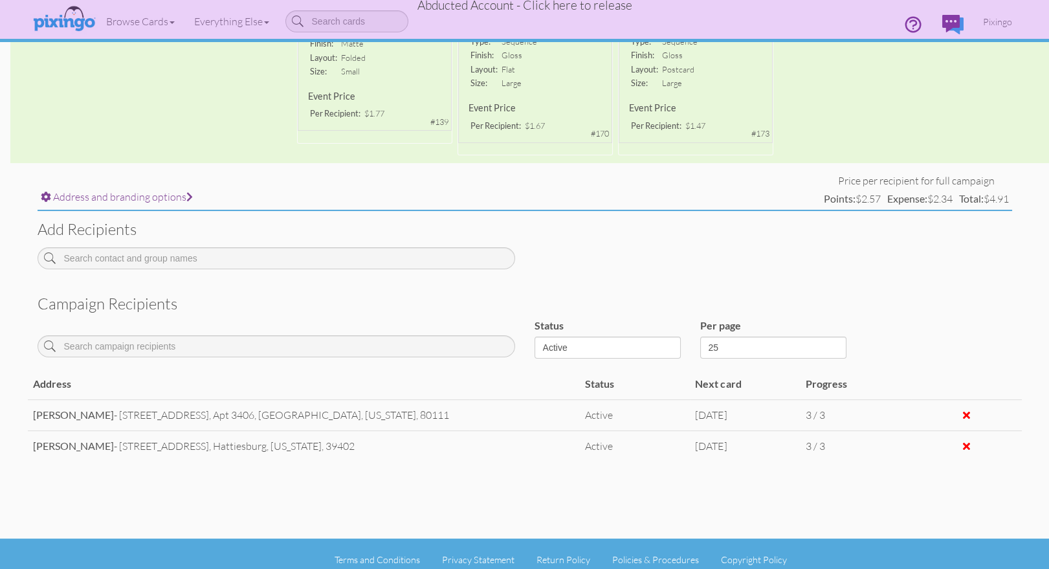
scroll to position [342, 0]
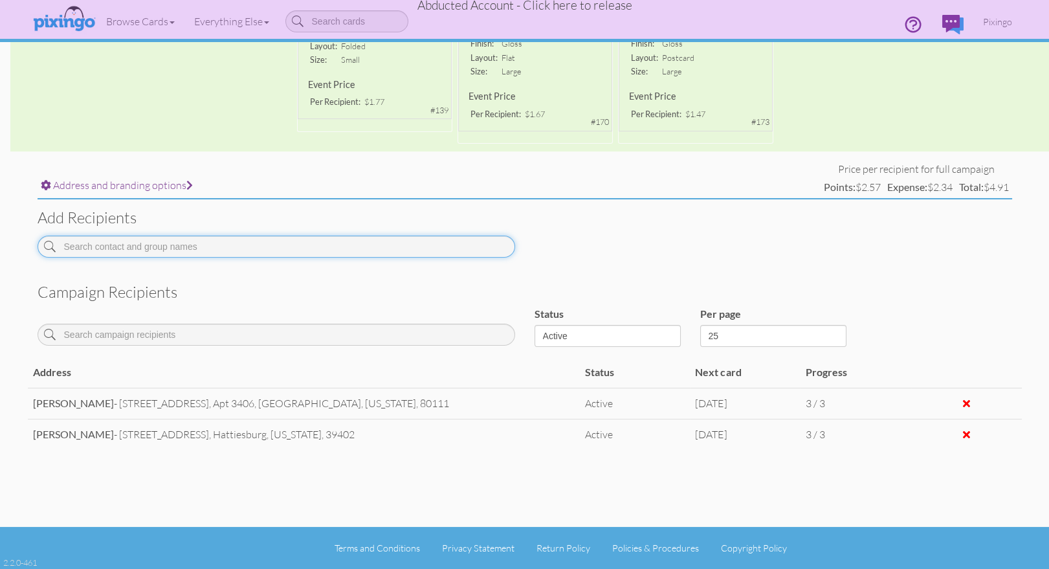
click at [131, 244] on input at bounding box center [276, 246] width 477 height 22
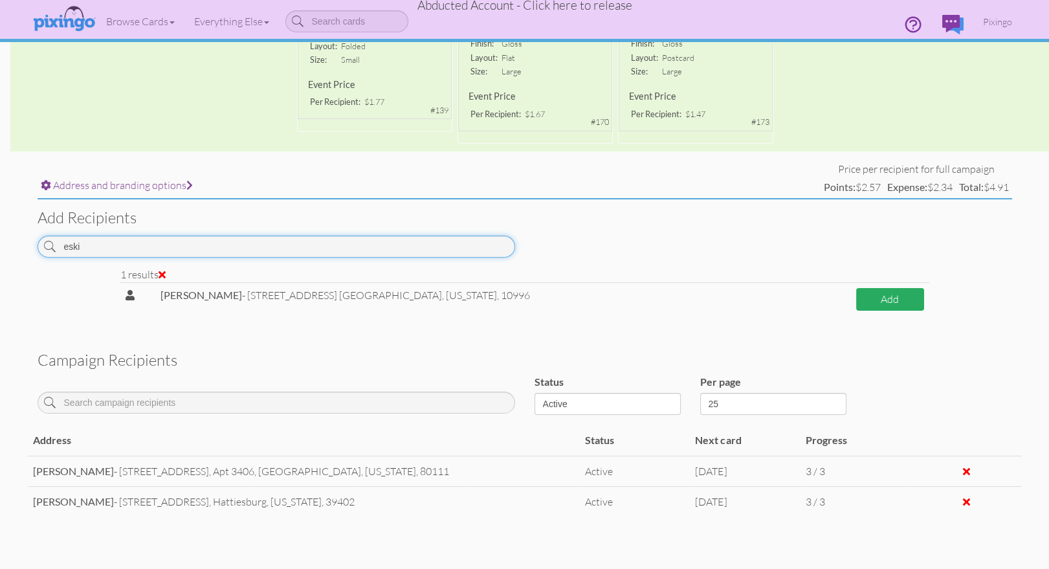
type input "eski"
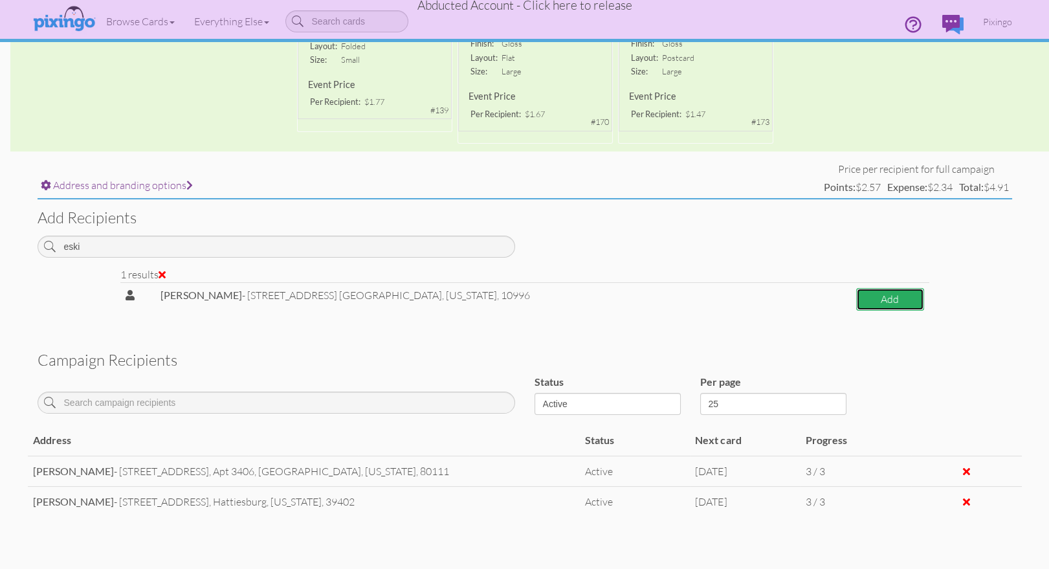
click at [870, 299] on button "Add" at bounding box center [890, 299] width 68 height 23
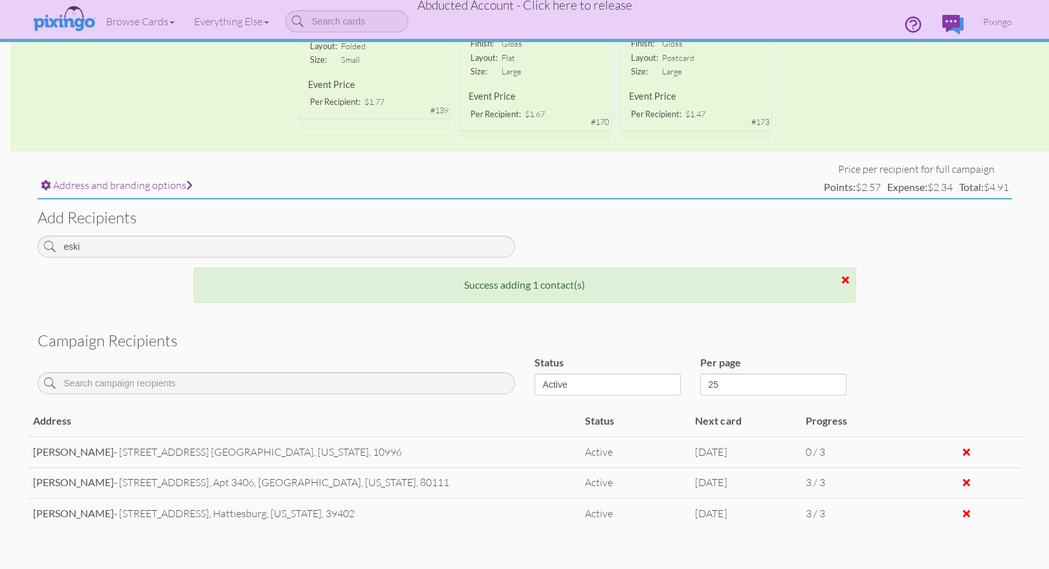
drag, startPoint x: 811, startPoint y: 234, endPoint x: 940, endPoint y: 259, distance: 131.8
click at [811, 234] on div "Add recipients eski" at bounding box center [525, 233] width 994 height 68
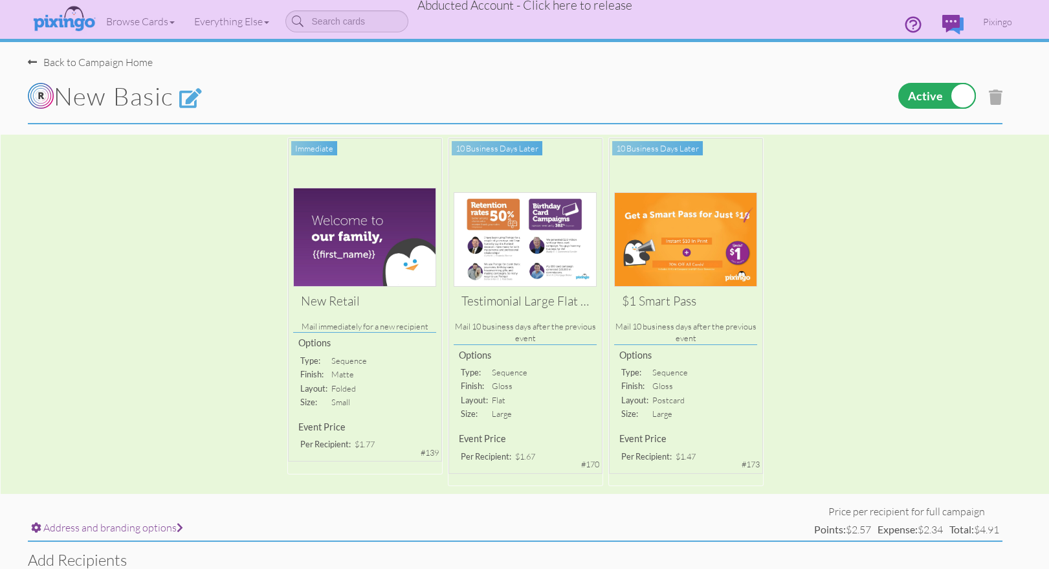
scroll to position [0, 10]
click at [654, 63] on div "Back to Campaign Home" at bounding box center [520, 56] width 984 height 28
click at [548, 6] on span "Abducted Account - Click here to release" at bounding box center [524, 5] width 215 height 16
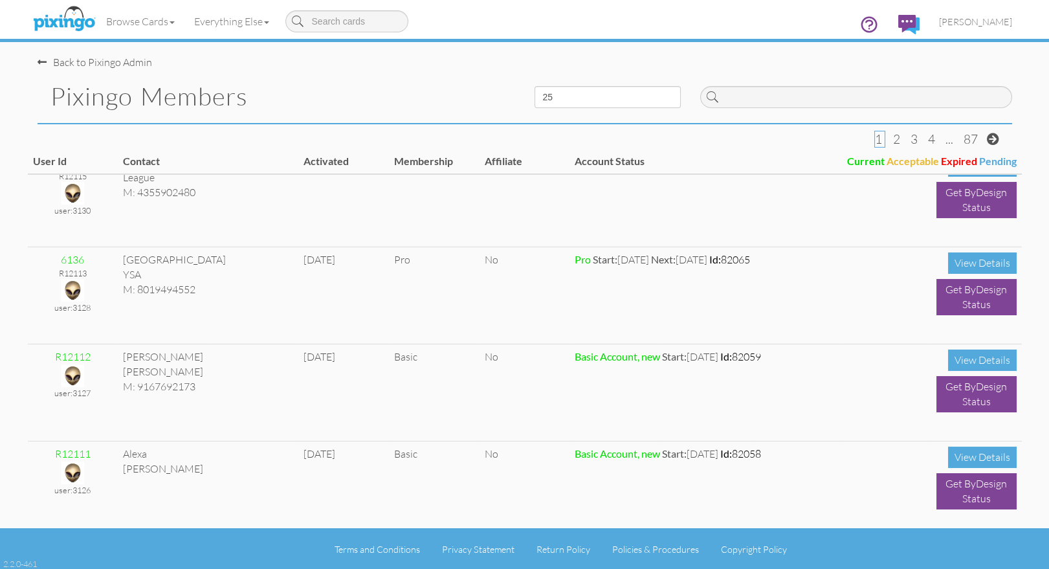
scroll to position [474, 0]
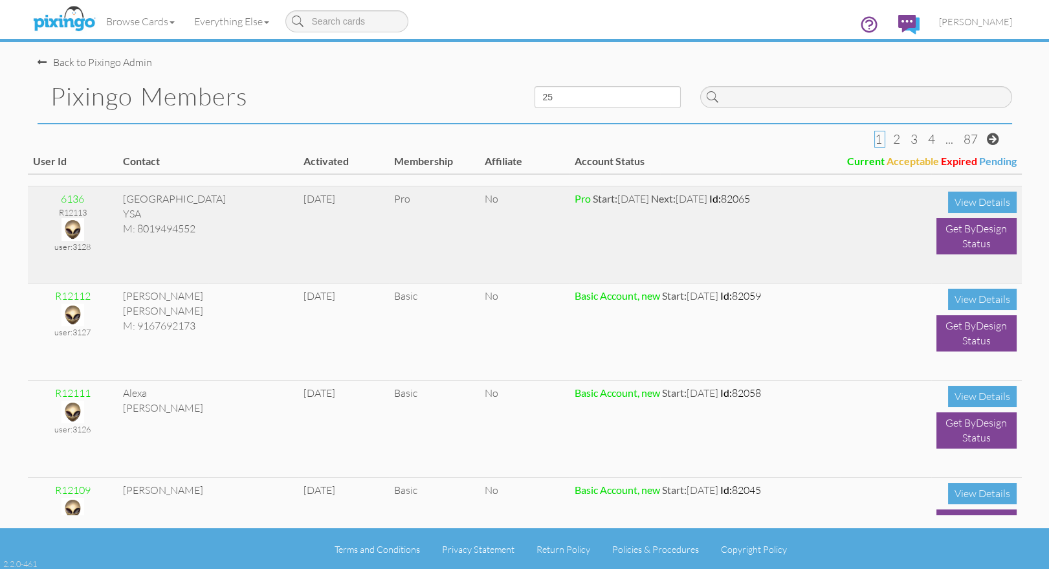
click at [71, 223] on img at bounding box center [72, 229] width 23 height 23
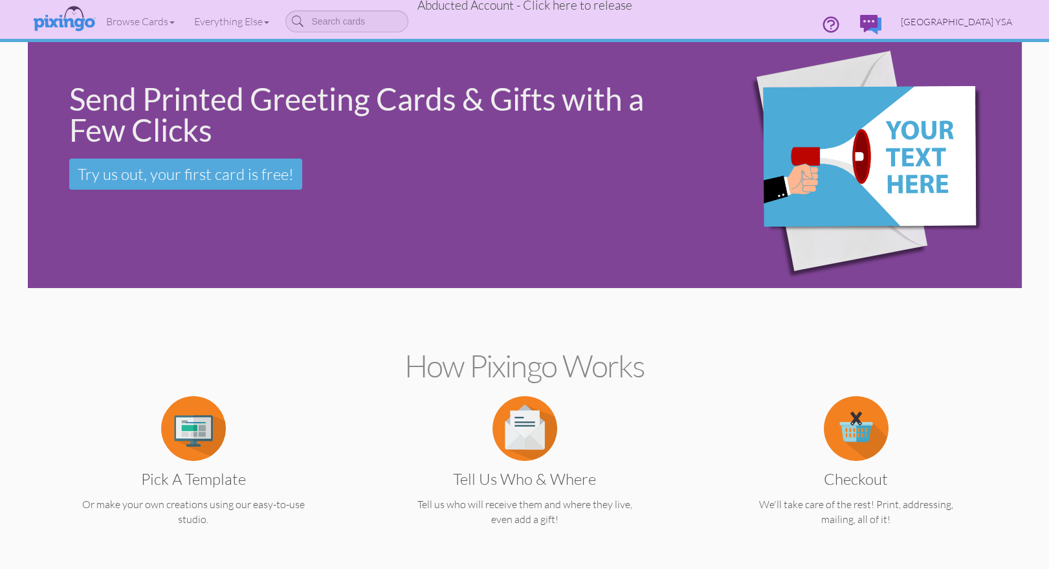
click at [976, 21] on span "[GEOGRAPHIC_DATA] YSA" at bounding box center [956, 21] width 111 height 11
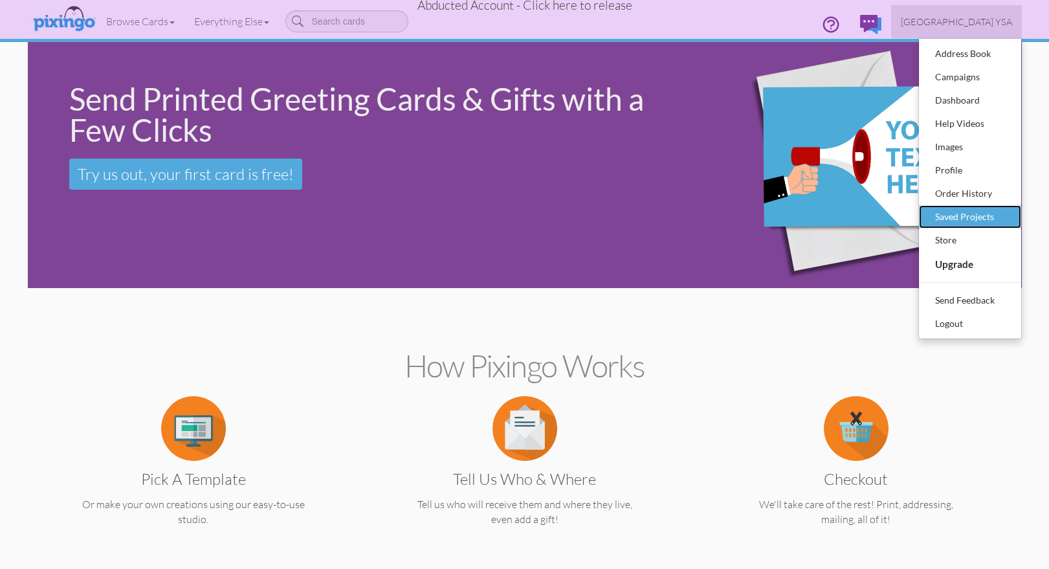
click at [962, 208] on div "Saved Projects" at bounding box center [970, 216] width 76 height 19
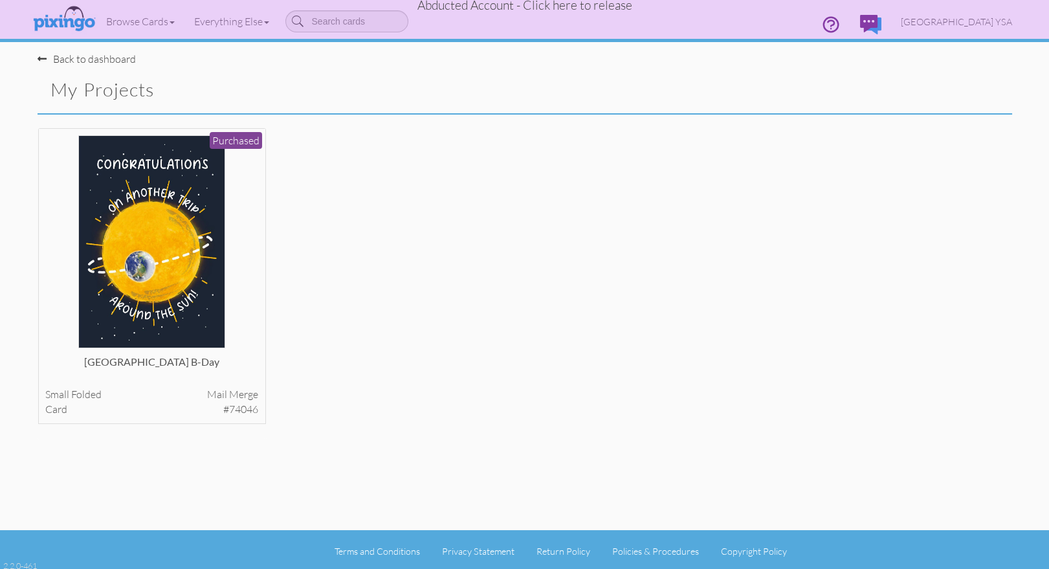
click at [963, 208] on div "[GEOGRAPHIC_DATA] B-day small folded Mail merge card #74046 Purchased View Deta…" at bounding box center [525, 286] width 994 height 319
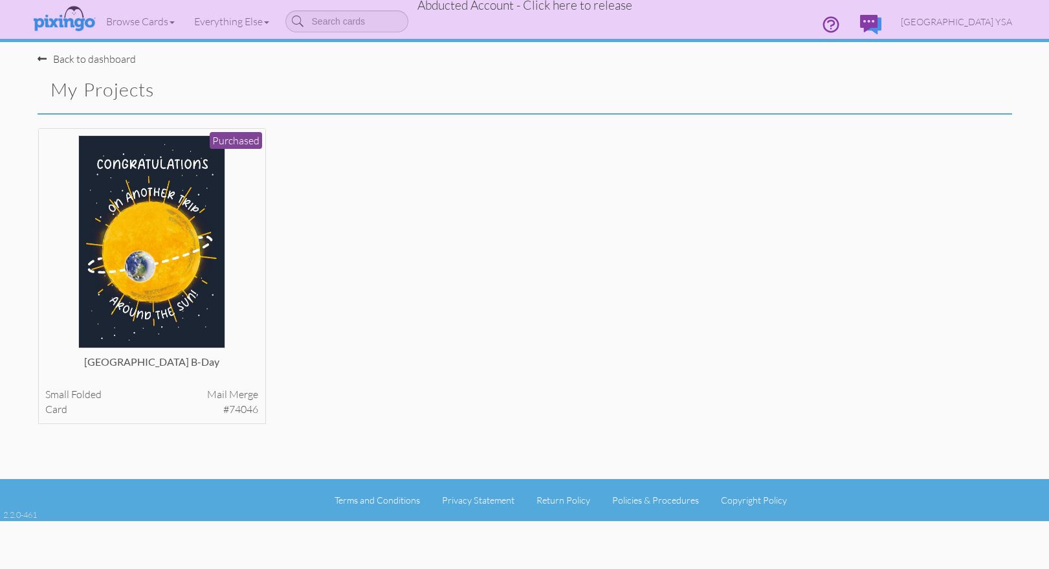
click at [591, 7] on span "Abducted Account - Click here to release" at bounding box center [524, 5] width 215 height 16
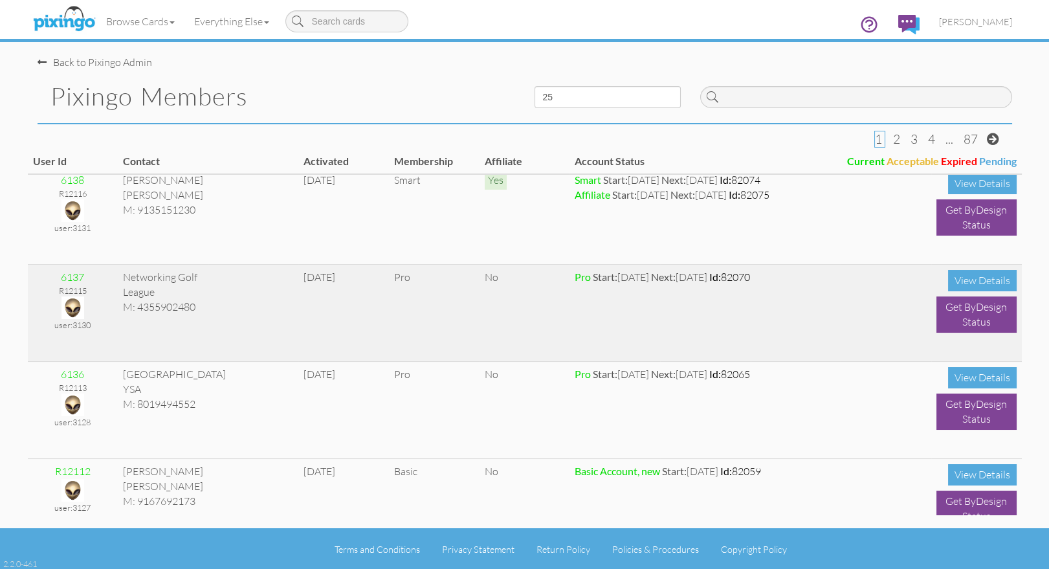
scroll to position [300, 0]
click at [68, 307] on img at bounding box center [72, 307] width 23 height 23
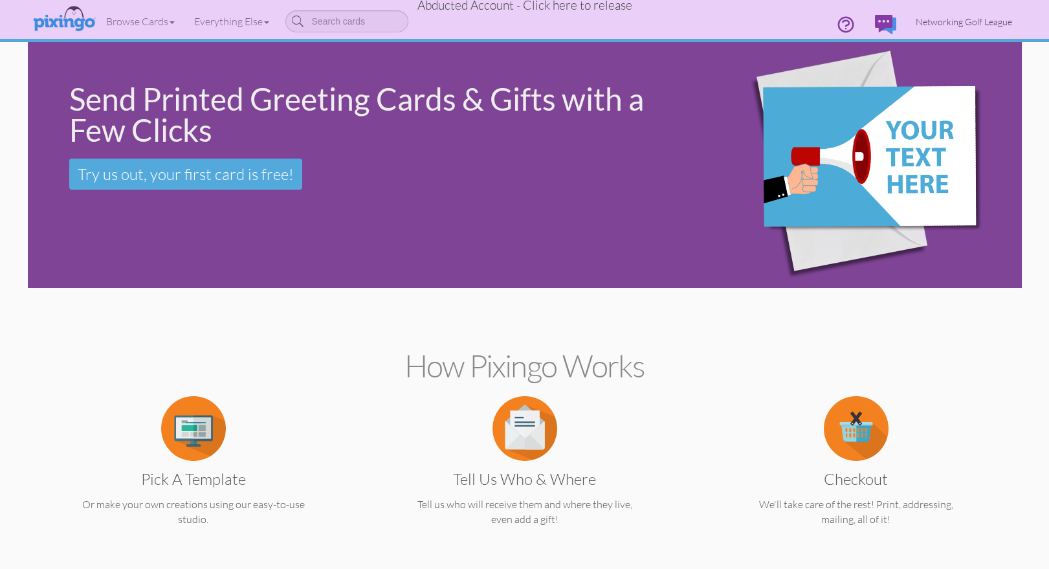
click at [960, 23] on span "Networking Golf League" at bounding box center [963, 21] width 96 height 11
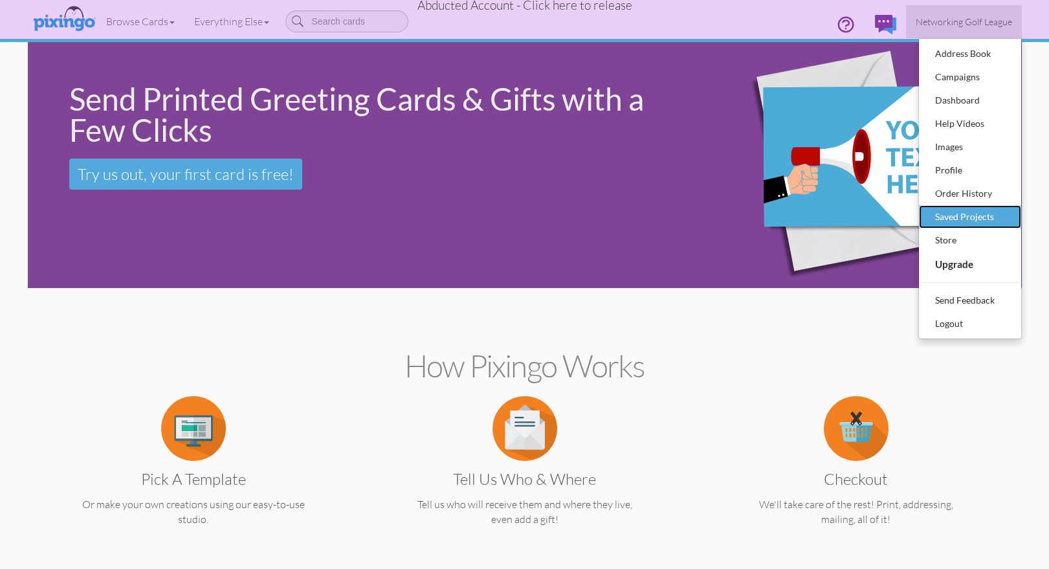
click at [953, 209] on div "Saved Projects" at bounding box center [970, 216] width 76 height 19
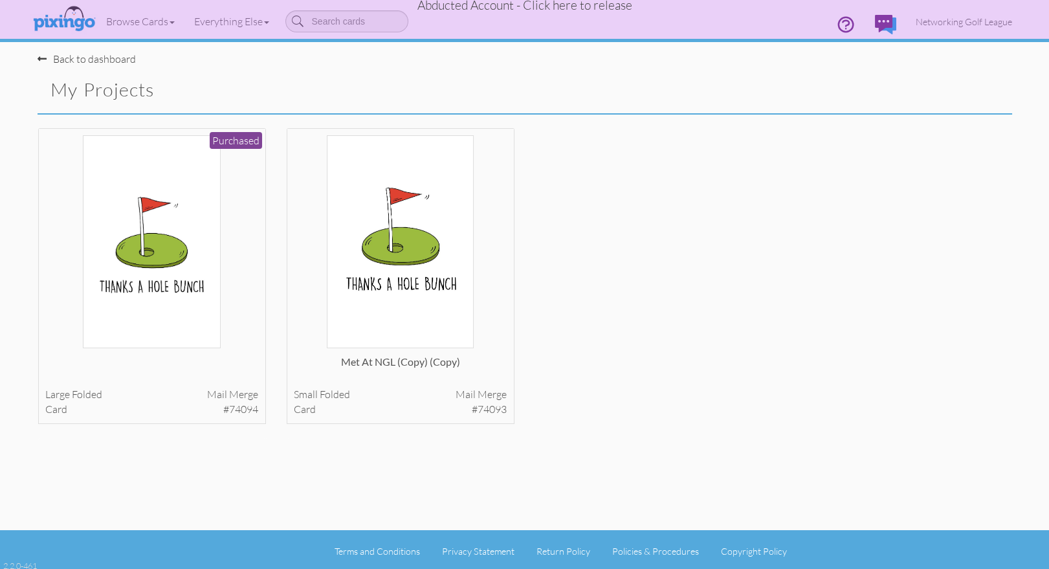
click at [982, 296] on div "large folded Mail merge card #74094 Purchased View Details small" at bounding box center [525, 286] width 994 height 319
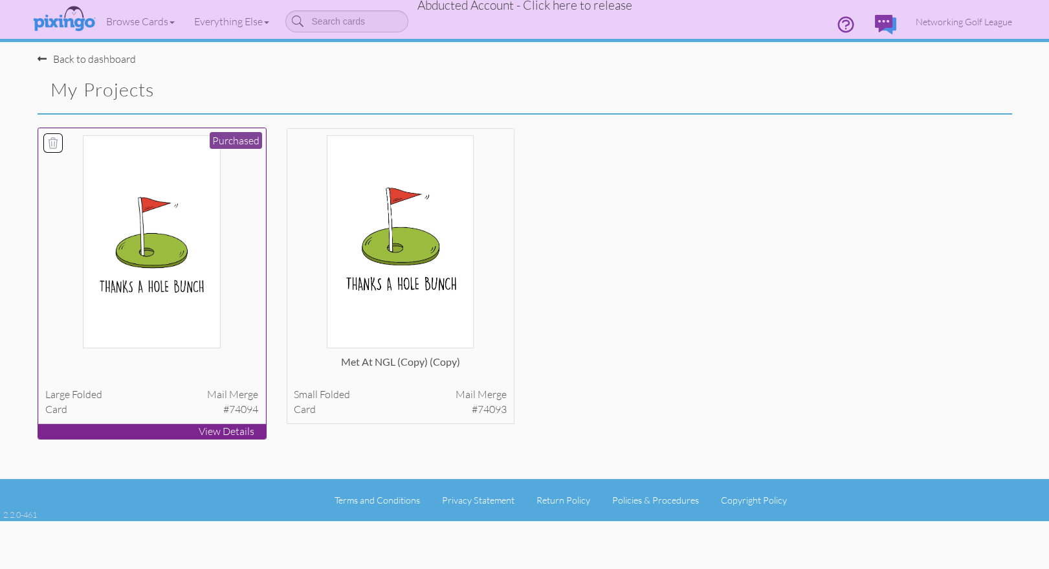
click at [192, 286] on img at bounding box center [151, 241] width 137 height 213
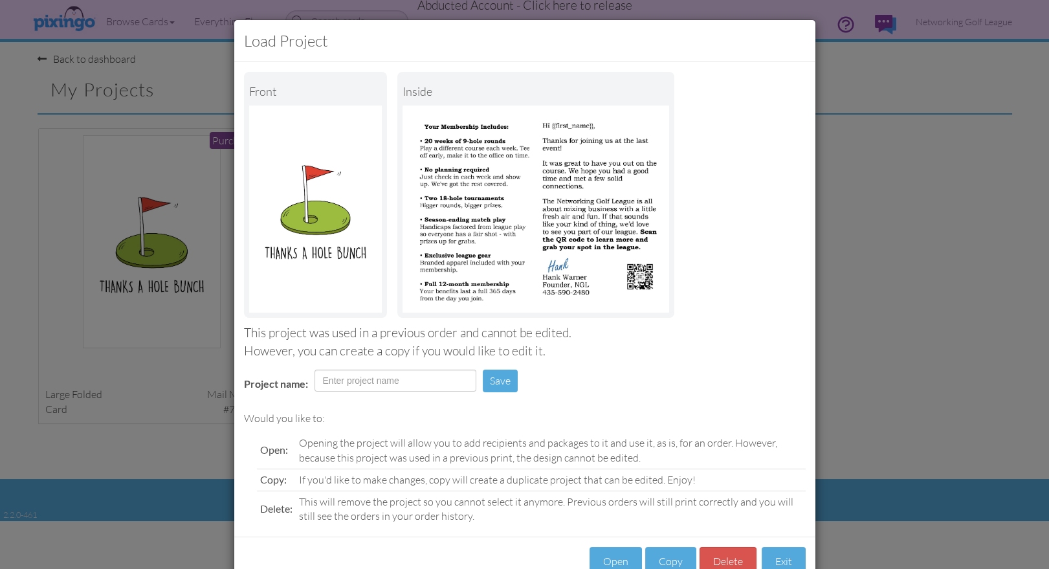
scroll to position [36, 0]
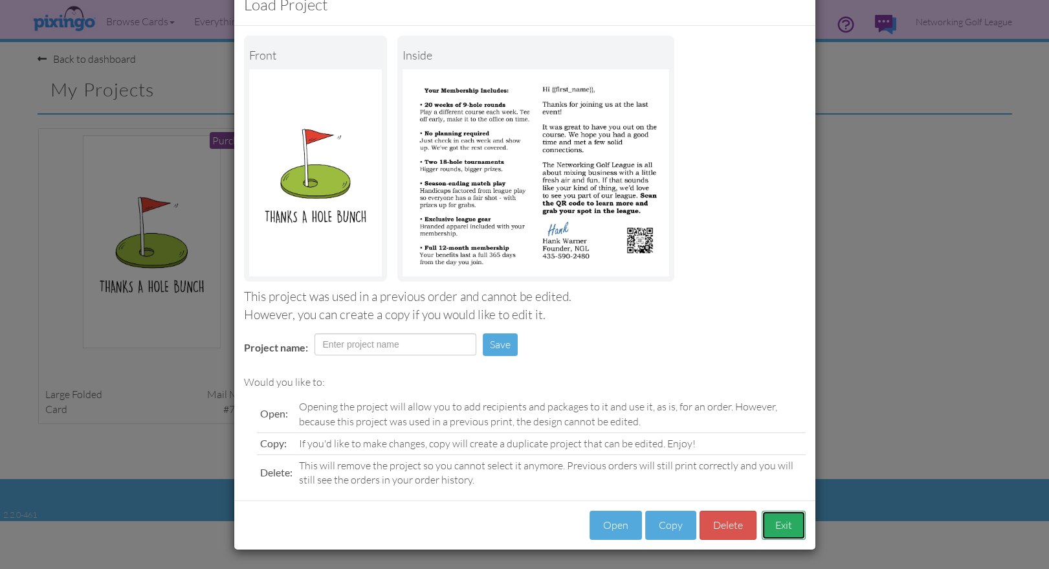
click at [779, 527] on button "Exit" at bounding box center [783, 524] width 44 height 29
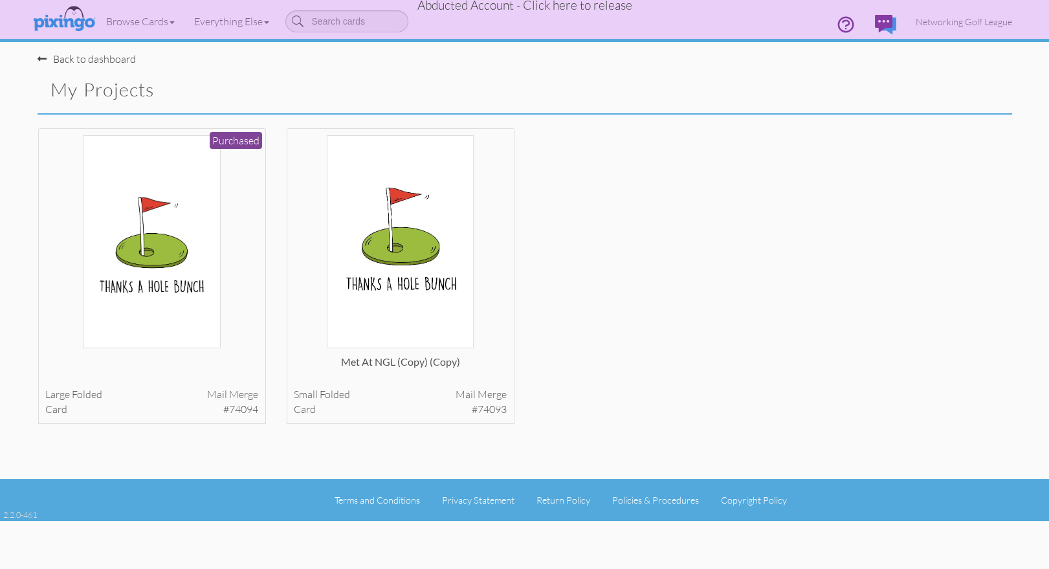
click at [771, 384] on div "large folded Mail merge card #74094 Purchased View Details small" at bounding box center [525, 286] width 994 height 319
click at [949, 21] on span "Networking Golf League" at bounding box center [963, 21] width 96 height 11
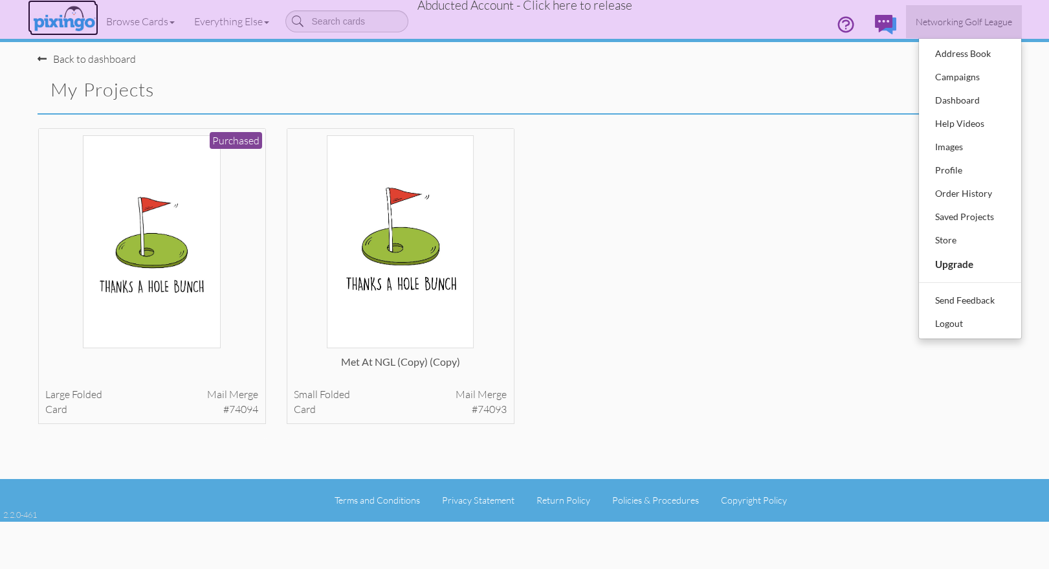
click at [77, 26] on img at bounding box center [64, 19] width 69 height 32
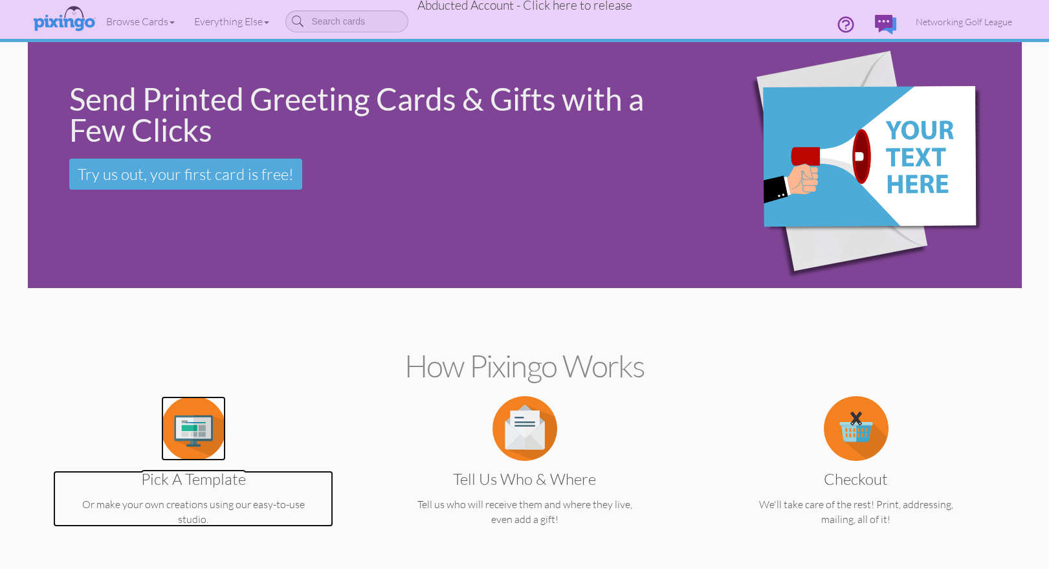
click at [188, 448] on img at bounding box center [193, 428] width 65 height 65
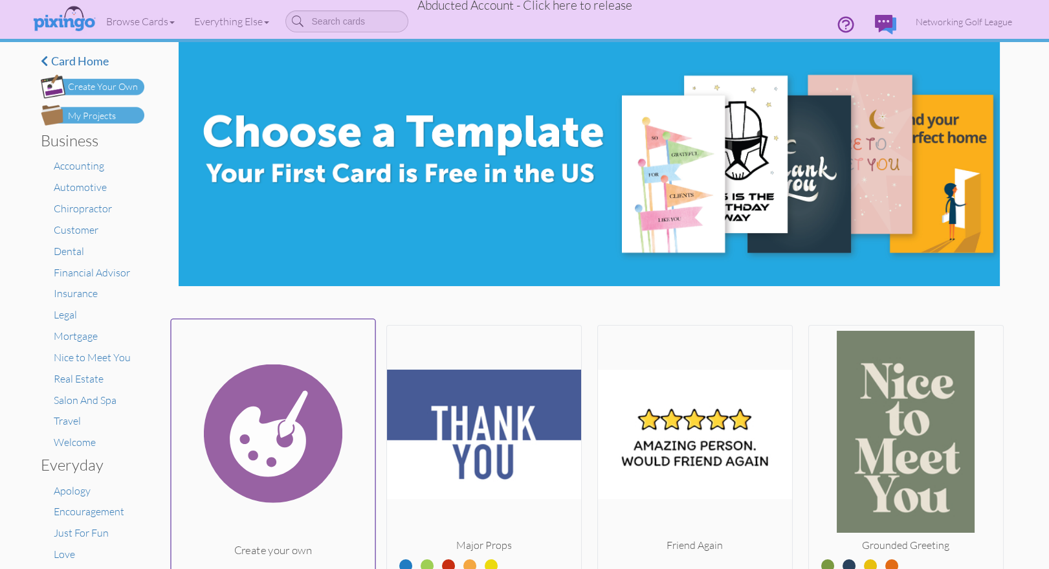
click at [340, 422] on img at bounding box center [273, 432] width 204 height 217
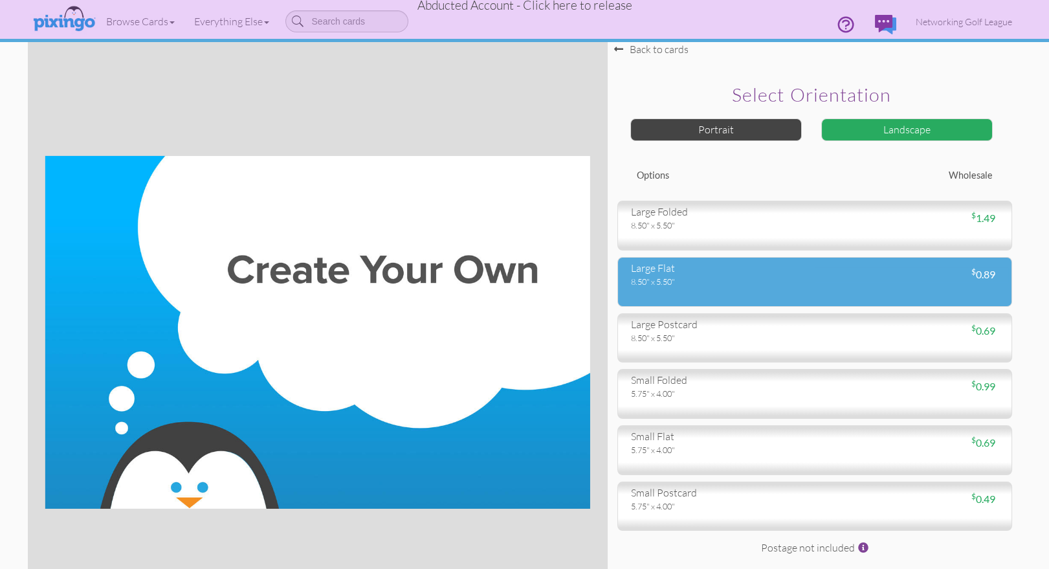
click at [728, 279] on div "8.50" x 5.50"" at bounding box center [718, 282] width 174 height 12
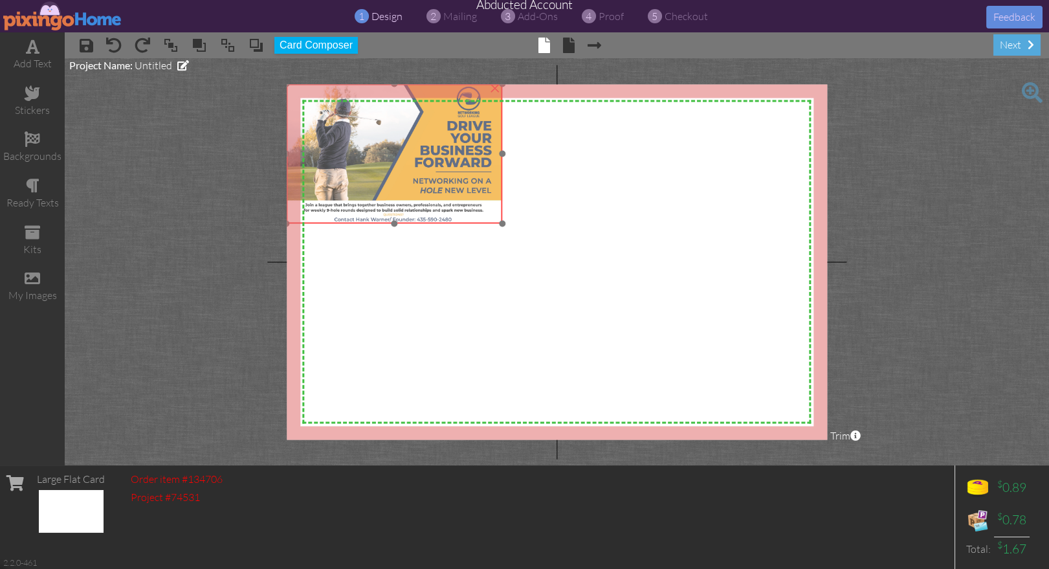
drag, startPoint x: 419, startPoint y: 168, endPoint x: 402, endPoint y: 153, distance: 22.5
click at [402, 153] on img at bounding box center [395, 153] width 216 height 140
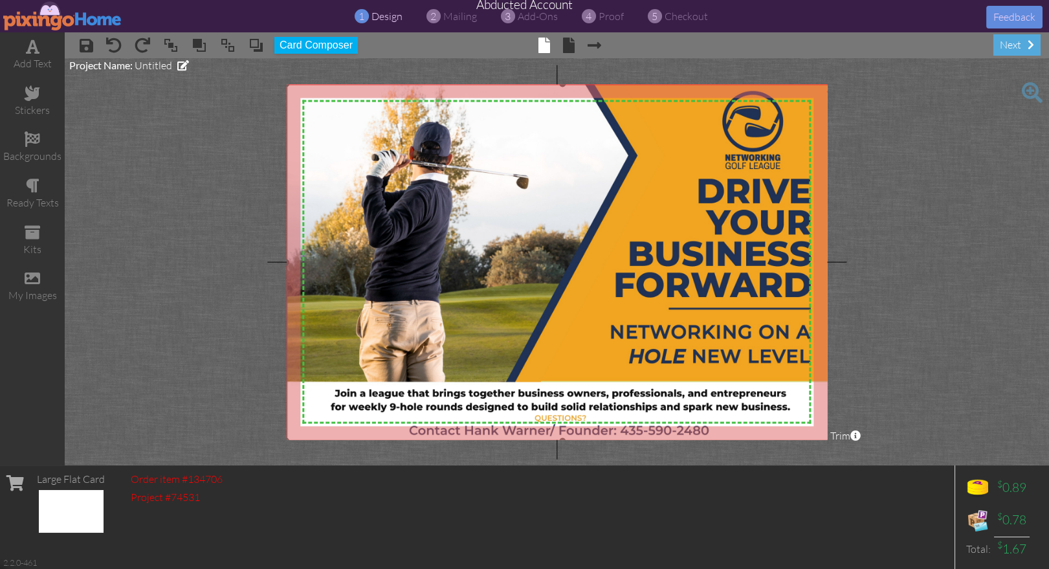
drag, startPoint x: 502, startPoint y: 224, endPoint x: 682, endPoint y: 367, distance: 229.4
click at [744, 434] on div "×" at bounding box center [563, 261] width 552 height 357
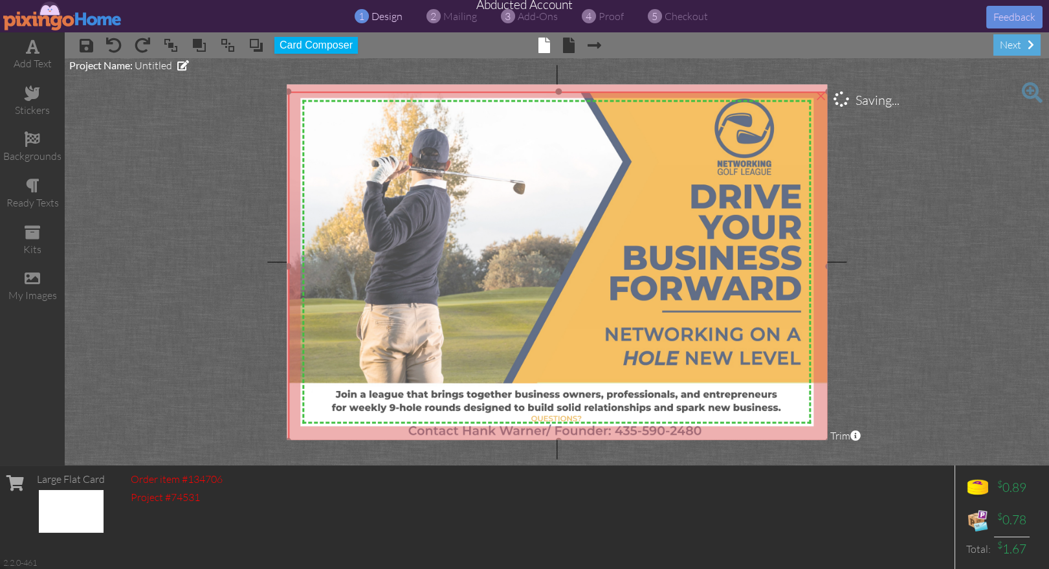
drag, startPoint x: 670, startPoint y: 350, endPoint x: 719, endPoint y: 361, distance: 50.4
click at [672, 358] on img at bounding box center [559, 265] width 540 height 349
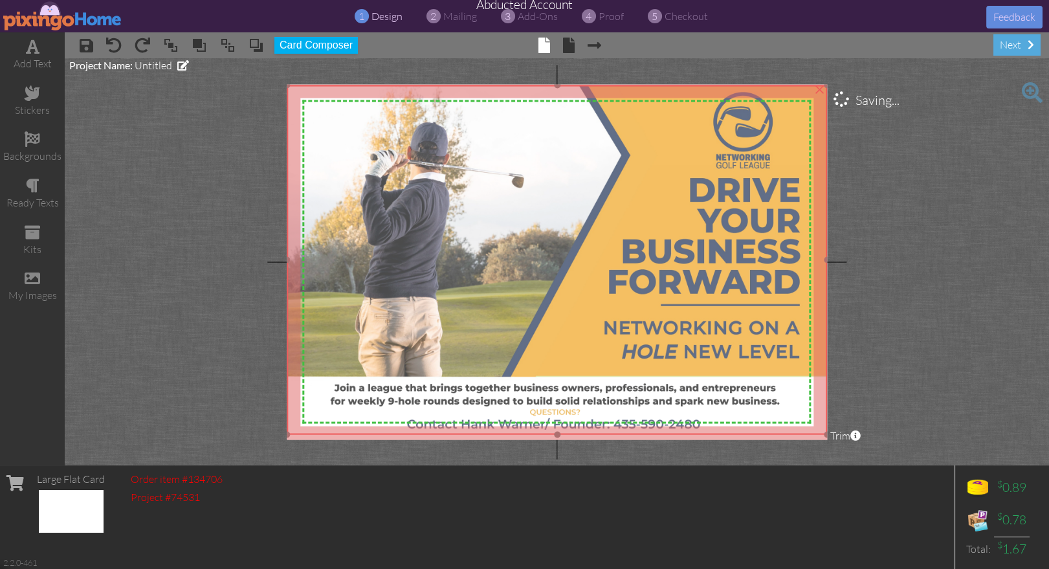
drag, startPoint x: 611, startPoint y: 208, endPoint x: 610, endPoint y: 200, distance: 8.5
click at [610, 202] on img at bounding box center [557, 259] width 540 height 349
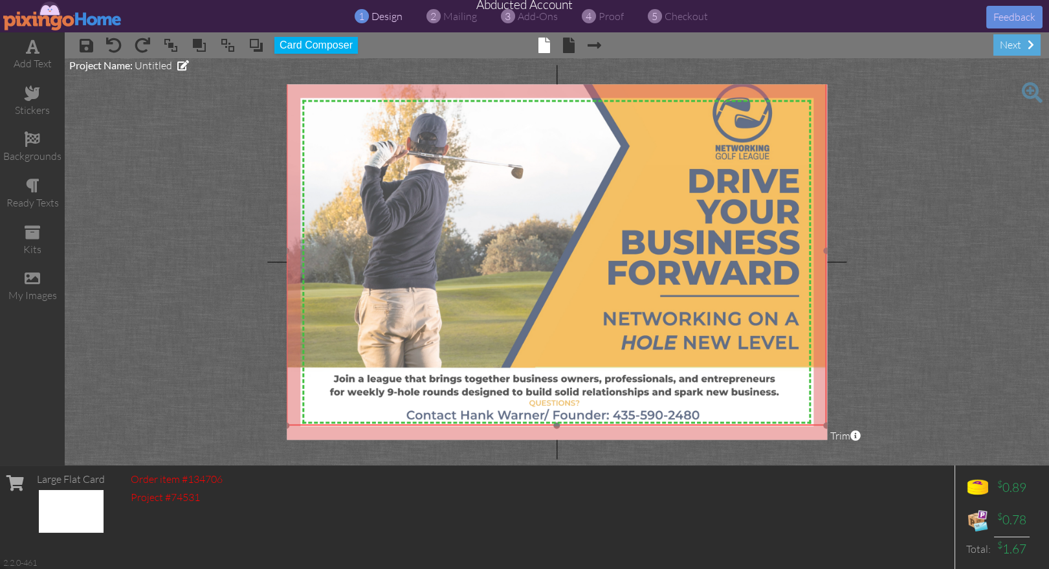
drag, startPoint x: 536, startPoint y: 230, endPoint x: 536, endPoint y: 221, distance: 9.1
click at [536, 221] on img at bounding box center [557, 250] width 540 height 349
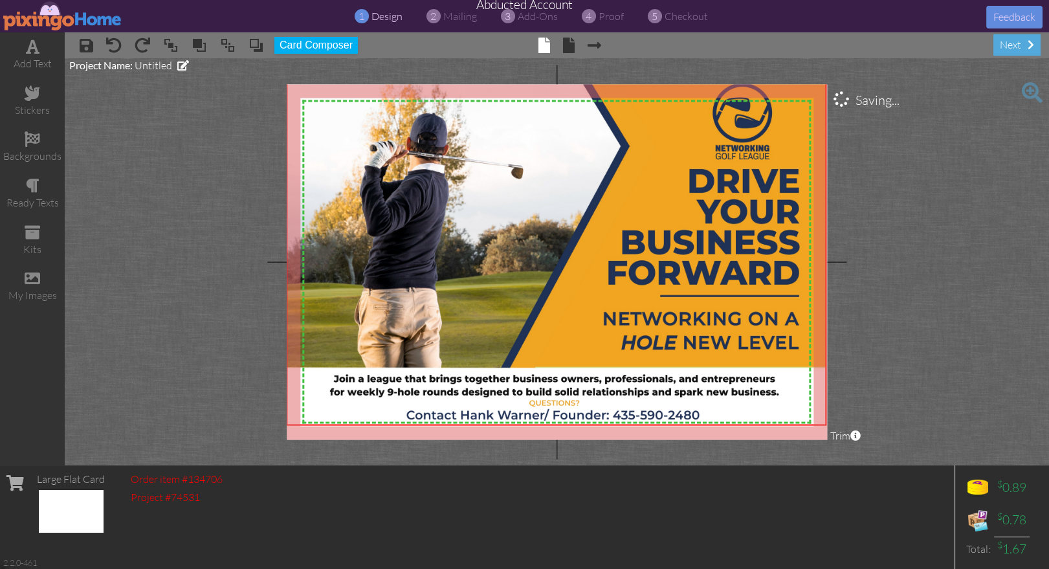
click at [899, 353] on project-studio-wrapper "X X X X X X X X X X X X X X X X X X X X X X X X X X X X X X X X X X X X X X X X…" at bounding box center [557, 261] width 984 height 407
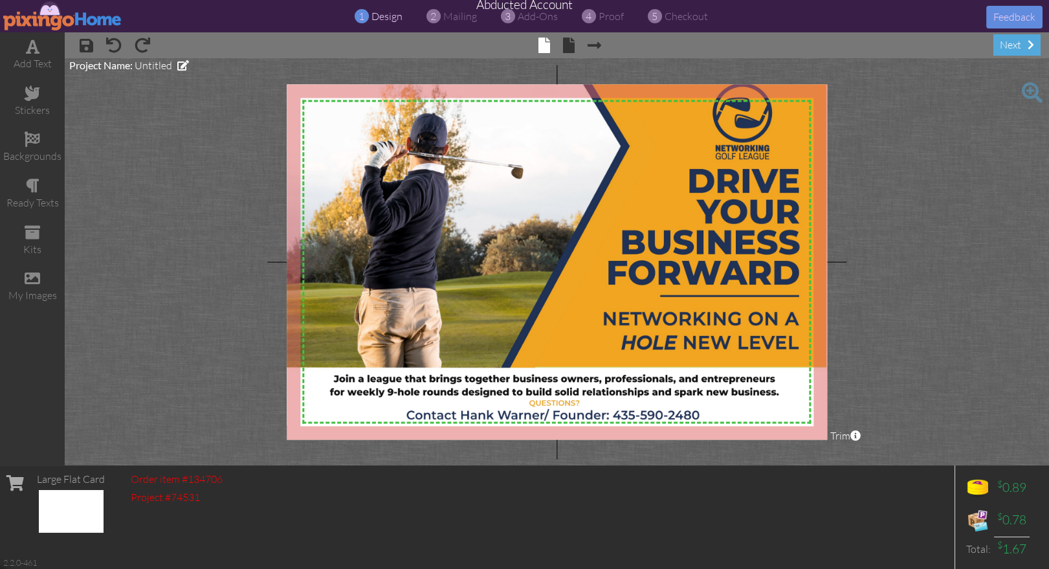
click at [948, 266] on project-studio-wrapper "X X X X X X X X X X X X X X X X X X X X X X X X X X X X X X X X X X X X X X X X…" at bounding box center [557, 261] width 984 height 407
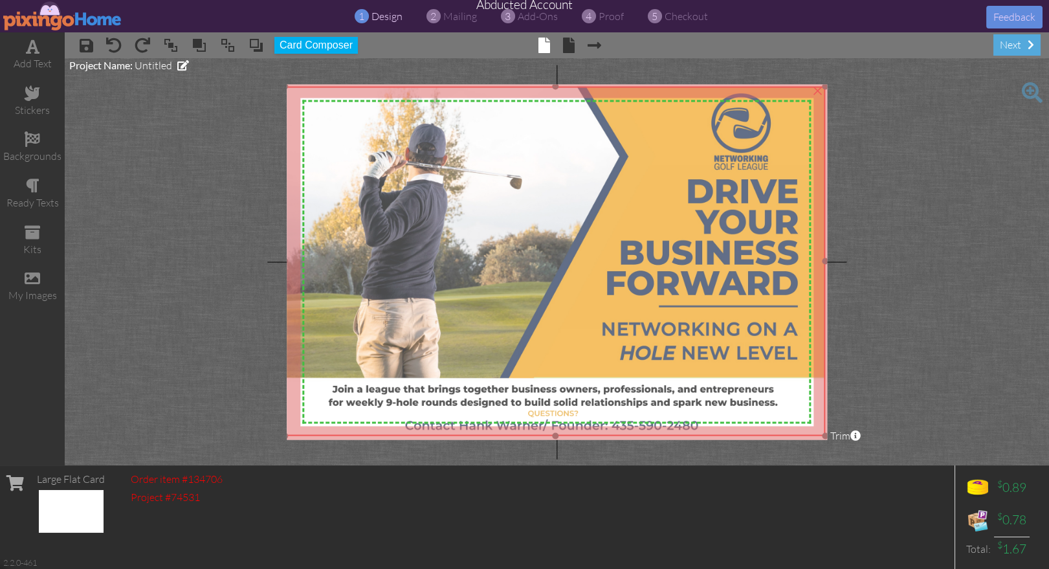
drag, startPoint x: 640, startPoint y: 253, endPoint x: 705, endPoint y: 276, distance: 69.2
click at [639, 263] on img at bounding box center [555, 260] width 540 height 349
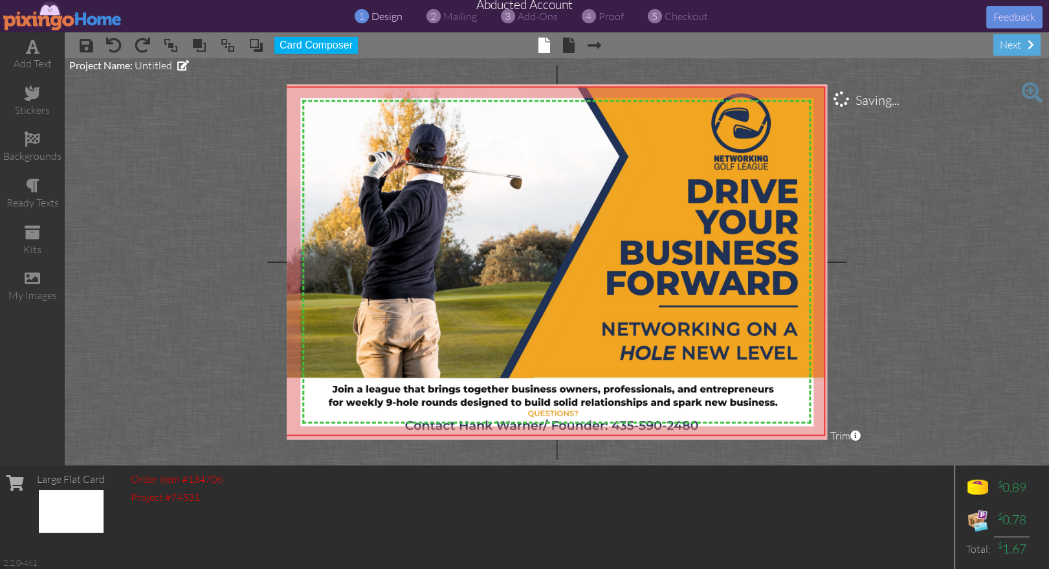
click at [918, 306] on project-studio-wrapper "X X X X X X X X X X X X X X X X X X X X X X X X X X X X X X X X X X X X X X X X…" at bounding box center [557, 261] width 984 height 407
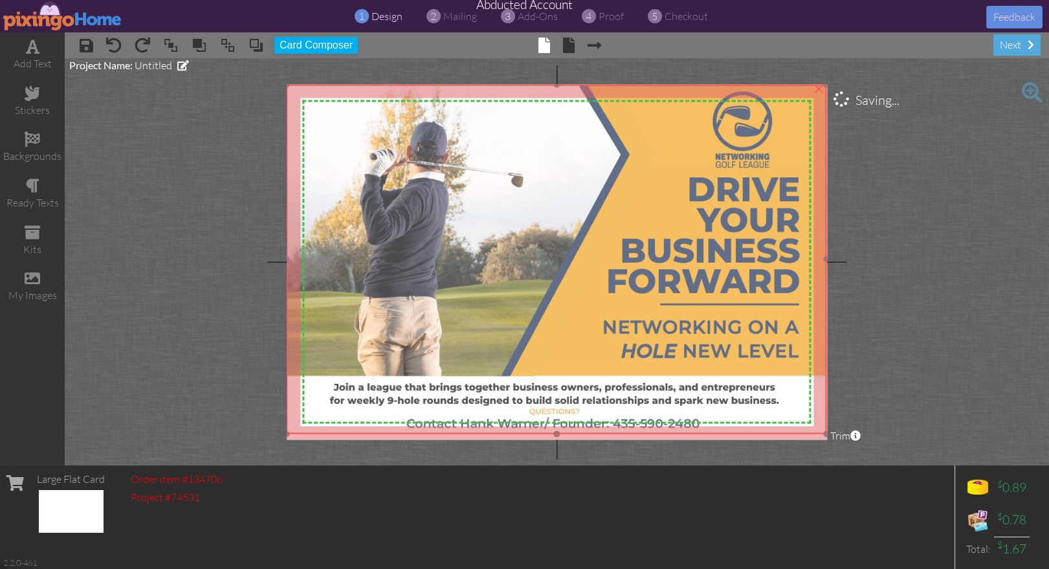
click at [579, 124] on img at bounding box center [557, 258] width 540 height 349
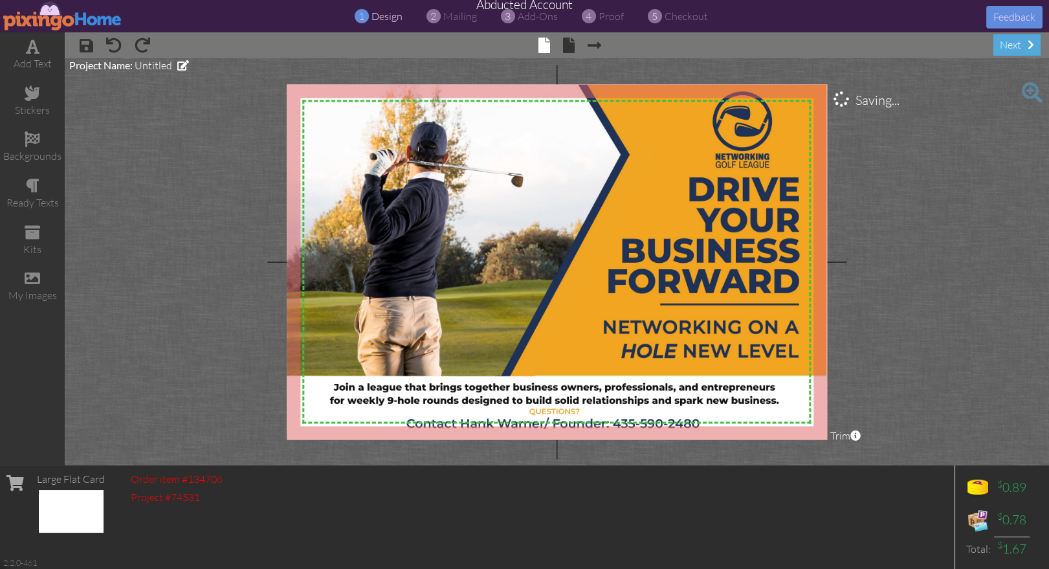
click at [860, 276] on project-studio-wrapper "X X X X X X X X X X X X X X X X X X X X X X X X X X X X X X X X X X X X X X X X…" at bounding box center [557, 261] width 984 height 407
click at [565, 48] on span at bounding box center [569, 46] width 12 height 16
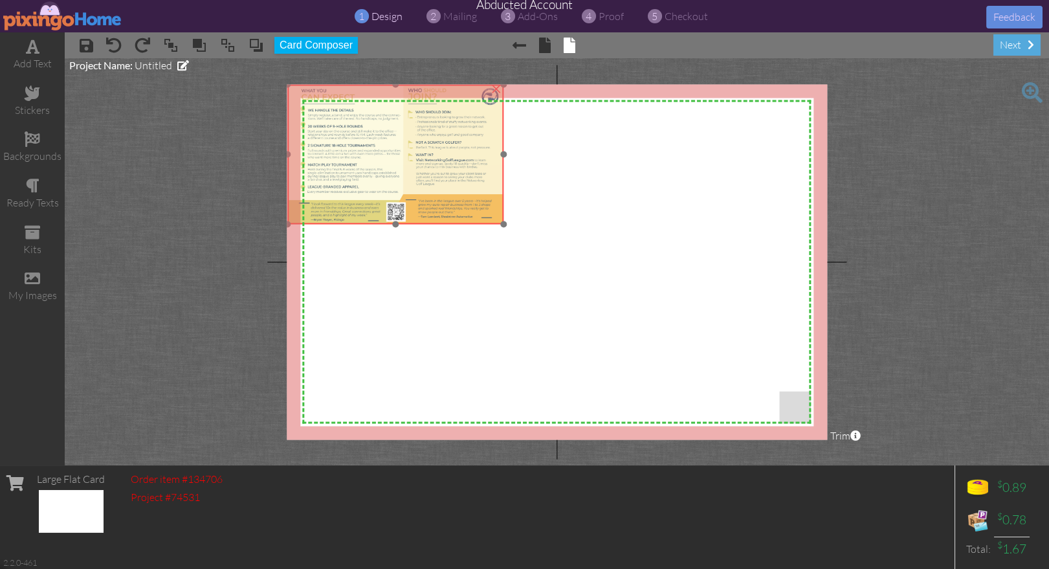
drag, startPoint x: 468, startPoint y: 189, endPoint x: 442, endPoint y: 171, distance: 31.2
click at [442, 171] on img at bounding box center [396, 154] width 216 height 140
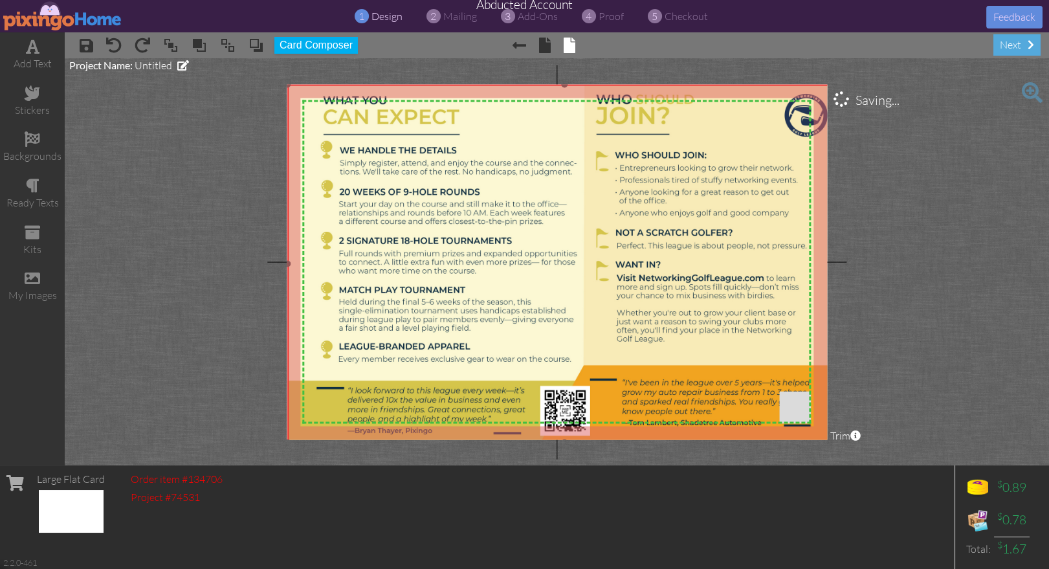
drag, startPoint x: 507, startPoint y: 224, endPoint x: 695, endPoint y: 427, distance: 277.0
click at [716, 440] on project-studio-wrapper "X X X X X X X X X X X X X X X X X X X X X X X X X X X X X X X X X X X X X X X X…" at bounding box center [557, 261] width 984 height 407
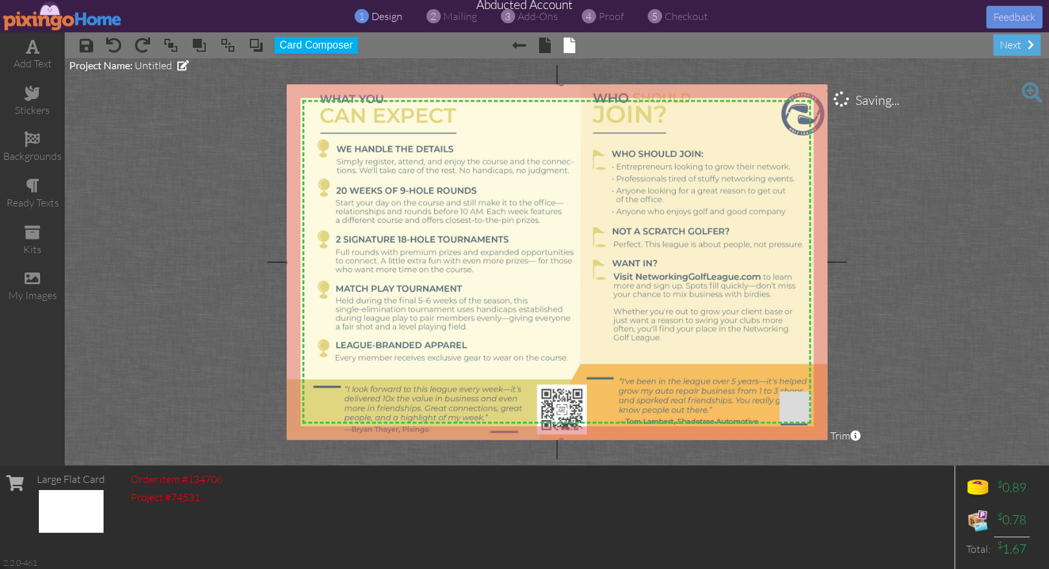
click at [636, 359] on img at bounding box center [561, 262] width 553 height 358
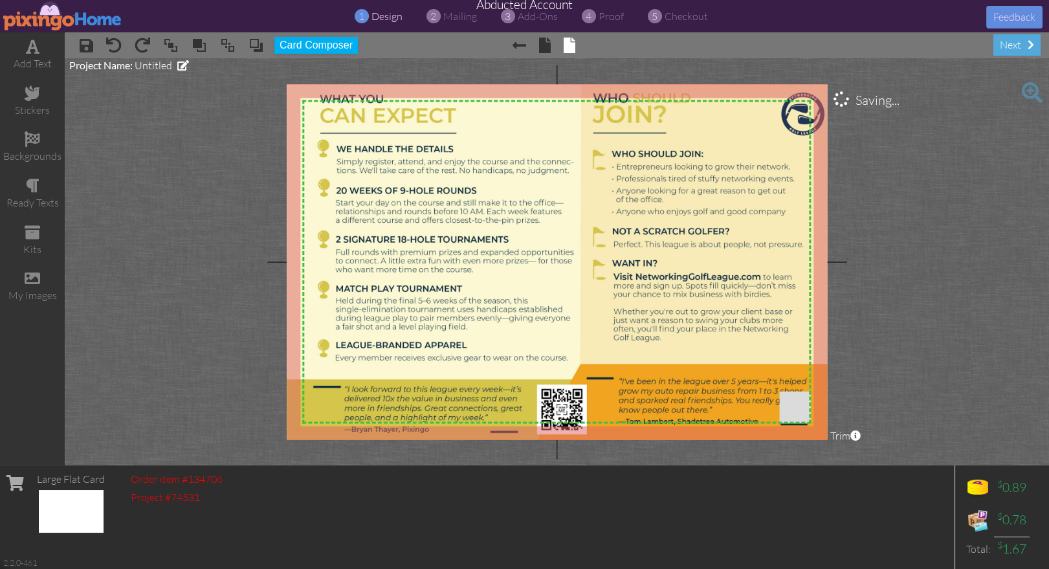
click at [881, 416] on project-studio-wrapper "X X X X X X X X X X X X X X X X X X X X X X X X X X X X X X X X X X X X X X X X…" at bounding box center [557, 261] width 984 height 407
click at [576, 256] on img at bounding box center [561, 262] width 553 height 358
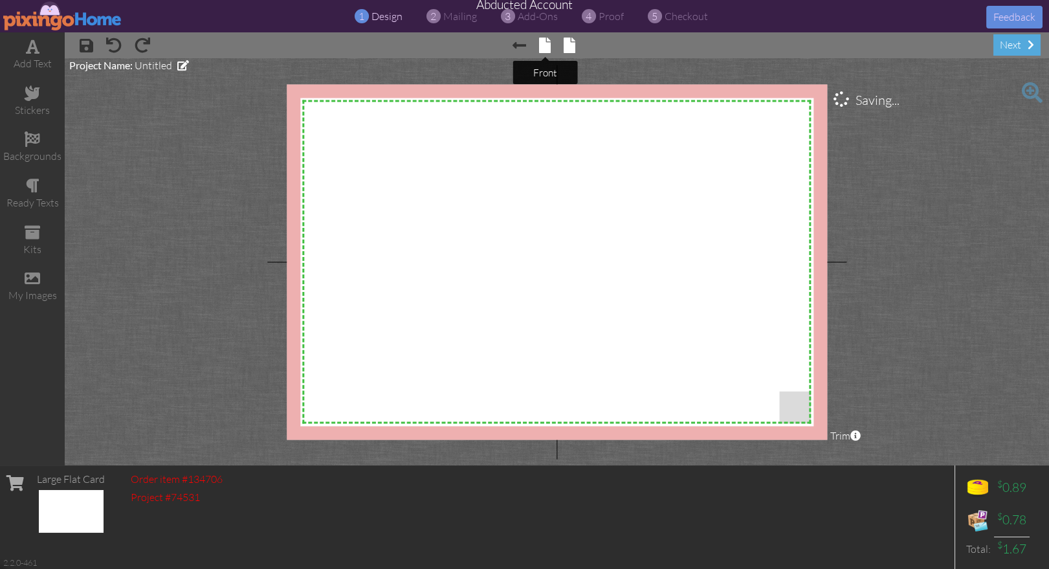
click at [542, 46] on span at bounding box center [545, 46] width 12 height 16
click at [542, 47] on span at bounding box center [544, 46] width 12 height 16
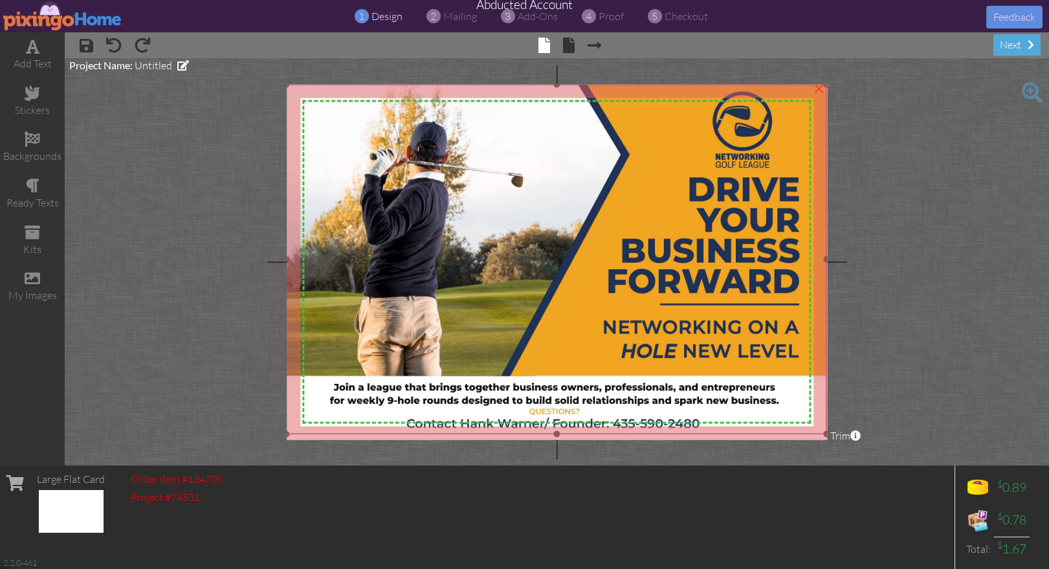
click at [549, 165] on img at bounding box center [557, 258] width 540 height 349
click at [35, 279] on span at bounding box center [33, 278] width 16 height 16
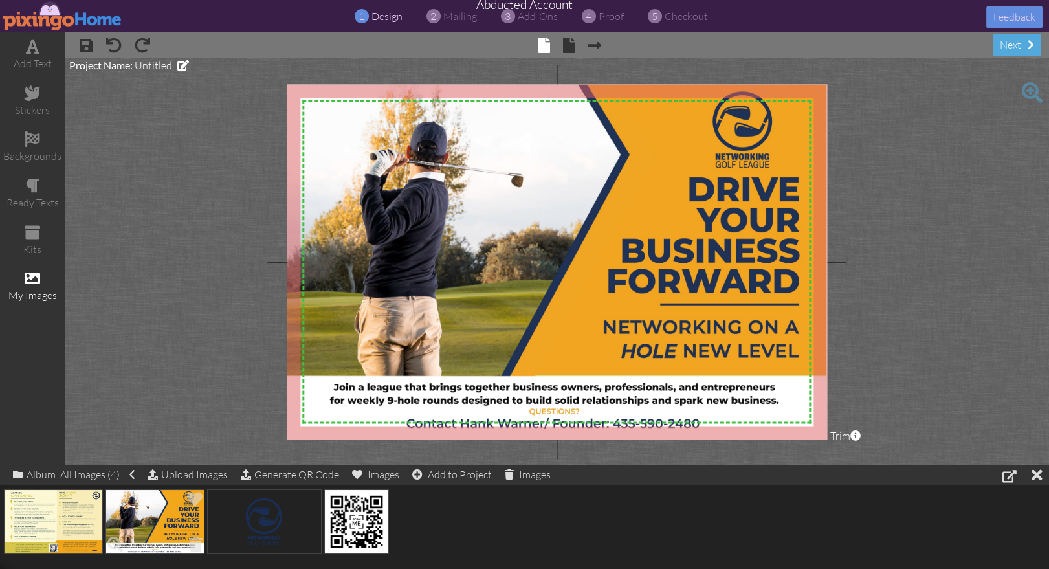
click at [136, 517] on img at bounding box center [154, 521] width 99 height 65
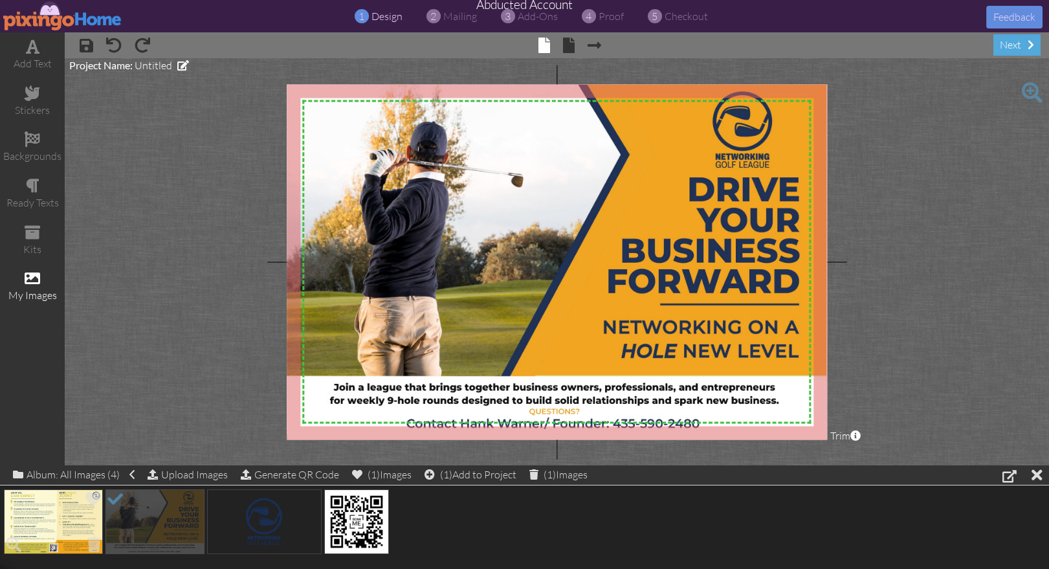
click at [70, 517] on img at bounding box center [53, 521] width 99 height 65
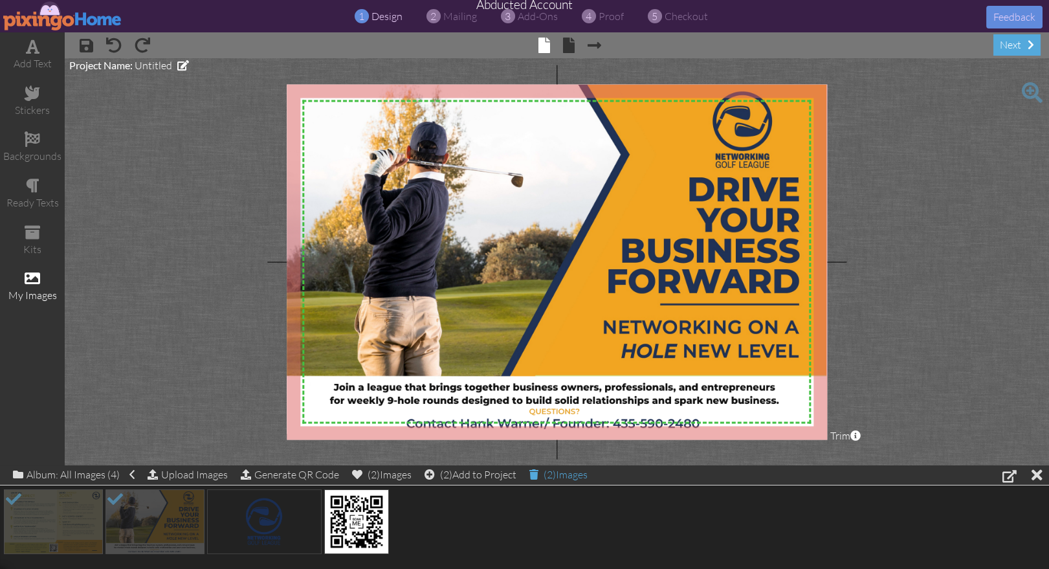
click at [568, 476] on div "(2) Images" at bounding box center [558, 474] width 58 height 18
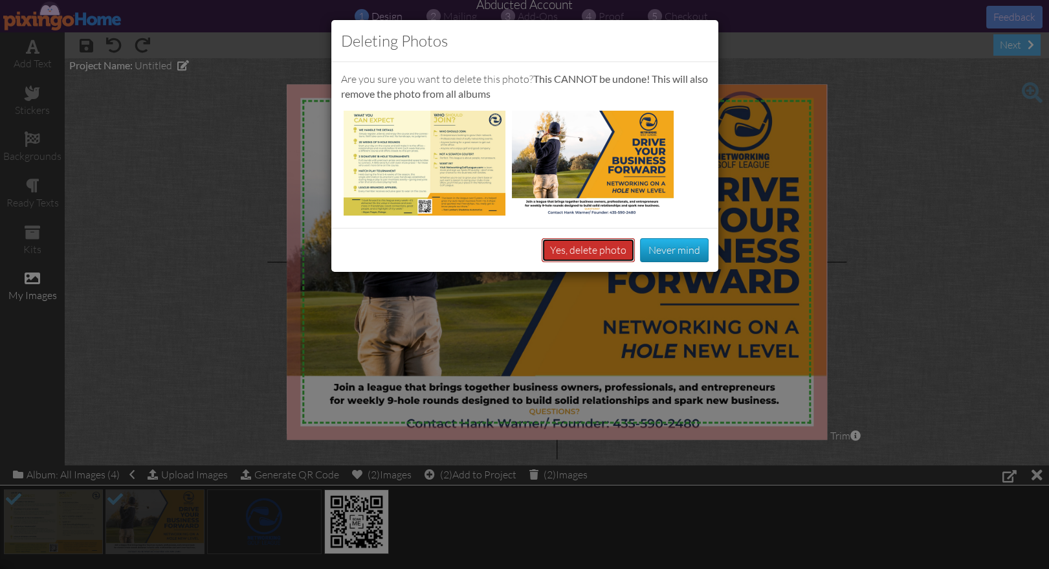
click at [587, 246] on button "Yes, delete photo" at bounding box center [587, 250] width 93 height 24
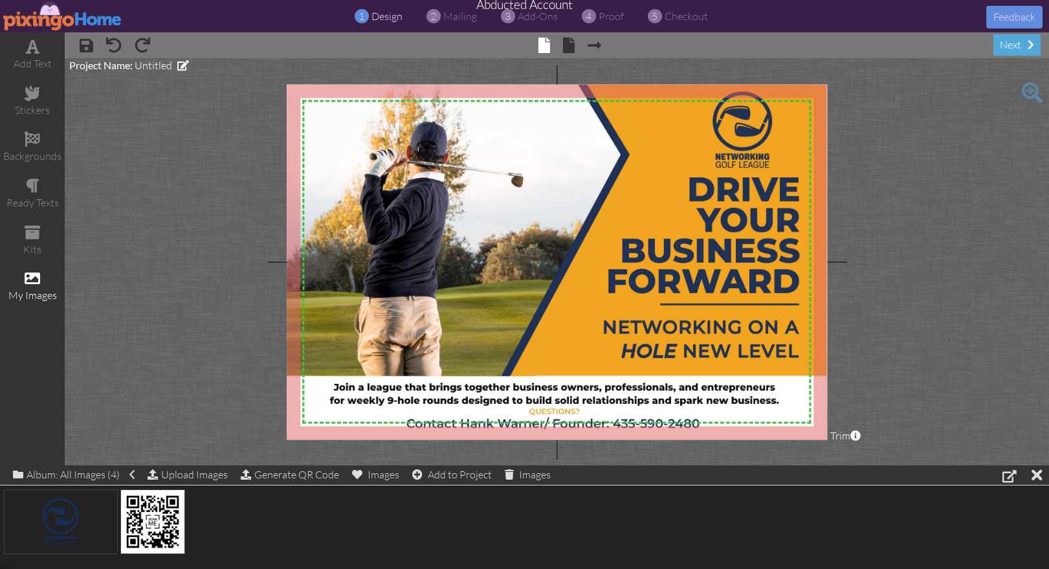
click at [886, 225] on project-studio-wrapper "X X X X X X X X X X X X X X X X X X X X X X X X X X X X X X X X X X X X X X X X…" at bounding box center [557, 261] width 984 height 407
click at [664, 219] on img at bounding box center [557, 258] width 540 height 349
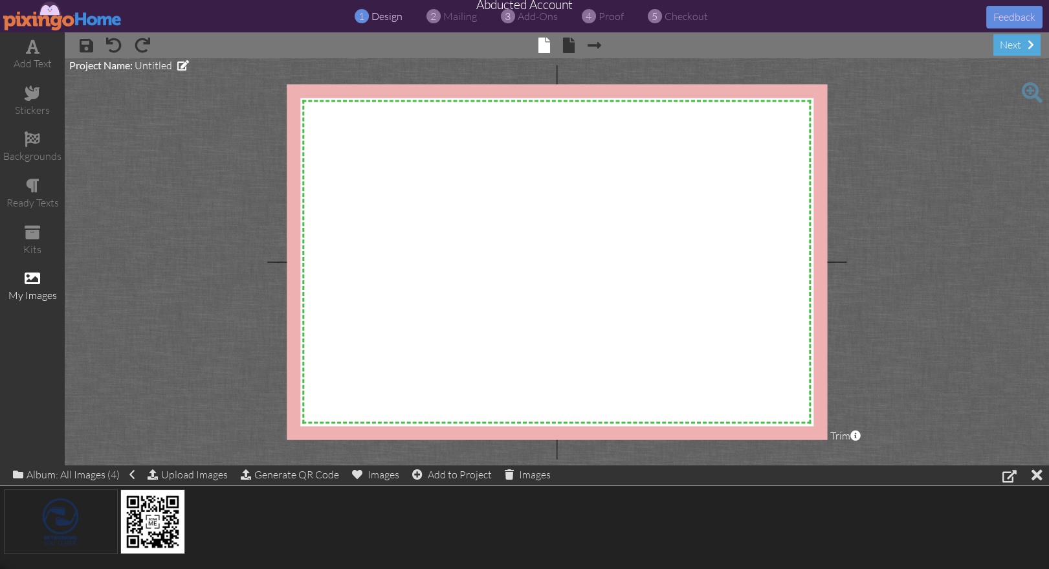
click at [921, 223] on project-studio-wrapper "X X X X X X X X X X X X X X X X X X X X X X X X X X X X X X X X X X X X X X X X…" at bounding box center [557, 261] width 984 height 407
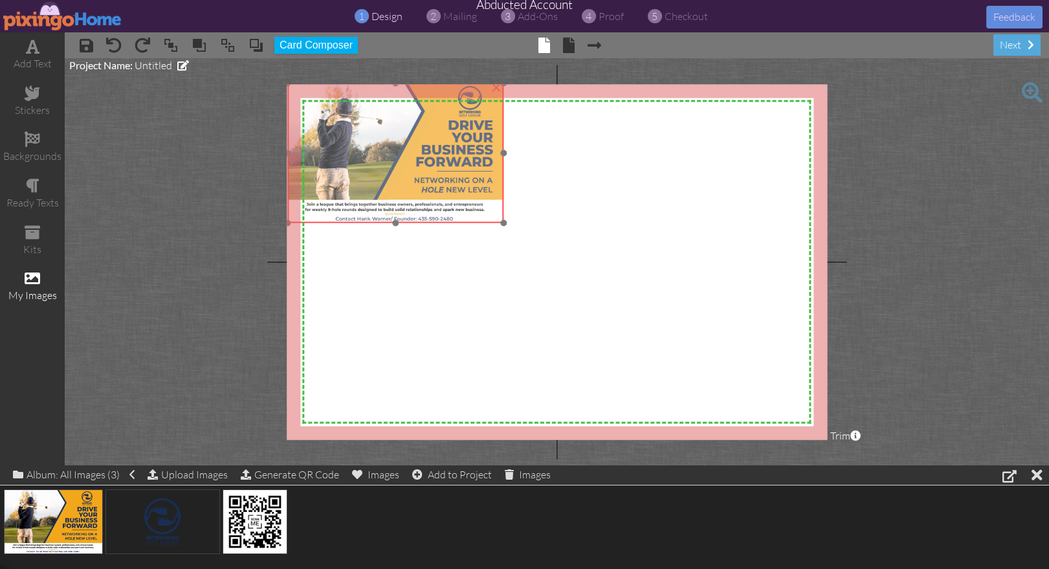
drag, startPoint x: 438, startPoint y: 177, endPoint x: 415, endPoint y: 165, distance: 25.5
click at [412, 158] on img at bounding box center [396, 153] width 216 height 140
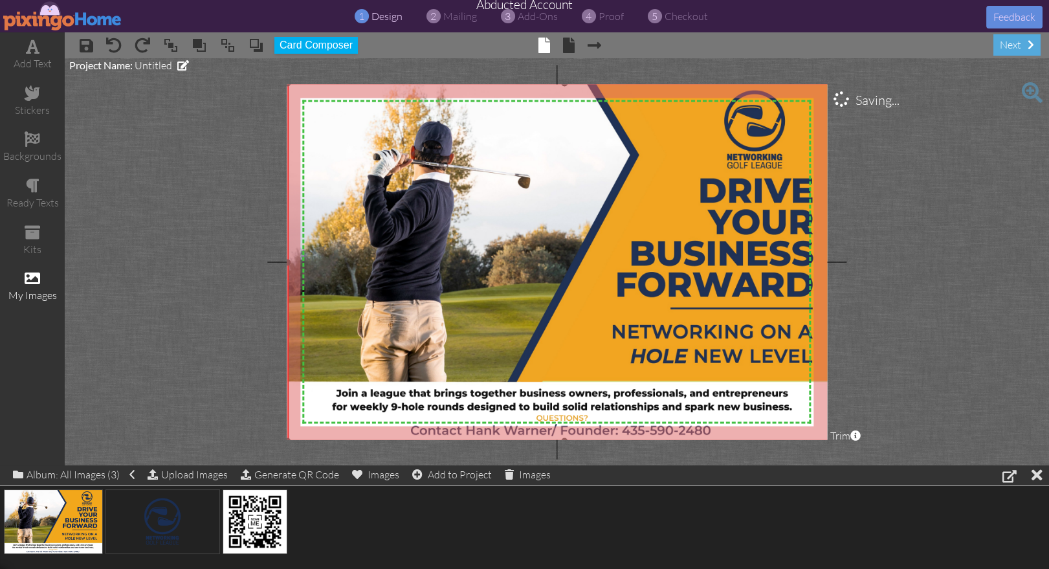
drag, startPoint x: 503, startPoint y: 221, endPoint x: 697, endPoint y: 439, distance: 291.9
click at [697, 439] on project-studio-wrapper "X X X X X X X X X X X X X X X X X X X X X X X X X X X X X X X X X X X X X X X X…" at bounding box center [557, 261] width 984 height 407
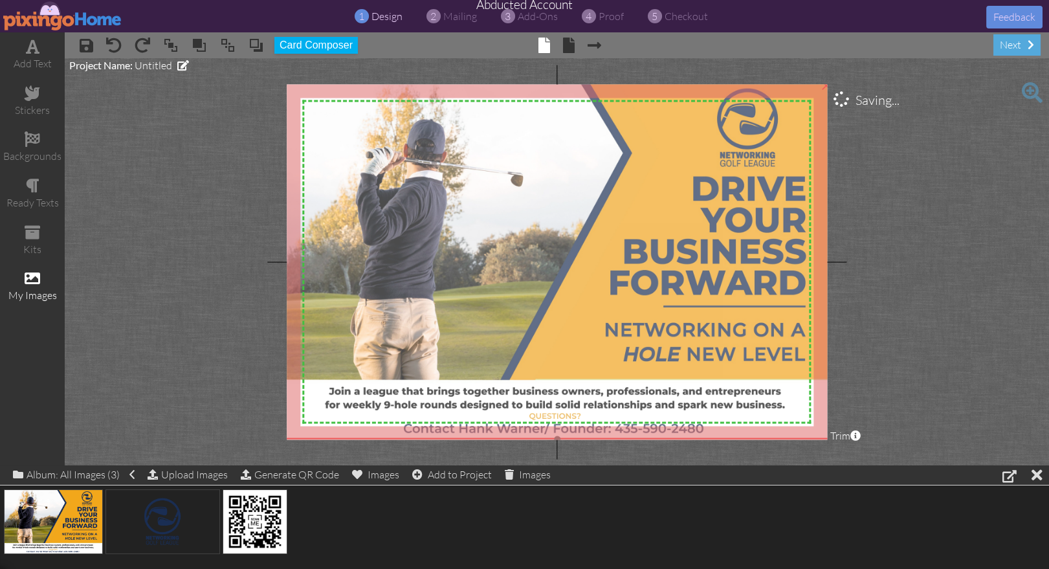
drag, startPoint x: 634, startPoint y: 298, endPoint x: 628, endPoint y: 296, distance: 6.8
click at [628, 296] on img at bounding box center [557, 260] width 553 height 358
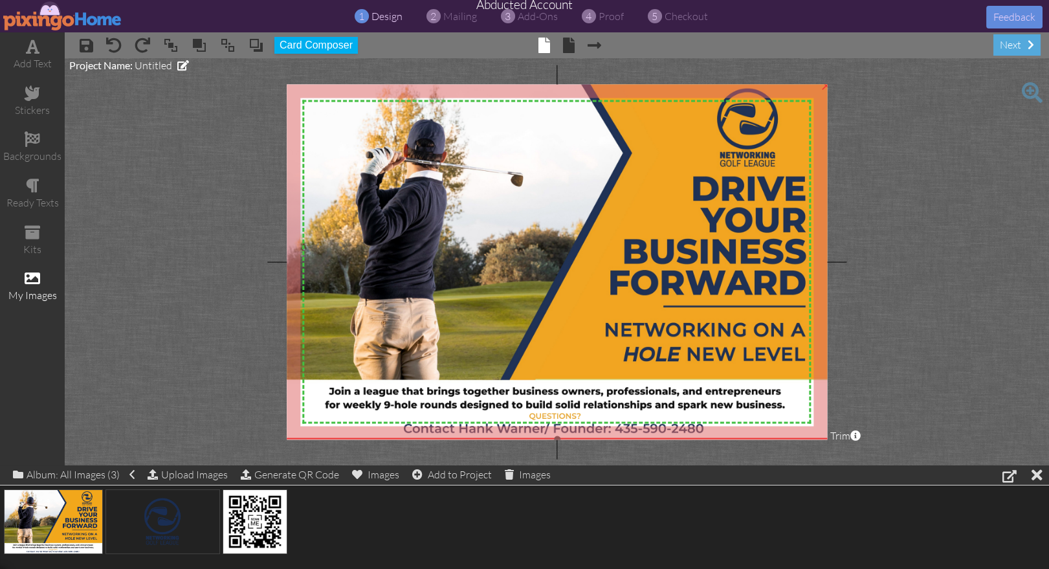
click at [663, 191] on img at bounding box center [557, 260] width 553 height 358
click at [824, 90] on div "×" at bounding box center [826, 83] width 21 height 21
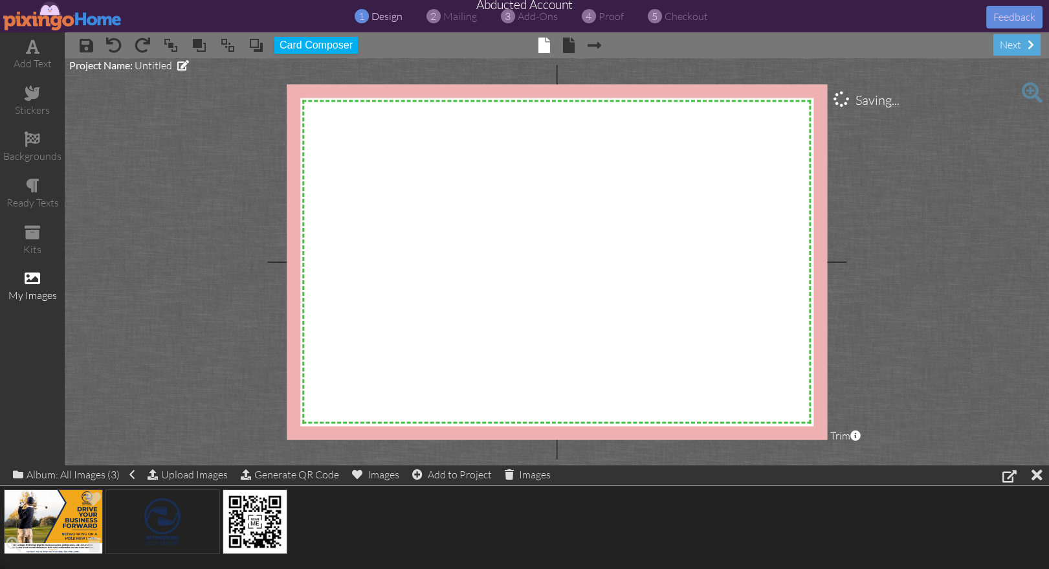
click at [61, 526] on img at bounding box center [53, 521] width 99 height 65
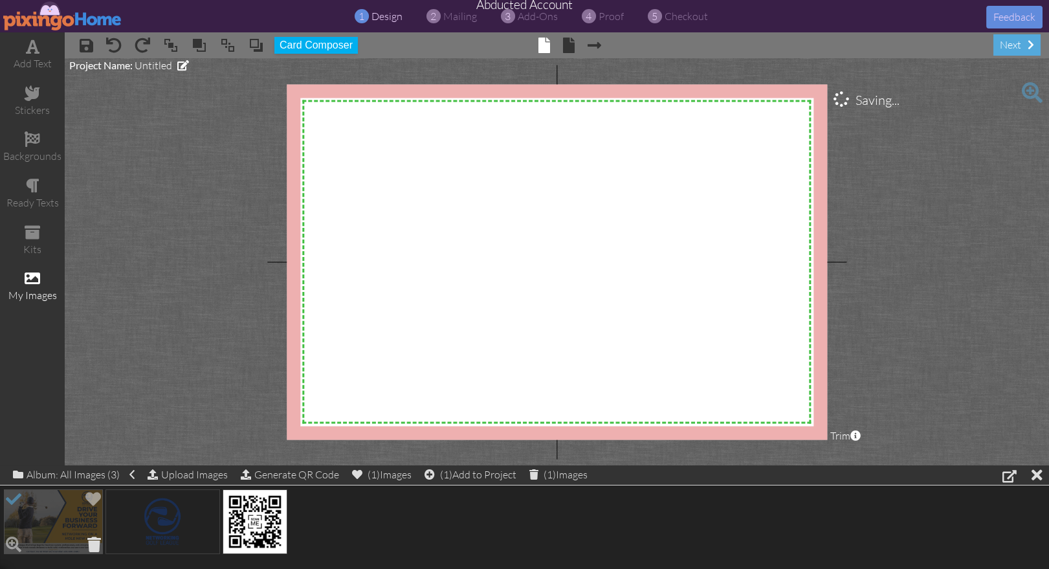
click at [93, 543] on span at bounding box center [94, 544] width 20 height 22
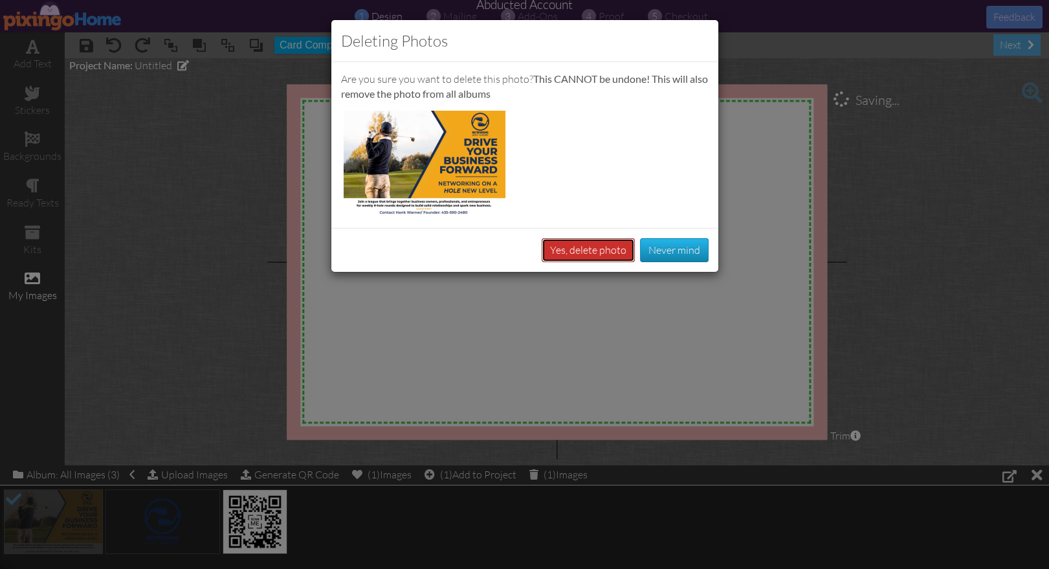
click at [586, 253] on button "Yes, delete photo" at bounding box center [587, 250] width 93 height 24
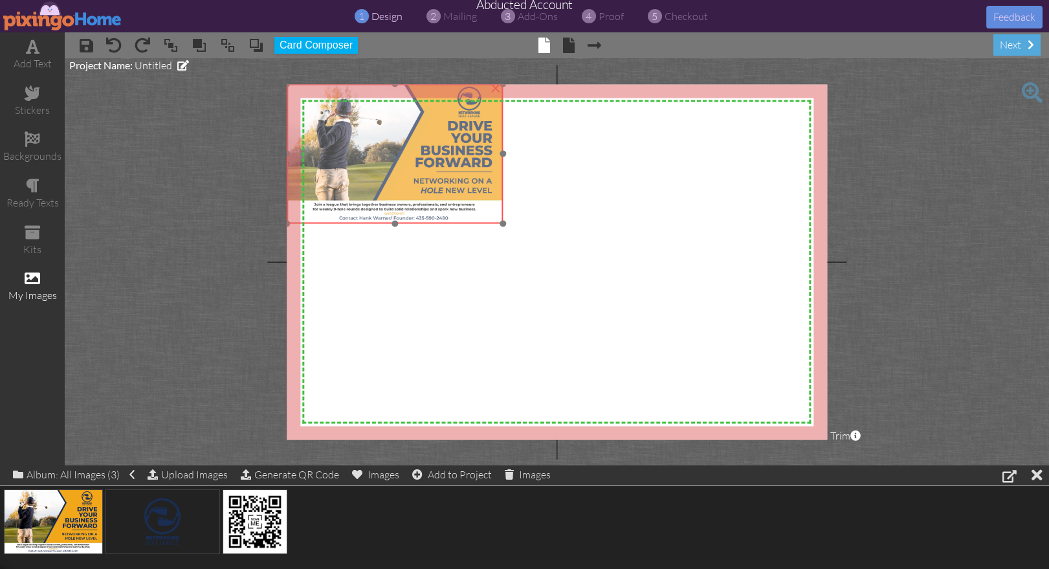
drag, startPoint x: 449, startPoint y: 170, endPoint x: 421, endPoint y: 153, distance: 32.5
click at [422, 152] on img at bounding box center [395, 153] width 216 height 140
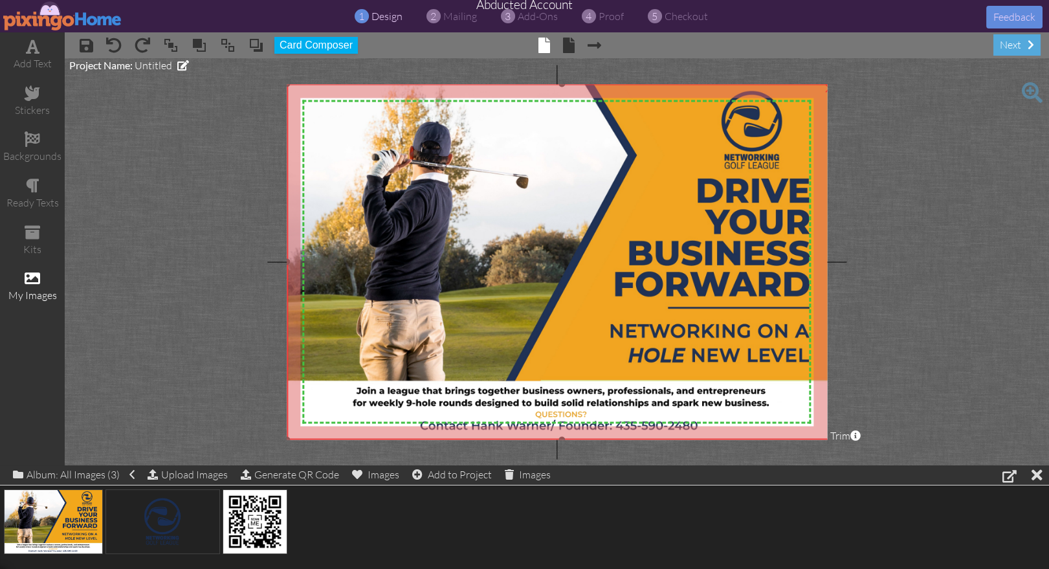
drag, startPoint x: 499, startPoint y: 224, endPoint x: 629, endPoint y: 440, distance: 251.9
click at [629, 440] on project-studio-wrapper "X X X X X X X X X X X X X X X X X X X X X X X X X X X X X X X X X X X X X X X X…" at bounding box center [557, 261] width 984 height 407
click at [881, 430] on project-studio-wrapper "X X X X X X X X X X X X X X X X X X X X X X X X X X X X X X X X X X X X X X X X…" at bounding box center [557, 261] width 984 height 407
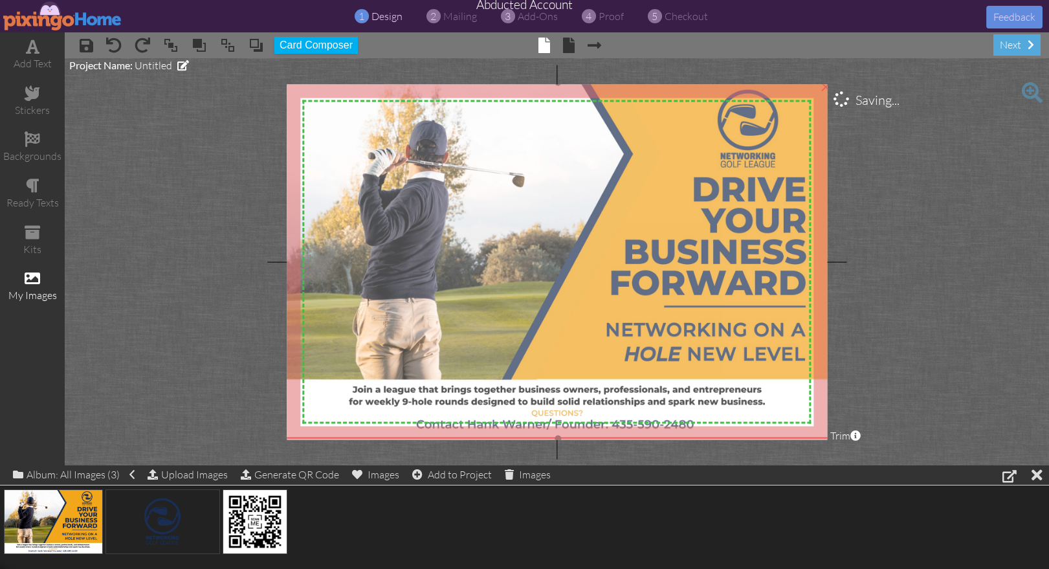
click at [647, 298] on img at bounding box center [558, 260] width 550 height 356
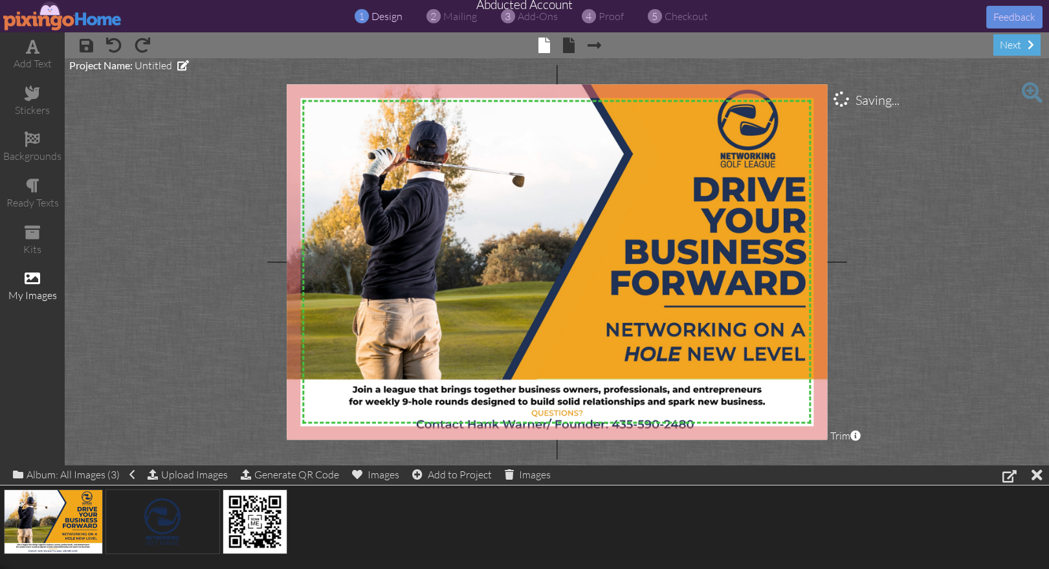
click at [933, 349] on project-studio-wrapper "X X X X X X X X X X X X X X X X X X X X X X X X X X X X X X X X X X X X X X X X…" at bounding box center [557, 261] width 984 height 407
click at [912, 232] on project-studio-wrapper "X X X X X X X X X X X X X X X X X X X X X X X X X X X X X X X X X X X X X X X X…" at bounding box center [557, 261] width 984 height 407
click at [694, 196] on img at bounding box center [558, 260] width 550 height 356
click at [824, 87] on div "×" at bounding box center [825, 84] width 21 height 21
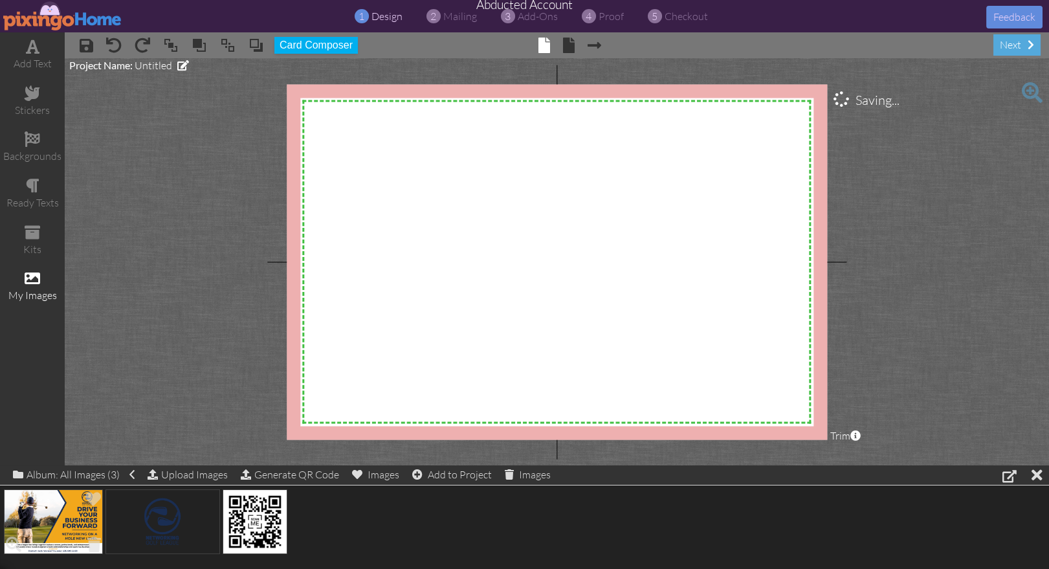
click at [39, 537] on img at bounding box center [53, 521] width 99 height 65
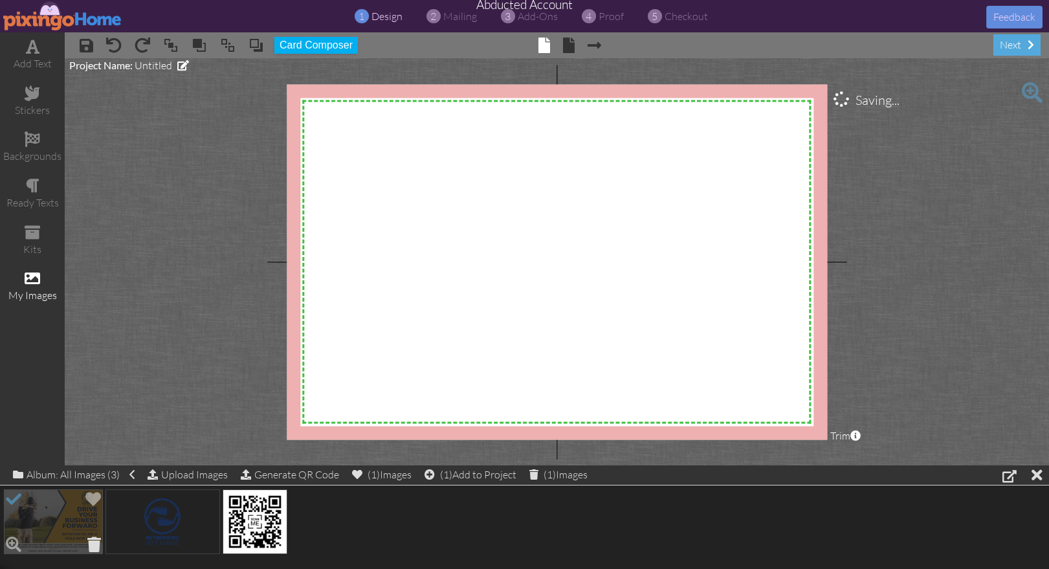
click at [92, 541] on span at bounding box center [94, 544] width 20 height 22
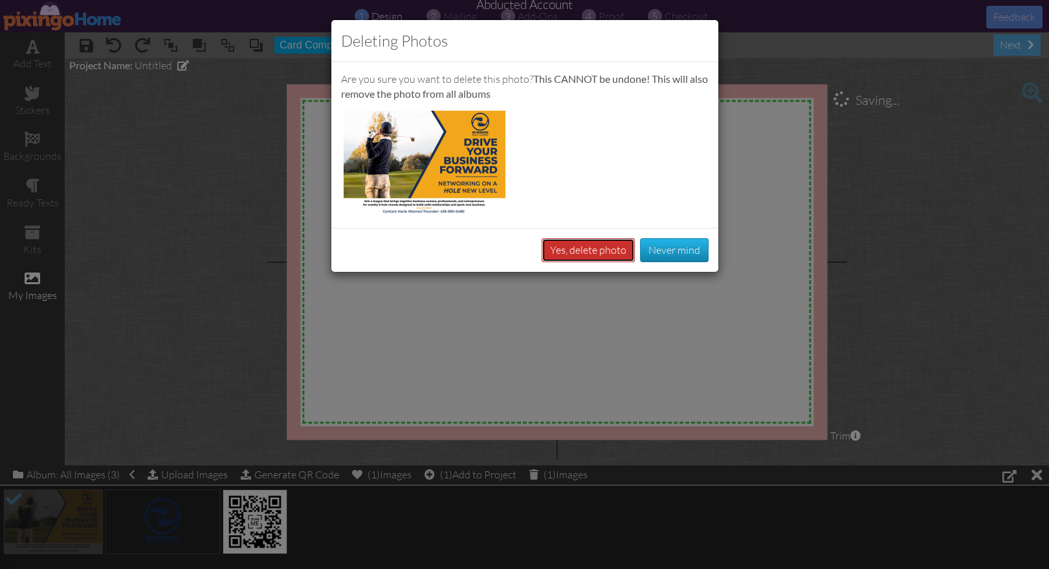
click at [580, 252] on button "Yes, delete photo" at bounding box center [587, 250] width 93 height 24
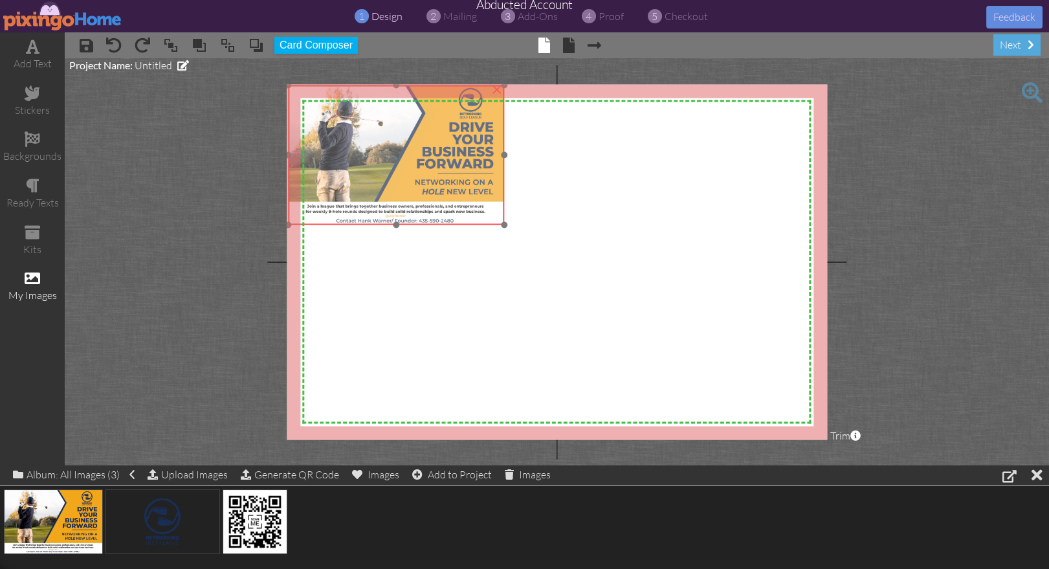
drag, startPoint x: 418, startPoint y: 192, endPoint x: 392, endPoint y: 176, distance: 30.5
click at [392, 176] on img at bounding box center [397, 155] width 216 height 140
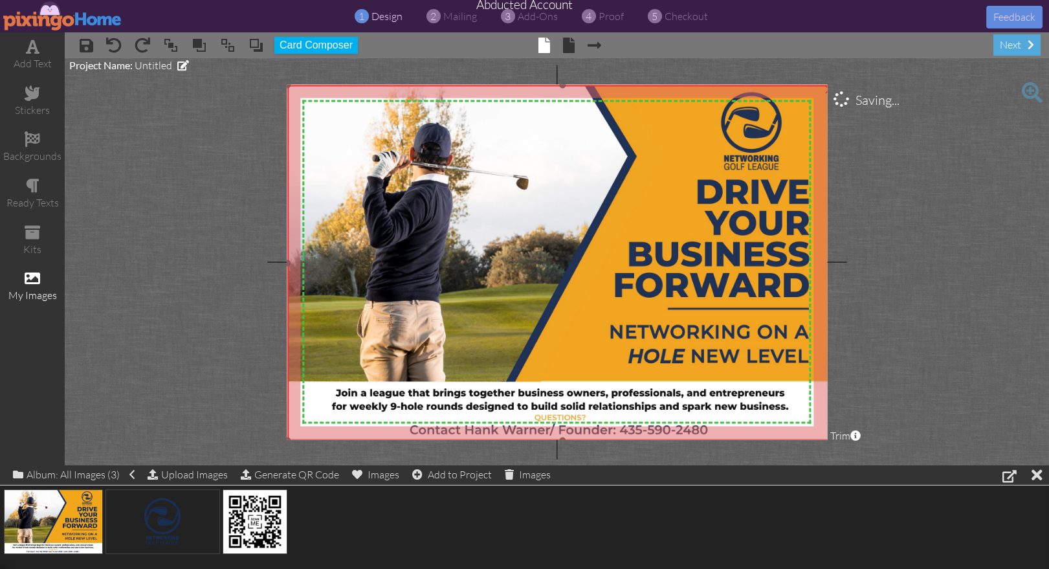
drag, startPoint x: 503, startPoint y: 224, endPoint x: 661, endPoint y: 440, distance: 267.1
click at [648, 440] on project-studio-wrapper "X X X X X X X X X X X X X X X X X X X X X X X X X X X X X X X X X X X X X X X X…" at bounding box center [557, 261] width 984 height 407
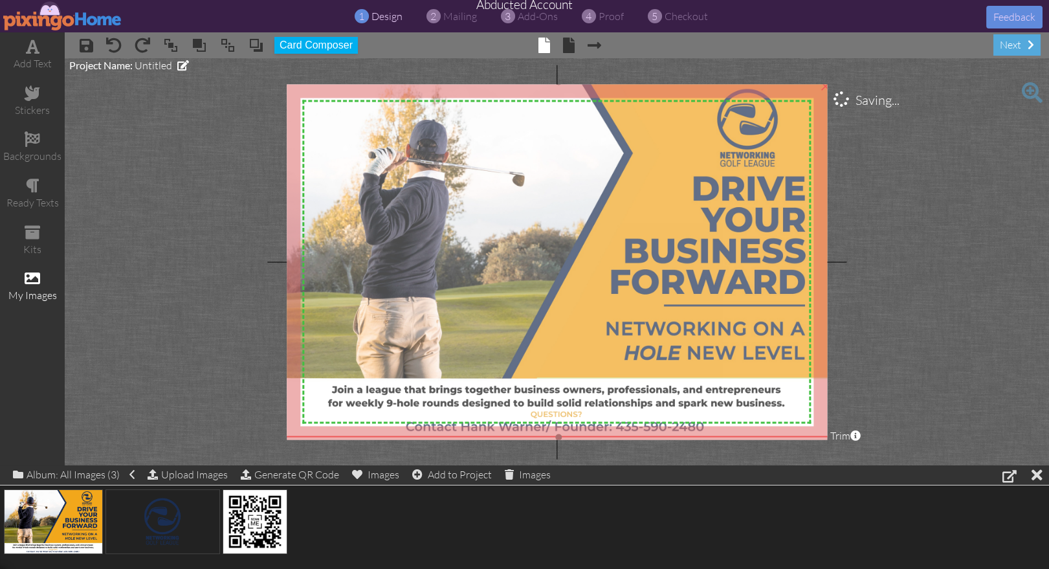
click at [695, 353] on img at bounding box center [558, 259] width 549 height 355
drag, startPoint x: 708, startPoint y: 360, endPoint x: 817, endPoint y: 371, distance: 109.9
click at [708, 360] on img at bounding box center [557, 259] width 549 height 355
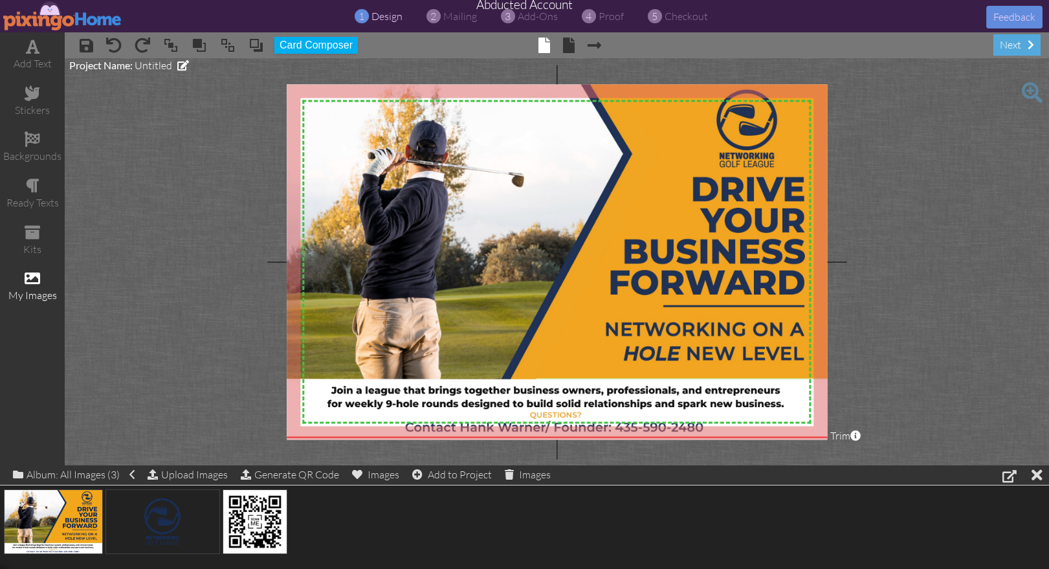
click at [918, 382] on project-studio-wrapper "X X X X X X X X X X X X X X X X X X X X X X X X X X X X X X X X X X X X X X X X…" at bounding box center [557, 261] width 984 height 407
click at [568, 43] on span at bounding box center [569, 46] width 12 height 16
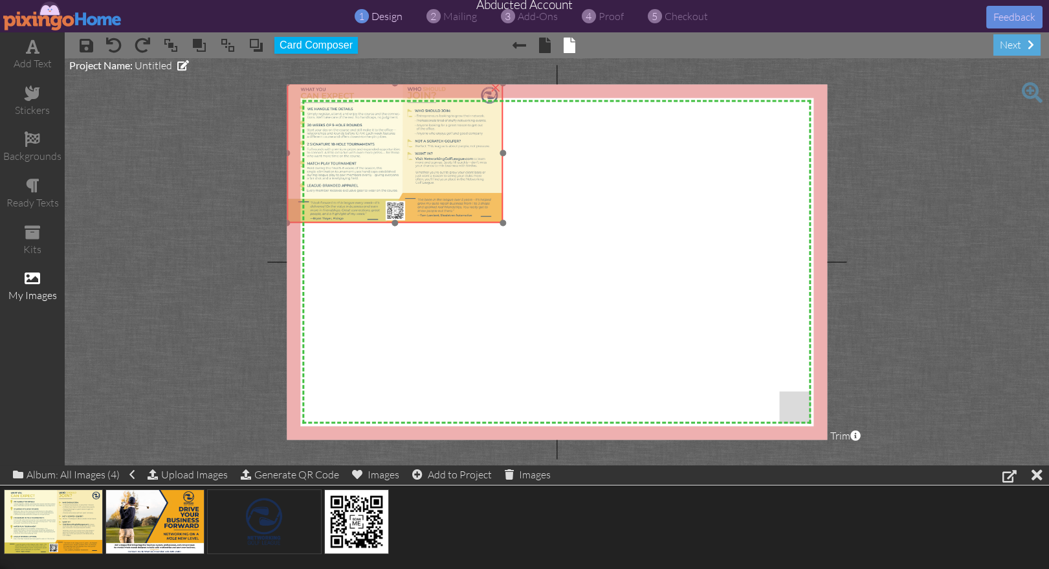
drag, startPoint x: 445, startPoint y: 217, endPoint x: 419, endPoint y: 199, distance: 32.5
click at [419, 199] on img at bounding box center [395, 153] width 216 height 140
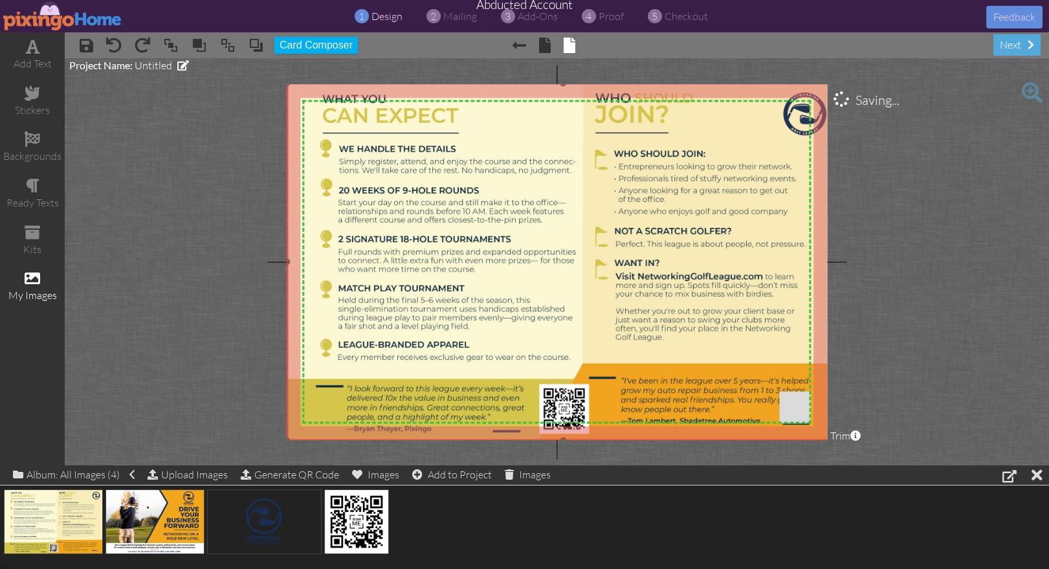
drag, startPoint x: 516, startPoint y: 237, endPoint x: 722, endPoint y: 439, distance: 288.2
click at [722, 439] on project-studio-wrapper "X X X X X X X X X X X X X X X X X X X X X X X X X X X X X X X X X X X X X X X X…" at bounding box center [557, 261] width 984 height 407
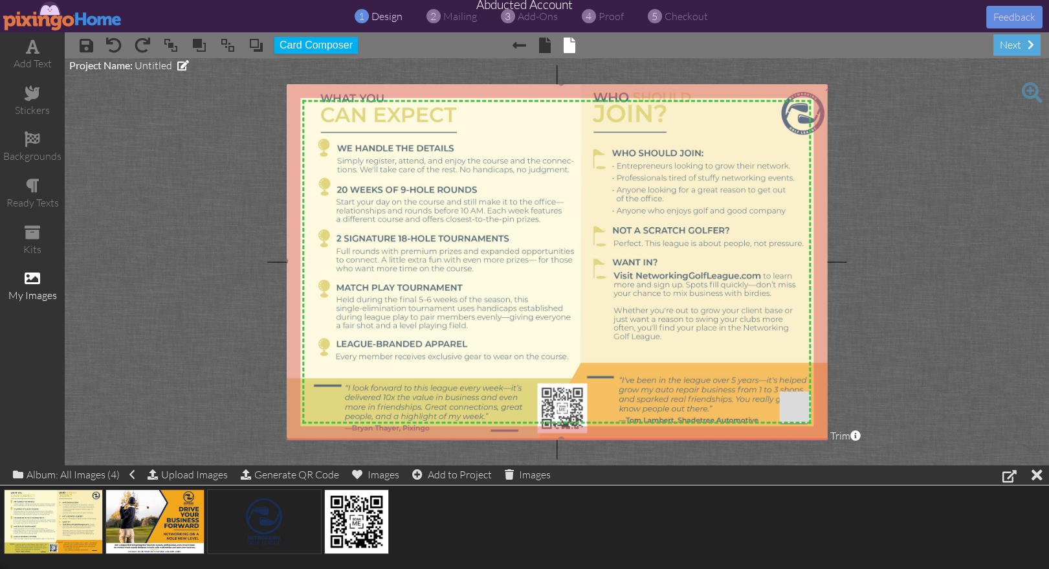
drag, startPoint x: 595, startPoint y: 315, endPoint x: 666, endPoint y: 331, distance: 73.6
click at [593, 314] on img at bounding box center [561, 260] width 552 height 357
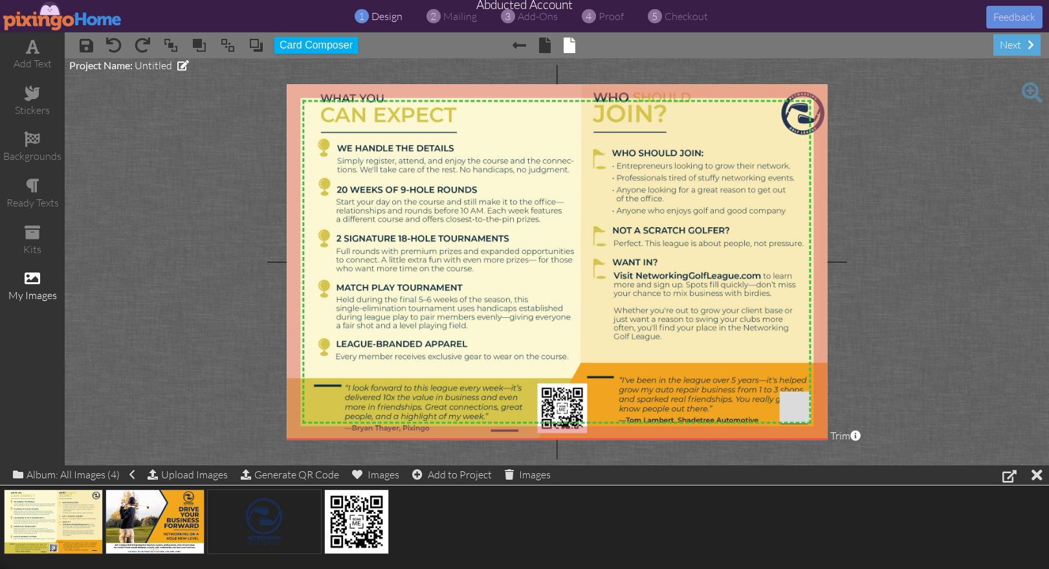
click at [968, 380] on project-studio-wrapper "X X X X X X X X X X X X X X X X X X X X X X X X X X X X X X X X X X X X X X X X…" at bounding box center [557, 261] width 984 height 407
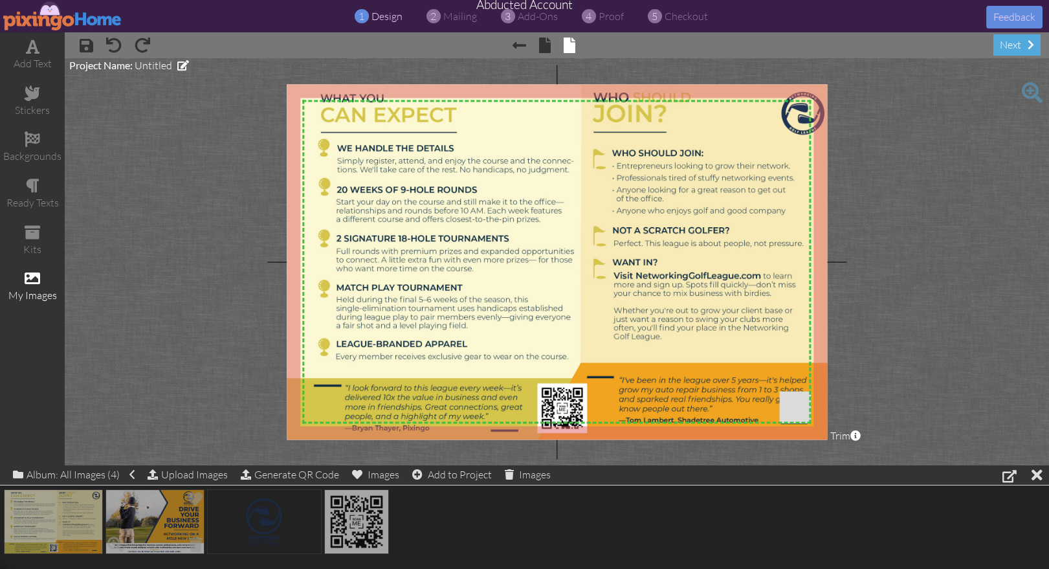
click at [146, 536] on img at bounding box center [154, 521] width 99 height 65
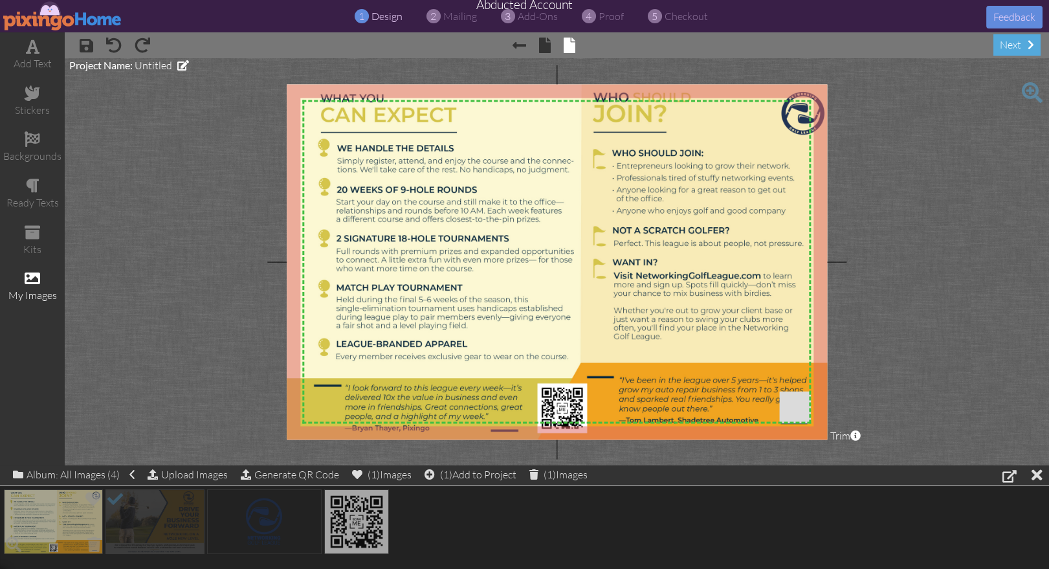
click at [56, 513] on img at bounding box center [53, 521] width 99 height 65
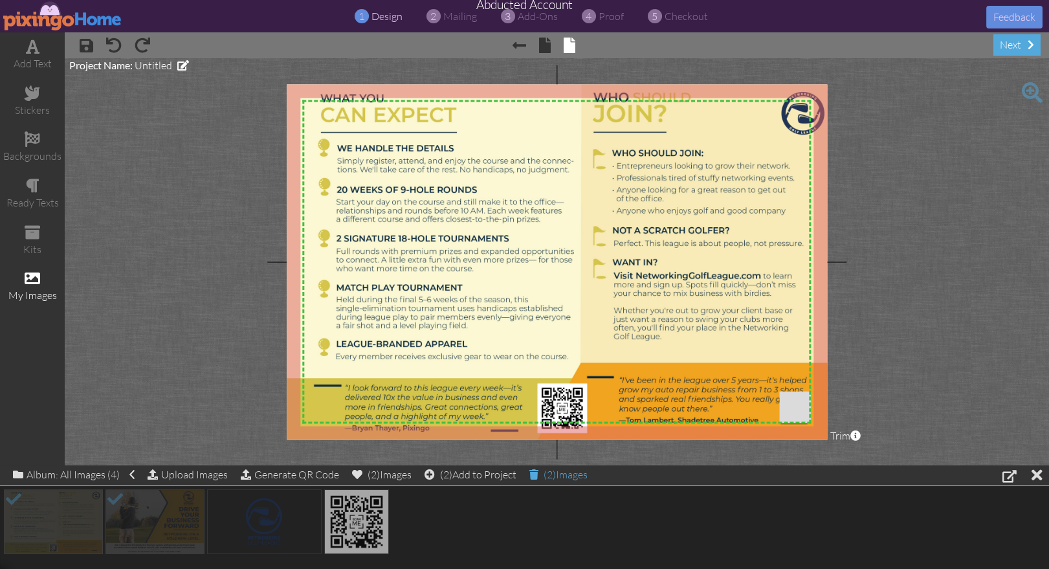
click at [579, 474] on div "(2) Images" at bounding box center [558, 474] width 58 height 18
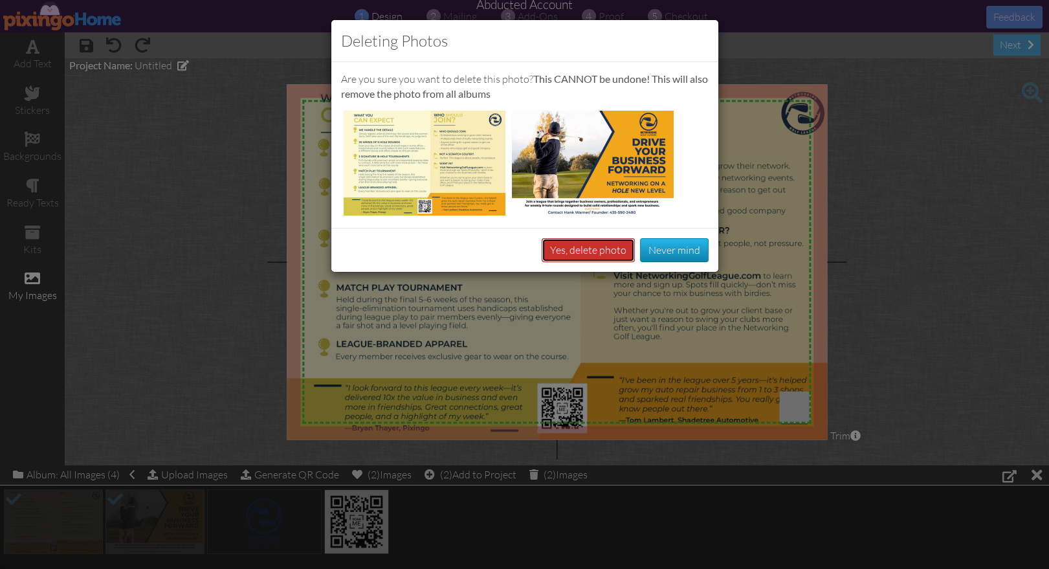
click at [593, 248] on button "Yes, delete photo" at bounding box center [587, 250] width 93 height 24
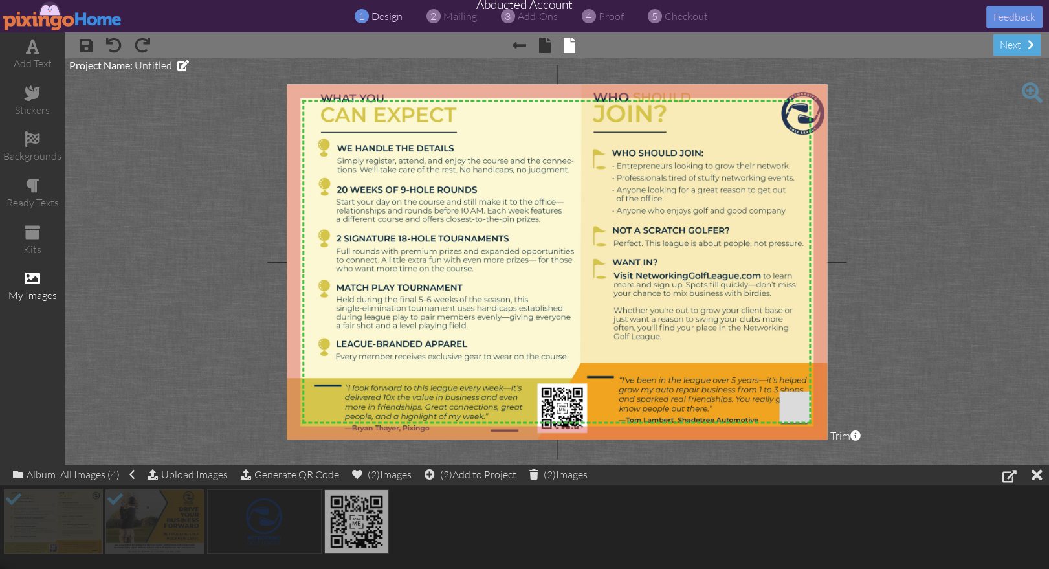
click at [900, 235] on project-studio-wrapper "X X X X X X X X X X X X X X X X X X X X X X X X X X X X X X X X X X X X X X X X…" at bounding box center [557, 261] width 984 height 407
click at [51, 12] on img at bounding box center [62, 15] width 119 height 29
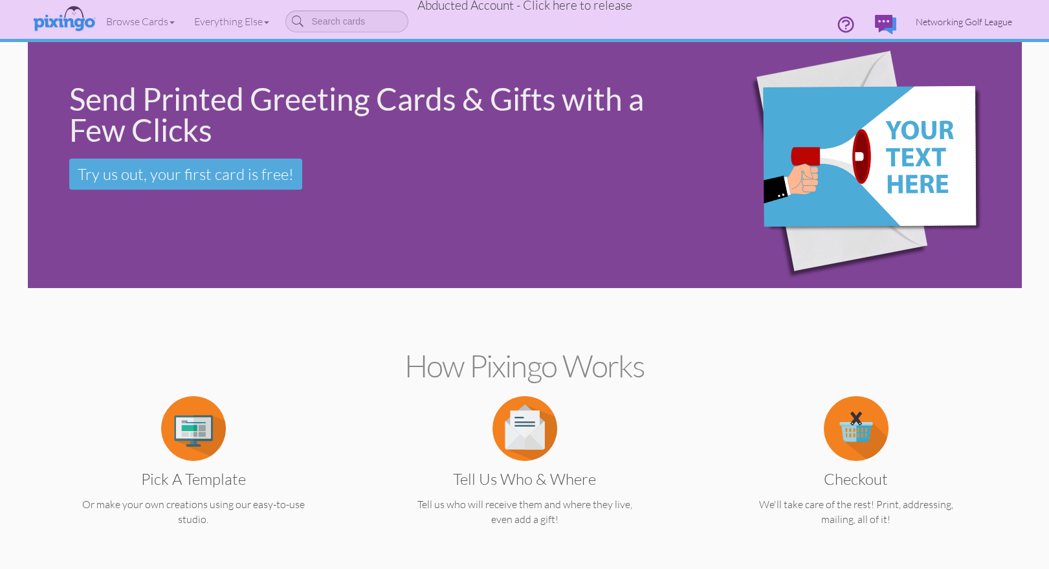
click at [952, 23] on span "Networking Golf League" at bounding box center [963, 21] width 96 height 11
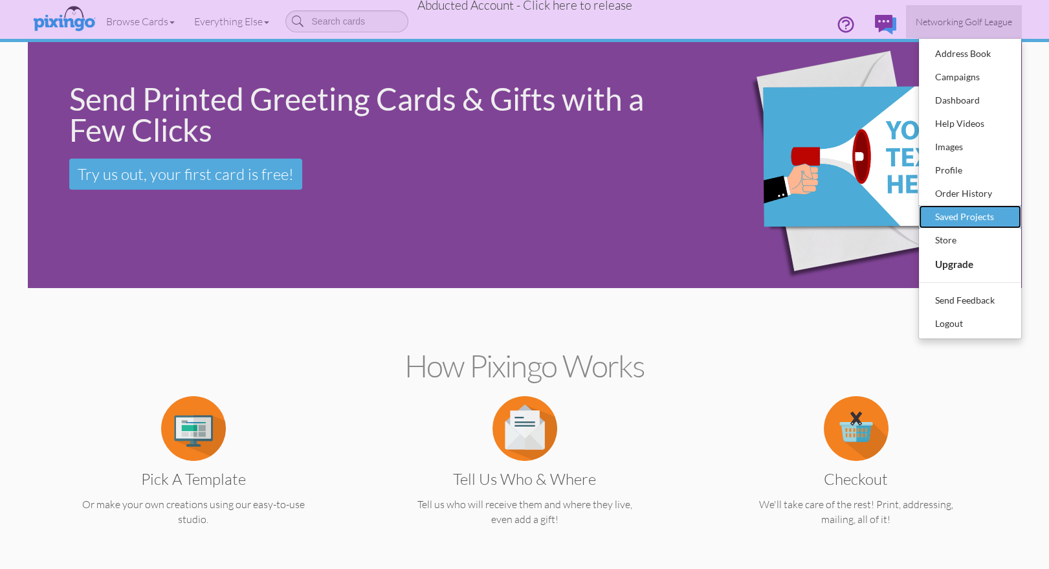
click at [975, 210] on div "Saved Projects" at bounding box center [970, 216] width 76 height 19
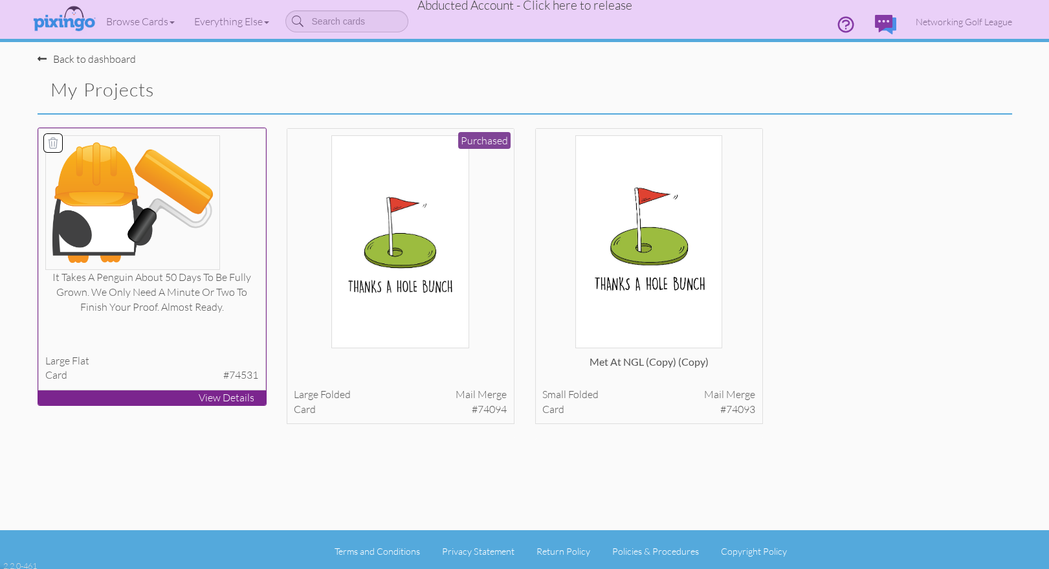
click at [148, 265] on img at bounding box center [132, 202] width 175 height 135
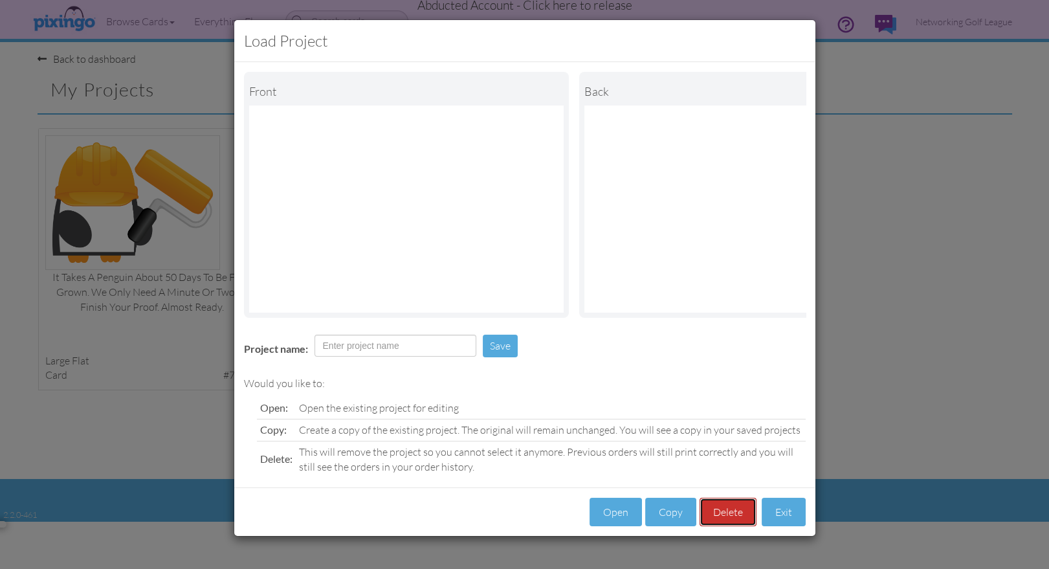
click at [729, 511] on button "Delete" at bounding box center [727, 511] width 57 height 29
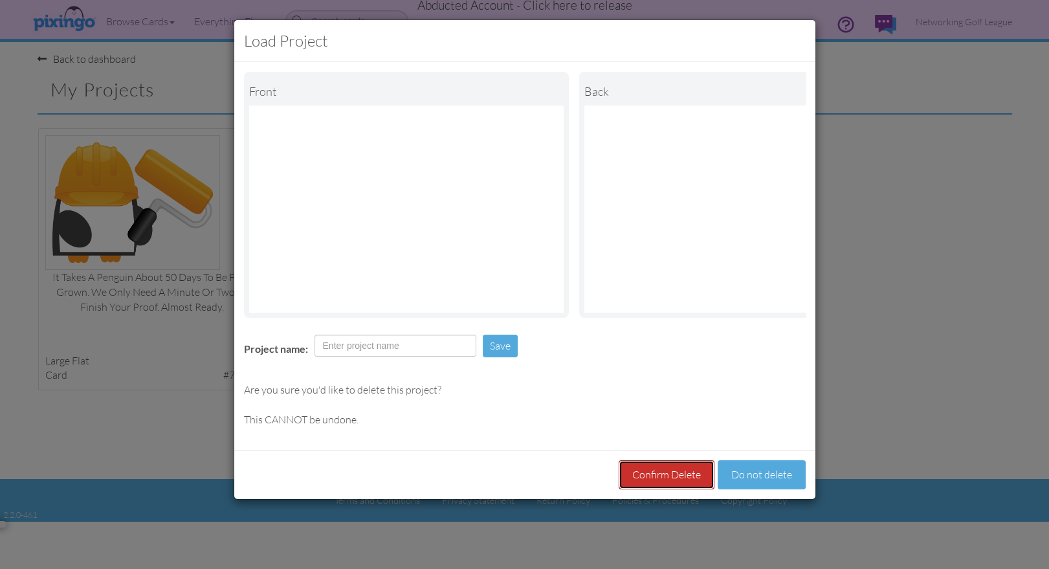
click at [680, 467] on button "Confirm Delete" at bounding box center [666, 474] width 96 height 29
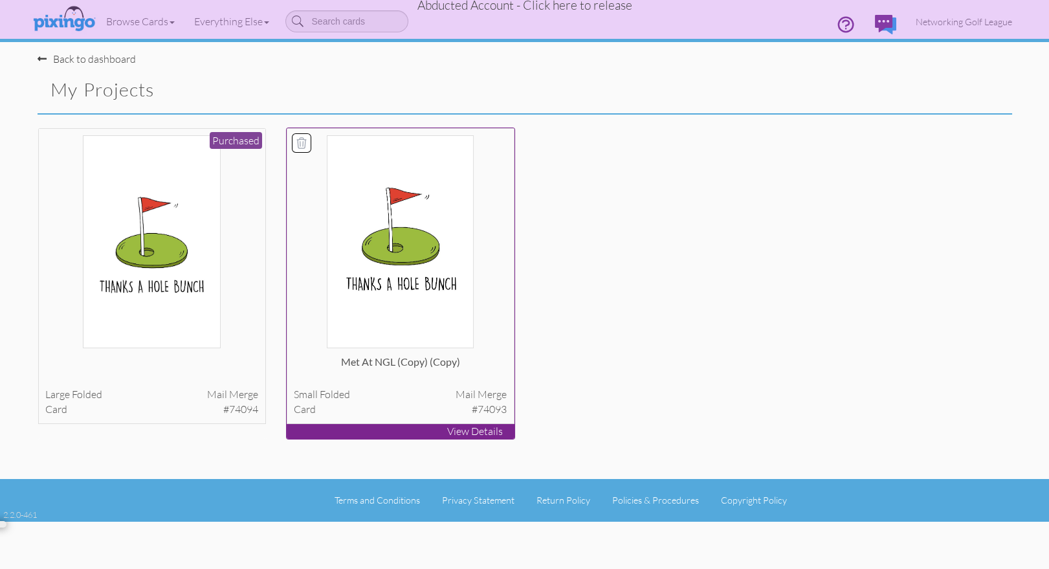
click at [482, 318] on div at bounding box center [400, 241] width 213 height 213
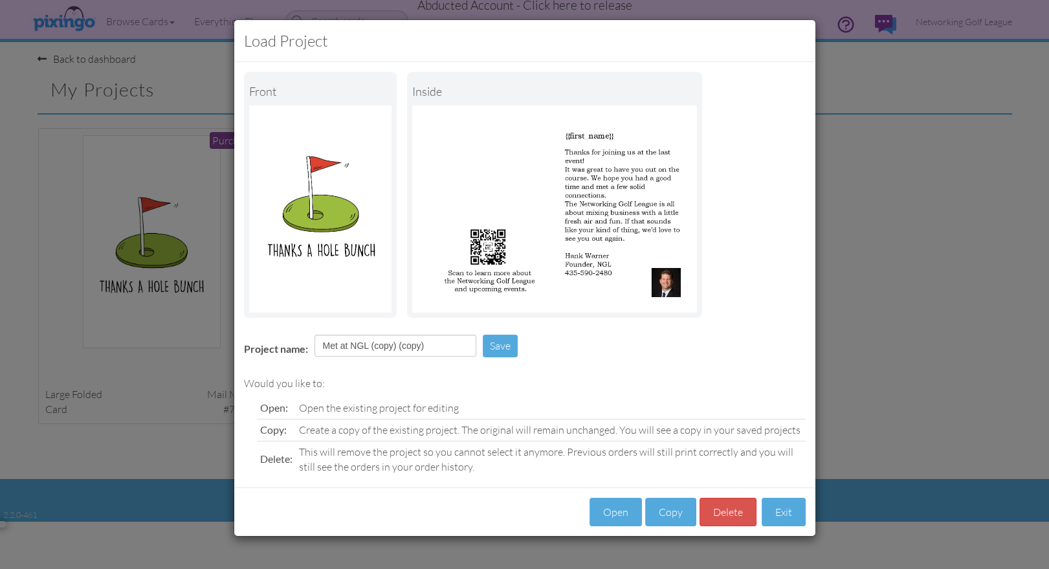
click at [698, 391] on div "Would you like to: Open: Open the existing project for editing Copy: Create a c…" at bounding box center [525, 426] width 562 height 101
click at [782, 514] on button "Exit" at bounding box center [783, 511] width 44 height 29
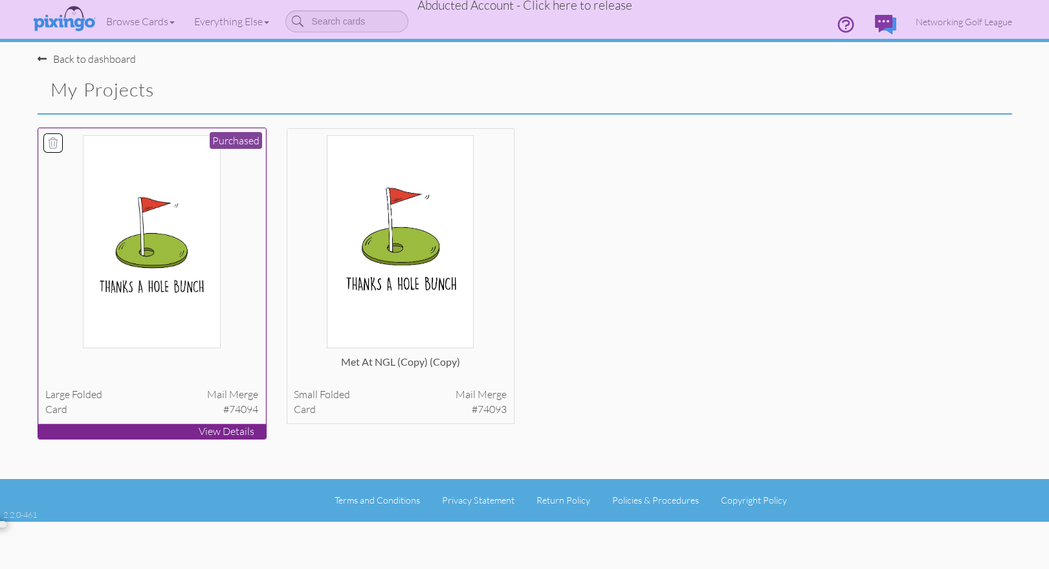
click at [199, 325] on img at bounding box center [151, 241] width 137 height 213
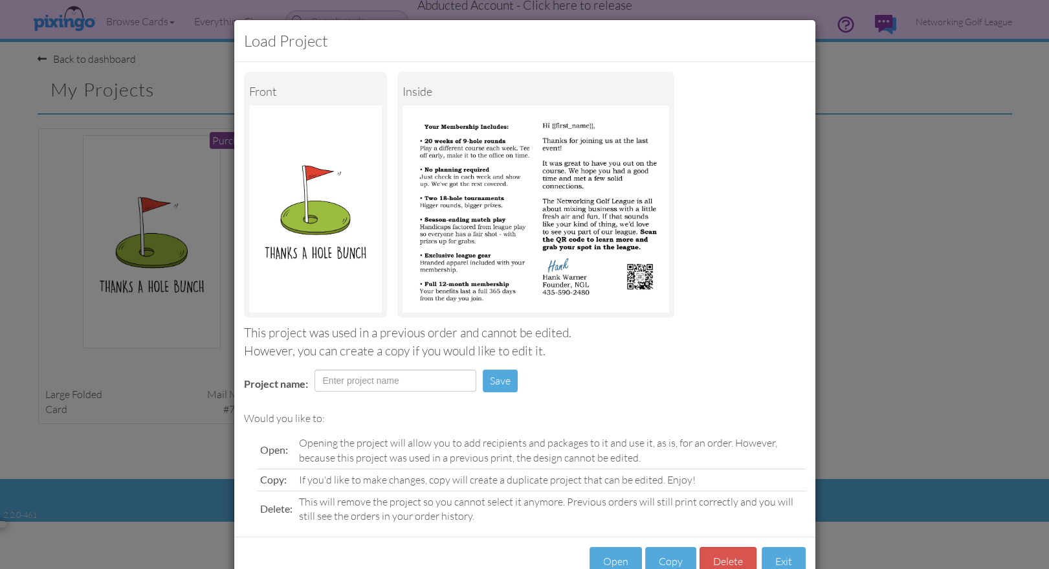
click at [736, 407] on div "Would you like to: Open: Opening the project will allow you to add recipients a…" at bounding box center [524, 465] width 581 height 122
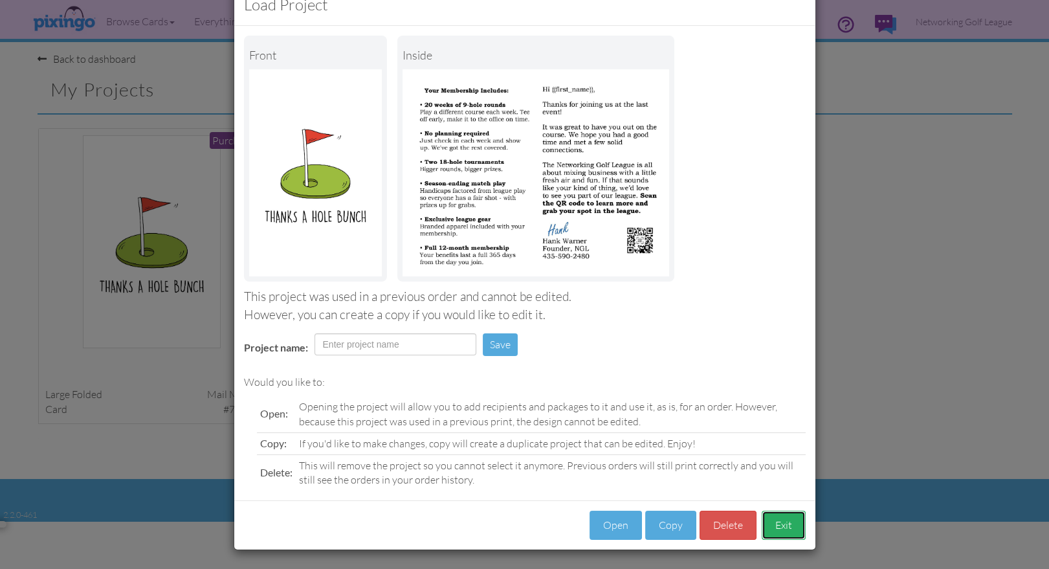
click at [782, 526] on button "Exit" at bounding box center [783, 524] width 44 height 29
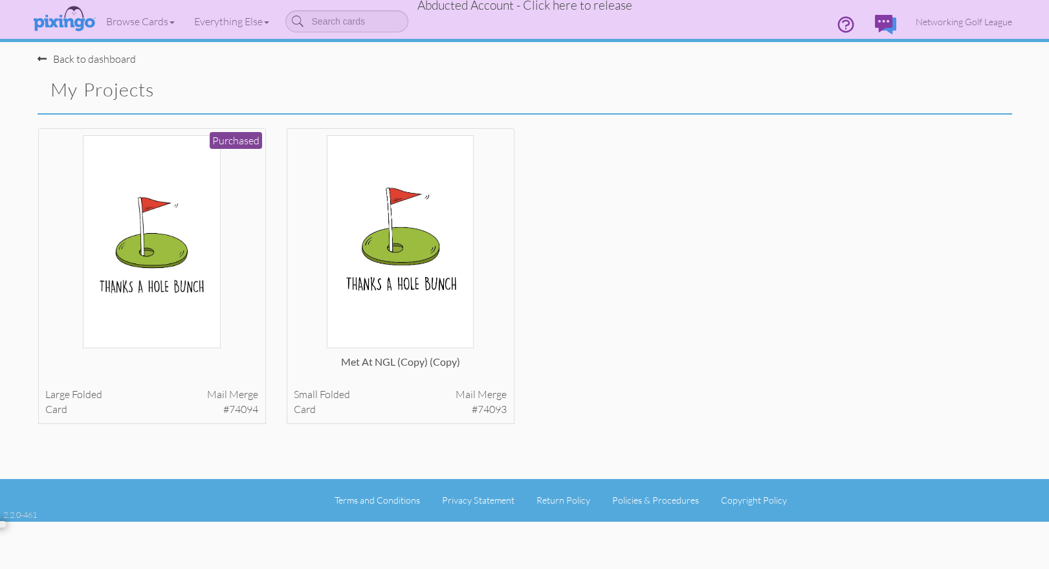
drag, startPoint x: 734, startPoint y: 307, endPoint x: 708, endPoint y: 242, distance: 69.7
click at [735, 306] on div "large folded Mail merge card #74094 Purchased View Details small" at bounding box center [525, 286] width 994 height 319
click at [527, 7] on span "Abducted Account - Click here to release" at bounding box center [524, 5] width 215 height 16
